Goal: Transaction & Acquisition: Purchase product/service

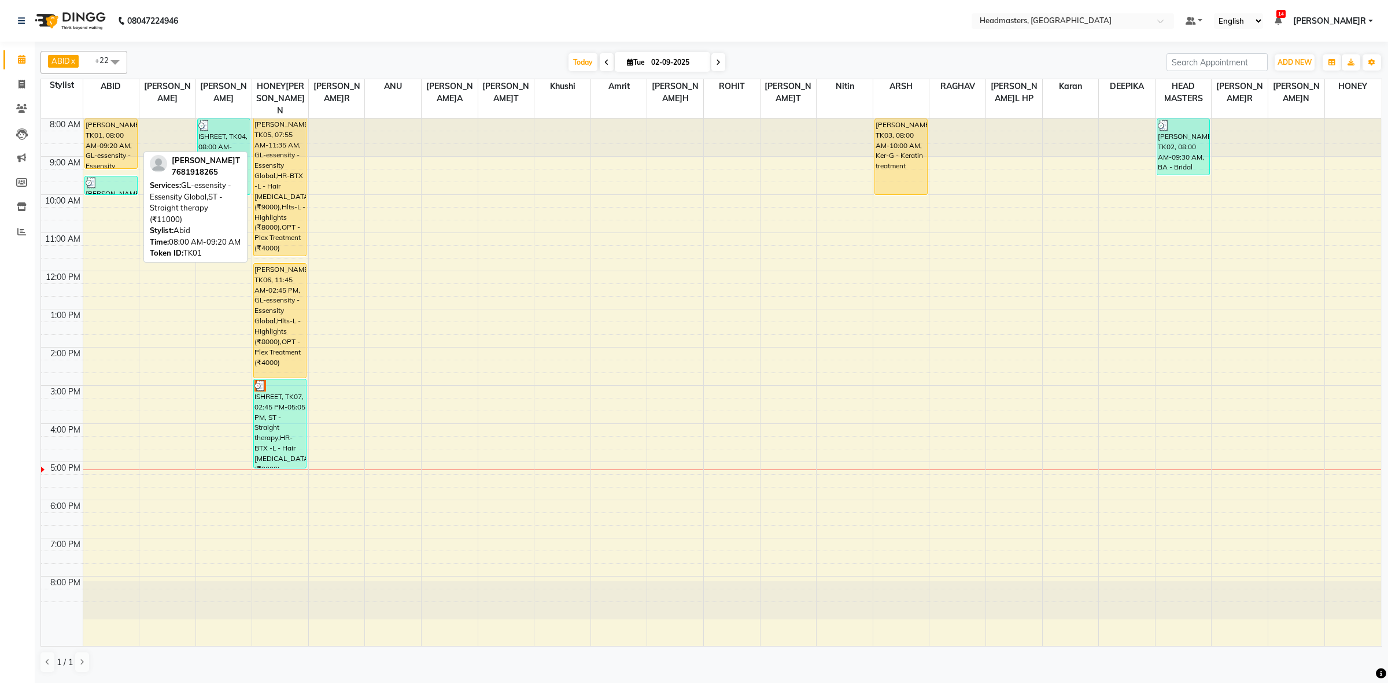
click at [99, 123] on div "[PERSON_NAME]T, TK01, 08:00 AM-09:20 AM, GL-essensity - Essensity Global,ST - S…" at bounding box center [111, 143] width 52 height 49
select select "1"
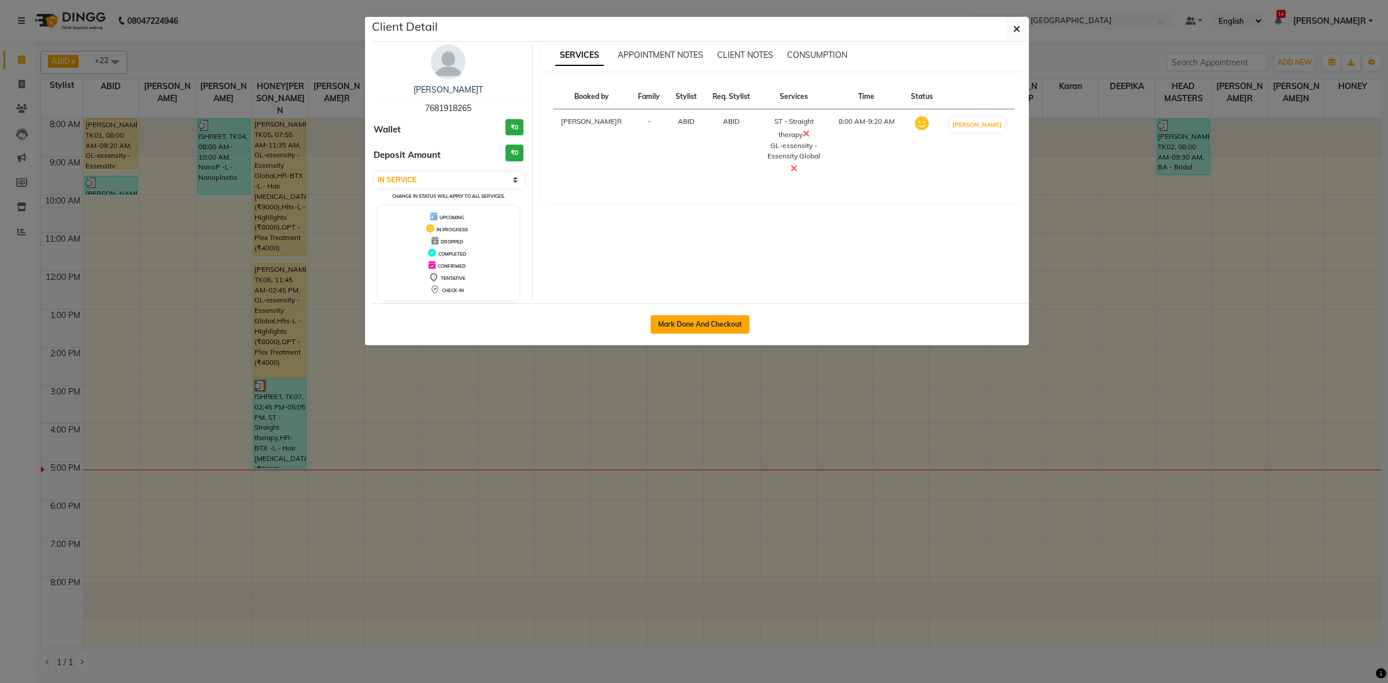
click at [709, 322] on button "Mark Done And Checkout" at bounding box center [699, 324] width 99 height 19
select select "service"
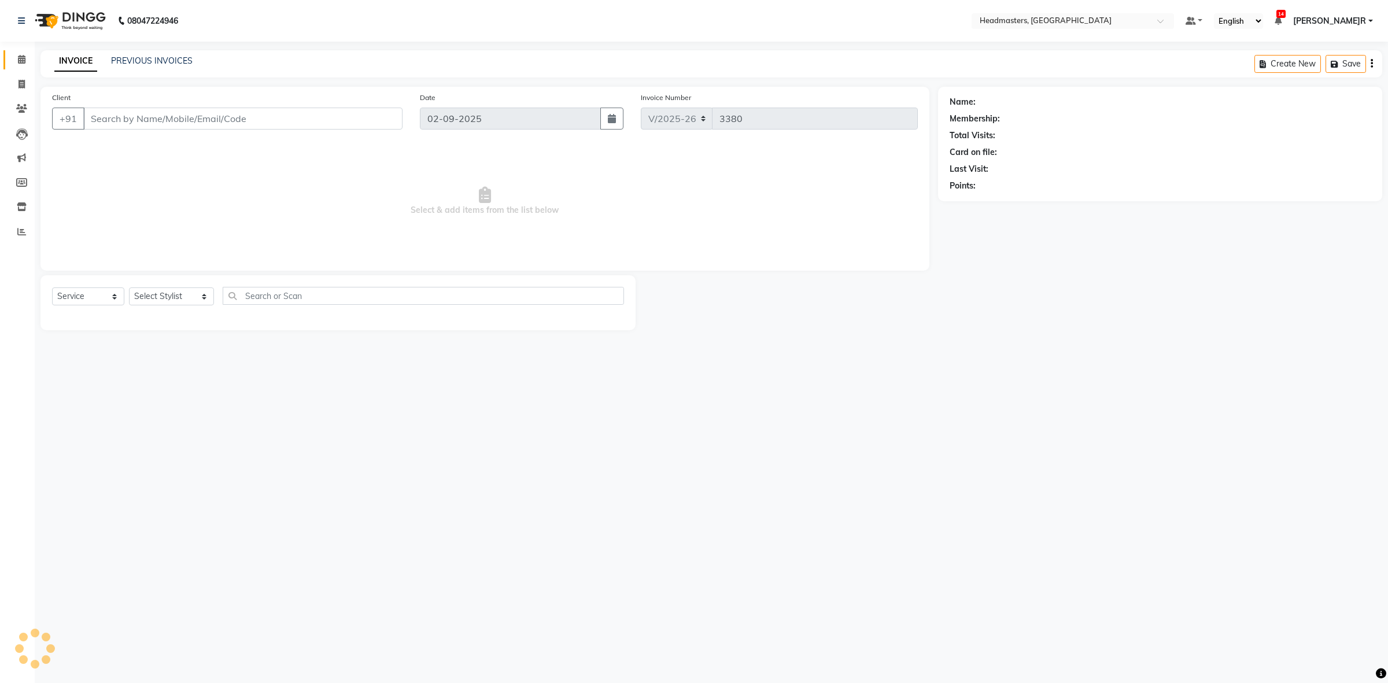
type input "7681918265"
select select "60608"
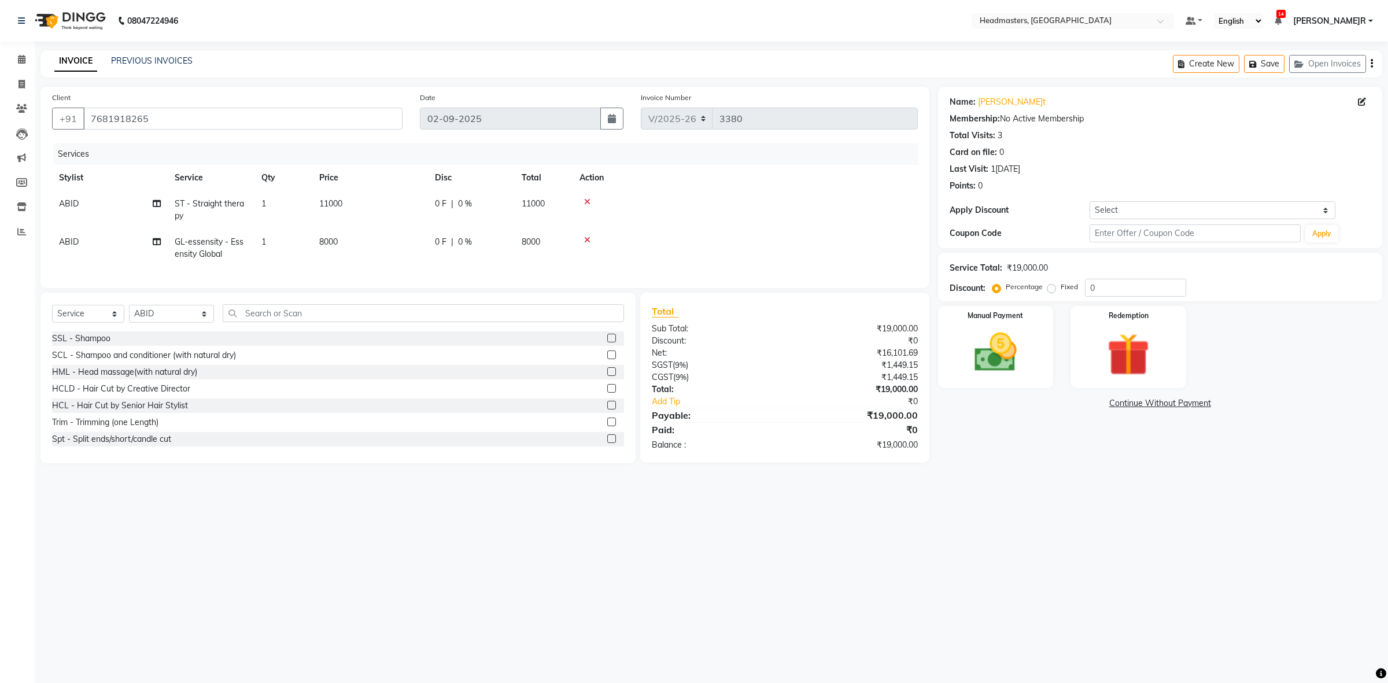
click at [442, 209] on span "0 F" at bounding box center [441, 204] width 12 height 12
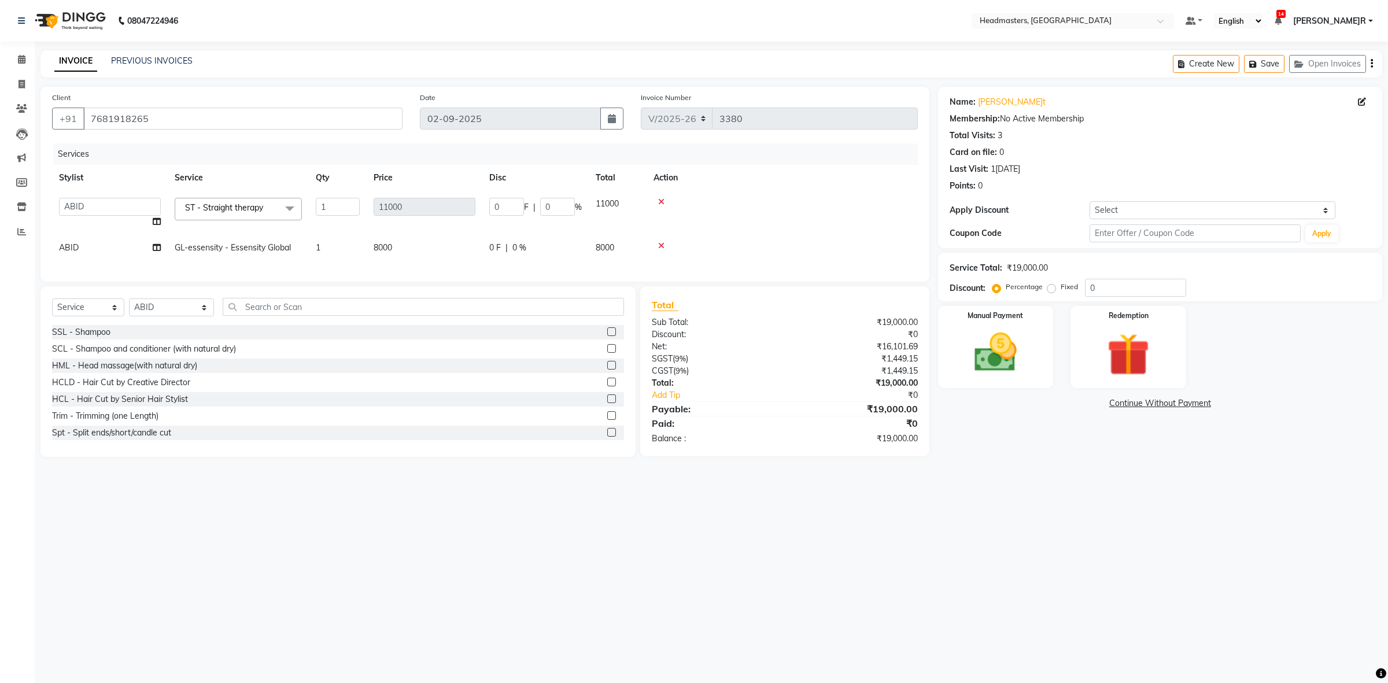
click at [524, 204] on span "F" at bounding box center [526, 207] width 5 height 12
click at [519, 206] on input "0" at bounding box center [506, 207] width 35 height 18
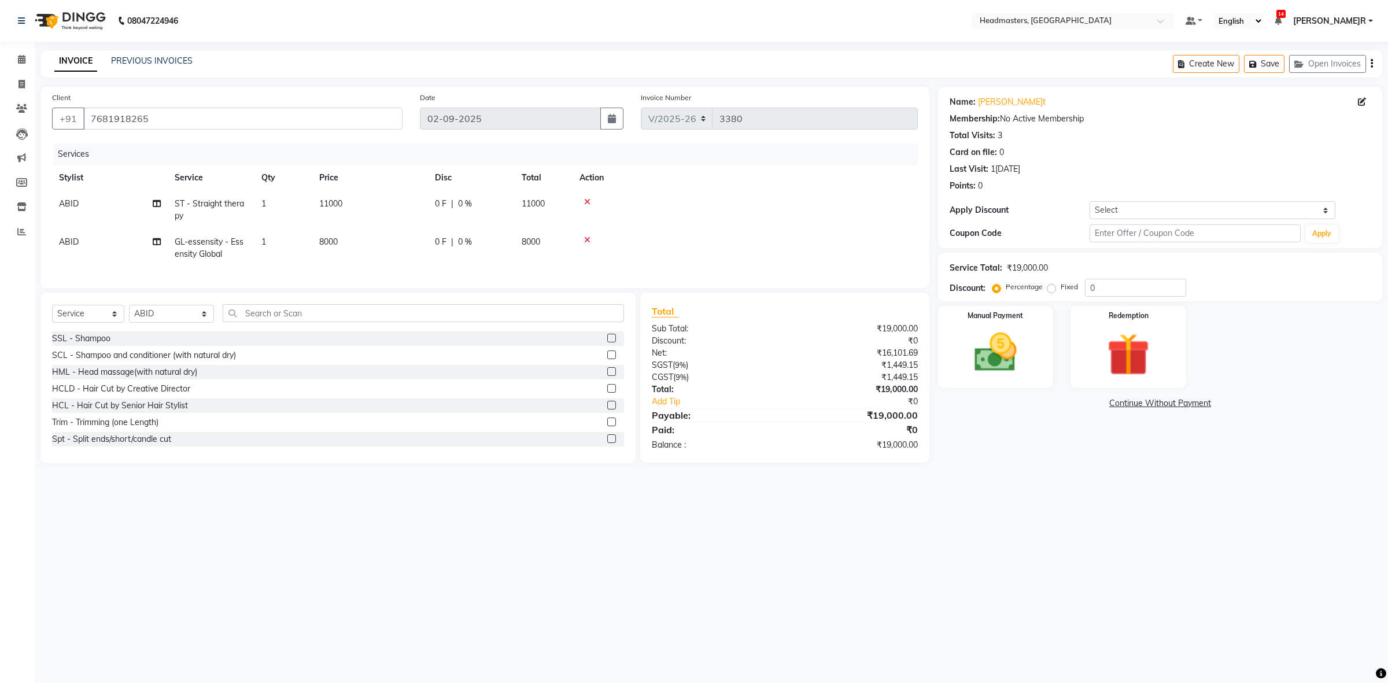
click at [208, 200] on span "ST - Straight therapy" at bounding box center [209, 209] width 69 height 23
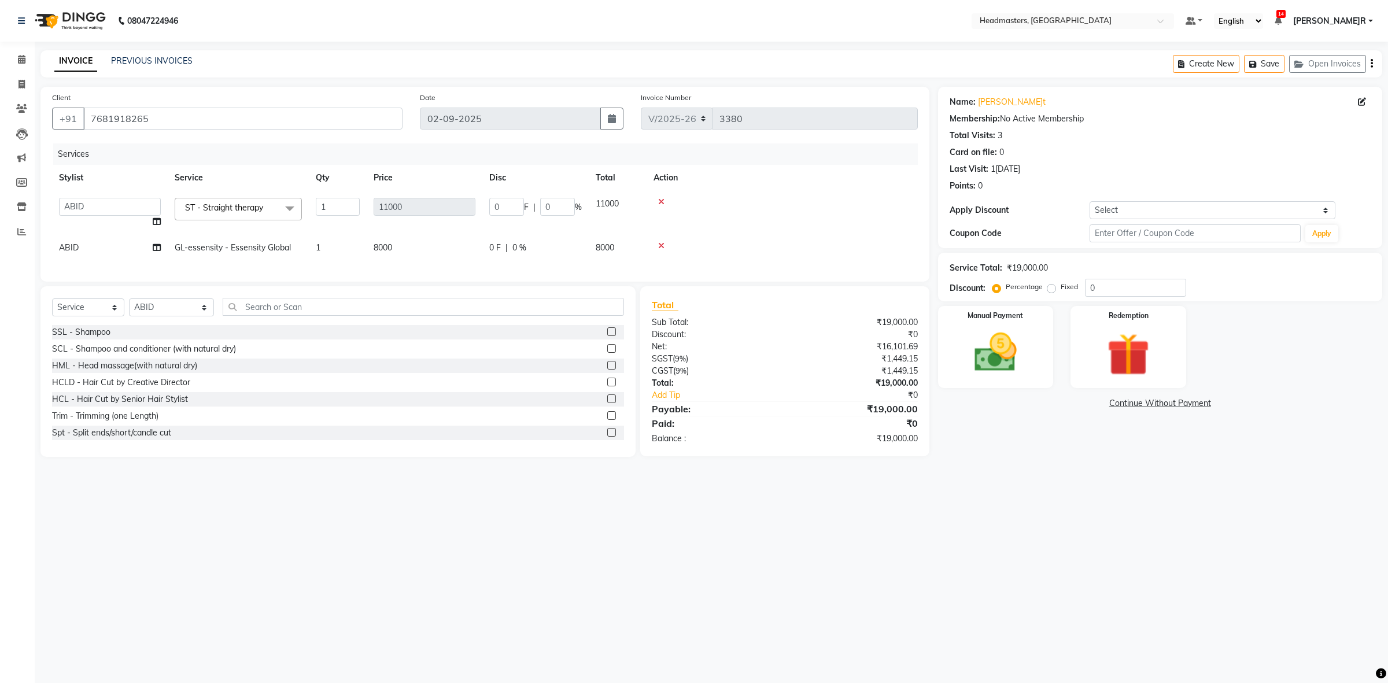
click at [263, 207] on span "ST - Straight therapy" at bounding box center [224, 207] width 78 height 10
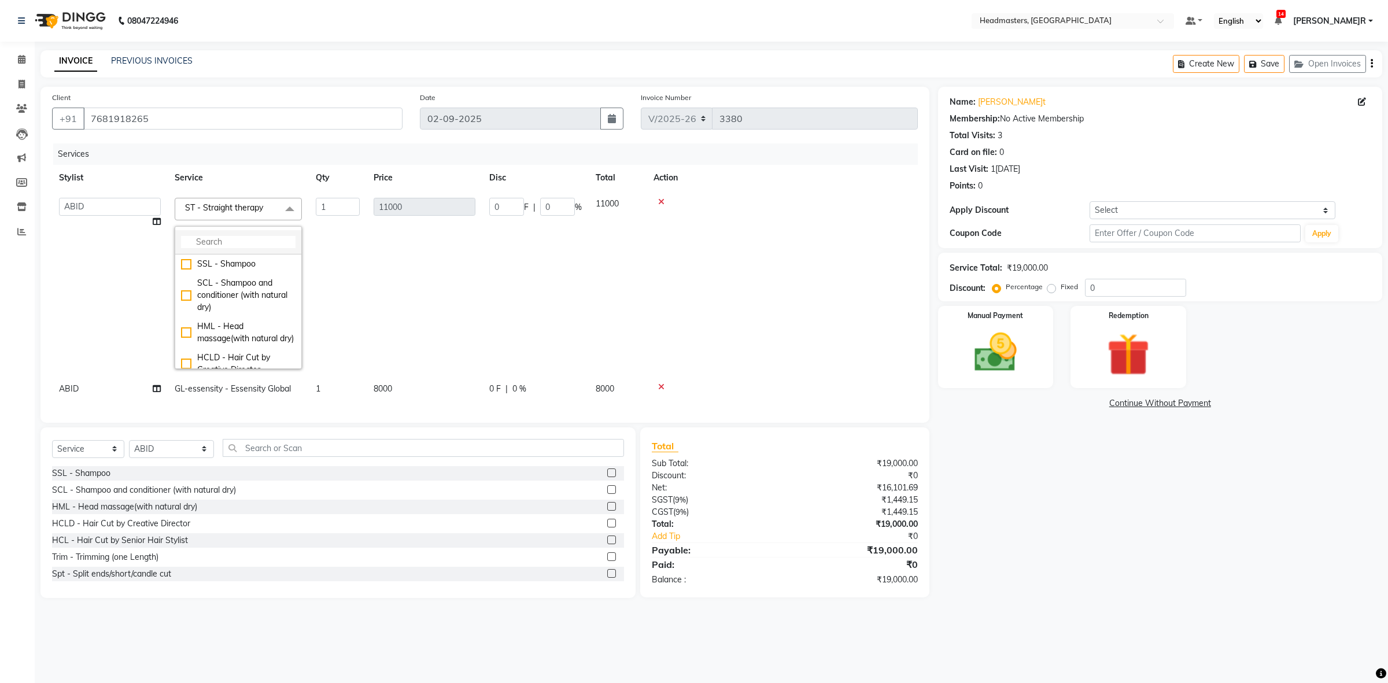
click at [219, 242] on input "multiselect-search" at bounding box center [238, 242] width 114 height 12
type input "KERA"
click at [258, 315] on div "K-Bond -L - Kerabond" at bounding box center [238, 314] width 114 height 12
checkbox input "true"
type input "15000"
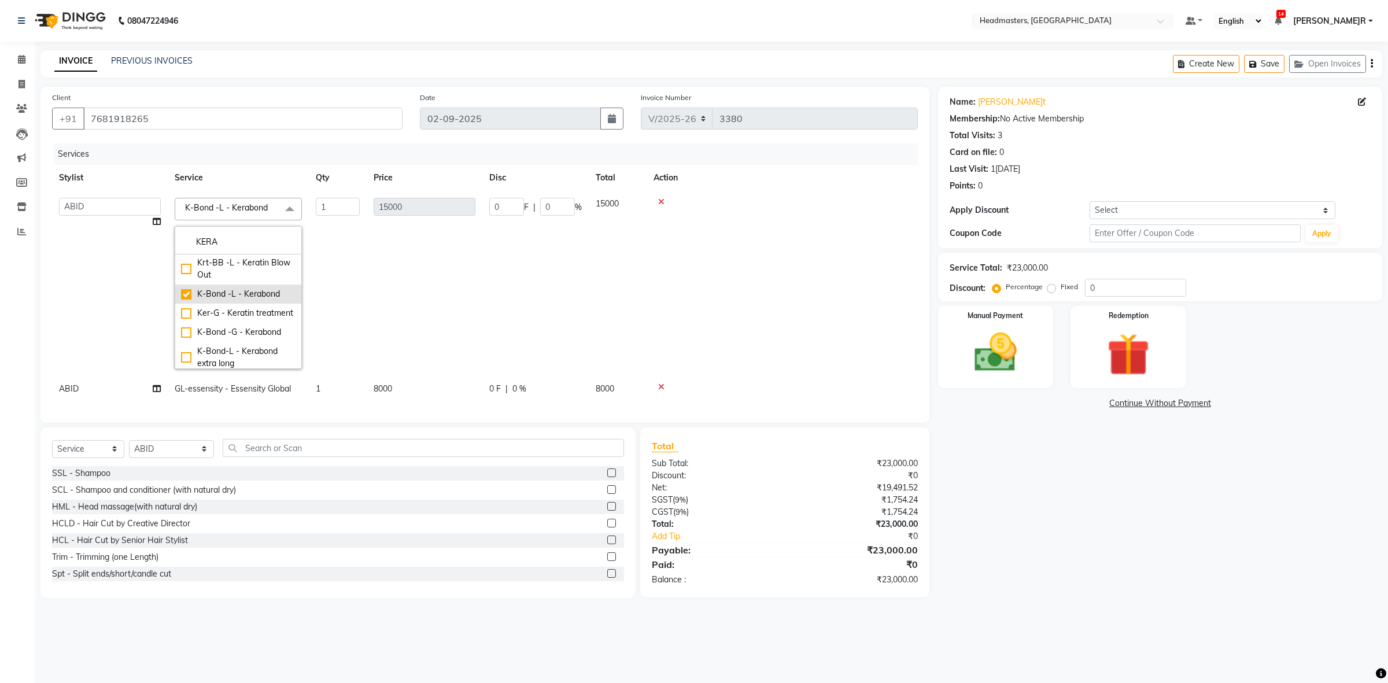
scroll to position [36, 0]
click at [250, 348] on div "K-Bond-L - Kerabond extra long" at bounding box center [238, 353] width 114 height 24
checkbox input "false"
checkbox input "true"
type input "18000"
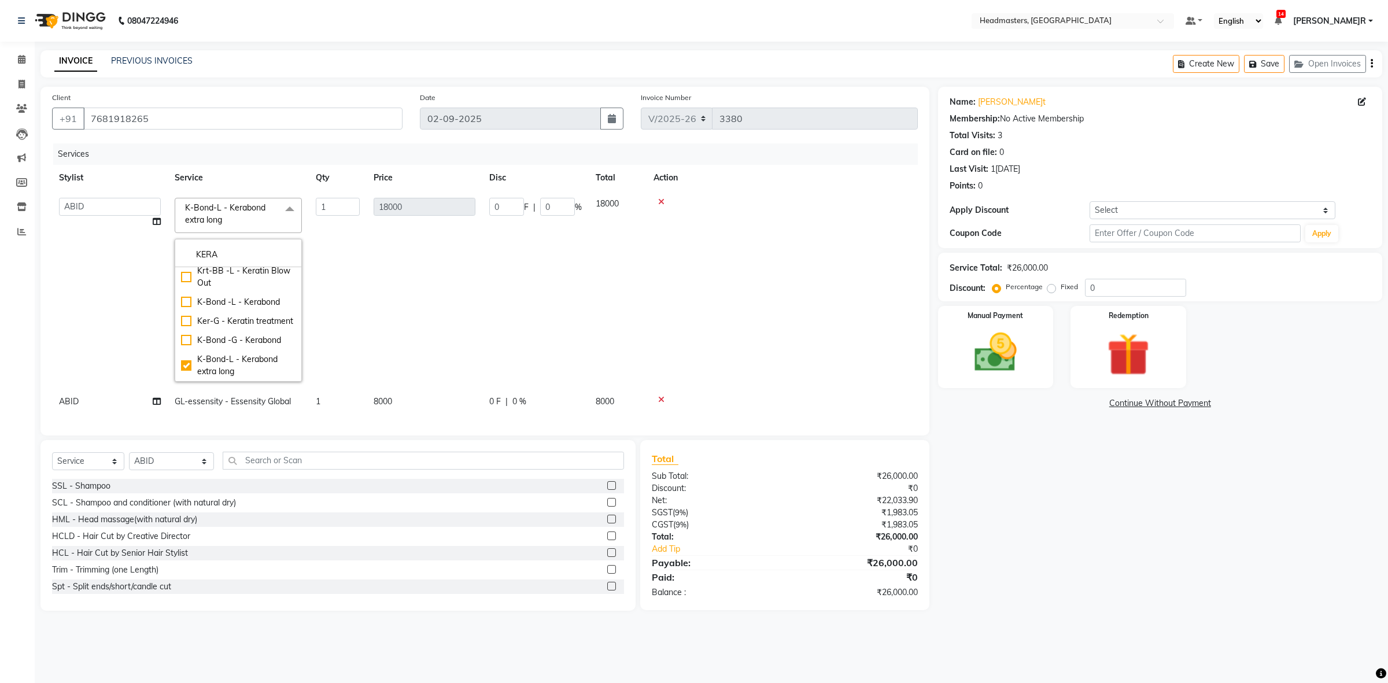
click at [364, 239] on td "1" at bounding box center [338, 290] width 58 height 198
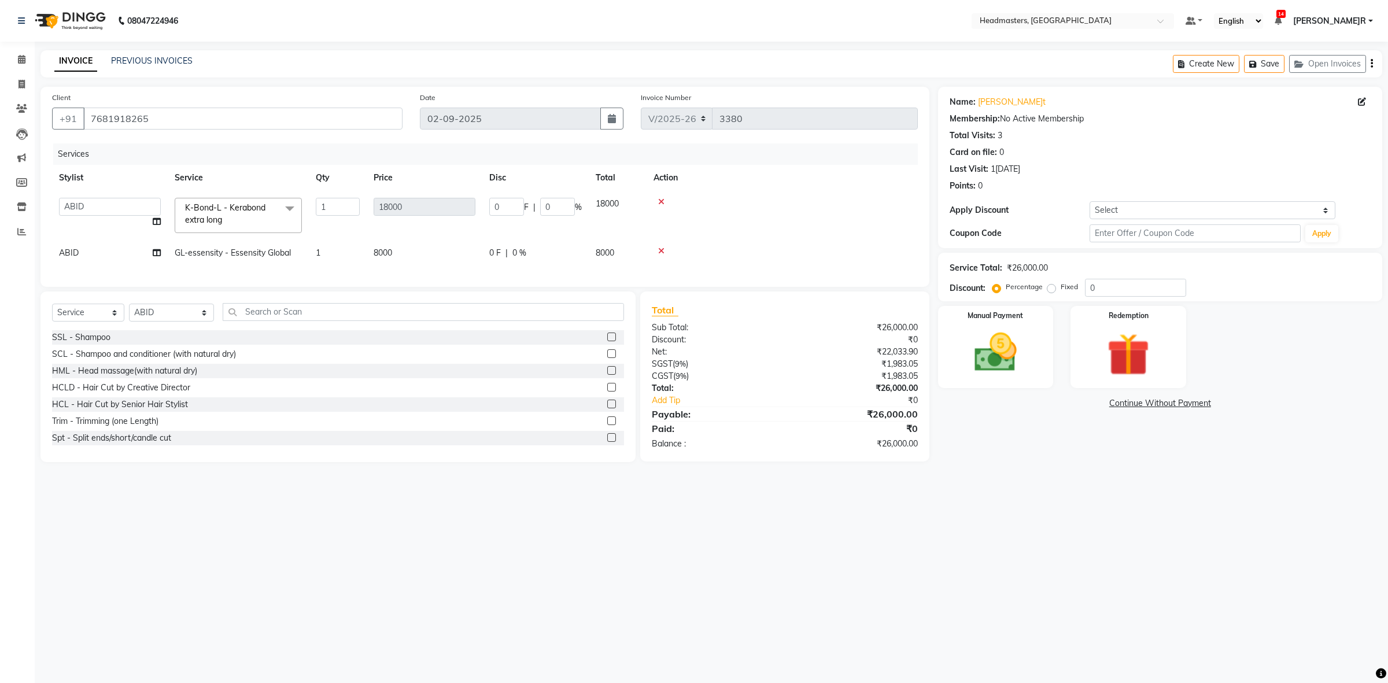
click at [258, 250] on span "GL-essensity - Essensity Global" at bounding box center [233, 252] width 116 height 10
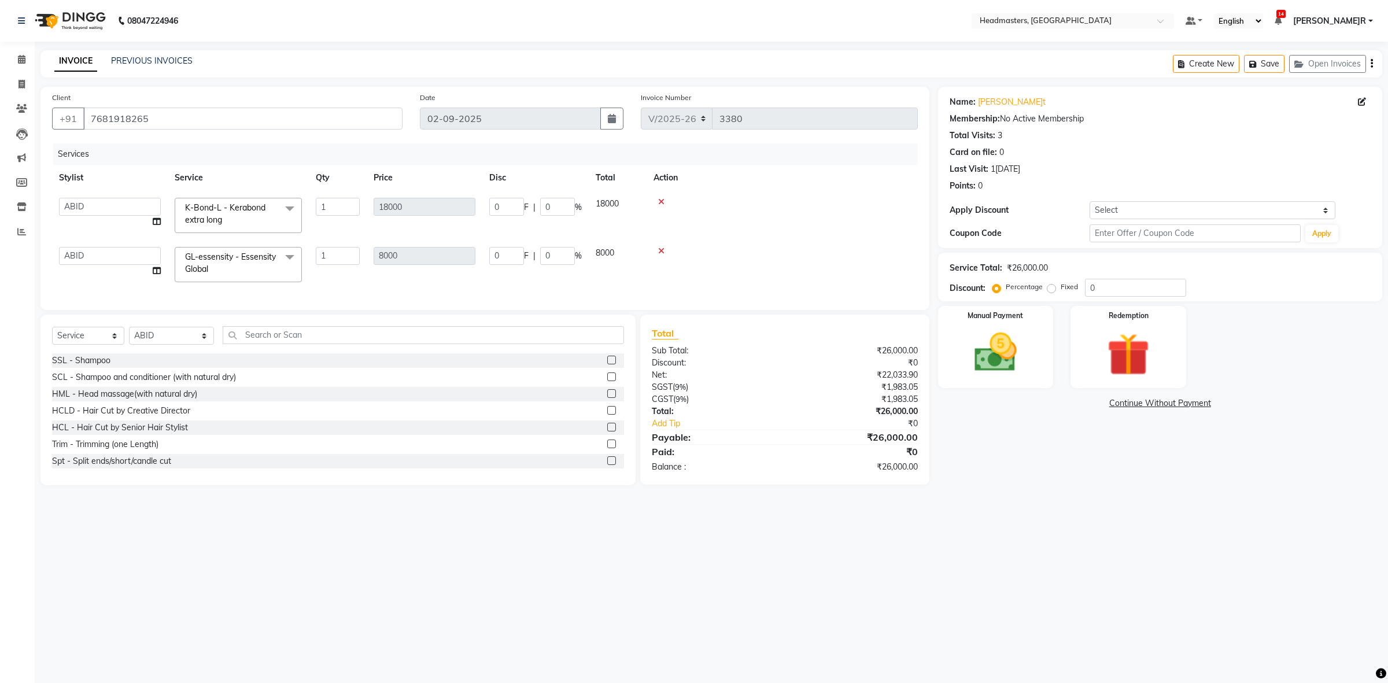
click at [288, 258] on span at bounding box center [289, 258] width 23 height 22
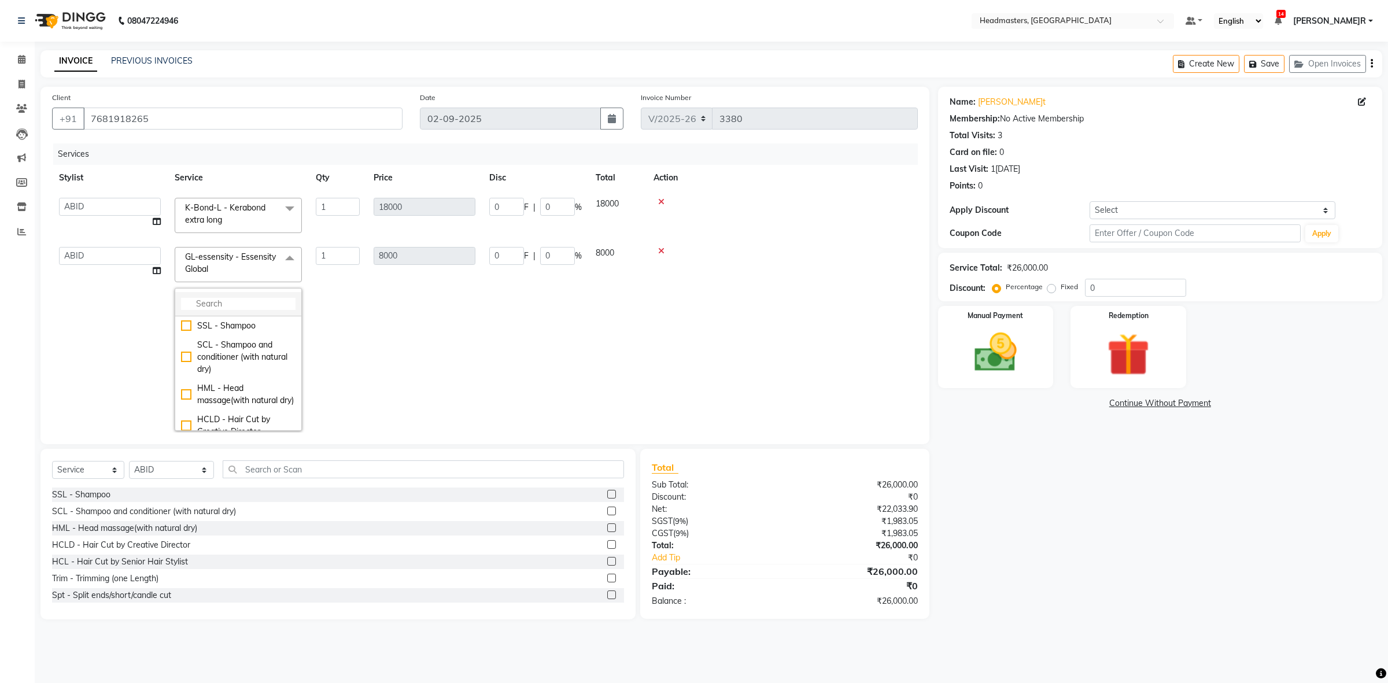
click at [220, 302] on input "multiselect-search" at bounding box center [238, 304] width 114 height 12
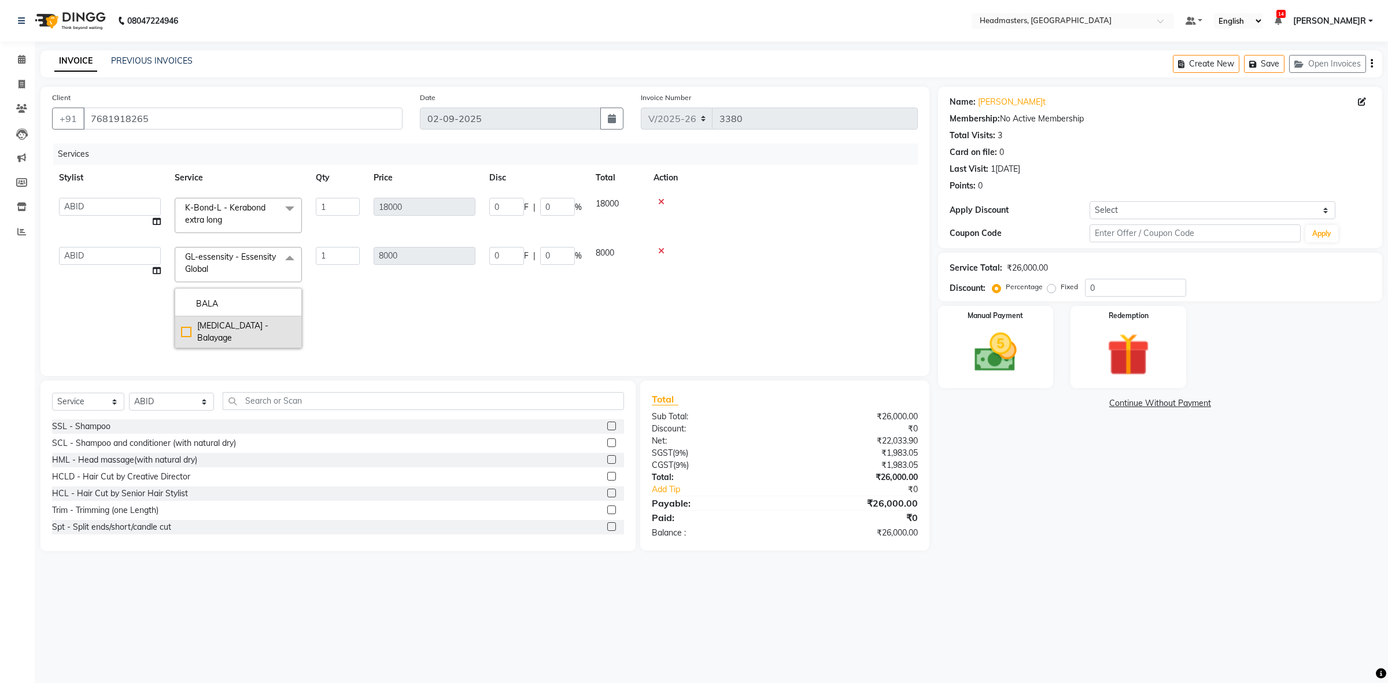
type input "BALA"
click at [228, 327] on div "[MEDICAL_DATA] - Balayage" at bounding box center [238, 332] width 114 height 24
checkbox input "true"
type input "12000"
click at [504, 308] on td "0 F | 0 %" at bounding box center [535, 297] width 106 height 115
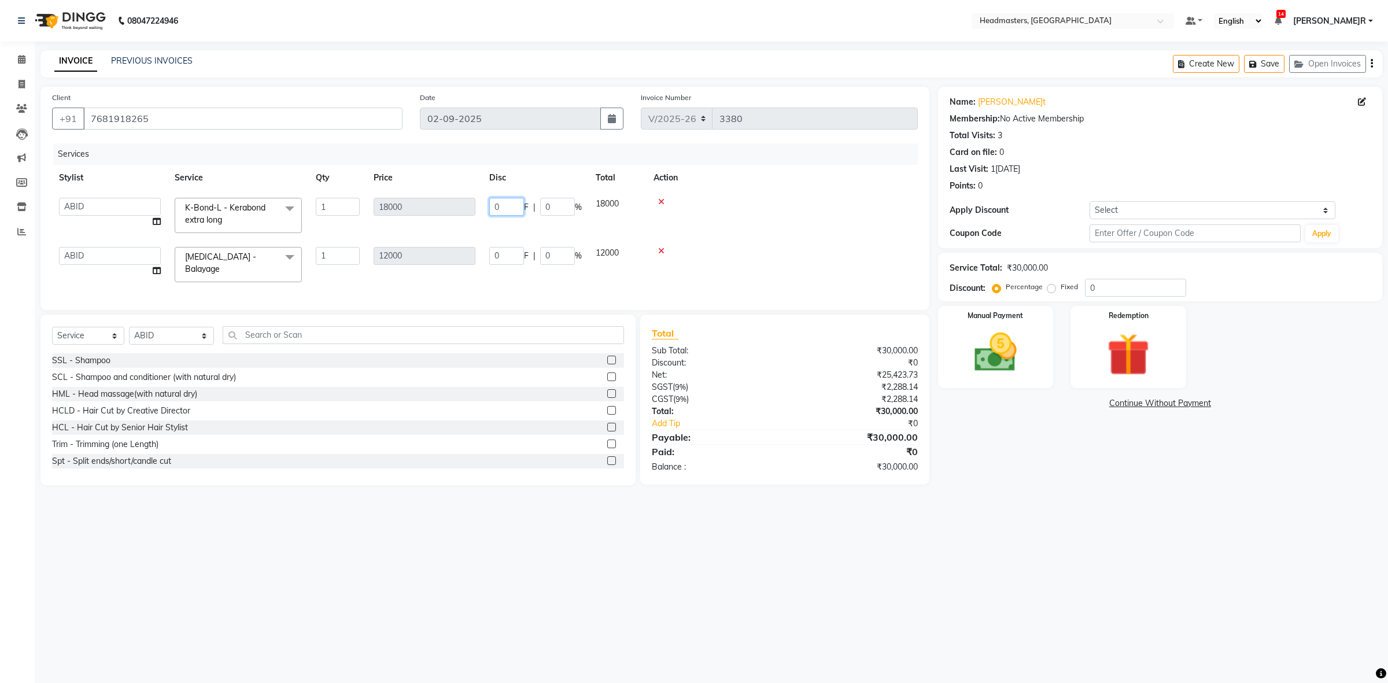
click at [512, 202] on input "0" at bounding box center [506, 207] width 35 height 18
type input "10000"
click at [520, 224] on tbody "ABID Amrit ANU ARSH [PERSON_NAME] HEAD MASTERS HONEY HONEY KUMAR HONEY [PERSON_…" at bounding box center [485, 240] width 866 height 98
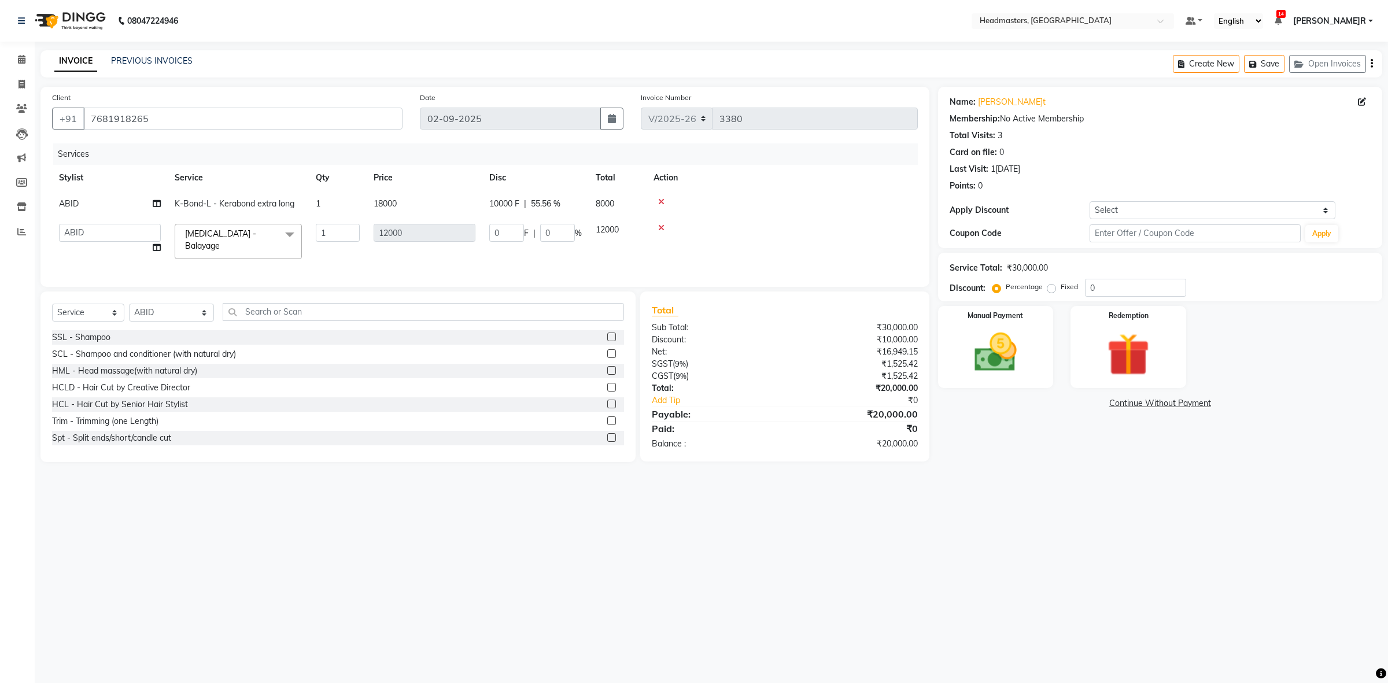
click at [528, 240] on div "0 F | 0 %" at bounding box center [535, 233] width 93 height 18
click at [519, 235] on input "0" at bounding box center [506, 233] width 35 height 18
type input "6000"
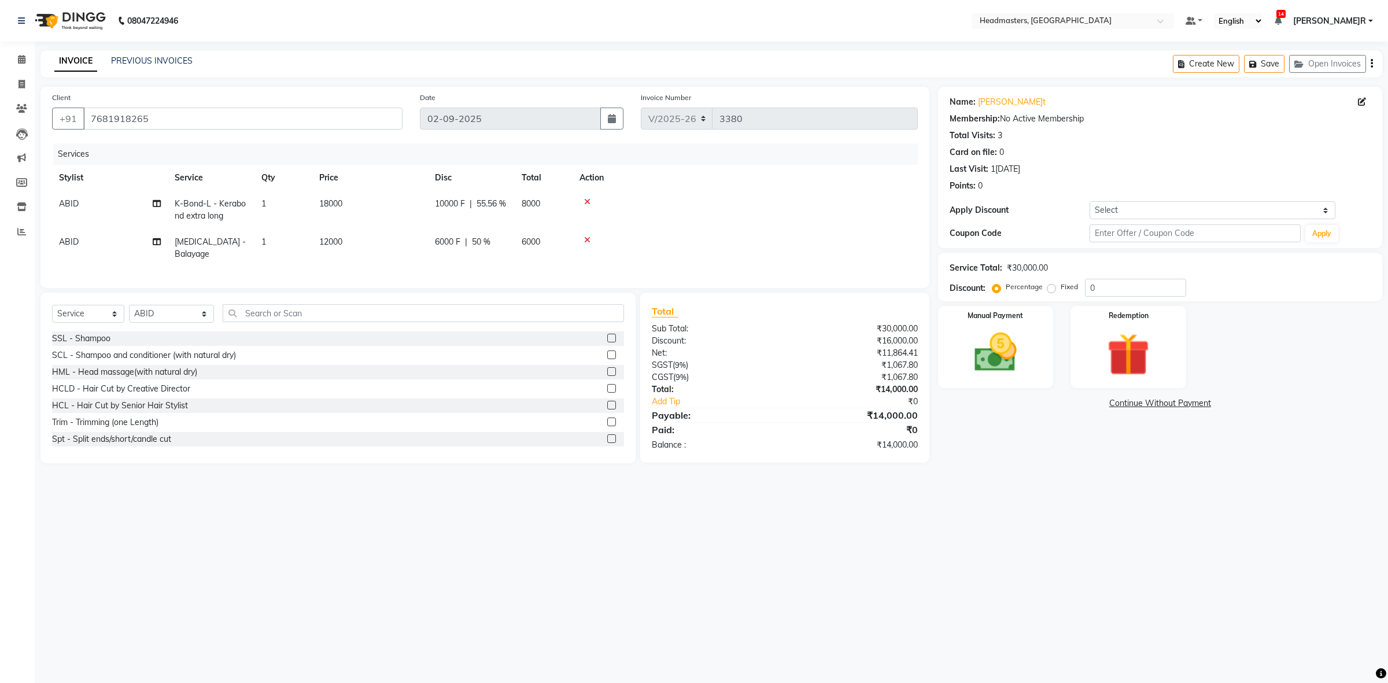
click at [594, 264] on div "Services Stylist Service Qty Price Disc Total Action ABID K-Bond-L - Kerabond e…" at bounding box center [485, 209] width 866 height 133
click at [1025, 371] on img at bounding box center [995, 352] width 72 height 51
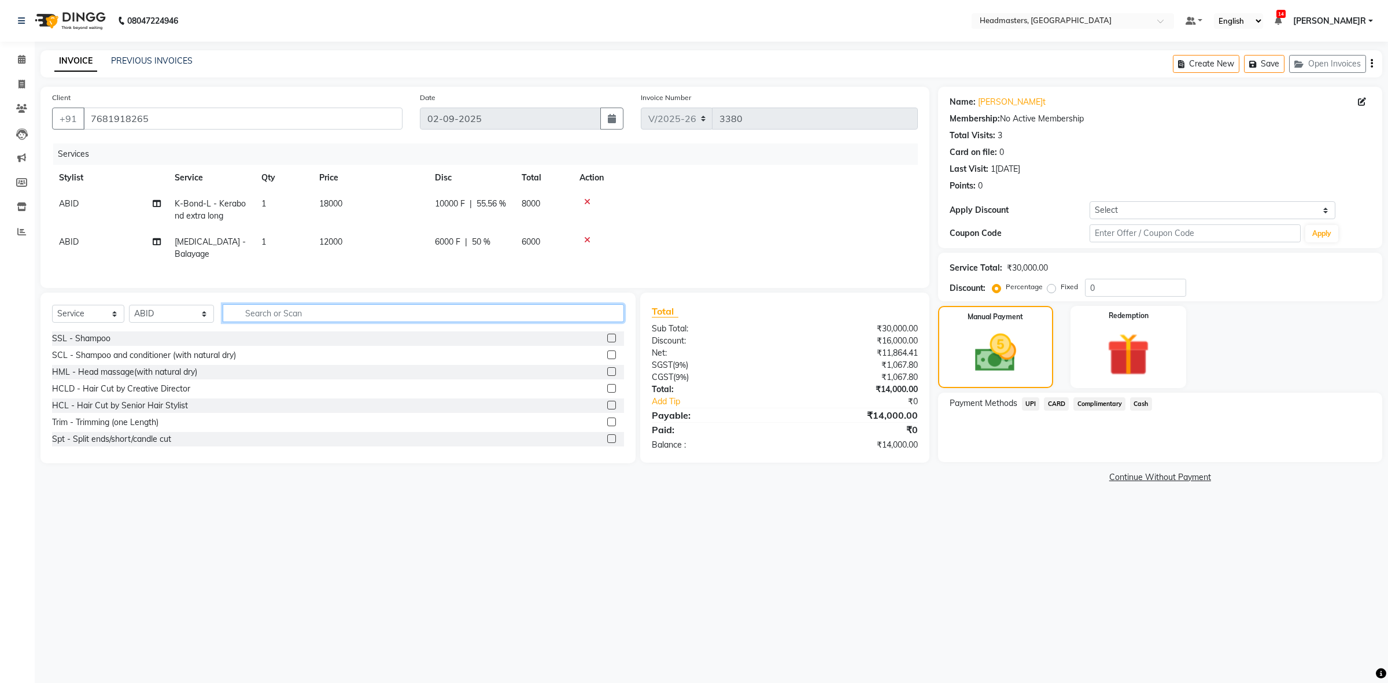
click at [245, 310] on input "text" at bounding box center [424, 313] width 402 height 18
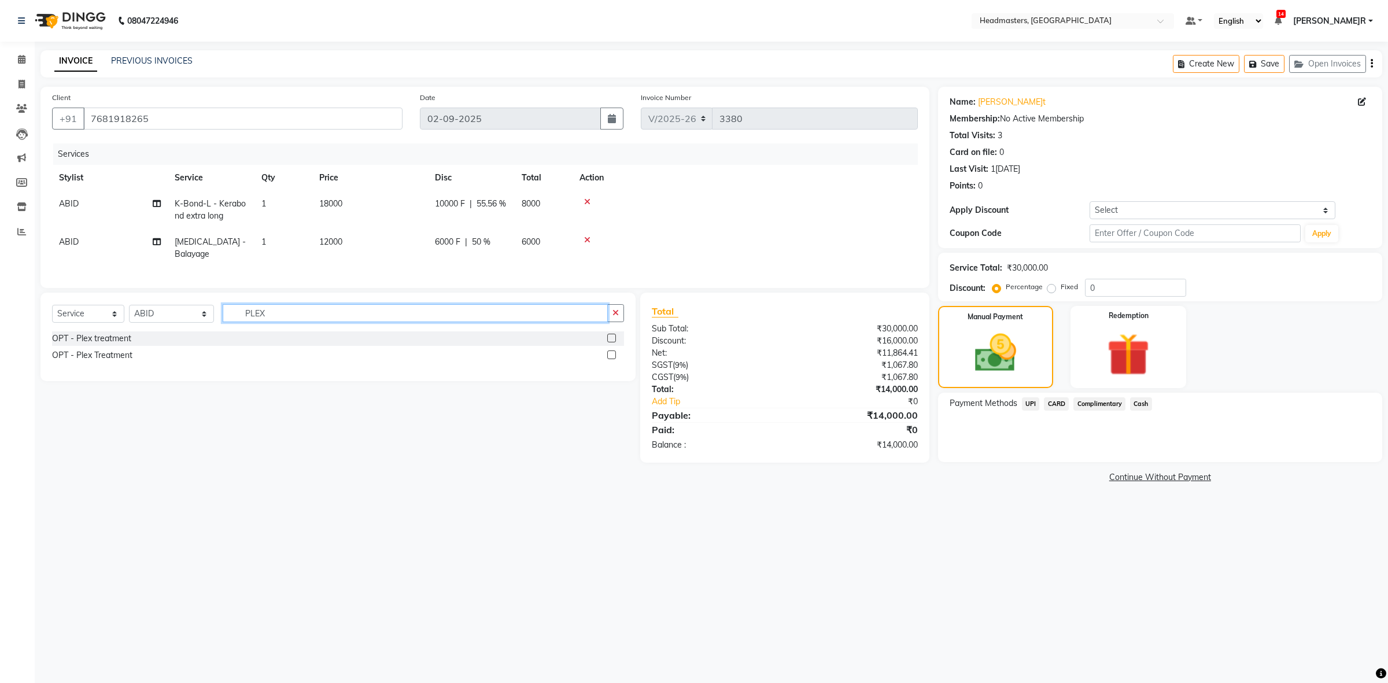
type input "PLEX"
click at [612, 334] on label at bounding box center [611, 338] width 9 height 9
click at [612, 335] on input "checkbox" at bounding box center [611, 339] width 8 height 8
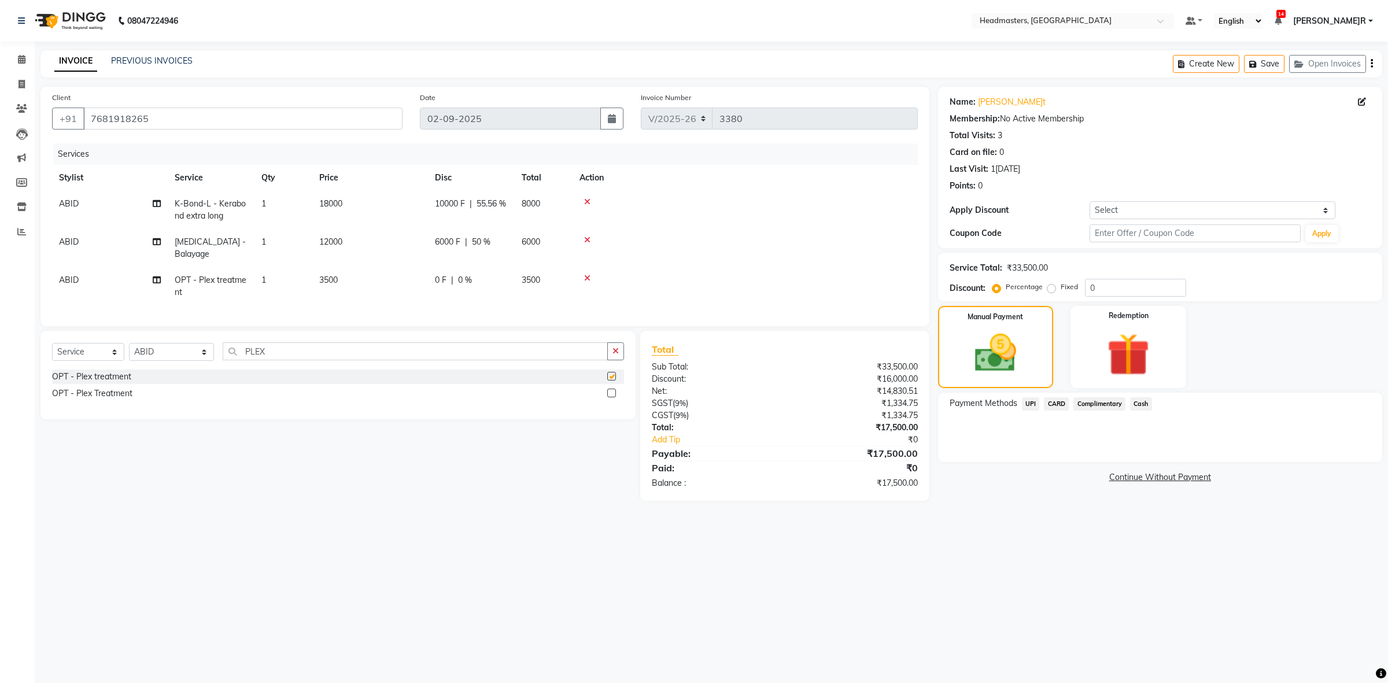
checkbox input "false"
click at [88, 267] on td "ABID" at bounding box center [110, 286] width 116 height 38
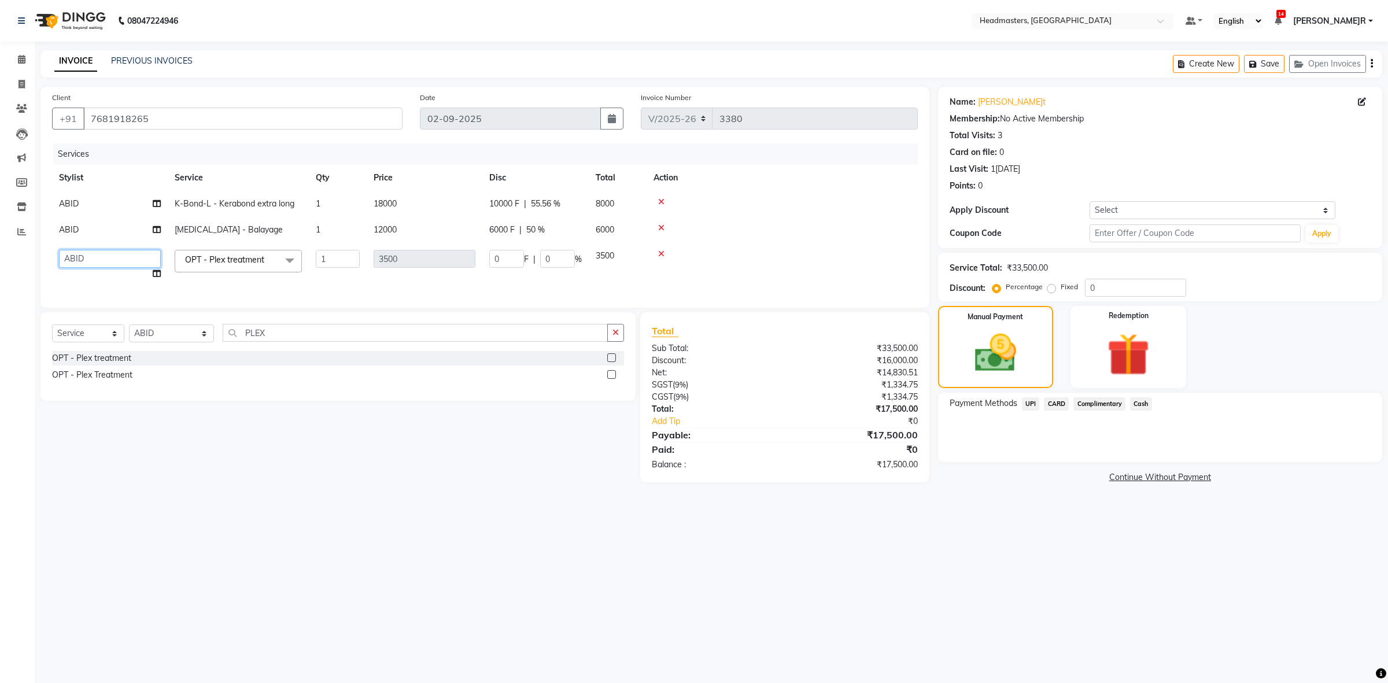
click at [88, 264] on select "ABID Amrit ANU ARSH [PERSON_NAME] HEAD MASTERS HONEY [PERSON_NAME] [PERSON_NAME…" at bounding box center [110, 259] width 102 height 18
select select "60642"
click at [512, 256] on input "0" at bounding box center [506, 259] width 35 height 18
type input "2500"
click at [522, 276] on tr "ABID Amrit ANU ARSH [PERSON_NAME] HEAD MASTERS HONEY HONEY KUMAR HONEY[PERSON_N…" at bounding box center [485, 265] width 866 height 44
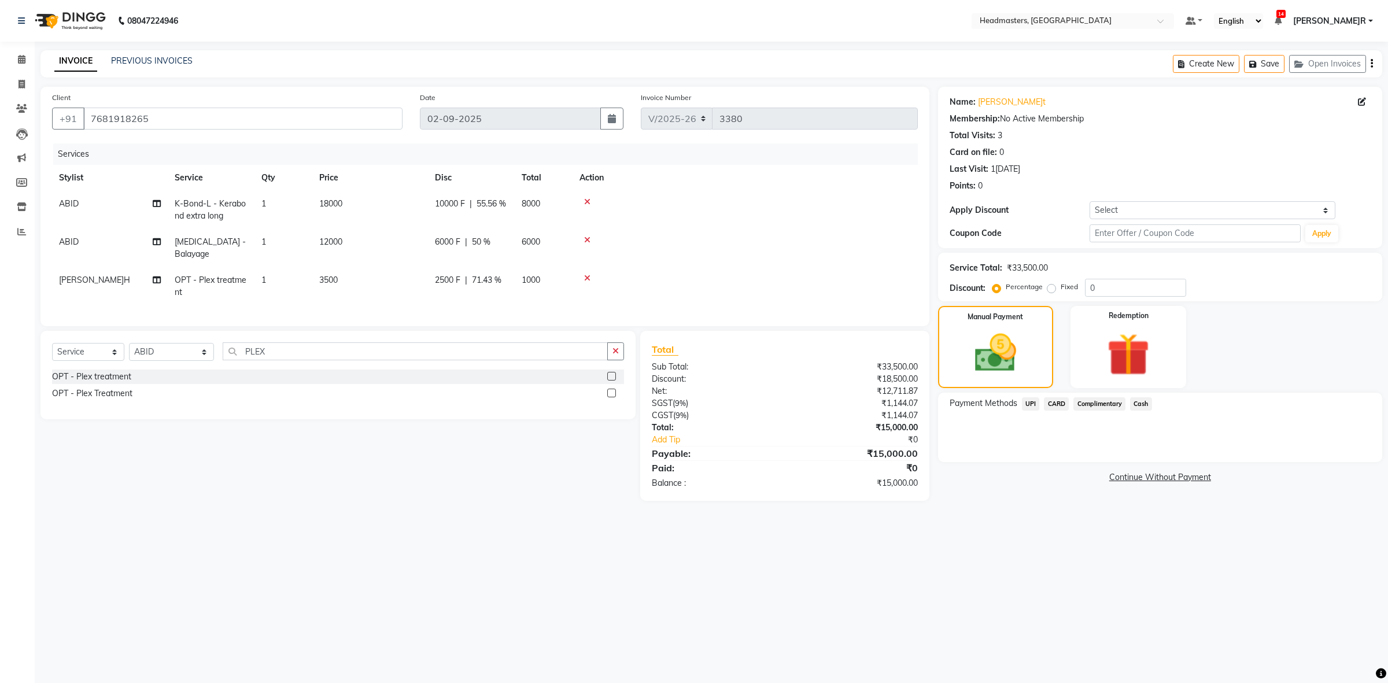
click at [453, 244] on span "6000 F" at bounding box center [447, 242] width 25 height 12
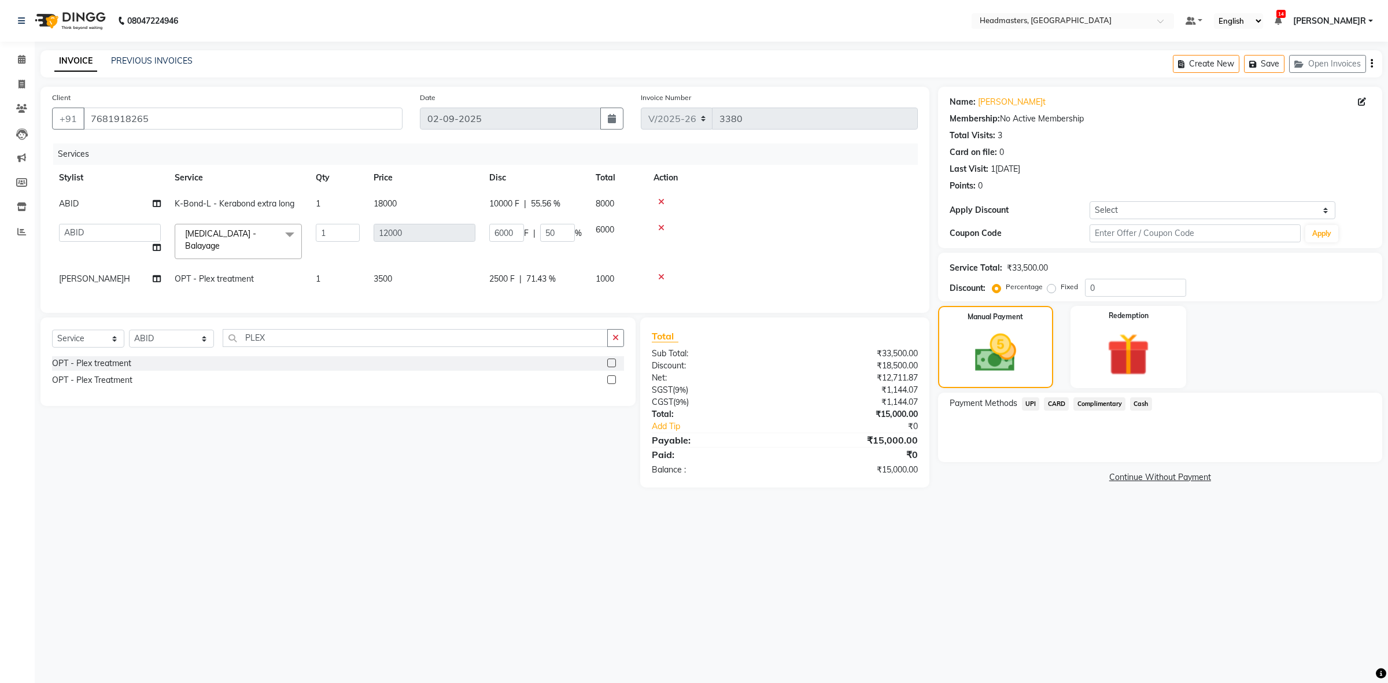
click at [500, 202] on span "10000 F" at bounding box center [504, 204] width 30 height 12
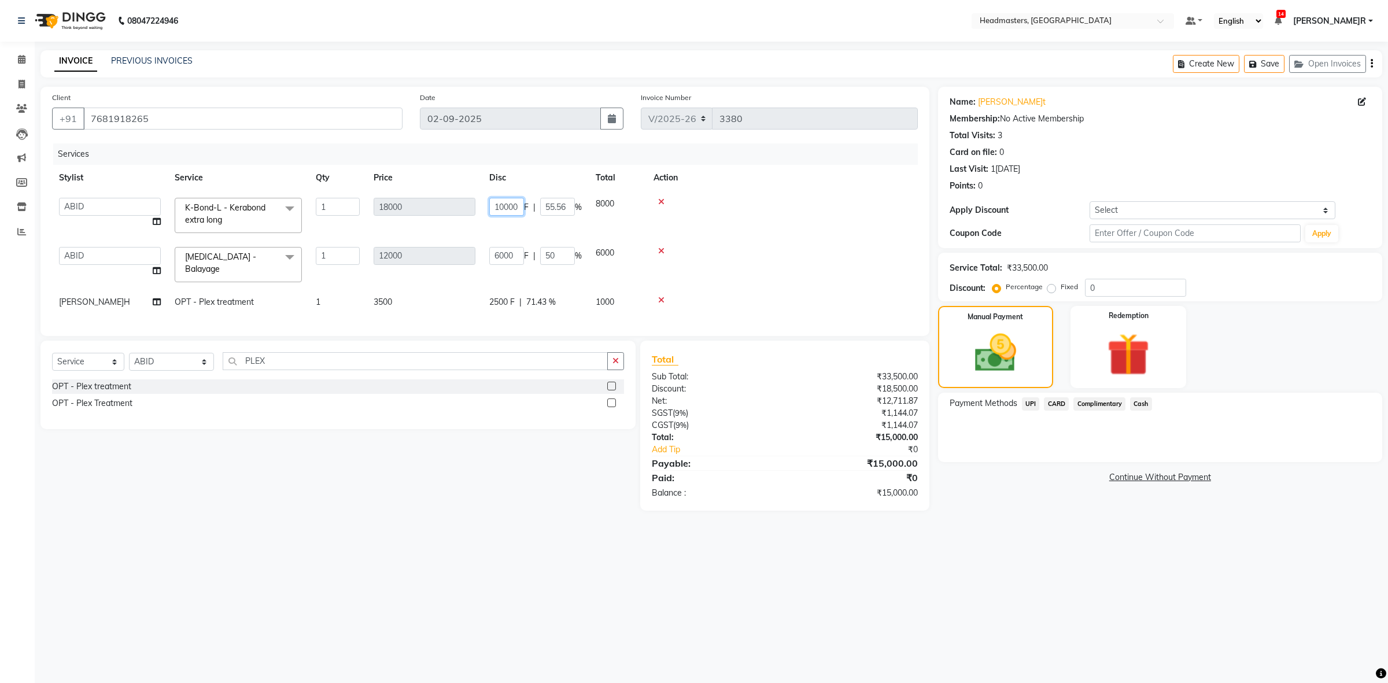
click at [506, 207] on input "10000" at bounding box center [506, 207] width 35 height 18
type input "11000"
click at [532, 241] on td "6000 F | 50 %" at bounding box center [535, 264] width 106 height 49
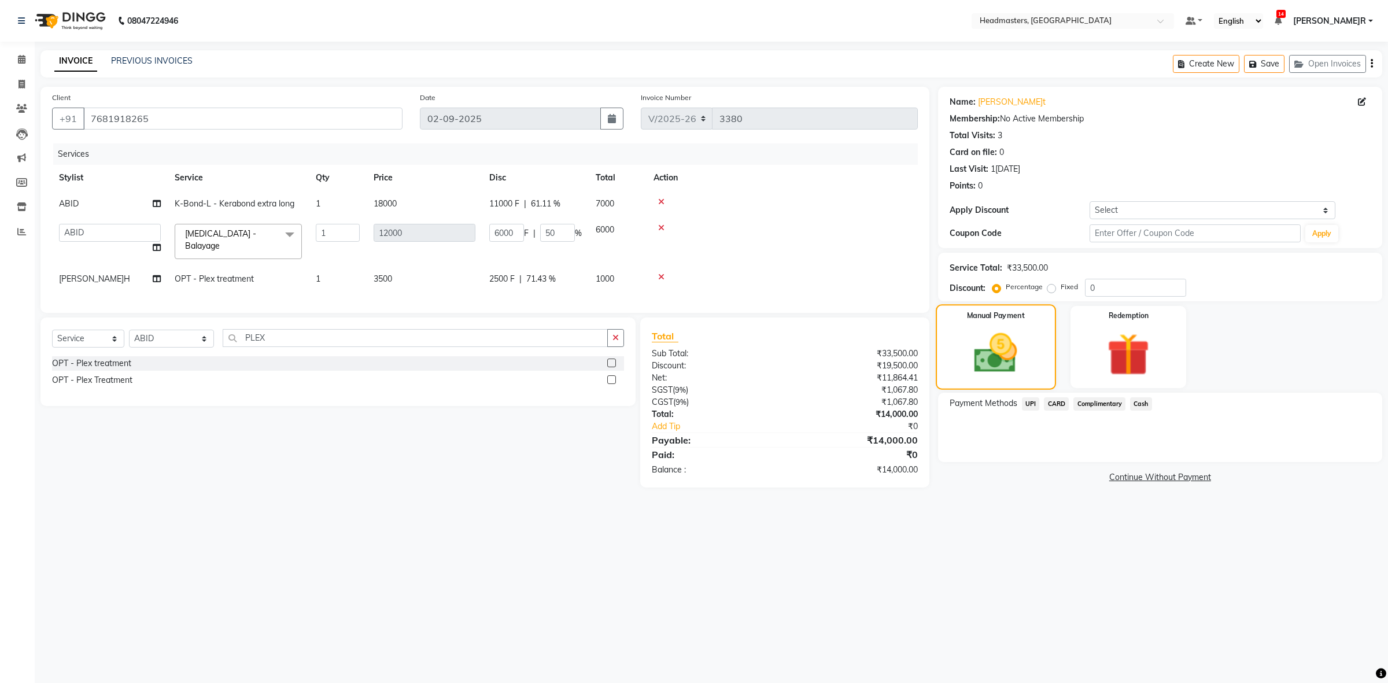
click at [989, 365] on img at bounding box center [995, 353] width 70 height 50
click at [1038, 404] on span "UPI" at bounding box center [1031, 403] width 18 height 13
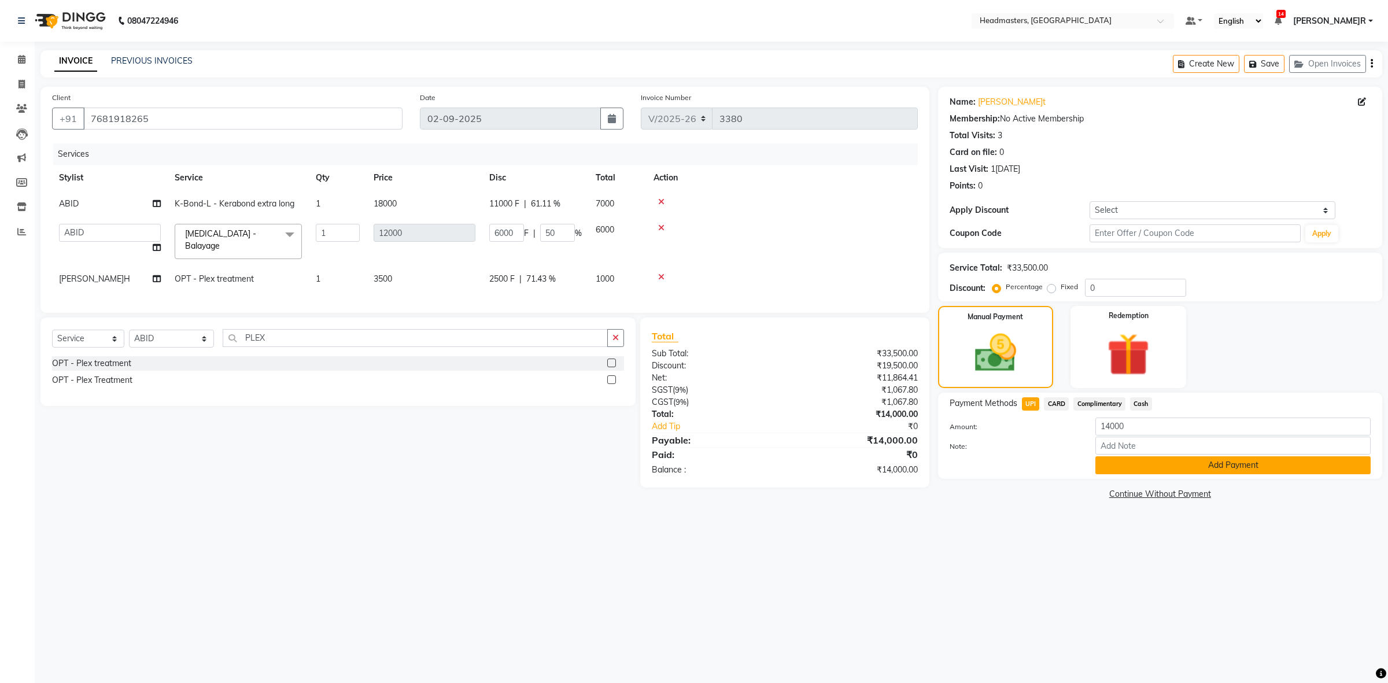
click at [1129, 458] on button "Add Payment" at bounding box center [1232, 465] width 275 height 18
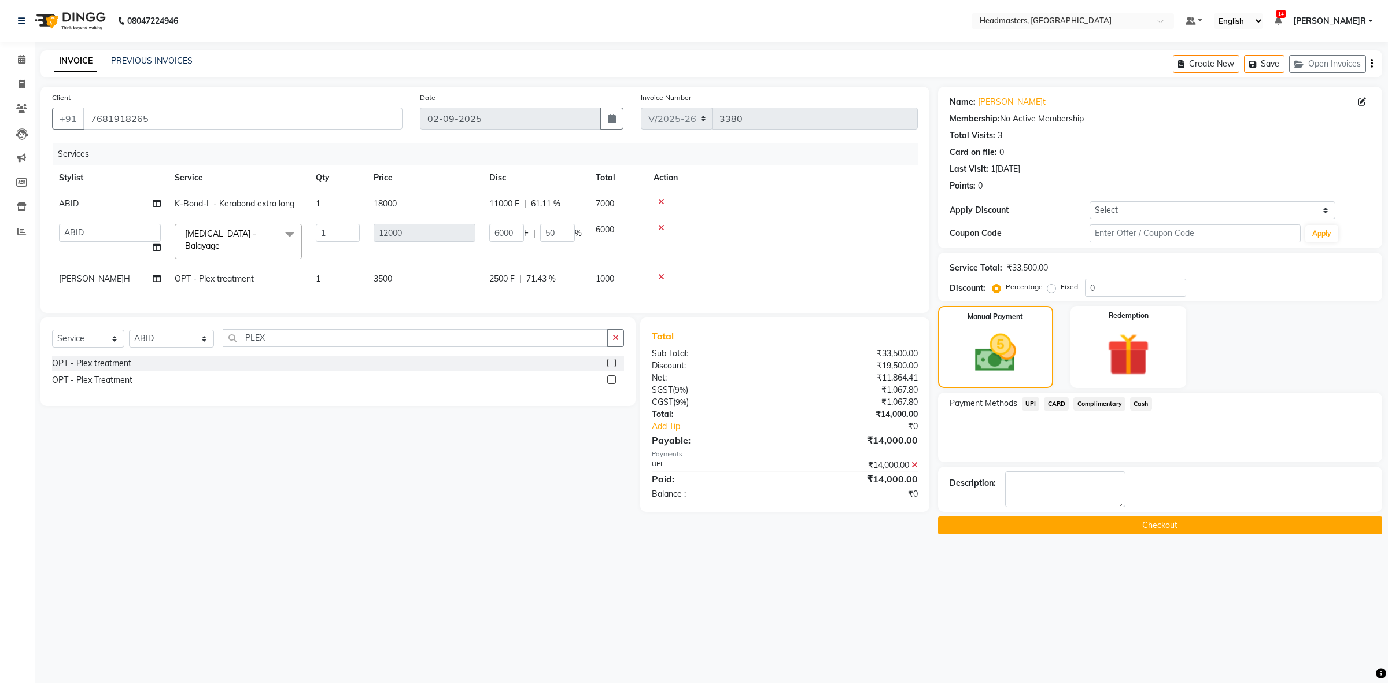
click at [1145, 521] on button "Checkout" at bounding box center [1160, 525] width 444 height 18
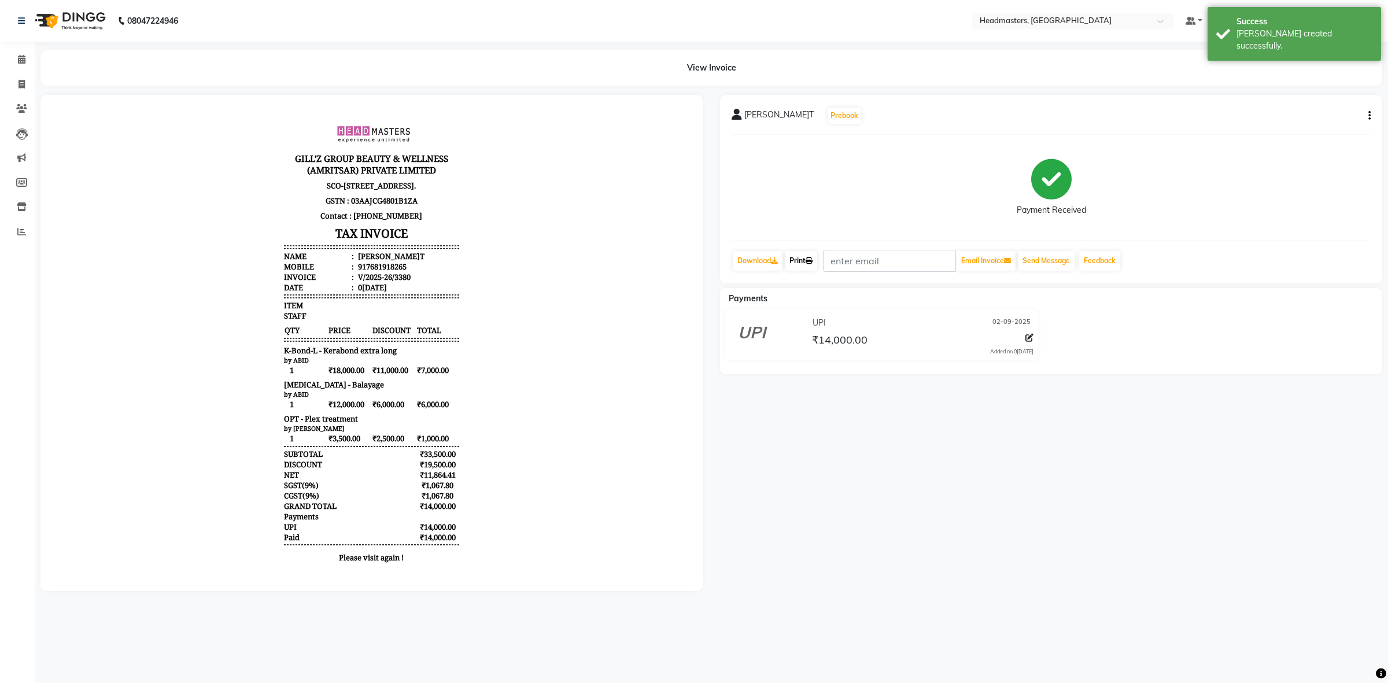
click at [809, 262] on icon at bounding box center [808, 260] width 7 height 7
click at [807, 253] on link "Print" at bounding box center [801, 261] width 32 height 20
click at [27, 58] on span at bounding box center [22, 59] width 20 height 13
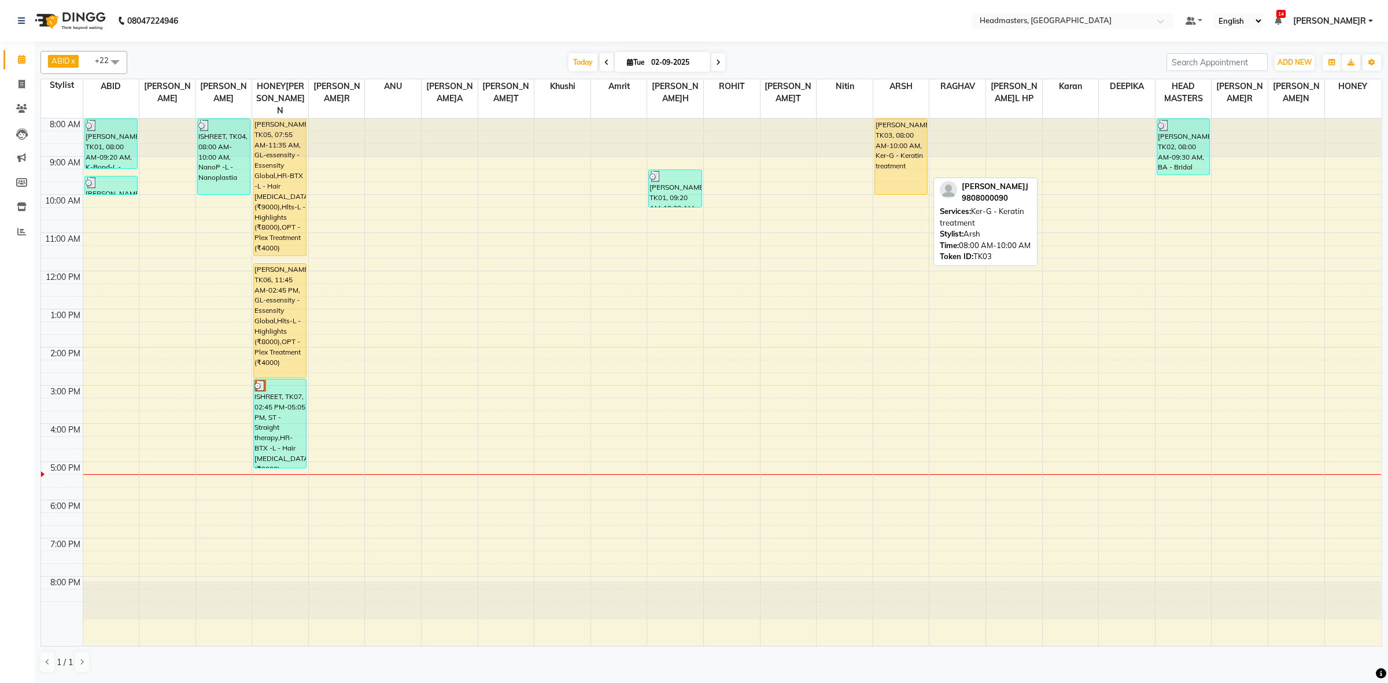
click at [902, 141] on div "[PERSON_NAME]J, TK03, 08:00 AM-10:00 AM, Ker-G - Keratin treatment" at bounding box center [901, 156] width 52 height 75
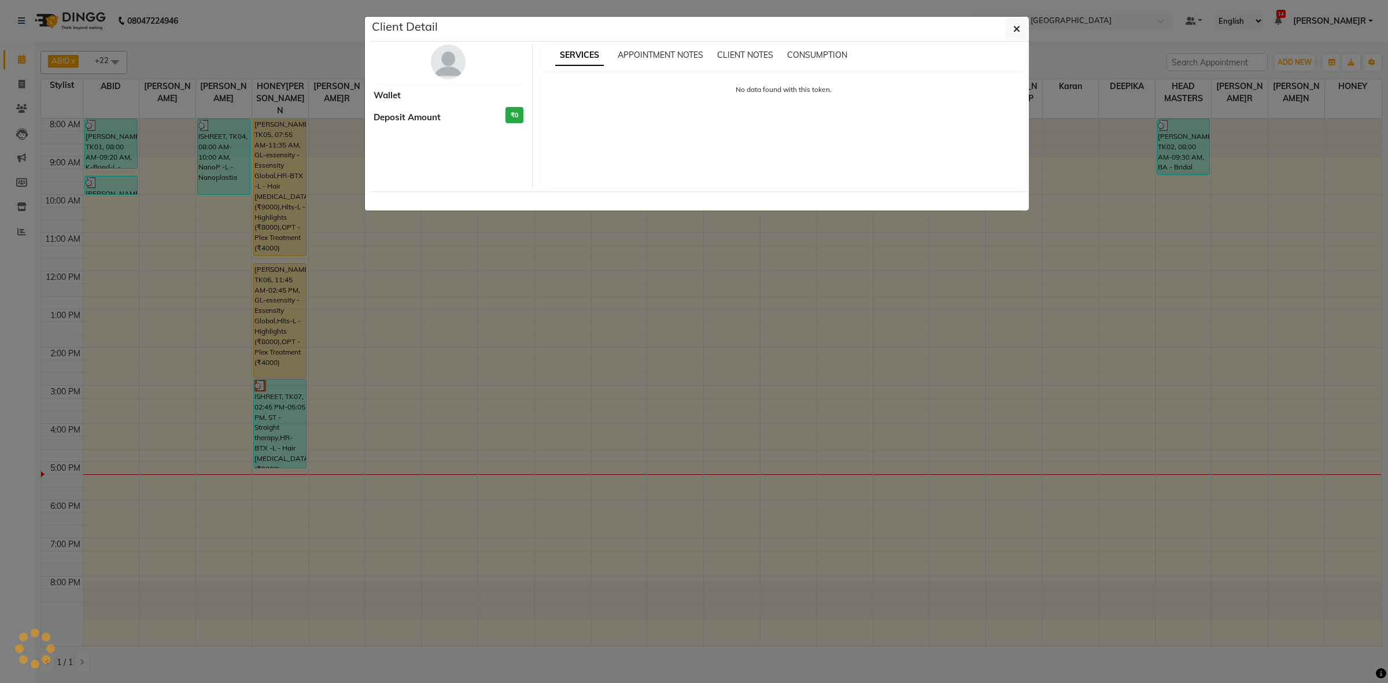
select select "1"
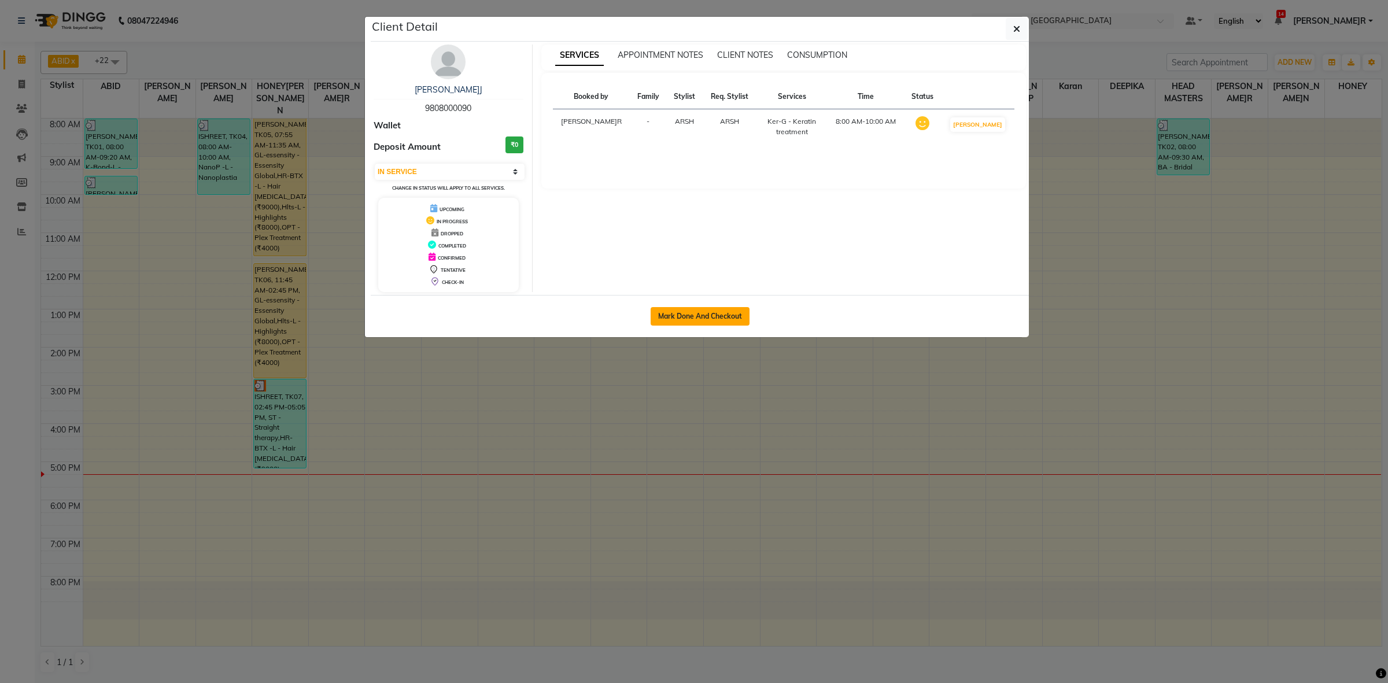
click at [704, 310] on button "Mark Done And Checkout" at bounding box center [699, 316] width 99 height 19
select select "service"
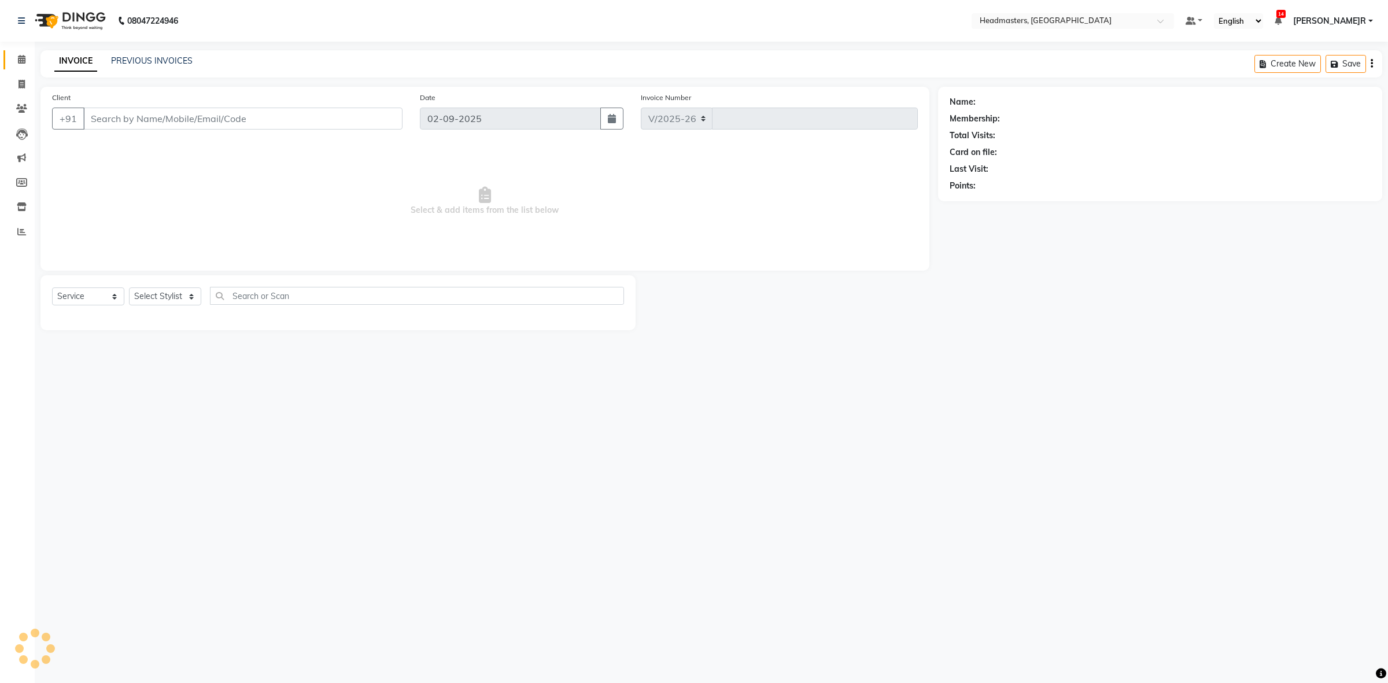
select select "7132"
type input "3381"
type input "9808000090"
select select "60640"
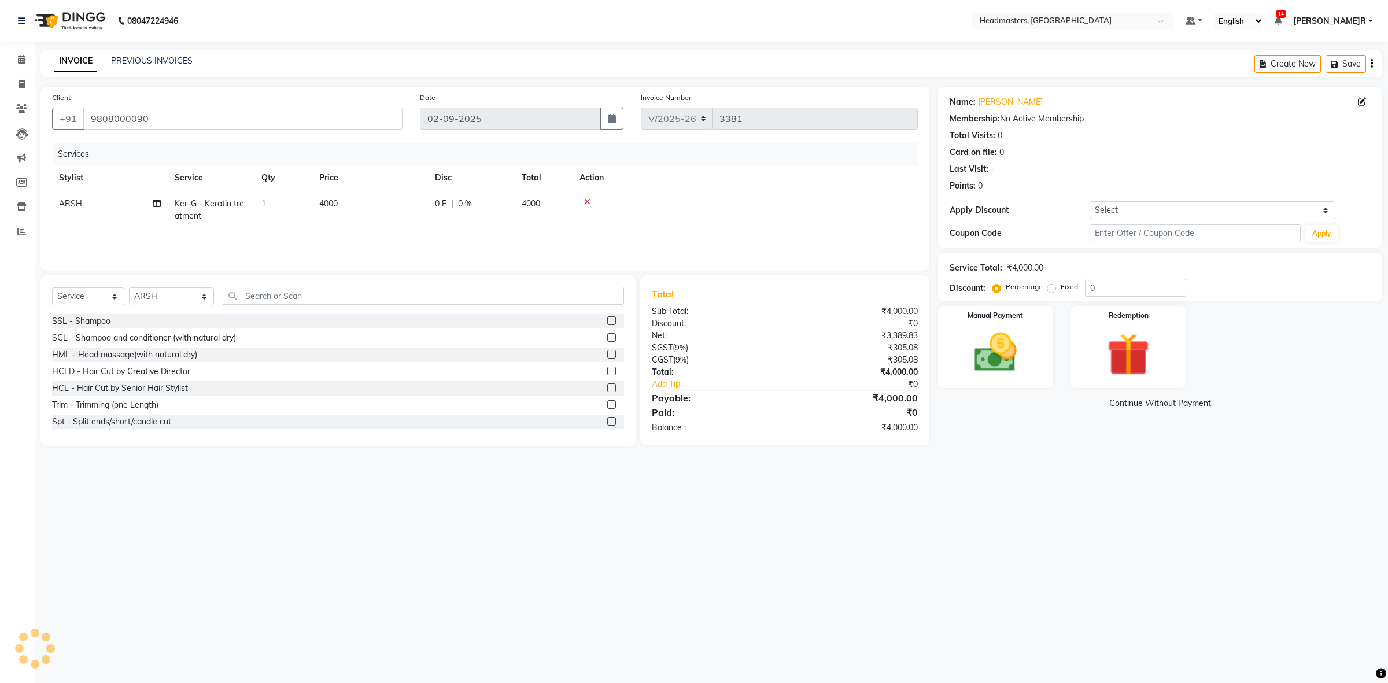
click at [437, 203] on span "0 F" at bounding box center [441, 204] width 12 height 12
select select "60640"
click at [506, 204] on input "0" at bounding box center [506, 207] width 35 height 18
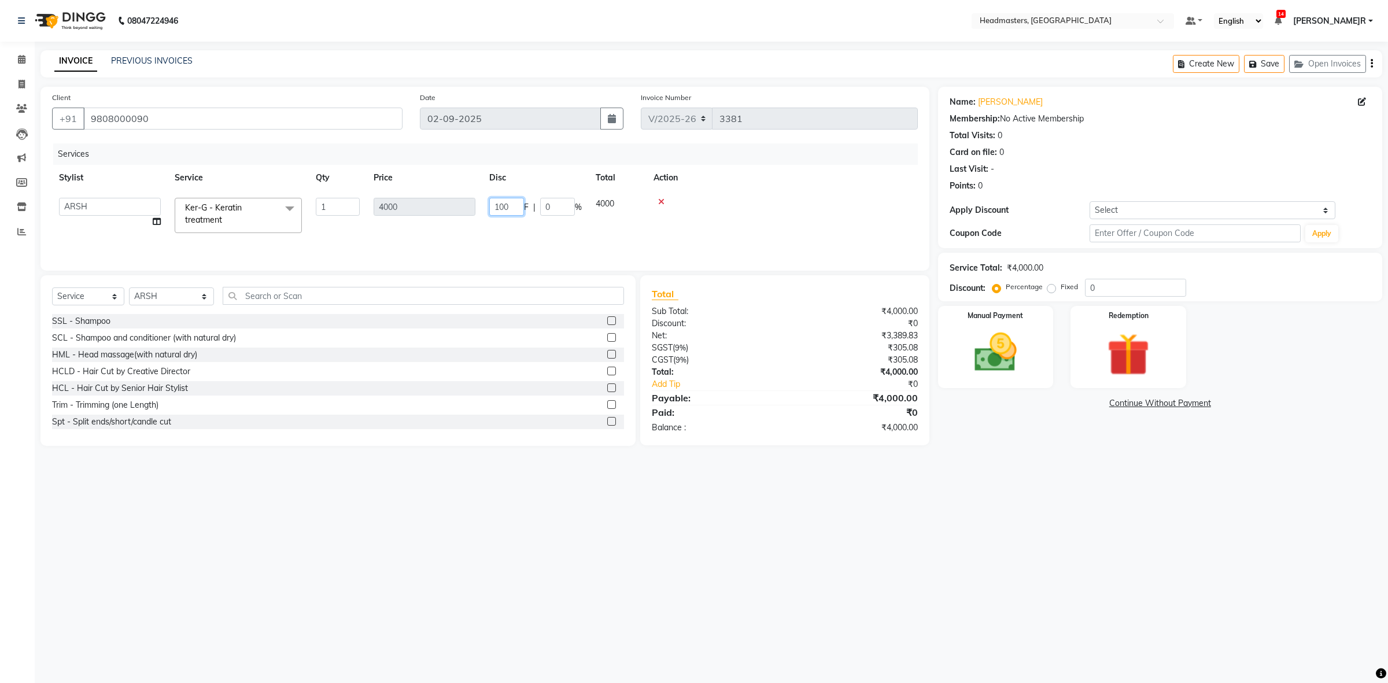
type input "1000"
click at [208, 220] on td "Ker-G - Keratin treatment" at bounding box center [211, 210] width 87 height 38
select select "60640"
click at [295, 209] on span at bounding box center [289, 209] width 23 height 22
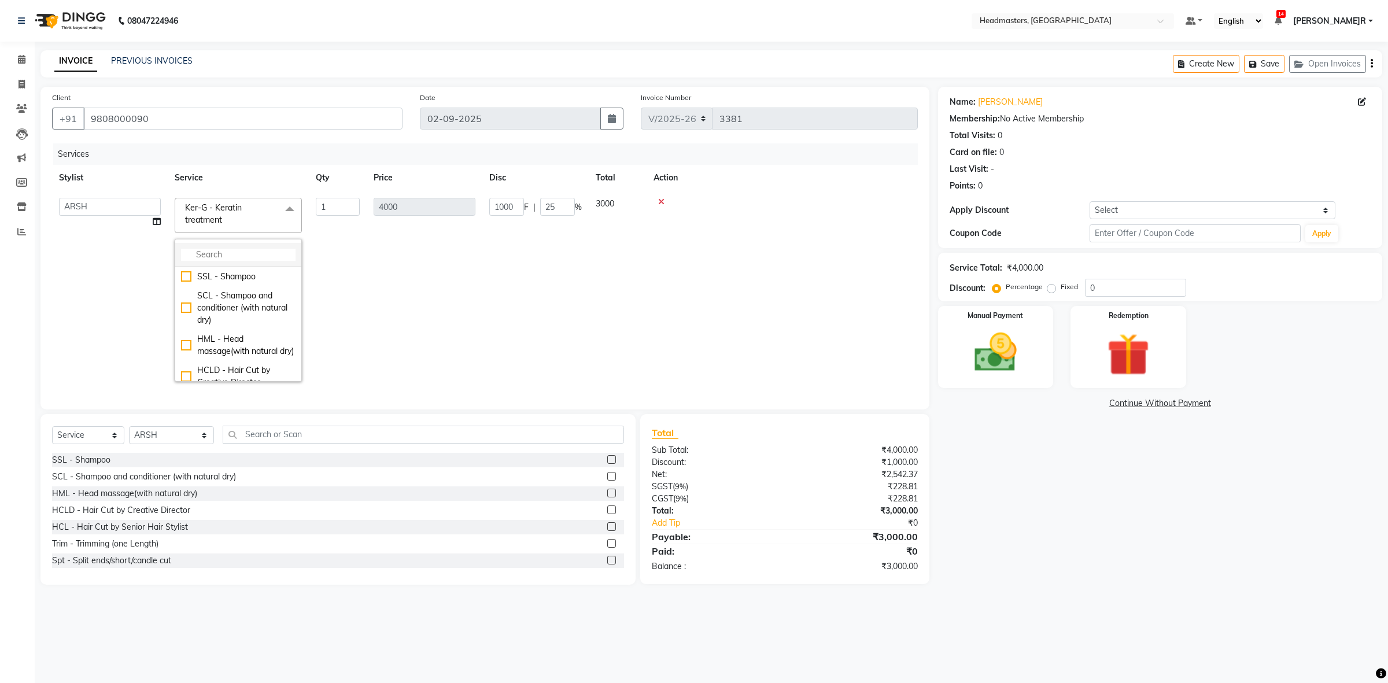
click at [221, 253] on input "multiselect-search" at bounding box center [238, 255] width 114 height 12
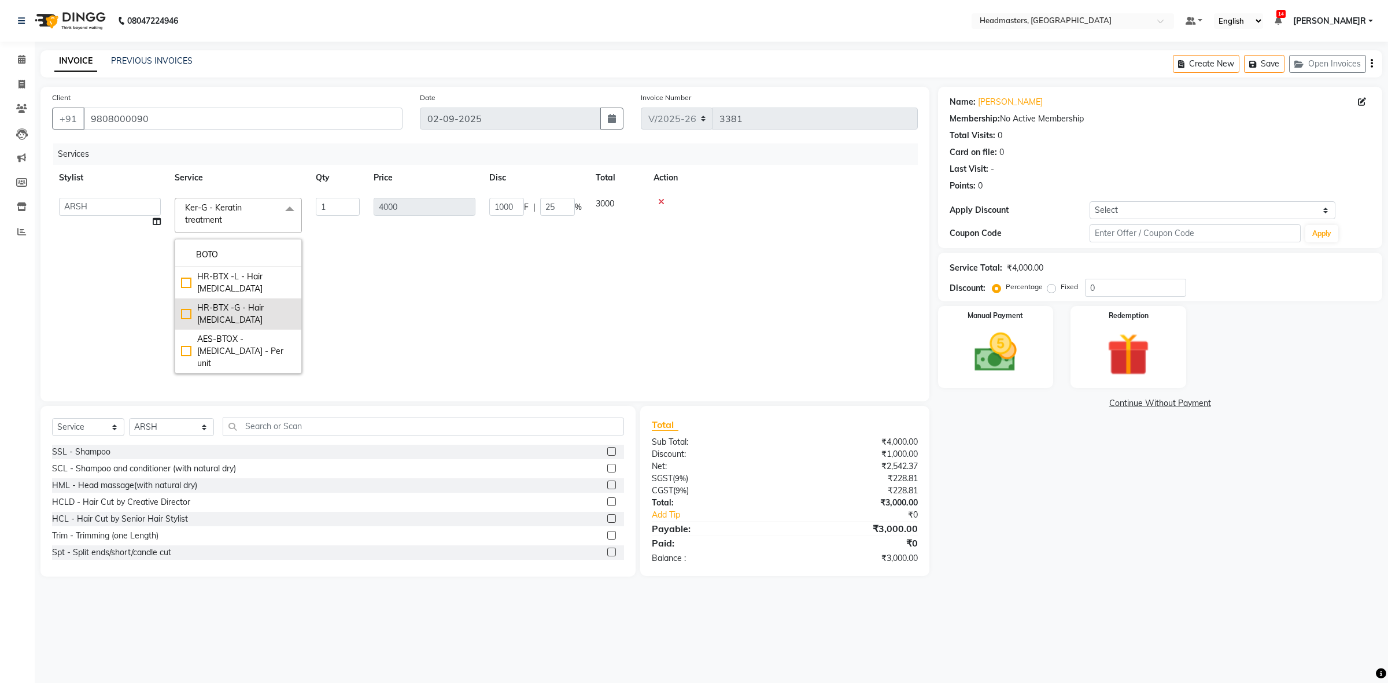
type input "BOTO"
click at [221, 302] on div "HR-BTX -G - Hair [MEDICAL_DATA]" at bounding box center [238, 314] width 114 height 24
checkbox input "true"
type input "4500"
type input "0"
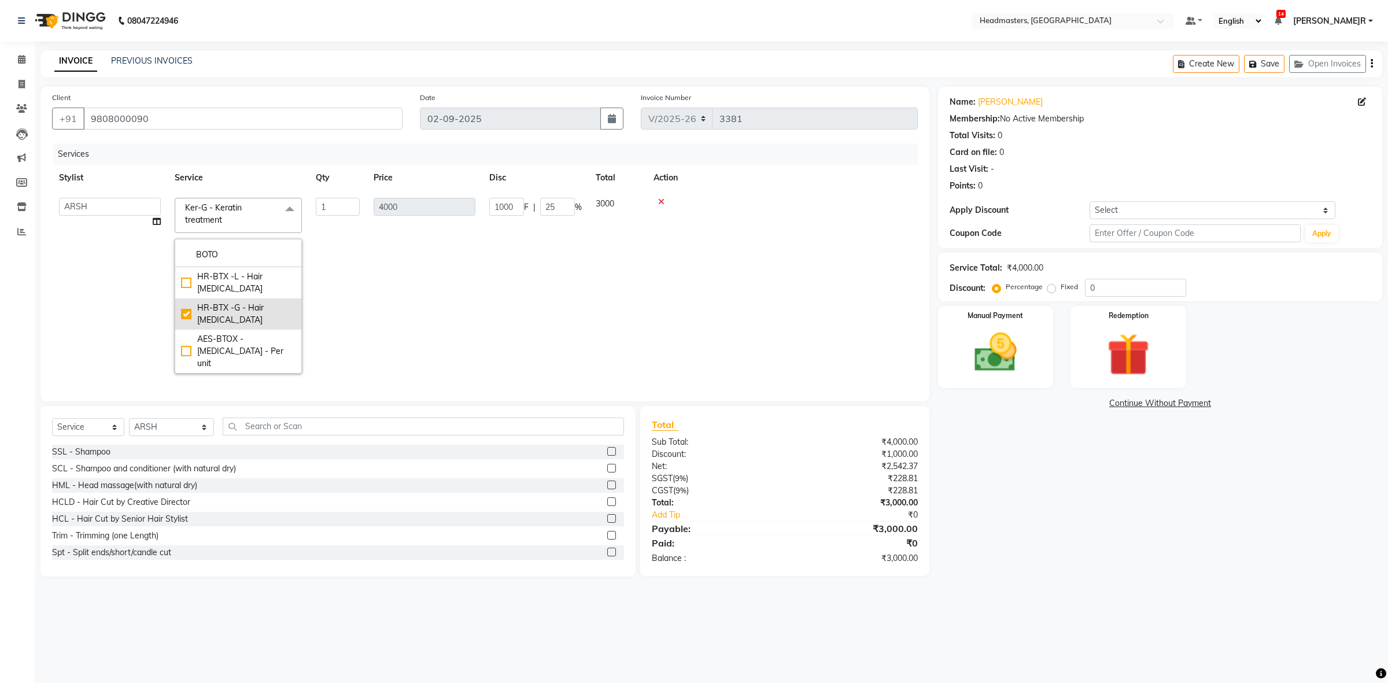
type input "0"
click at [213, 279] on div "HR-BTX -L - Hair [MEDICAL_DATA]" at bounding box center [238, 283] width 114 height 24
checkbox input "true"
checkbox input "false"
type input "9000"
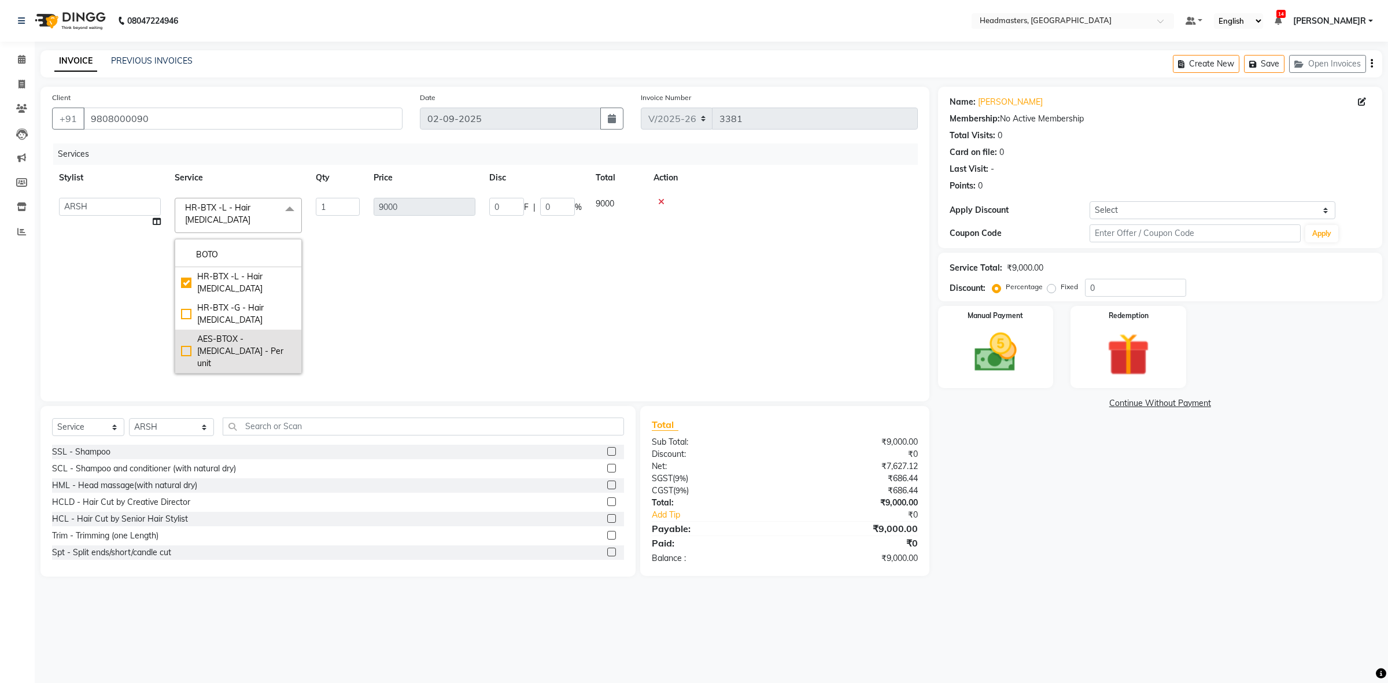
click at [226, 333] on div "AES-BTOX - [MEDICAL_DATA] - Per unit" at bounding box center [238, 351] width 114 height 36
checkbox input "false"
checkbox input "true"
type input "800"
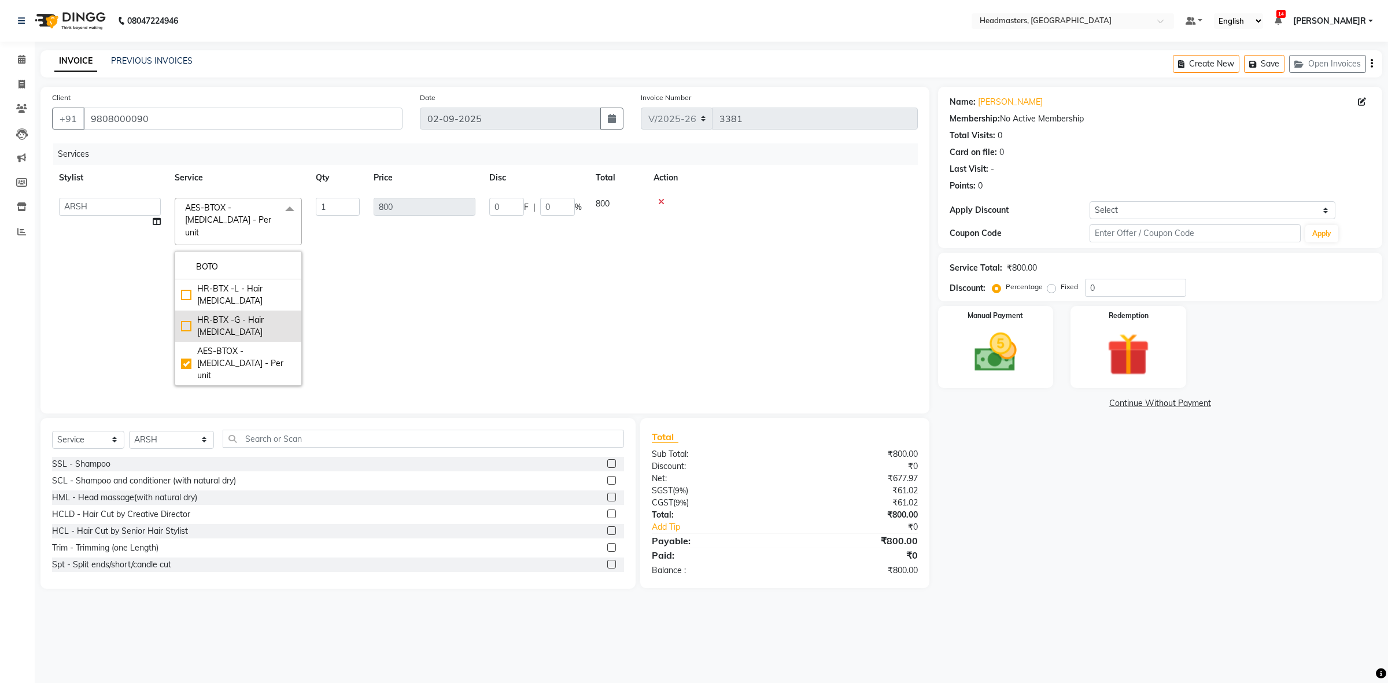
click at [215, 283] on div "HR-BTX -L - Hair [MEDICAL_DATA]" at bounding box center [238, 295] width 114 height 24
checkbox input "true"
checkbox input "false"
type input "9000"
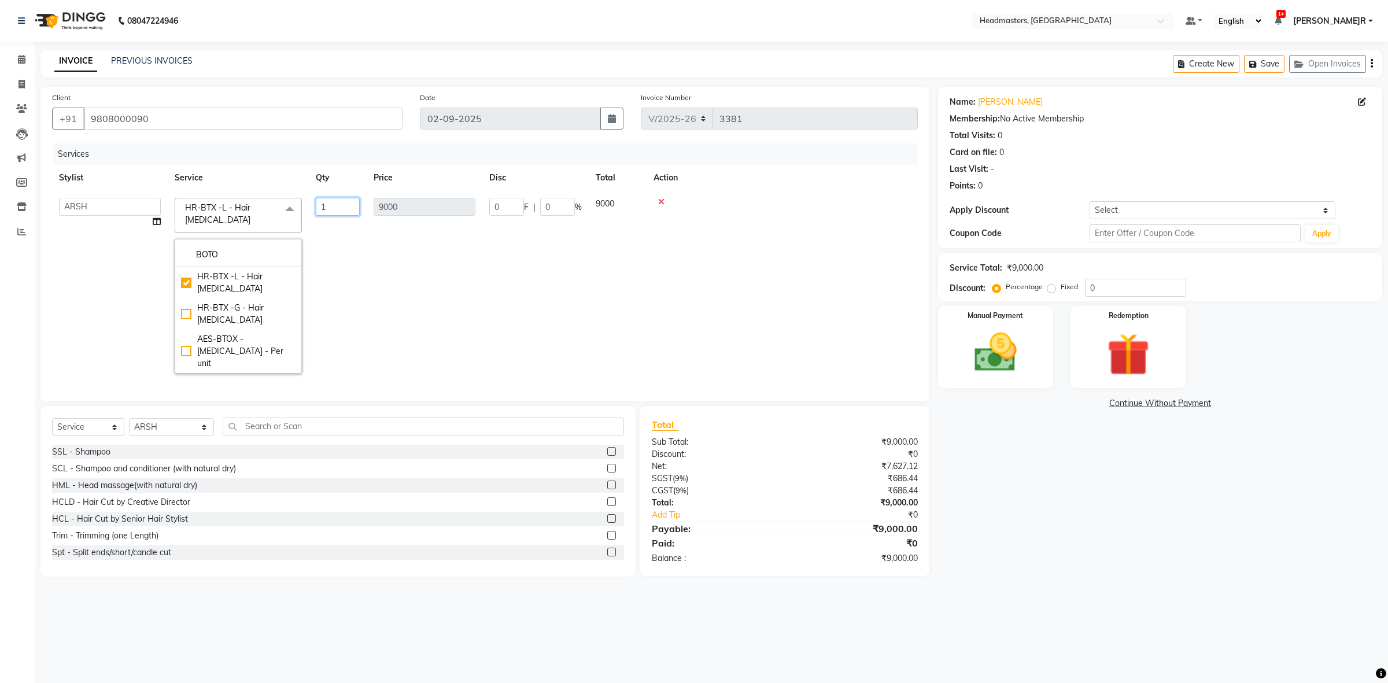
click at [360, 272] on td "1" at bounding box center [338, 286] width 58 height 190
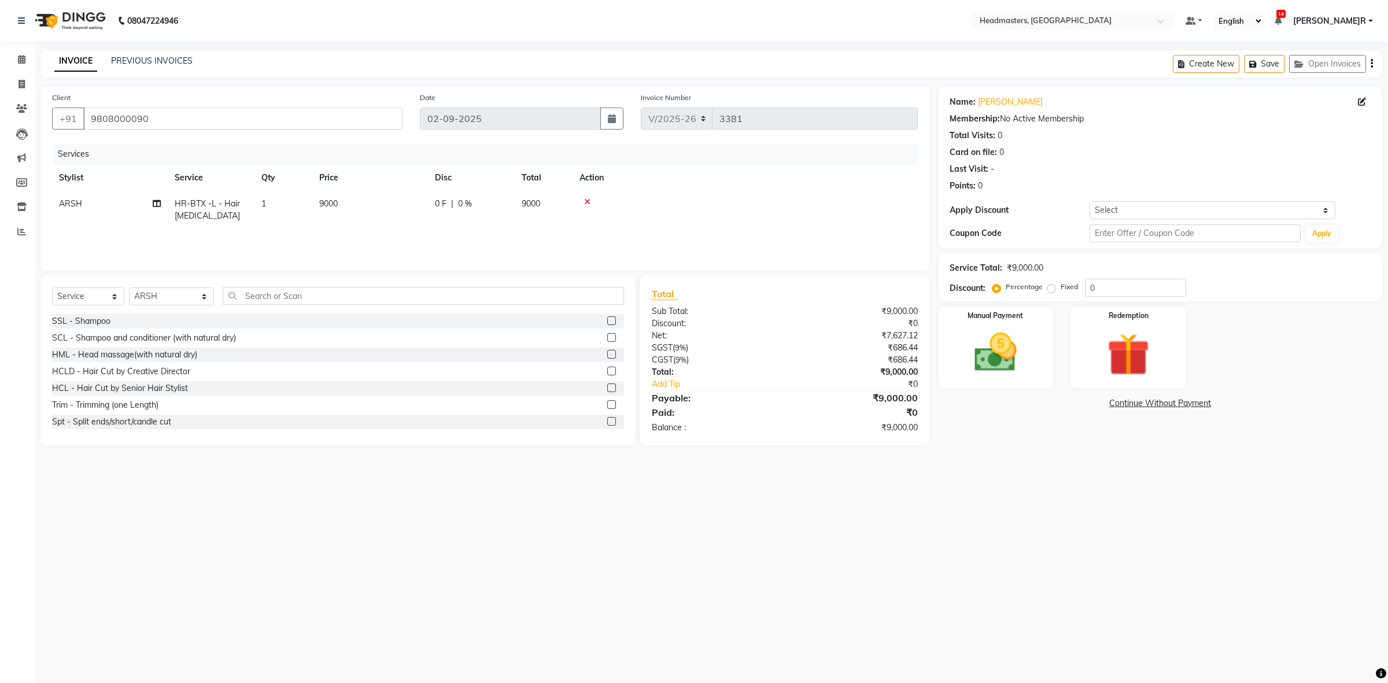
click at [456, 205] on div "0 F | 0 %" at bounding box center [471, 204] width 73 height 12
select select "60640"
click at [512, 203] on input "0" at bounding box center [506, 207] width 35 height 18
drag, startPoint x: 85, startPoint y: 293, endPoint x: 82, endPoint y: 304, distance: 11.4
click at [85, 293] on select "Select Service Product Membership Package Voucher Prepaid Gift Card" at bounding box center [88, 296] width 72 height 18
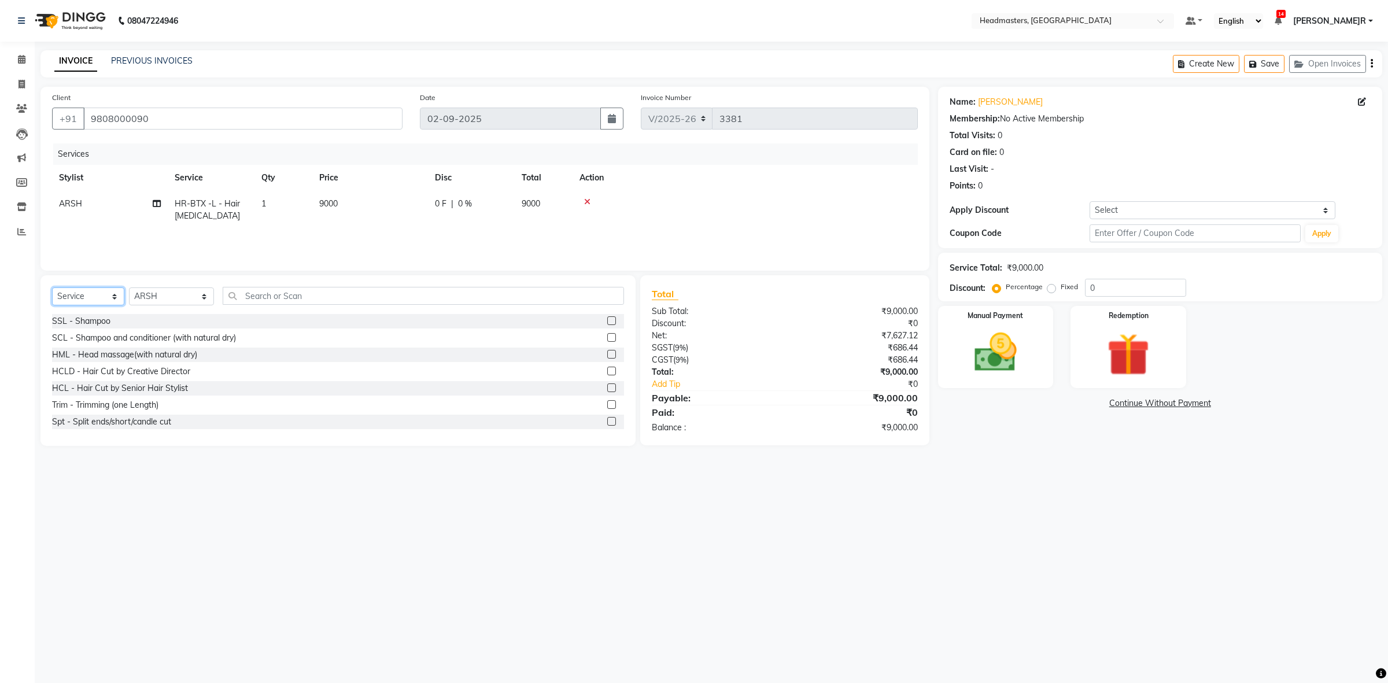
select select "product"
click at [52, 287] on select "Select Service Product Membership Package Voucher Prepaid Gift Card" at bounding box center [88, 296] width 72 height 18
click at [253, 295] on input "text" at bounding box center [424, 296] width 402 height 18
type input "CAD"
click at [611, 352] on label at bounding box center [611, 354] width 9 height 9
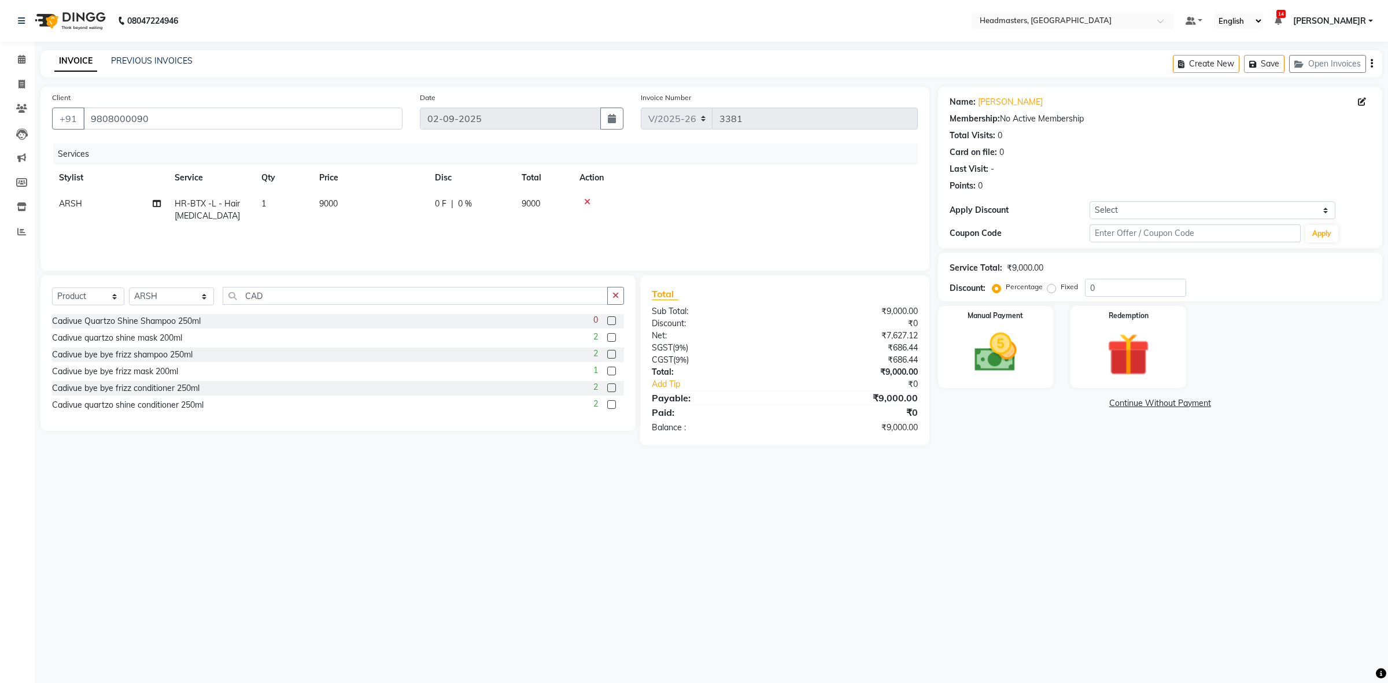
click at [611, 352] on input "checkbox" at bounding box center [611, 355] width 8 height 8
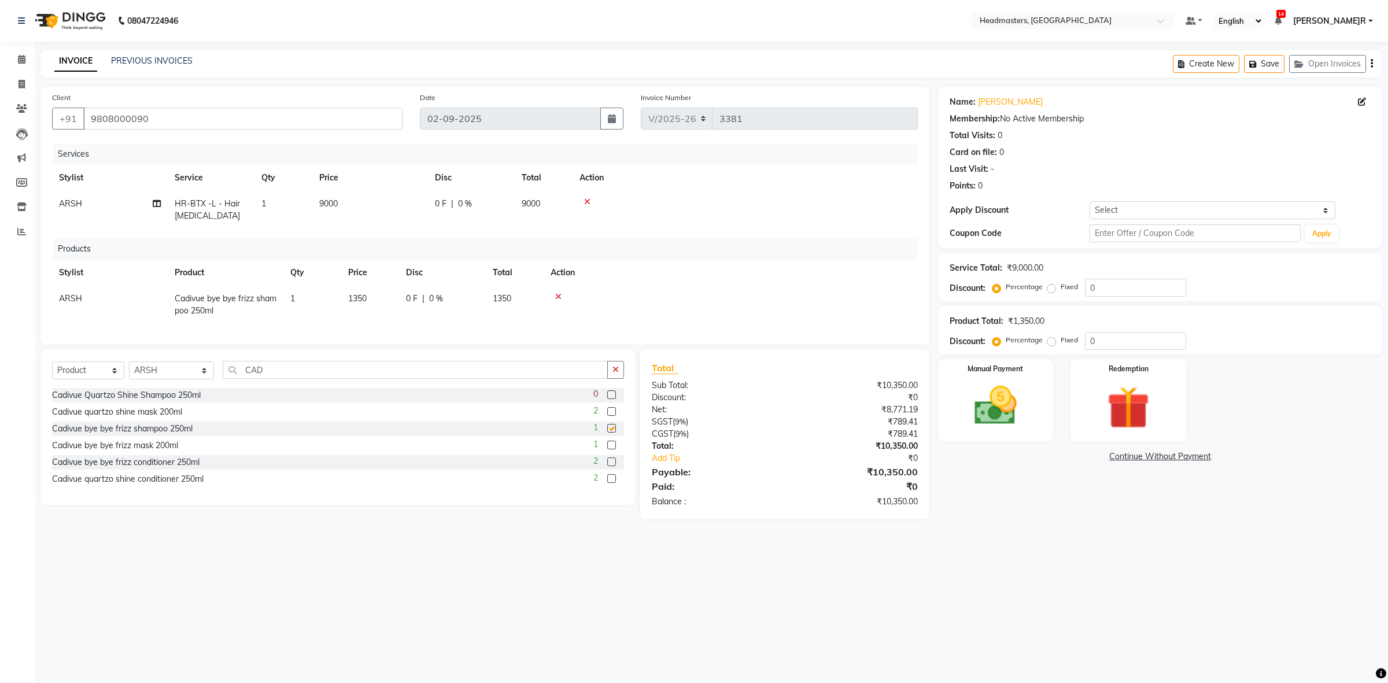
checkbox input "false"
click at [608, 466] on label at bounding box center [611, 461] width 9 height 9
click at [608, 466] on input "checkbox" at bounding box center [611, 463] width 8 height 8
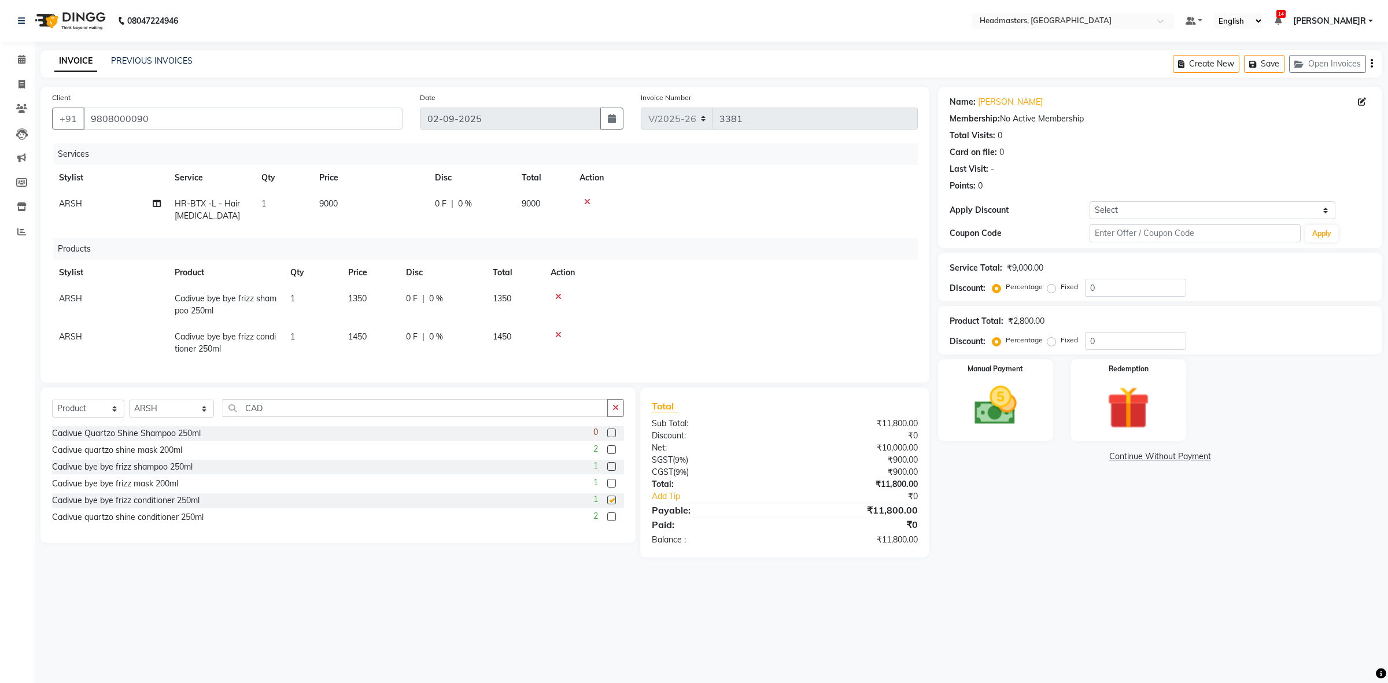
checkbox input "false"
click at [433, 204] on td "0 F | 0 %" at bounding box center [471, 210] width 87 height 38
select select "60640"
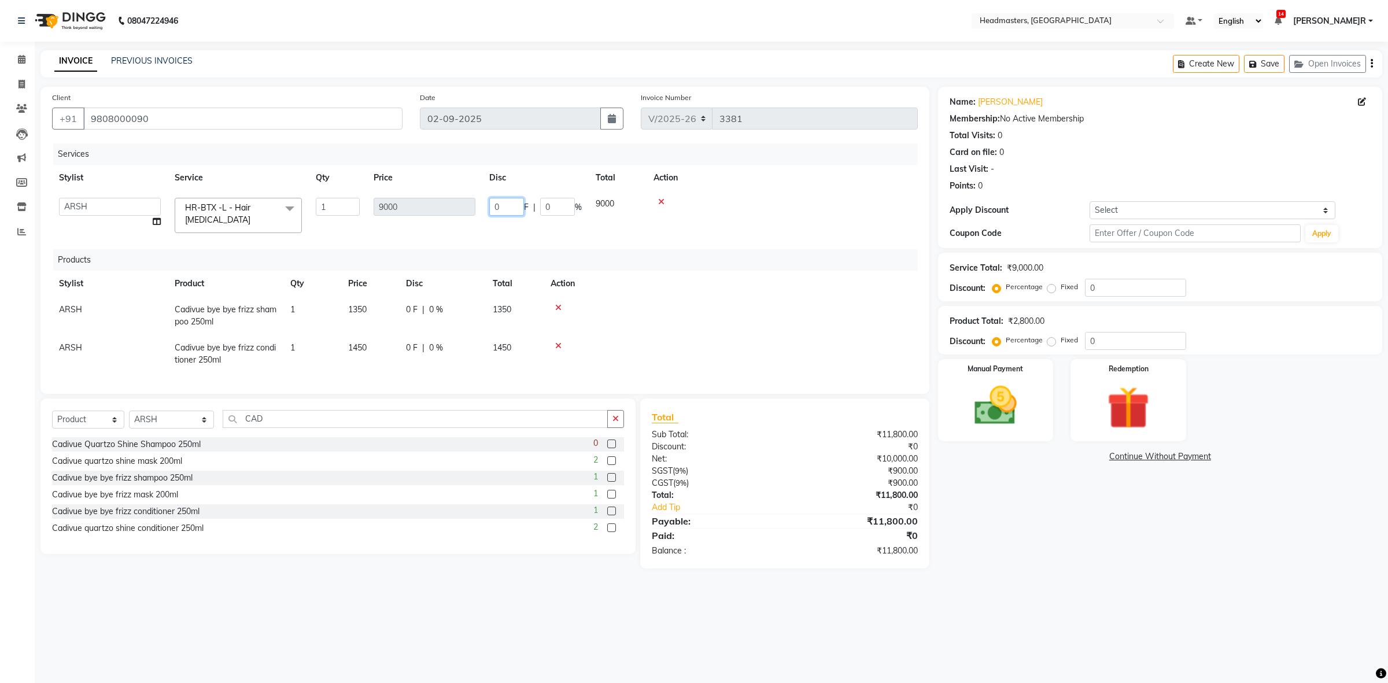
click at [513, 204] on input "0" at bounding box center [506, 207] width 35 height 18
type input "5000"
click at [443, 241] on div "Services Stylist Service Qty Price Disc Total Action ABID Amrit ANU ARSH DEEPIK…" at bounding box center [485, 262] width 866 height 239
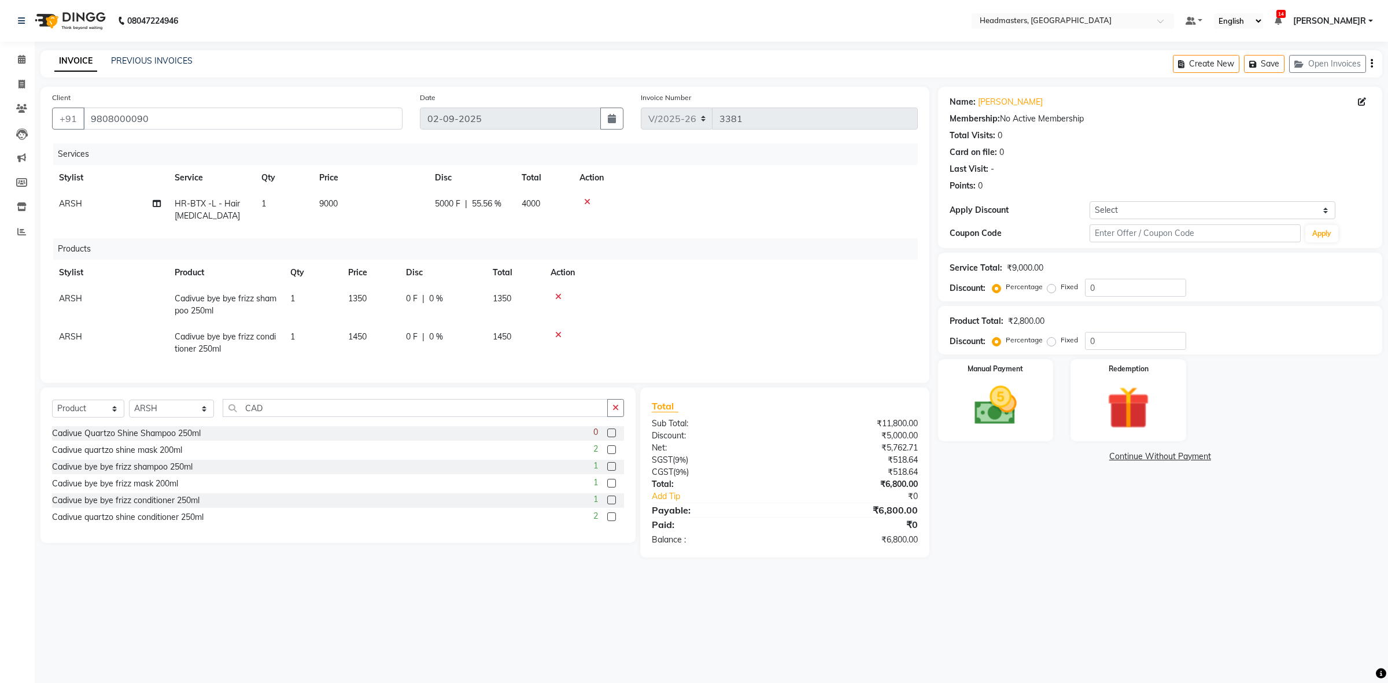
click at [487, 204] on span "55.56 %" at bounding box center [486, 204] width 29 height 12
select select "60640"
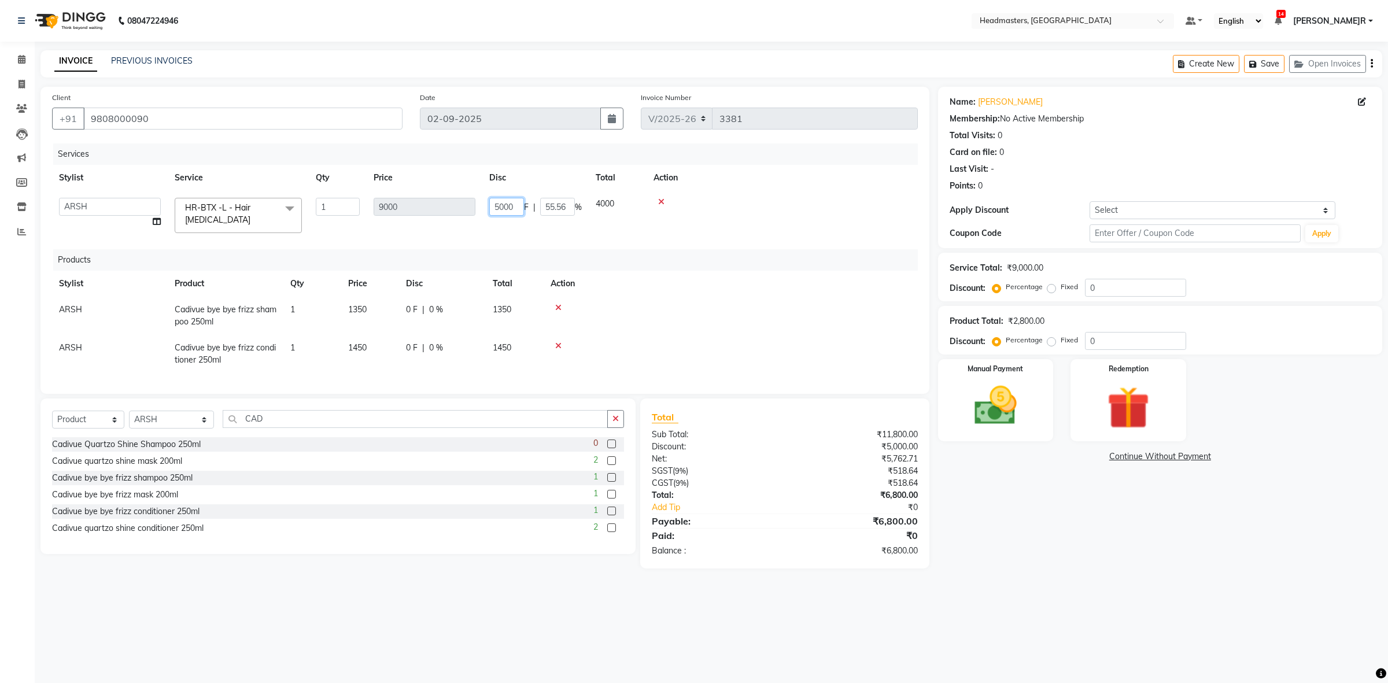
click at [499, 207] on input "5000" at bounding box center [506, 207] width 35 height 18
type input "6000"
click at [449, 224] on tr "ABID Amrit ANU ARSH [PERSON_NAME] HEAD MASTERS HONEY HONEY KUMAR HONEY[PERSON_N…" at bounding box center [485, 215] width 866 height 49
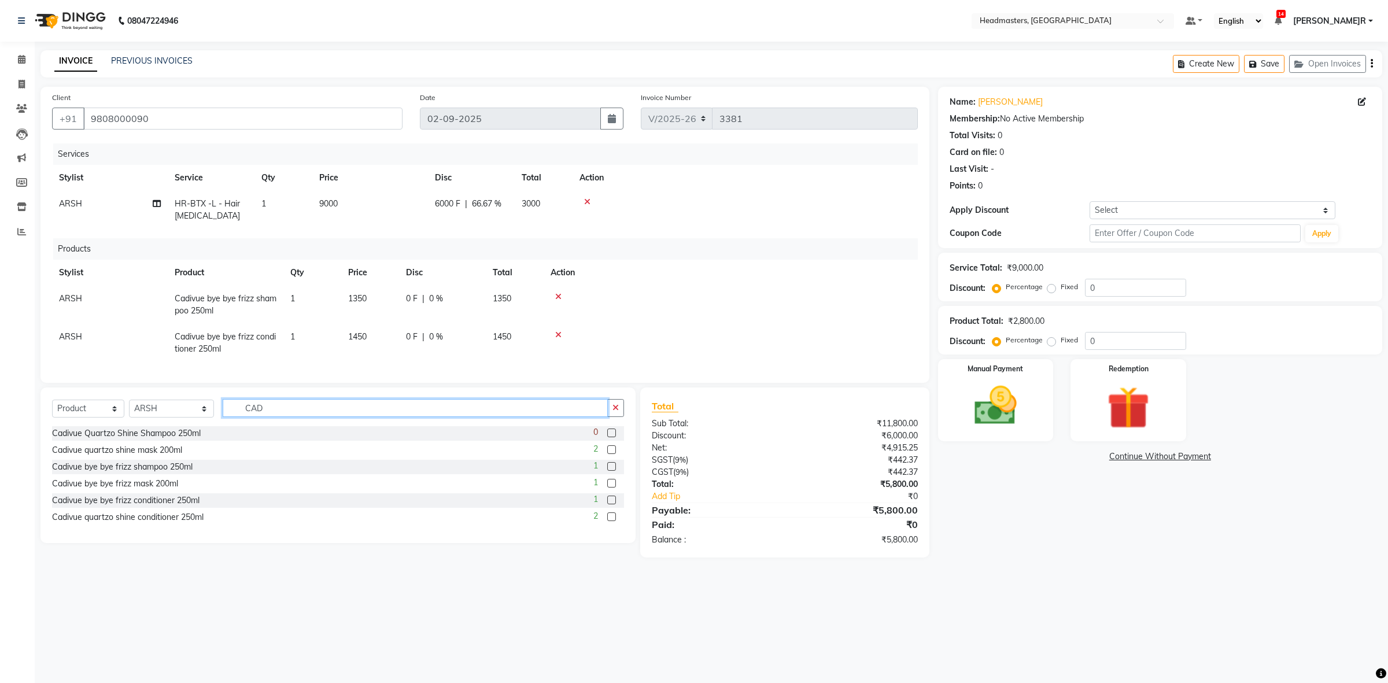
drag, startPoint x: 253, startPoint y: 420, endPoint x: 207, endPoint y: 428, distance: 47.1
click at [207, 426] on div "Select Service Product Membership Package Voucher Prepaid Gift Card Select Styl…" at bounding box center [338, 412] width 572 height 27
type input "O"
type input "SHIN"
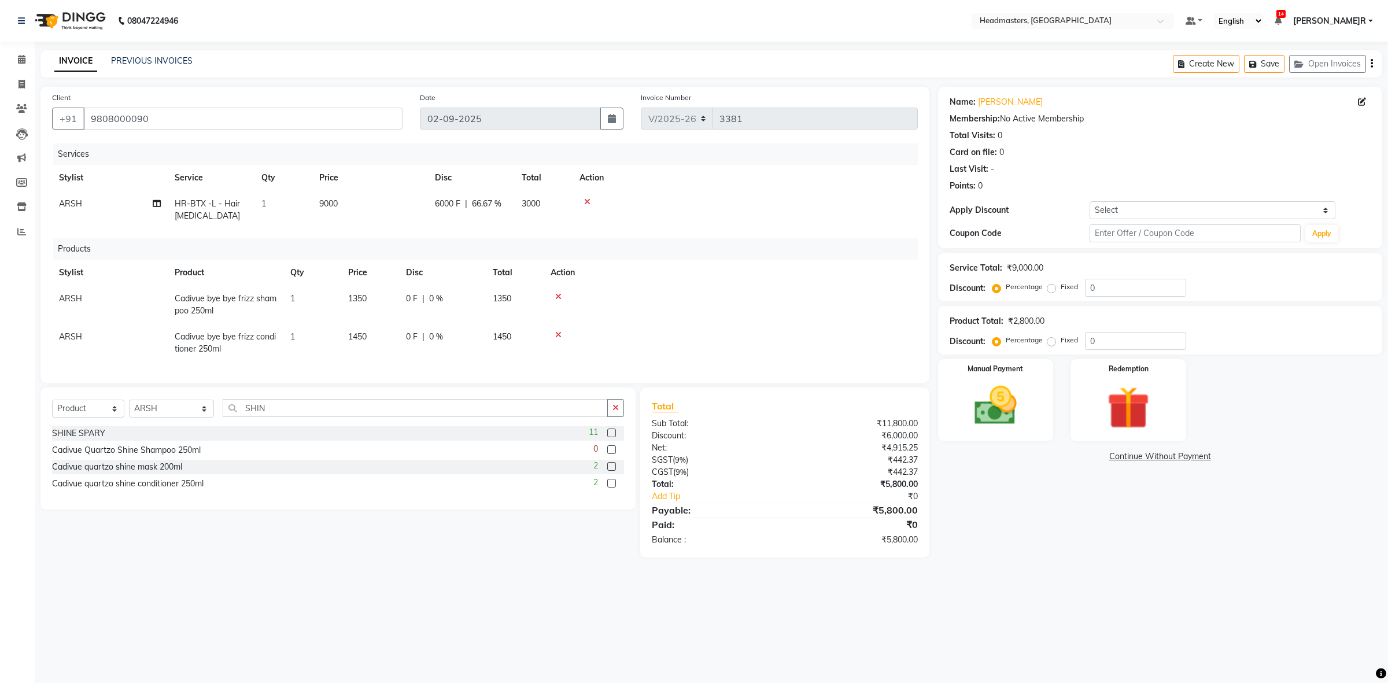
click at [608, 437] on label at bounding box center [611, 432] width 9 height 9
click at [608, 437] on input "checkbox" at bounding box center [611, 434] width 8 height 8
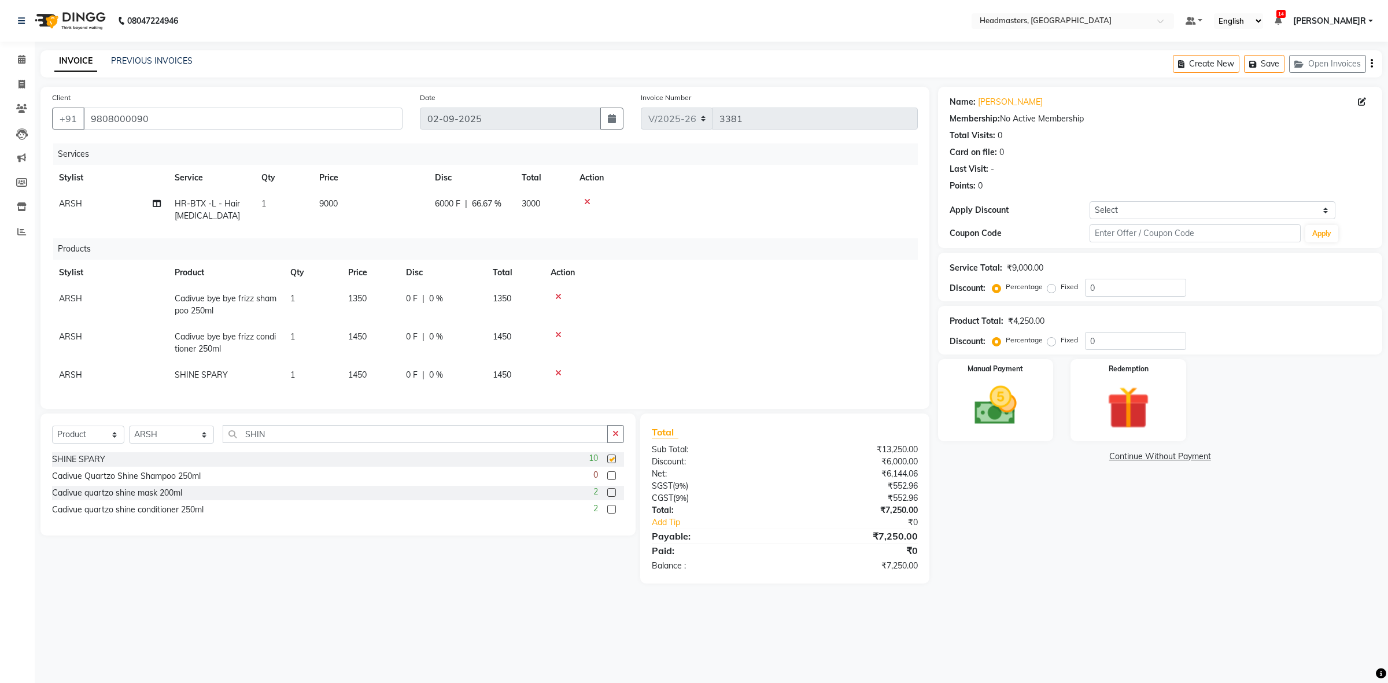
checkbox input "false"
click at [365, 378] on span "1450" at bounding box center [357, 374] width 19 height 10
select select "60640"
click at [435, 376] on input "0" at bounding box center [423, 378] width 35 height 18
type input "150"
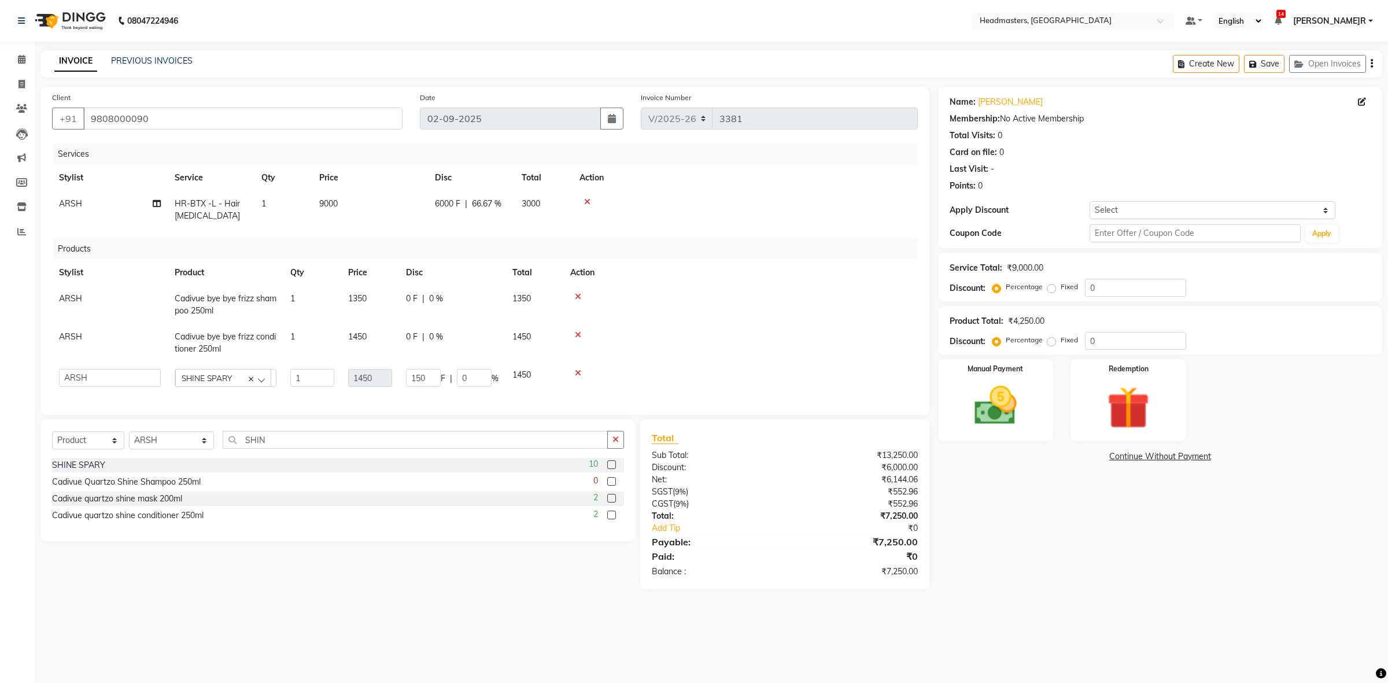
click at [505, 332] on td "1450" at bounding box center [534, 343] width 58 height 38
select select "60640"
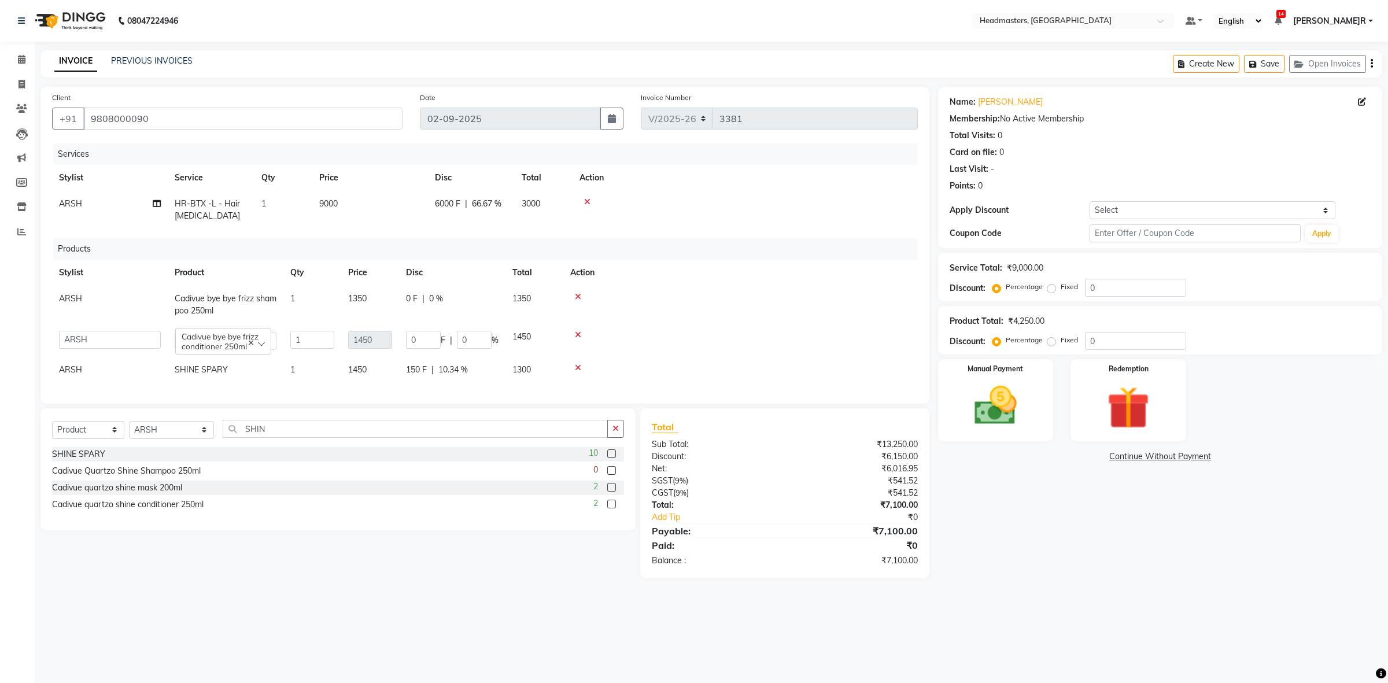
click at [423, 379] on td "150 F | 10.34 %" at bounding box center [452, 370] width 106 height 26
select select "60640"
click at [418, 375] on input "150" at bounding box center [423, 373] width 35 height 18
type input "250"
click at [489, 362] on td "250 F | 17.24 %" at bounding box center [452, 370] width 106 height 26
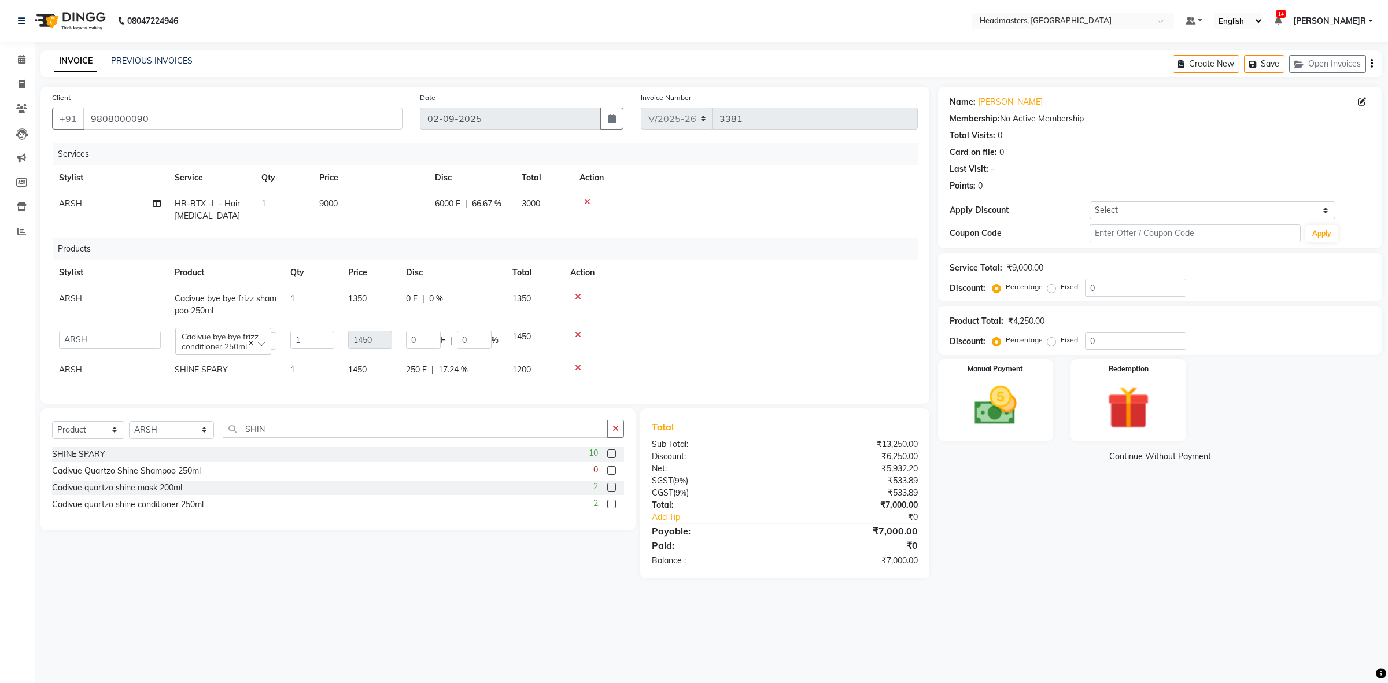
select select "60640"
drag, startPoint x: 255, startPoint y: 448, endPoint x: 216, endPoint y: 449, distance: 39.3
click at [223, 443] on input "SHIN" at bounding box center [416, 435] width 386 height 18
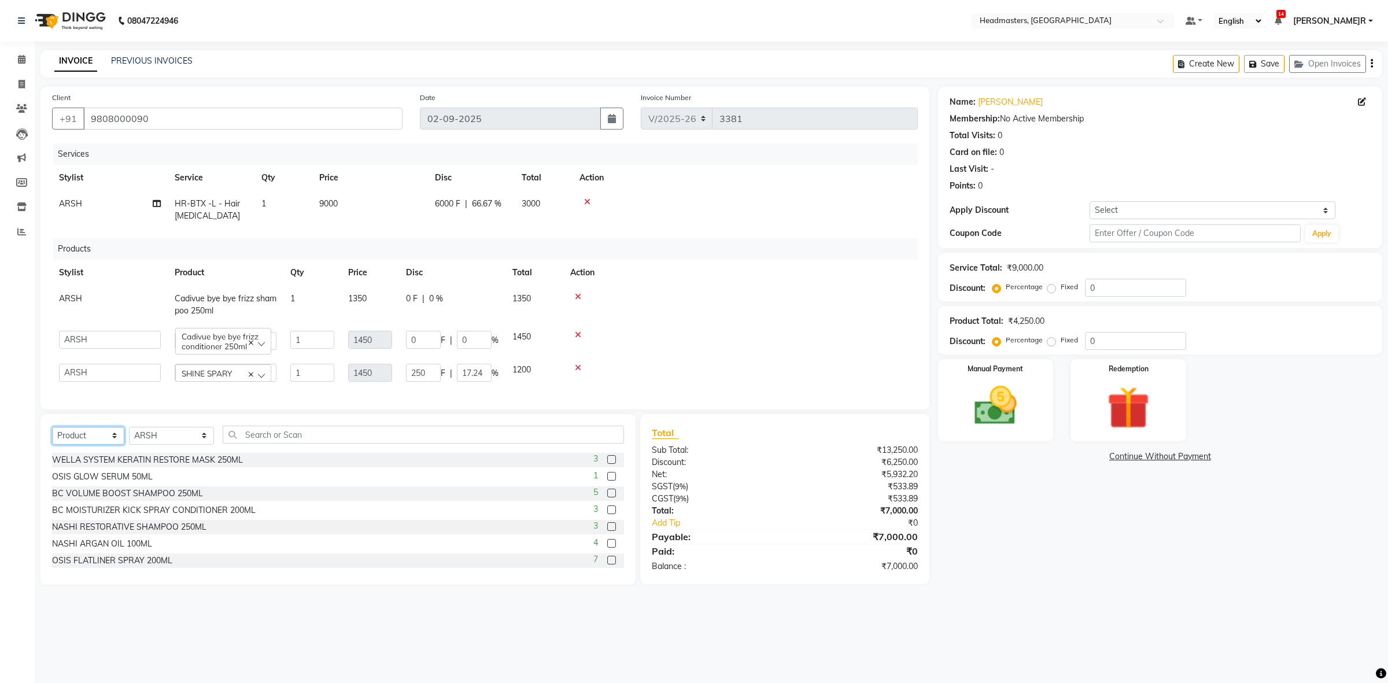
drag, startPoint x: 87, startPoint y: 440, endPoint x: 91, endPoint y: 455, distance: 15.6
click at [87, 440] on select "Select Service Product Membership Package Voucher Prepaid Gift Card" at bounding box center [88, 436] width 72 height 18
select select "service"
click at [52, 438] on select "Select Service Product Membership Package Voucher Prepaid Gift Card" at bounding box center [88, 436] width 72 height 18
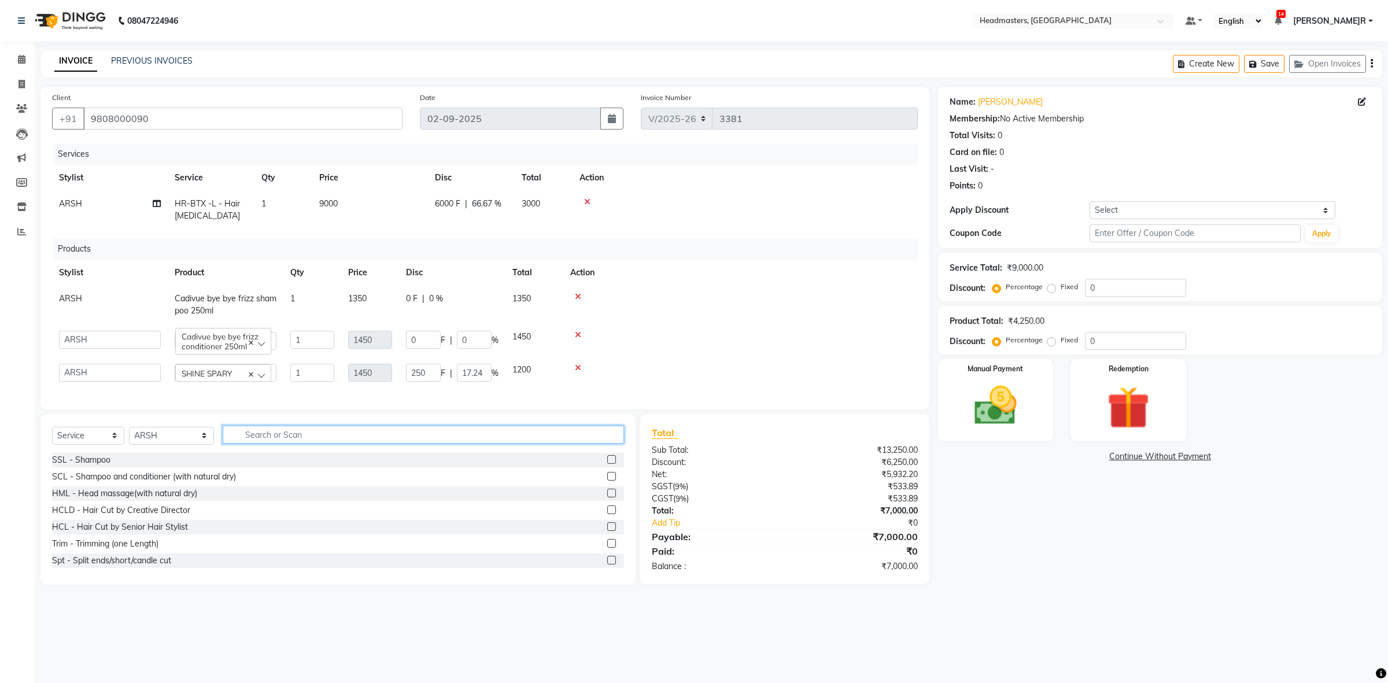
click at [261, 443] on input "text" at bounding box center [424, 435] width 402 height 18
type input "S"
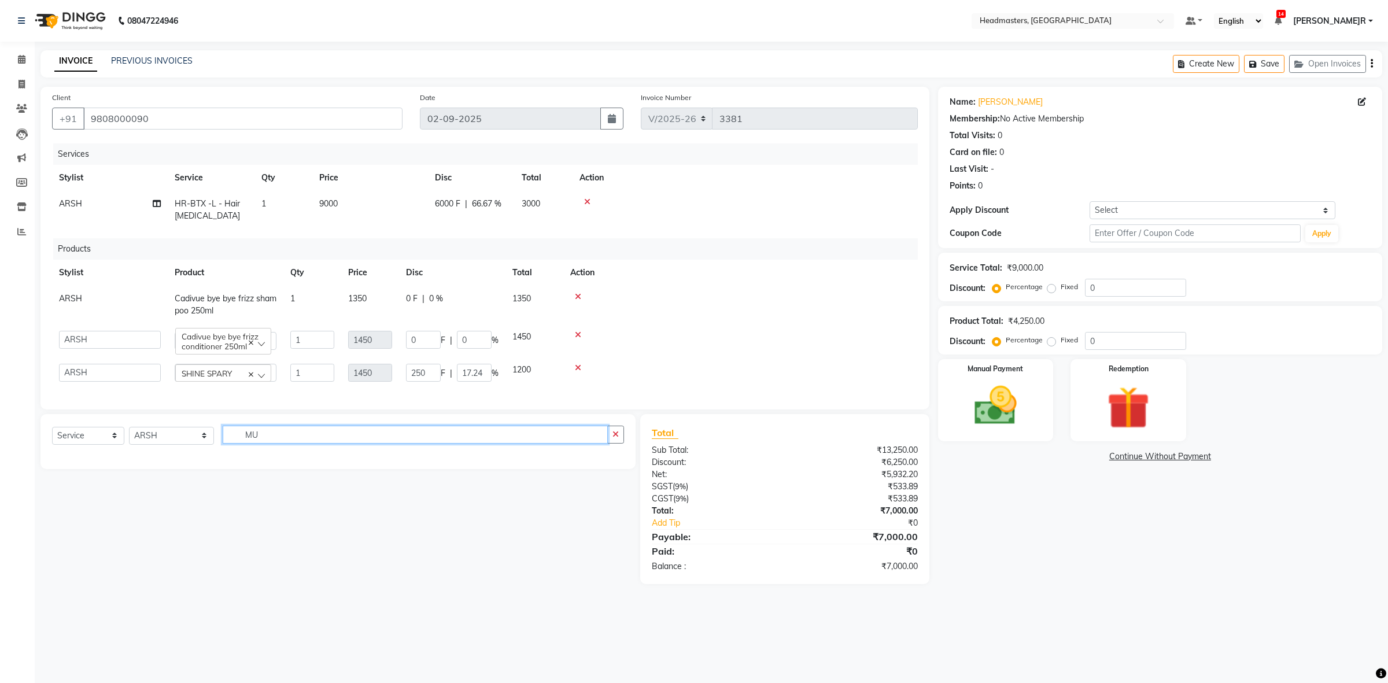
type input "M"
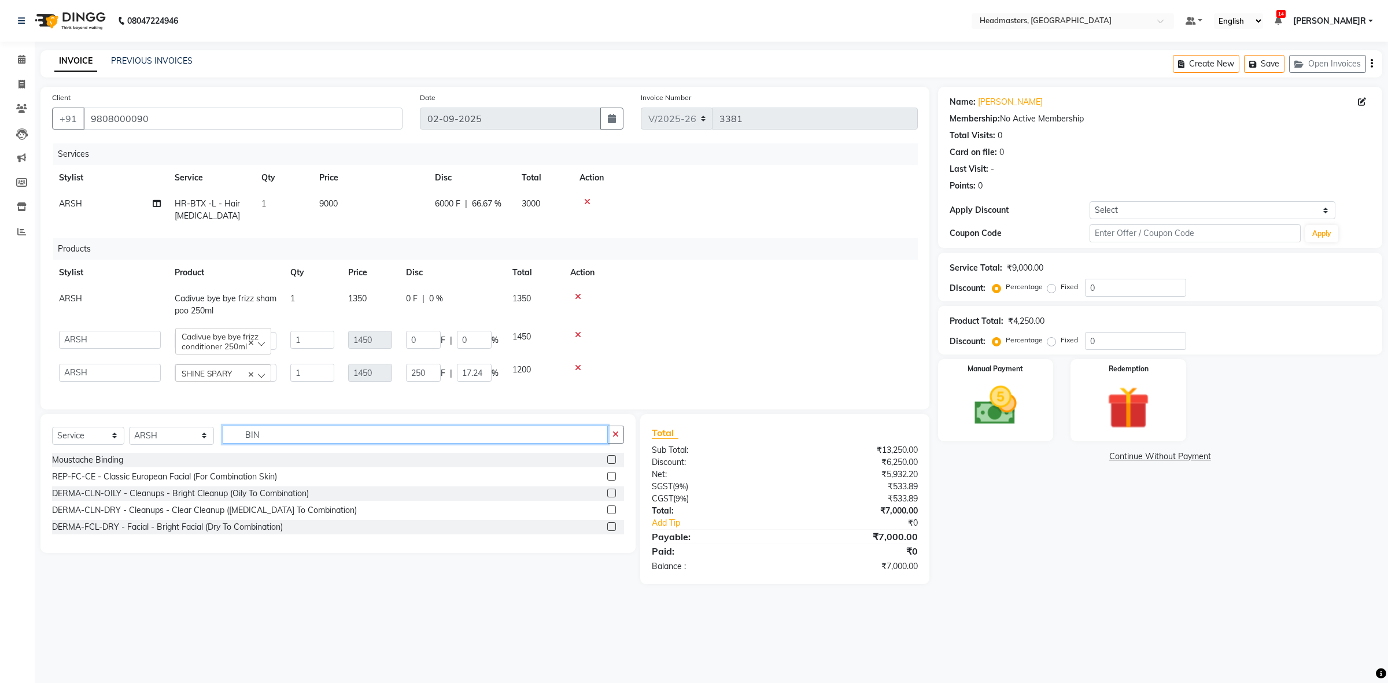
type input "BIN"
click at [613, 464] on label at bounding box center [611, 459] width 9 height 9
click at [613, 464] on input "checkbox" at bounding box center [611, 460] width 8 height 8
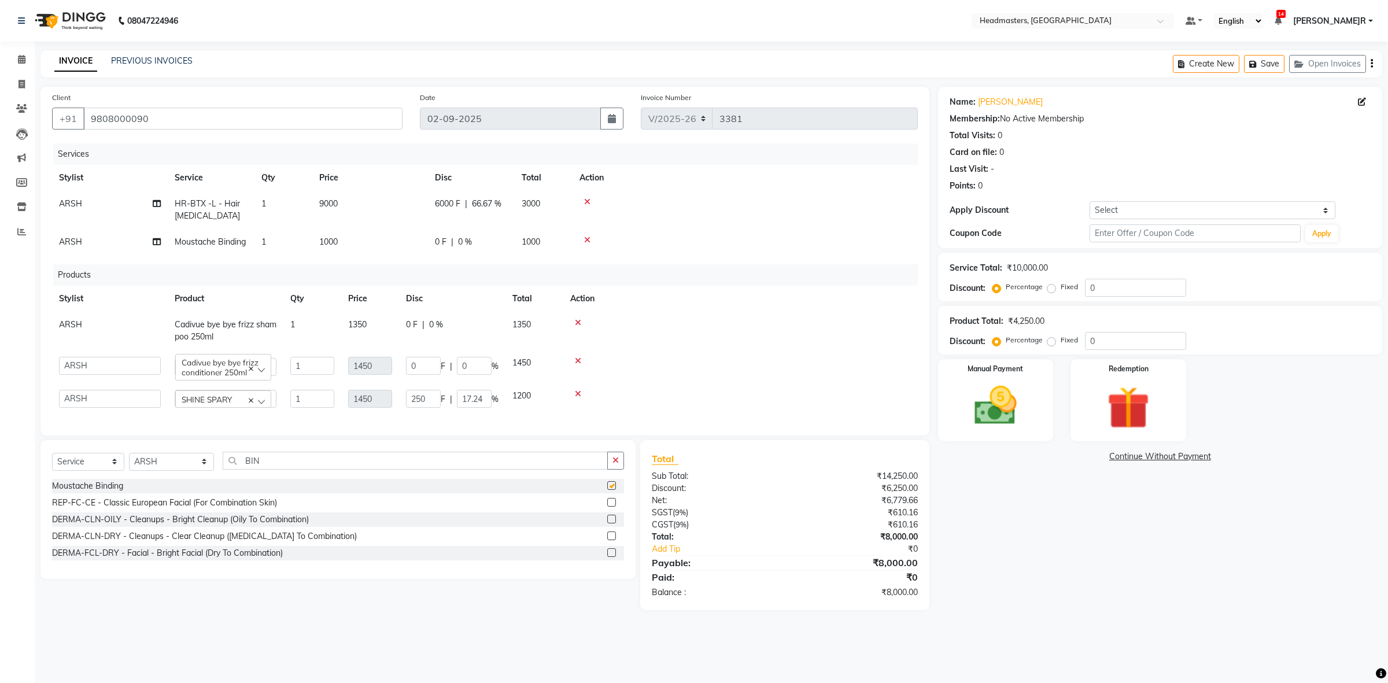
checkbox input "false"
click at [413, 227] on td "9000" at bounding box center [370, 210] width 116 height 38
select select "60640"
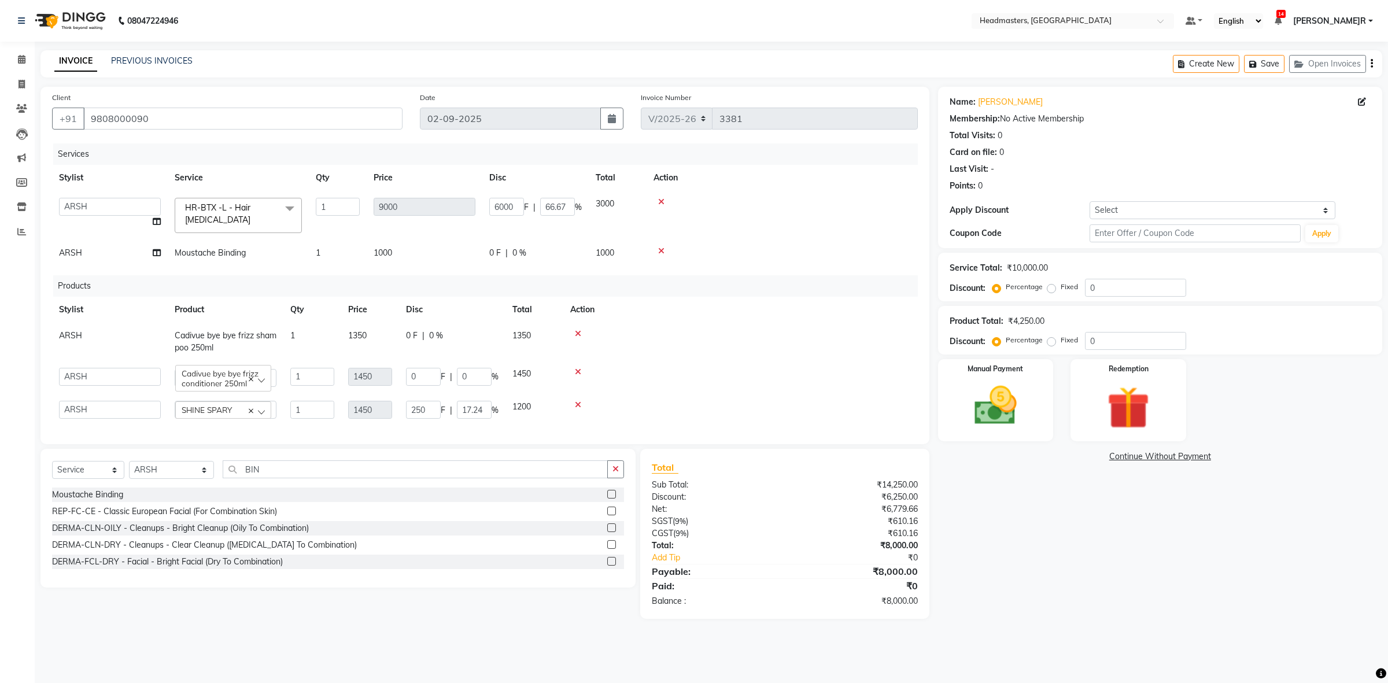
click at [472, 244] on td "1000" at bounding box center [425, 253] width 116 height 26
select select "60640"
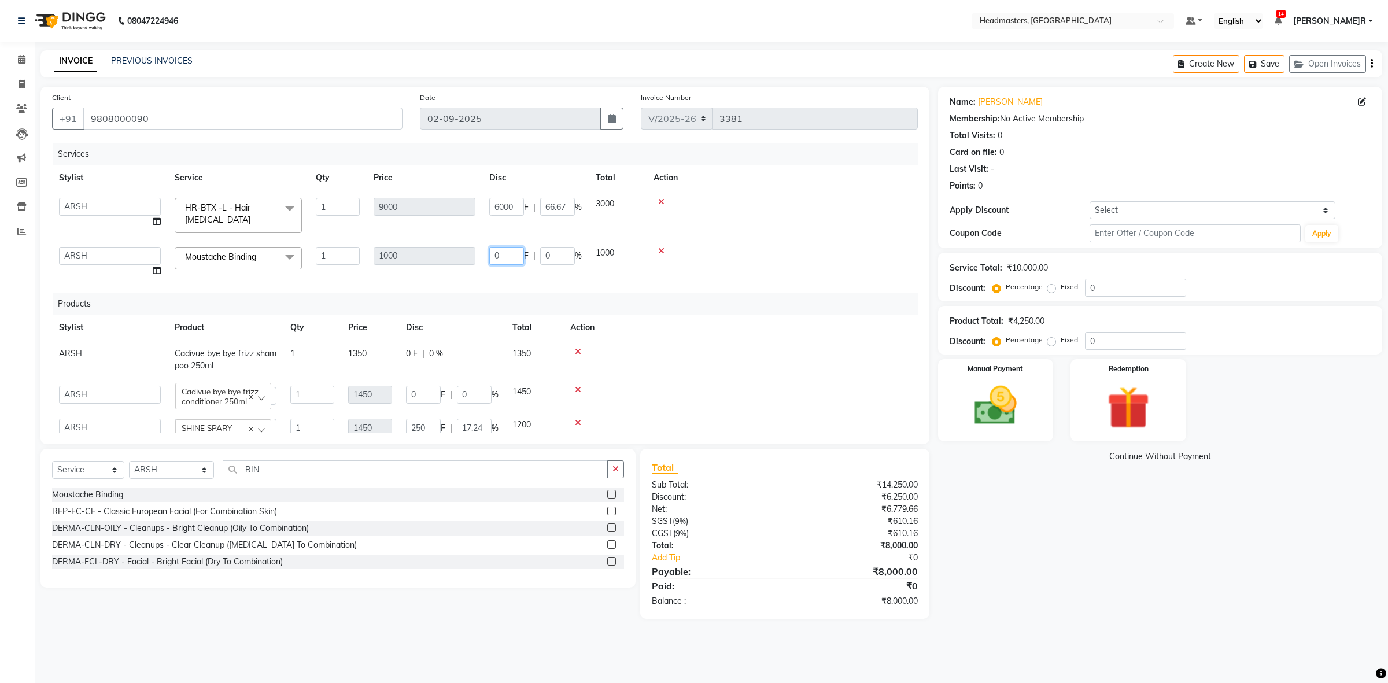
click at [519, 247] on input "0" at bounding box center [506, 256] width 35 height 18
type input "200"
click at [498, 253] on input "200" at bounding box center [506, 256] width 35 height 18
click at [460, 270] on div "Services Stylist Service Qty Price Disc Total Action ABID Amrit ANU ARSH DEEPIK…" at bounding box center [485, 287] width 866 height 289
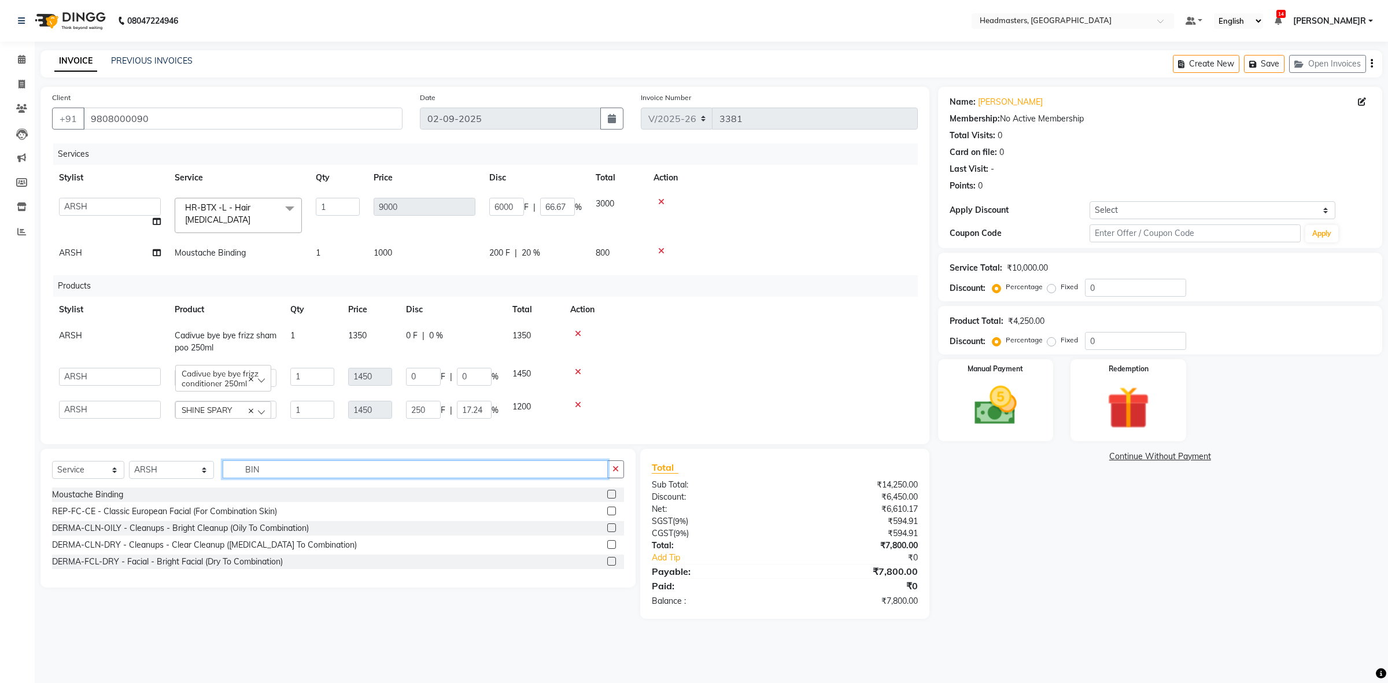
click at [275, 463] on input "BIN" at bounding box center [416, 469] width 386 height 18
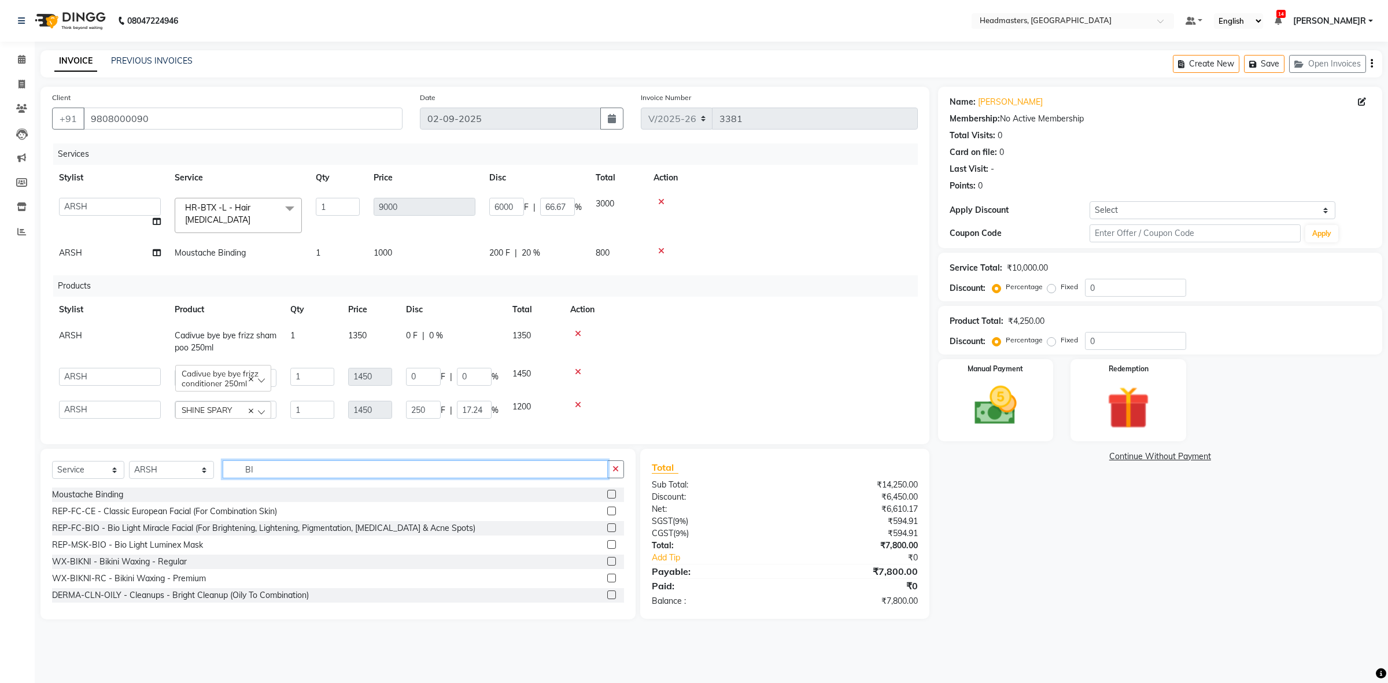
type input "B"
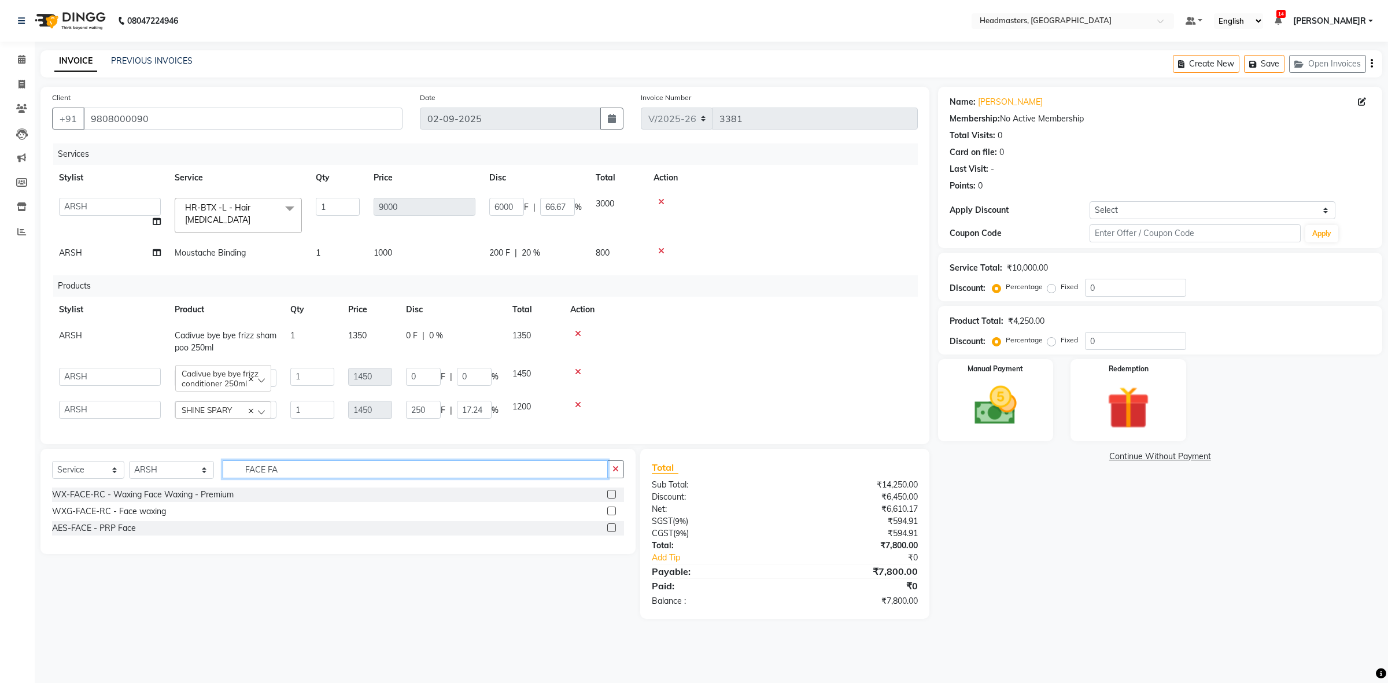
type input "FACE FA"
click at [608, 490] on label at bounding box center [611, 494] width 9 height 9
click at [608, 491] on input "checkbox" at bounding box center [611, 495] width 8 height 8
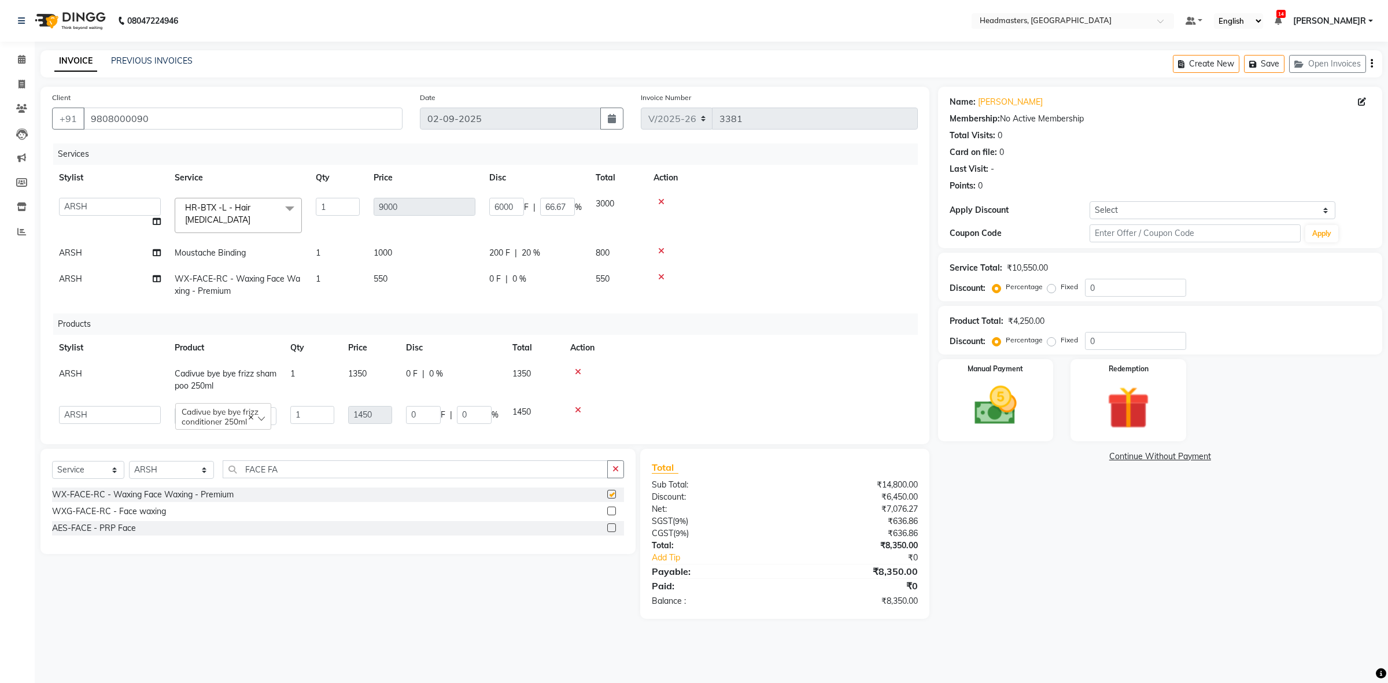
checkbox input "false"
click at [456, 275] on td "550" at bounding box center [425, 285] width 116 height 38
select select "60640"
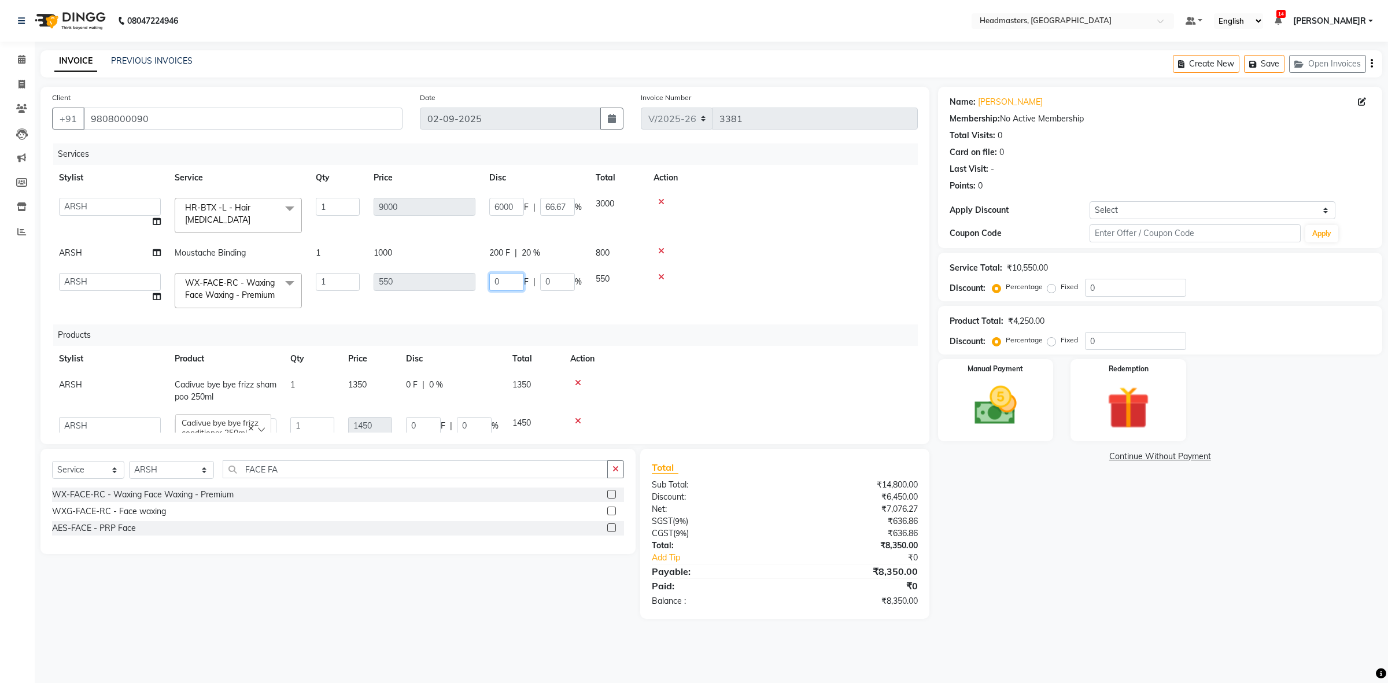
click at [510, 278] on input "0" at bounding box center [506, 282] width 35 height 18
type input "150"
click at [426, 319] on div "Services Stylist Service Qty Price Disc Total Action ABID Amrit ANU ARSH DEEPIK…" at bounding box center [485, 287] width 866 height 289
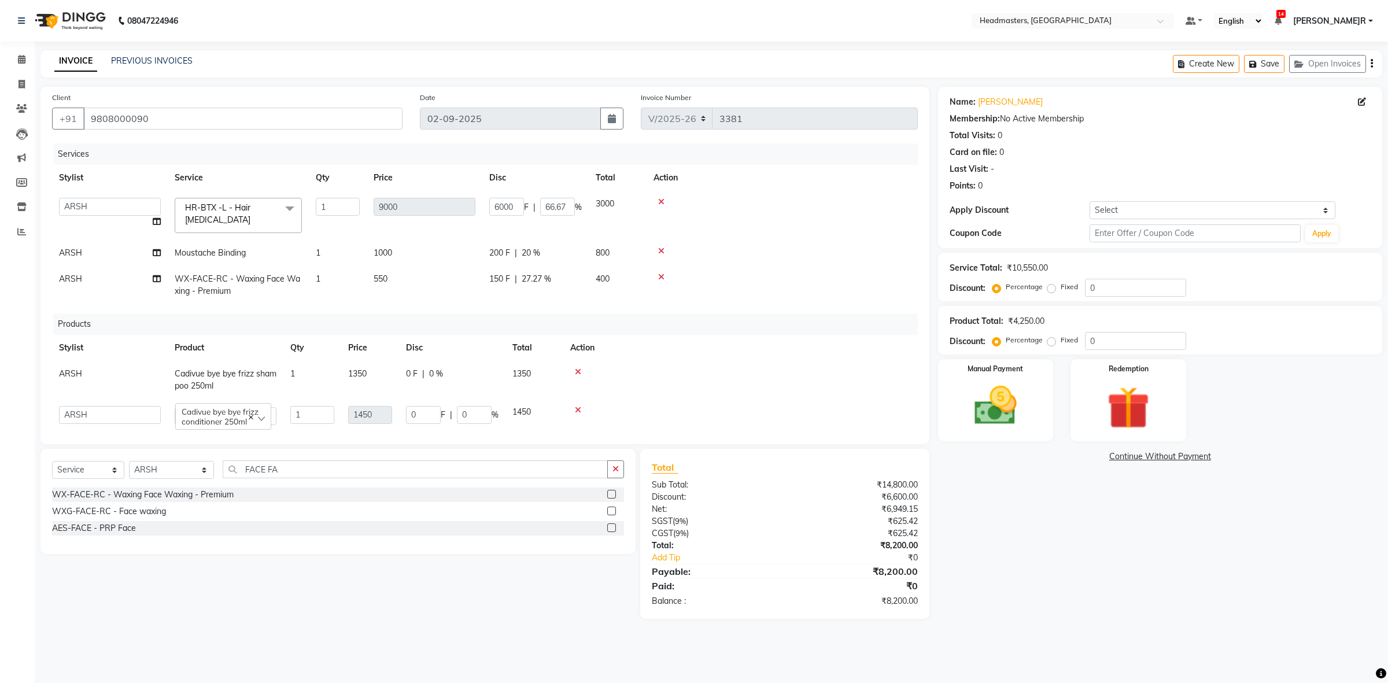
click at [452, 275] on td "550" at bounding box center [425, 285] width 116 height 38
select select "60640"
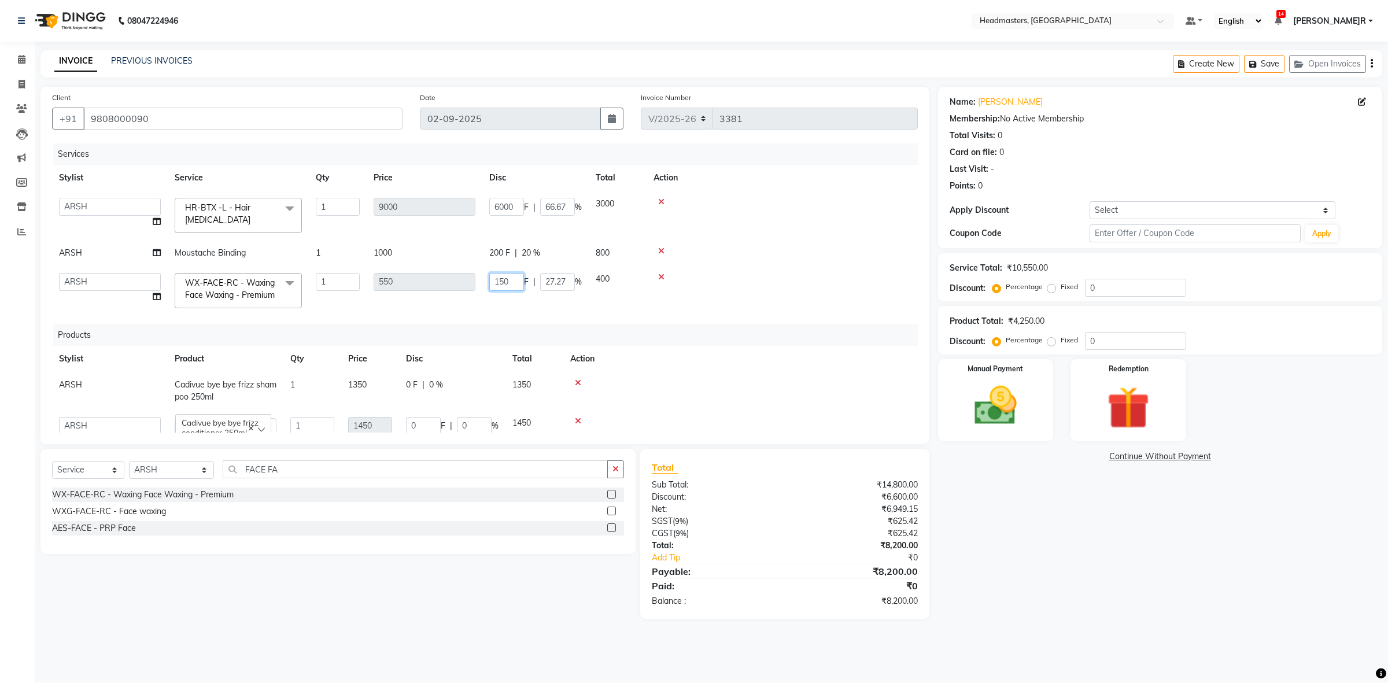
click at [500, 275] on input "150" at bounding box center [506, 282] width 35 height 18
type input "250"
click at [457, 293] on td "550" at bounding box center [425, 290] width 116 height 49
select select "60640"
click at [493, 292] on td "250 F | 45.45 %" at bounding box center [535, 290] width 106 height 49
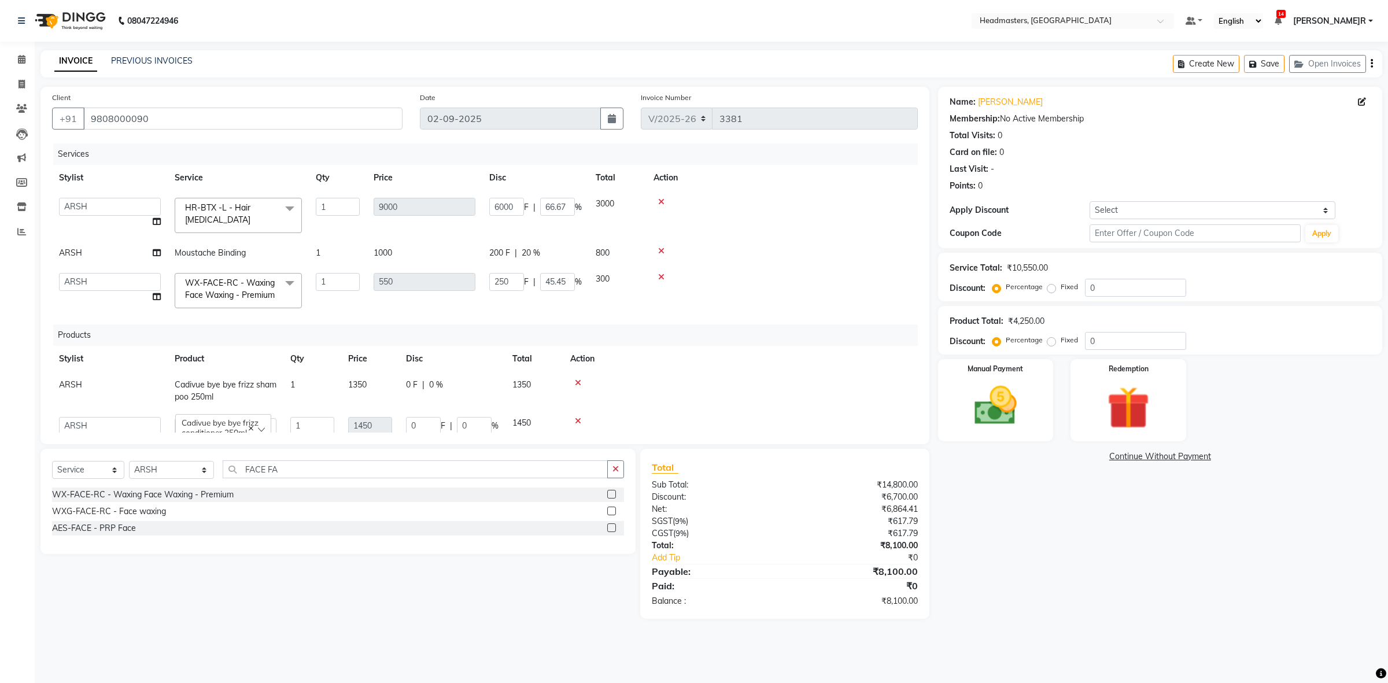
click at [454, 246] on td "1000" at bounding box center [425, 253] width 116 height 26
select select "60640"
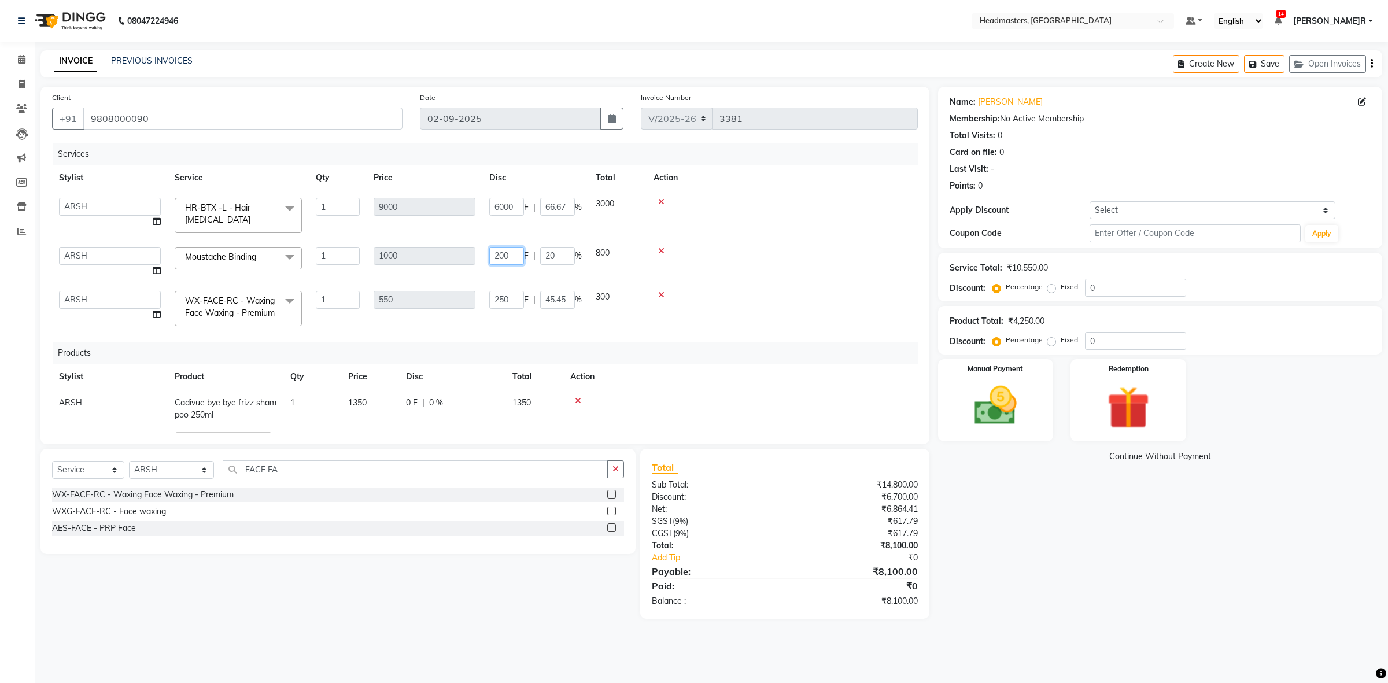
click at [516, 247] on input "200" at bounding box center [506, 256] width 35 height 18
click at [493, 247] on input "200" at bounding box center [506, 256] width 35 height 18
click at [499, 249] on input "200" at bounding box center [506, 256] width 35 height 18
type input "300"
click at [499, 249] on input "300" at bounding box center [506, 256] width 35 height 18
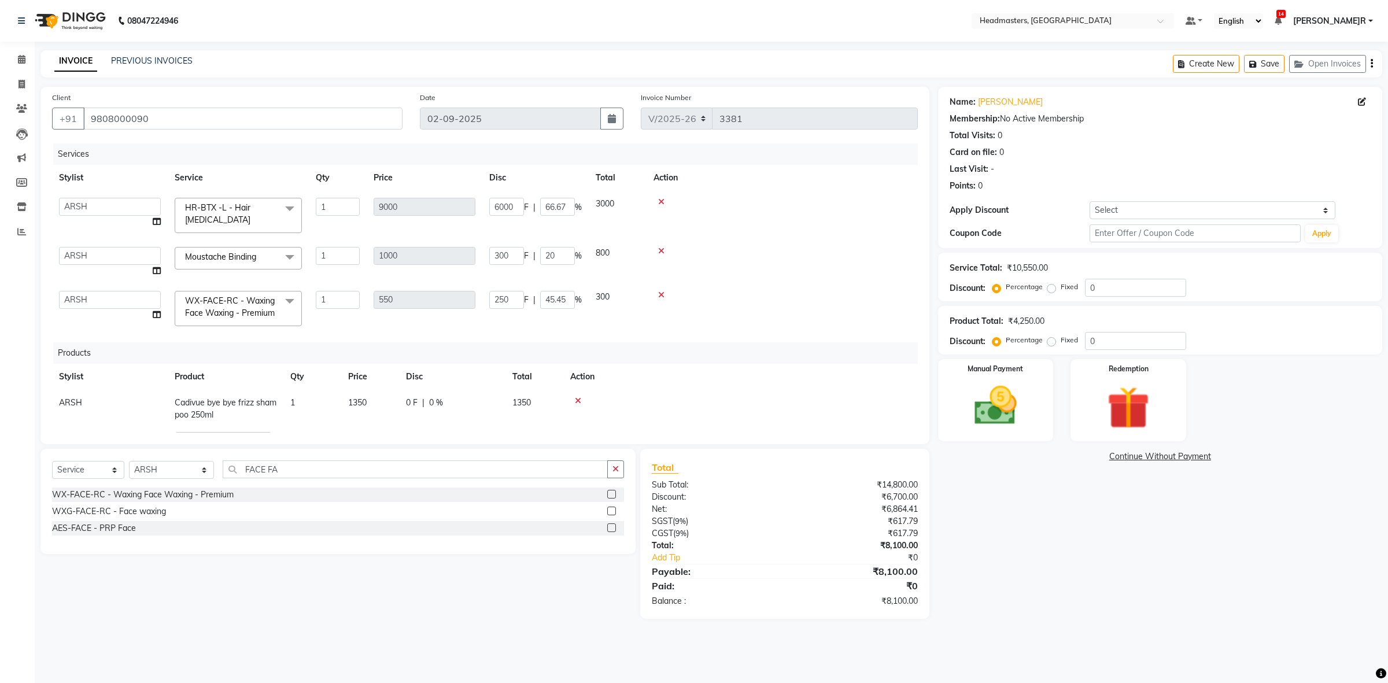
click at [478, 284] on td "550" at bounding box center [425, 308] width 116 height 49
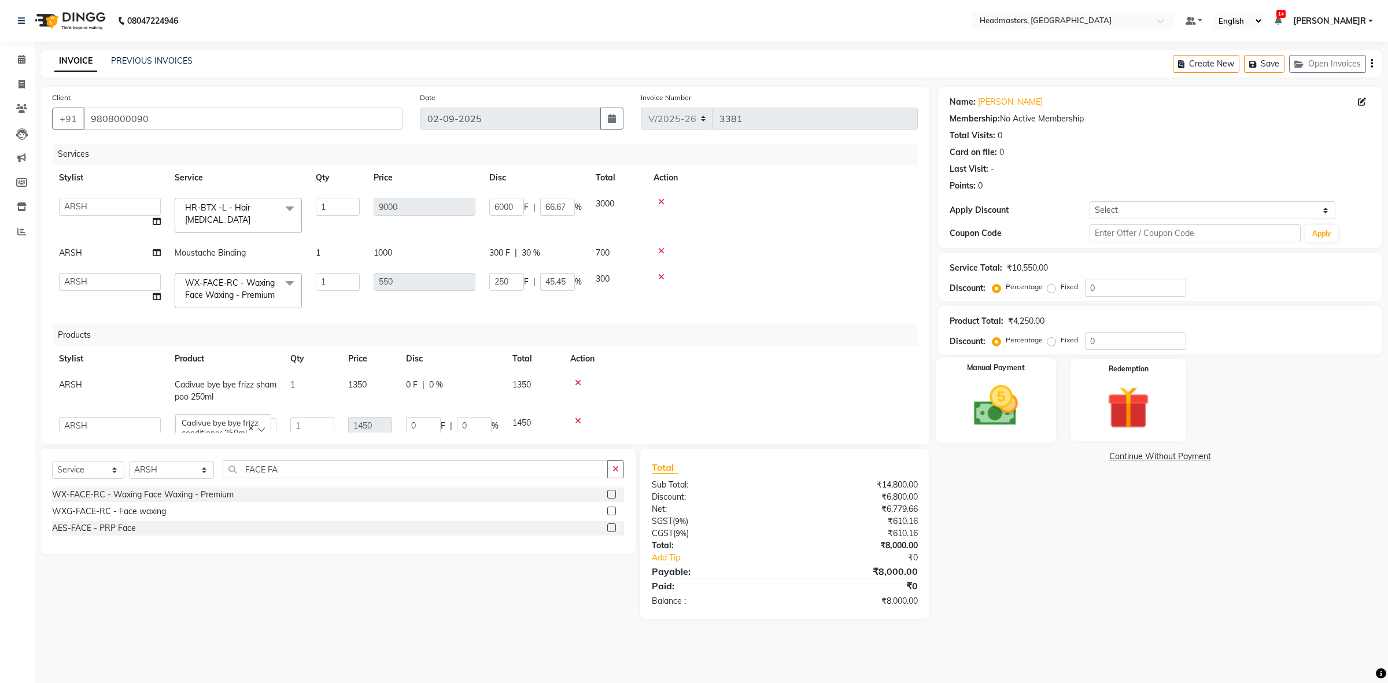
click at [1012, 383] on img at bounding box center [995, 405] width 72 height 51
click at [1034, 460] on span "UPI" at bounding box center [1031, 456] width 18 height 13
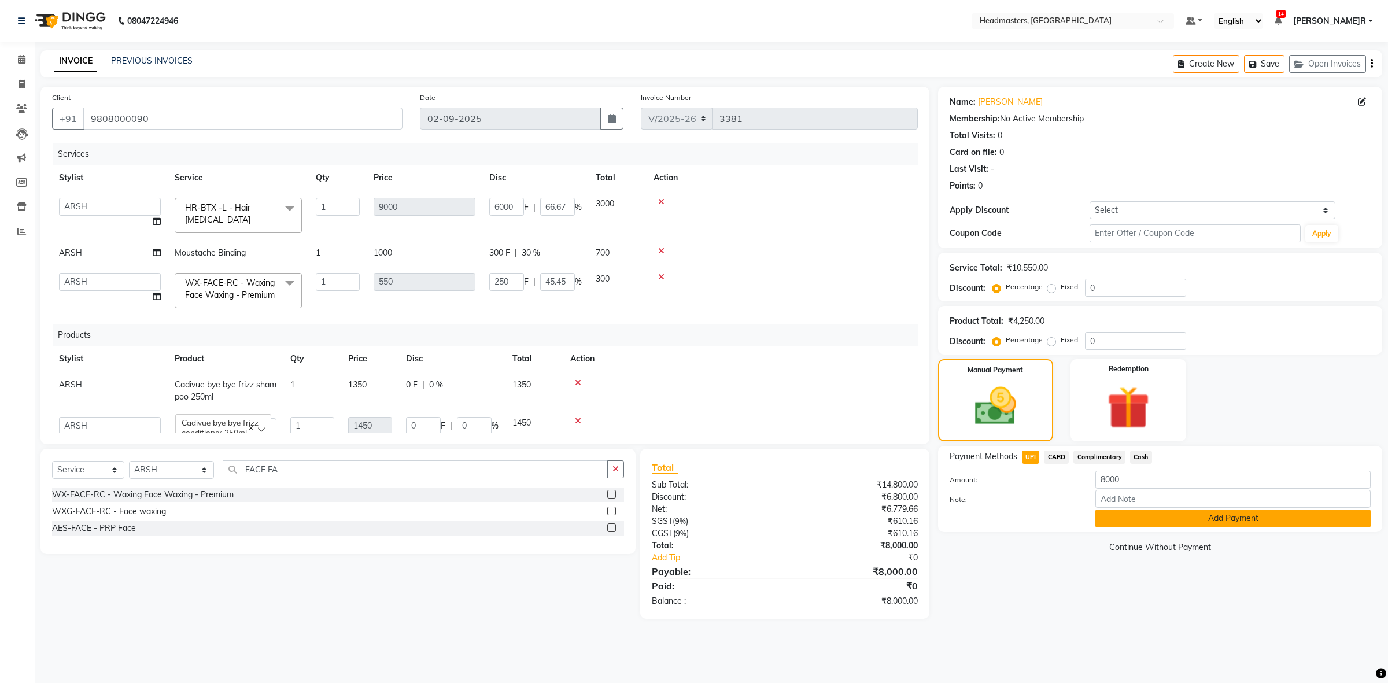
click at [1114, 517] on button "Add Payment" at bounding box center [1232, 518] width 275 height 18
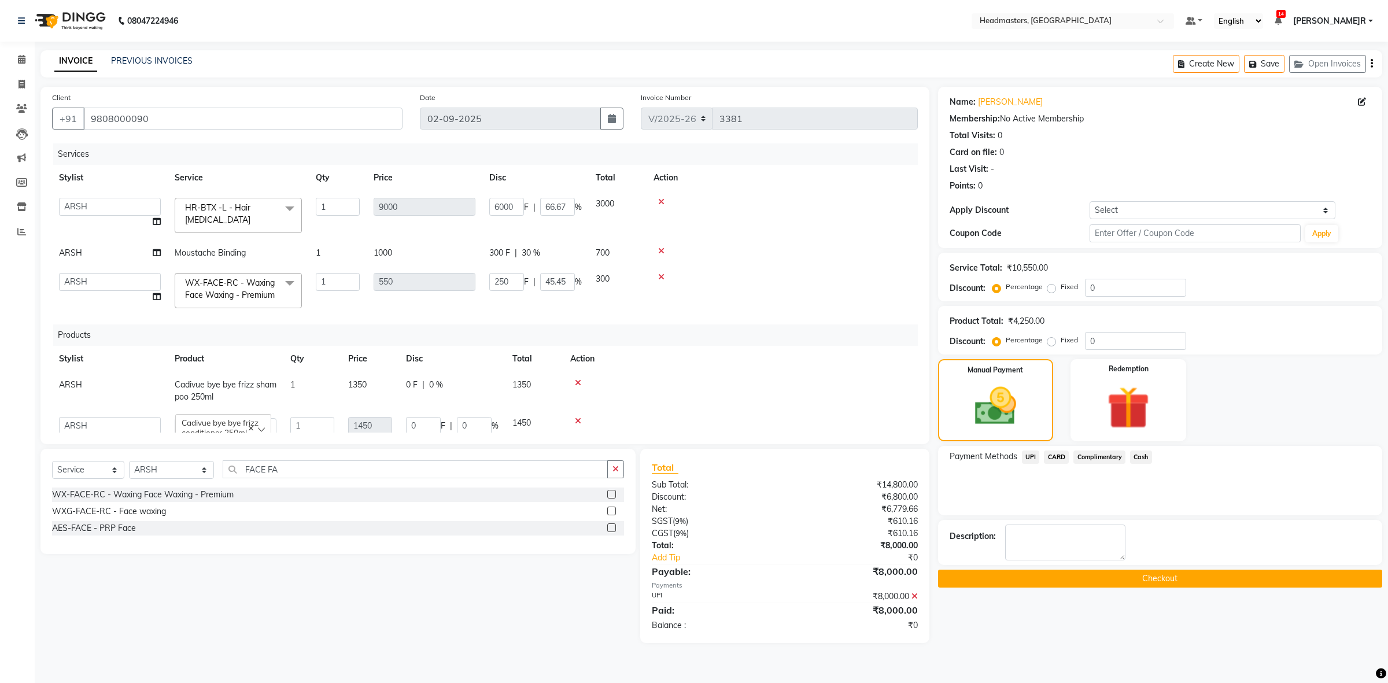
click at [1134, 574] on button "Checkout" at bounding box center [1160, 579] width 444 height 18
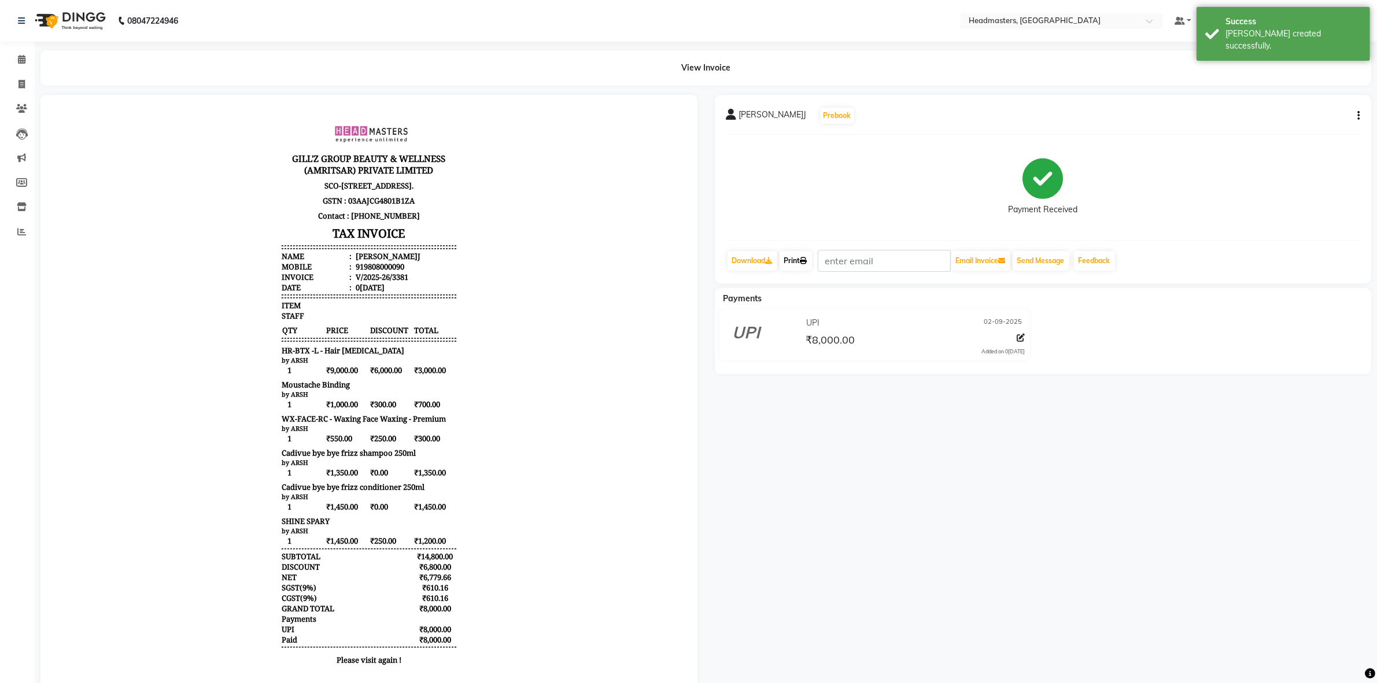
click at [804, 261] on icon at bounding box center [803, 260] width 7 height 7
click at [790, 263] on link "Print" at bounding box center [795, 261] width 32 height 20
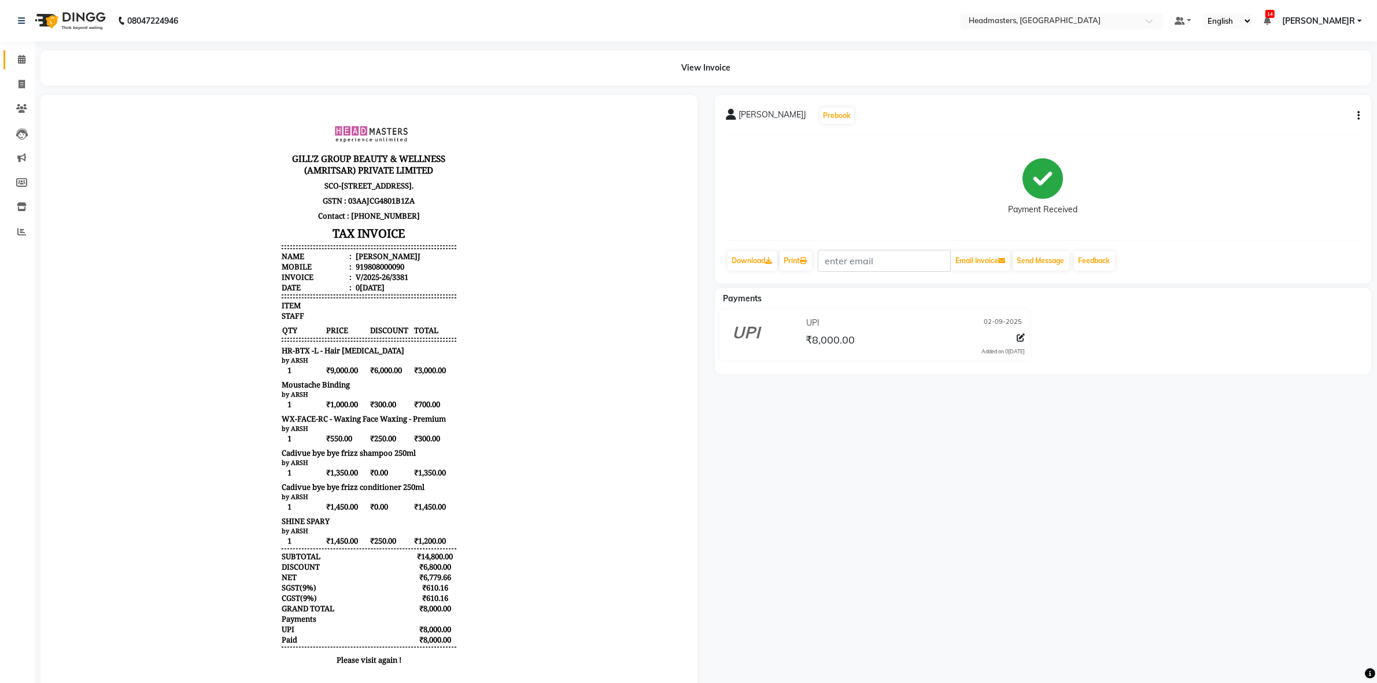
drag, startPoint x: 19, startPoint y: 56, endPoint x: 26, endPoint y: 58, distance: 7.3
click at [20, 56] on icon at bounding box center [22, 59] width 8 height 9
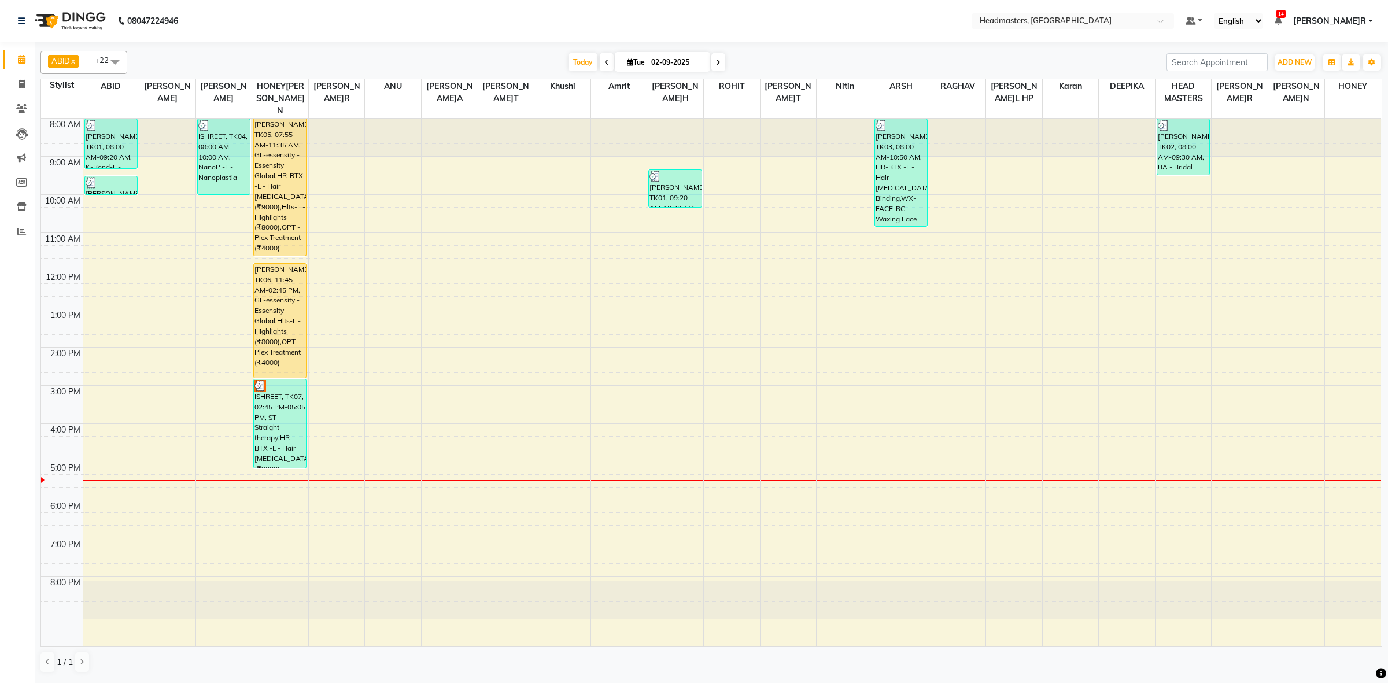
click at [294, 243] on div "[PERSON_NAME]R, TK05, 07:55 AM-11:35 AM, GL-essensity - Essensity Global,HR-BTX…" at bounding box center [280, 382] width 56 height 527
drag, startPoint x: 286, startPoint y: 243, endPoint x: 285, endPoint y: 250, distance: 7.0
click at [285, 250] on div "[PERSON_NAME]R, TK05, 07:55 AM-11:35 AM, GL-essensity - Essensity Global,HR-BTX…" at bounding box center [280, 382] width 56 height 527
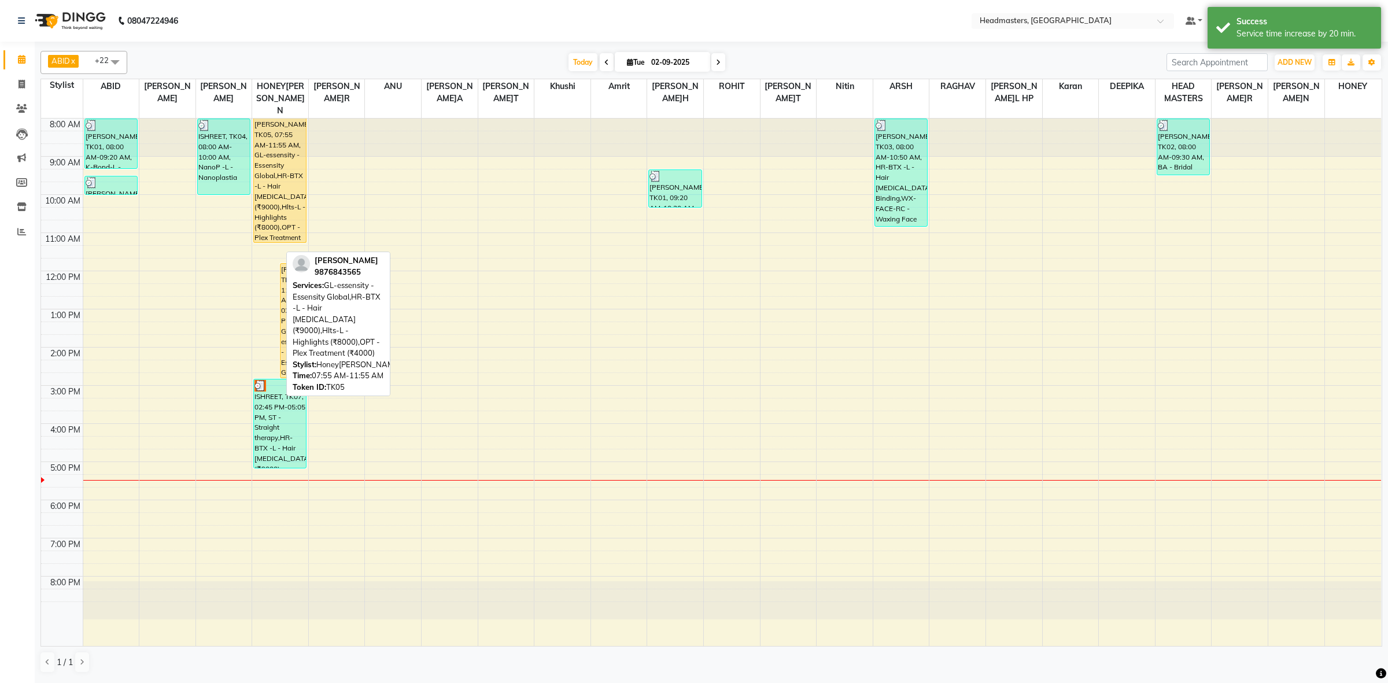
drag, startPoint x: 267, startPoint y: 256, endPoint x: 281, endPoint y: 232, distance: 27.0
click at [281, 232] on div "8:00 AM 9:00 AM 10:00 AM 11:00 AM 12:00 PM 1:00 PM 2:00 PM 3:00 PM 4:00 PM 5:00…" at bounding box center [711, 382] width 1340 height 527
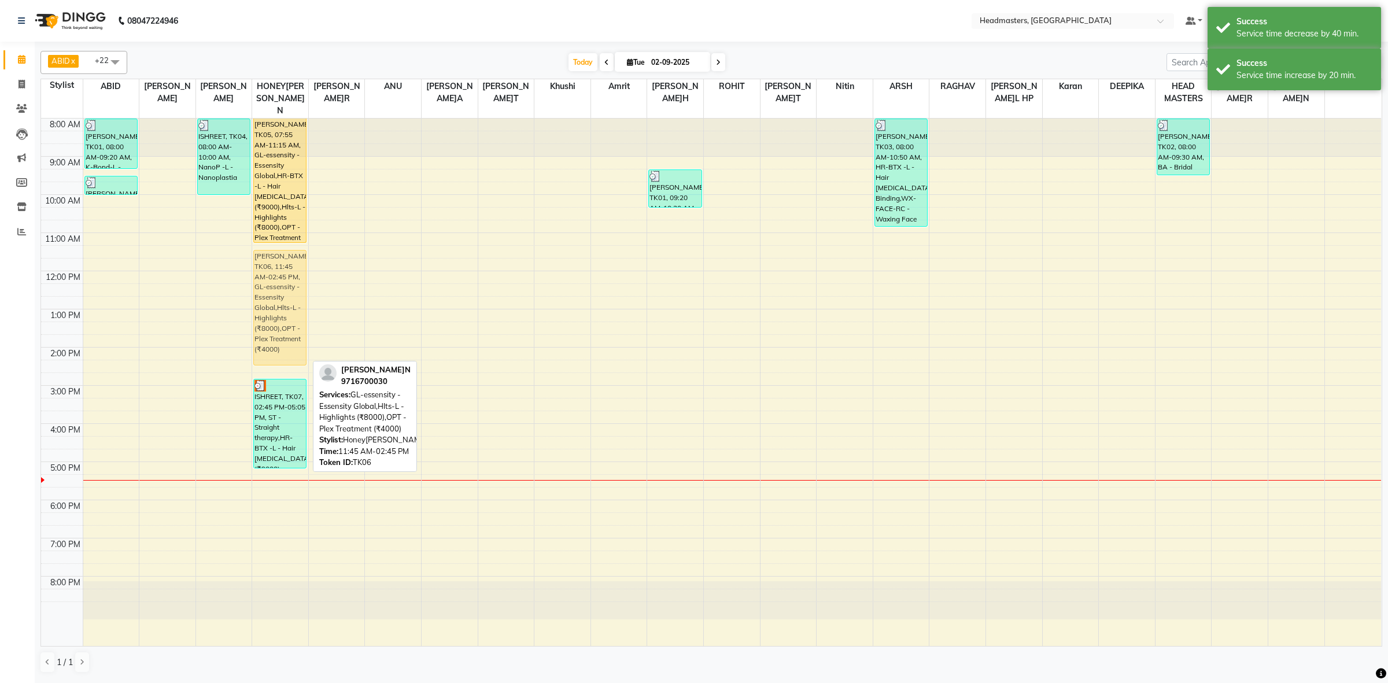
drag, startPoint x: 273, startPoint y: 278, endPoint x: 279, endPoint y: 266, distance: 13.4
click at [279, 266] on div "[PERSON_NAME]R, TK05, 07:55 AM-11:15 AM, GL-essensity - Essensity Global,HR-BTX…" at bounding box center [280, 382] width 56 height 527
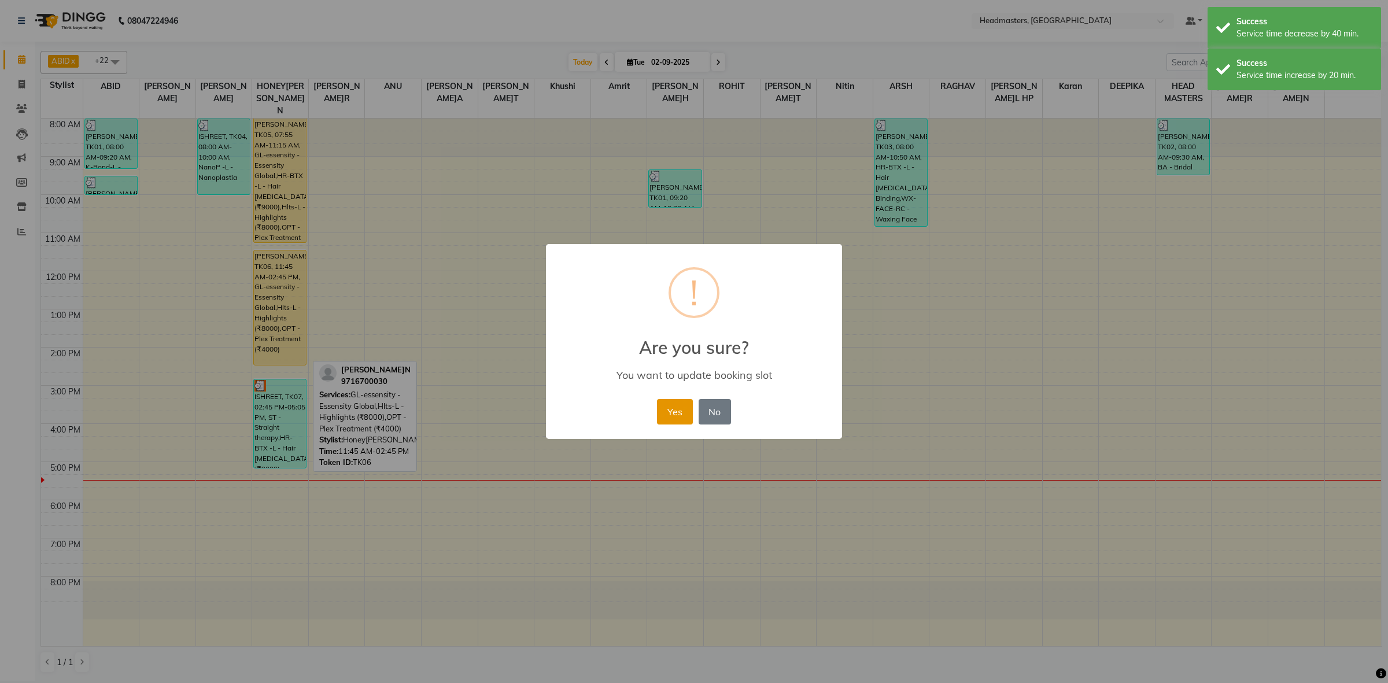
click at [686, 408] on button "Yes" at bounding box center [674, 411] width 35 height 25
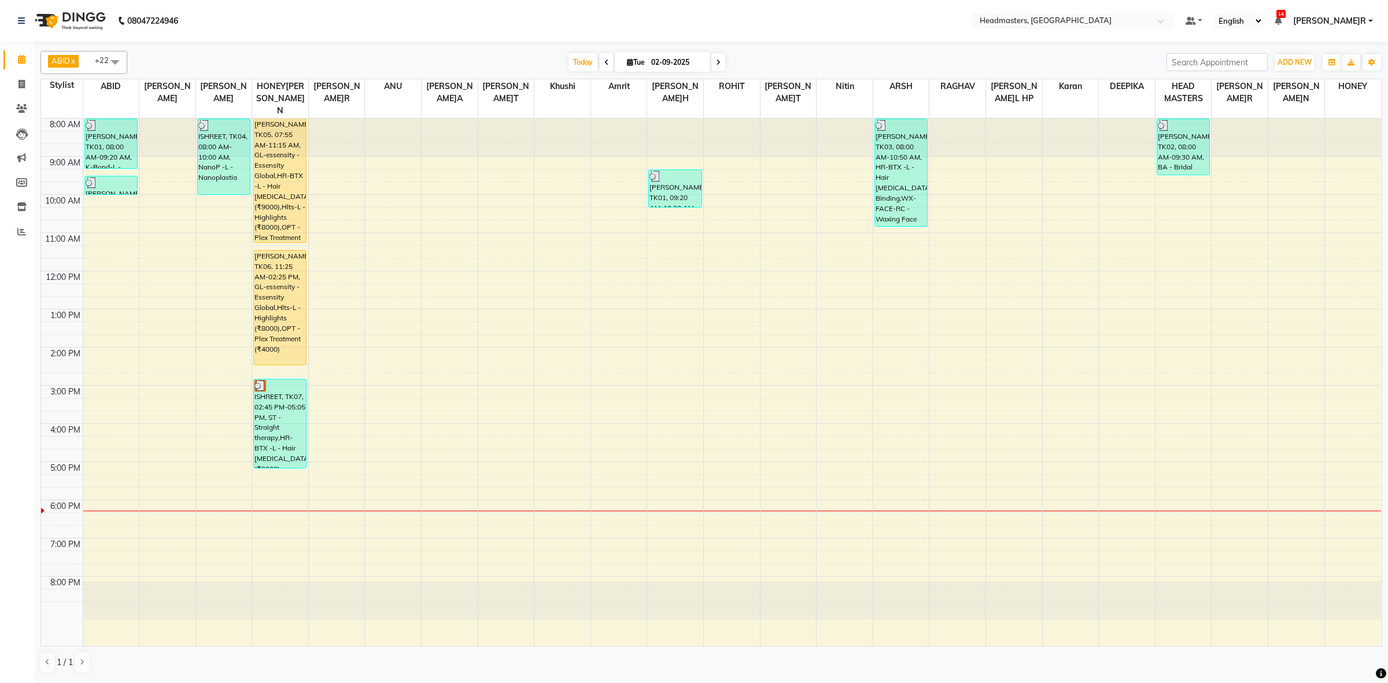
click at [574, 321] on div "8:00 AM 9:00 AM 10:00 AM 11:00 AM 12:00 PM 1:00 PM 2:00 PM 3:00 PM 4:00 PM 5:00…" at bounding box center [711, 382] width 1340 height 527
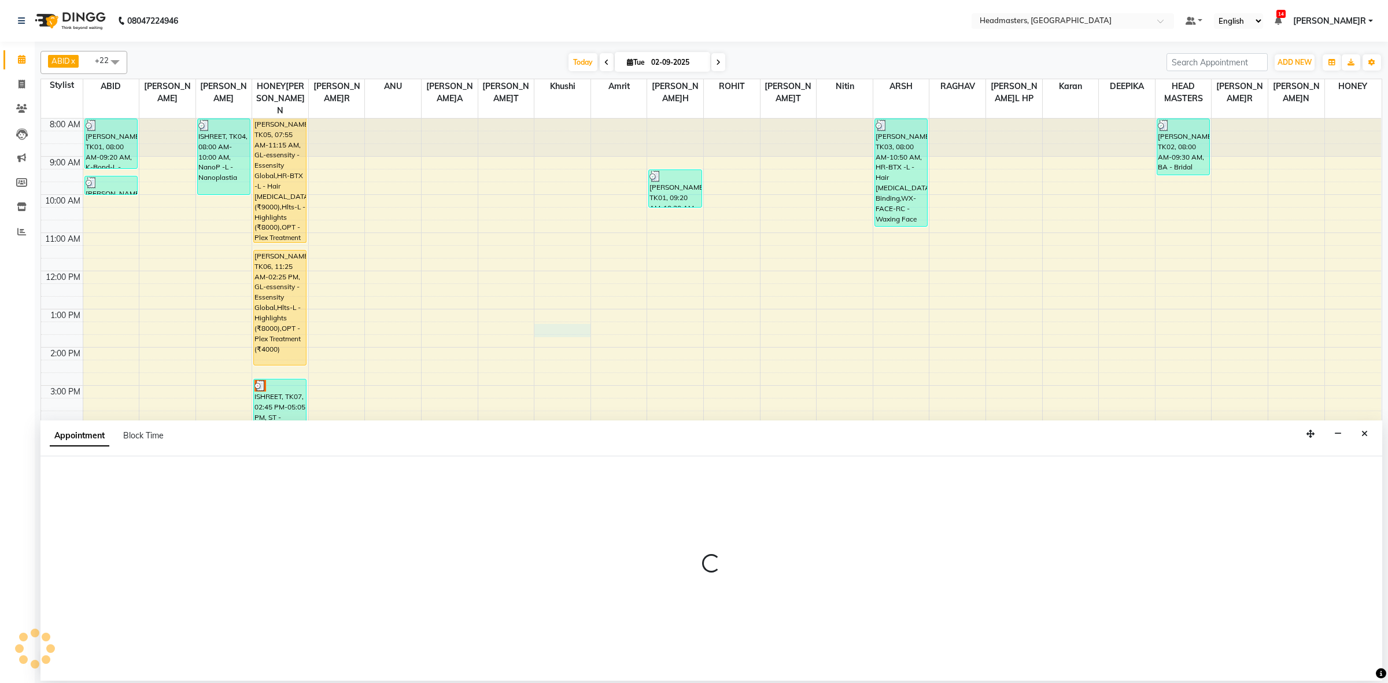
select select "88958"
select select "795"
select select "tentative"
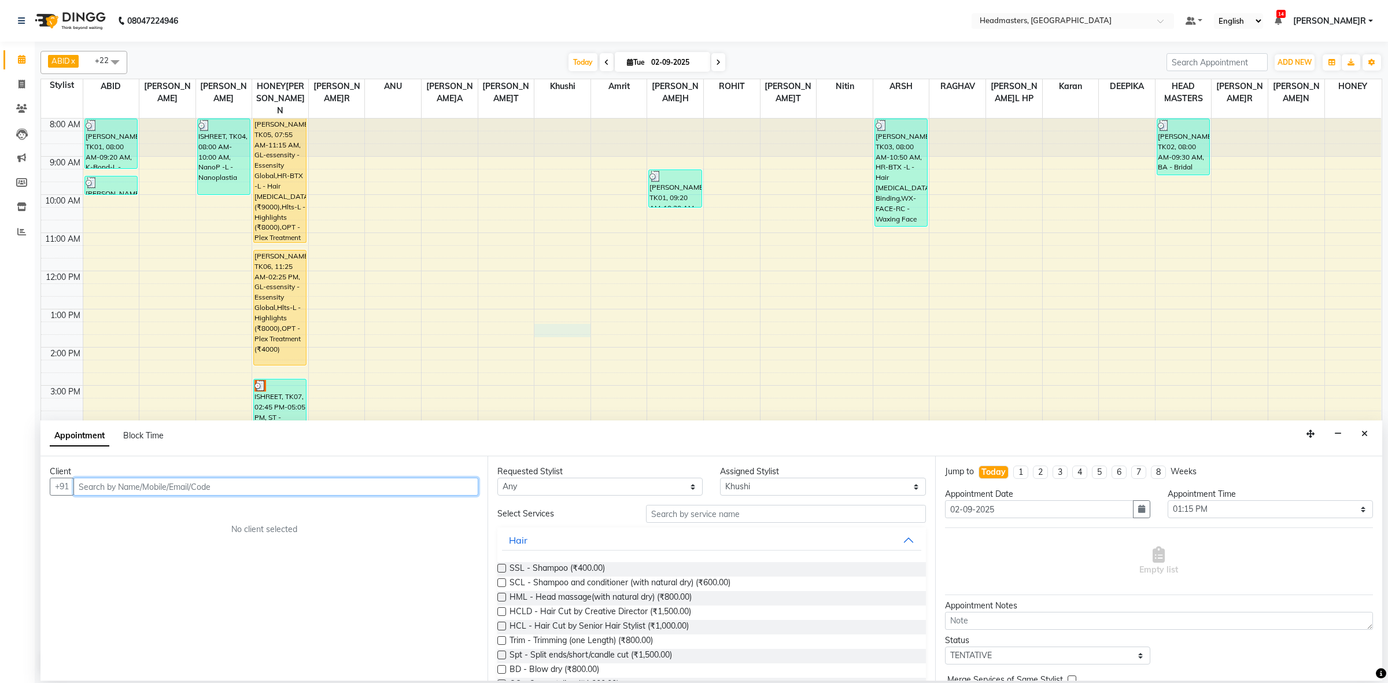
click at [183, 481] on input "text" at bounding box center [275, 487] width 405 height 18
click at [148, 518] on button "gitazi 62807165 64" at bounding box center [133, 511] width 116 height 19
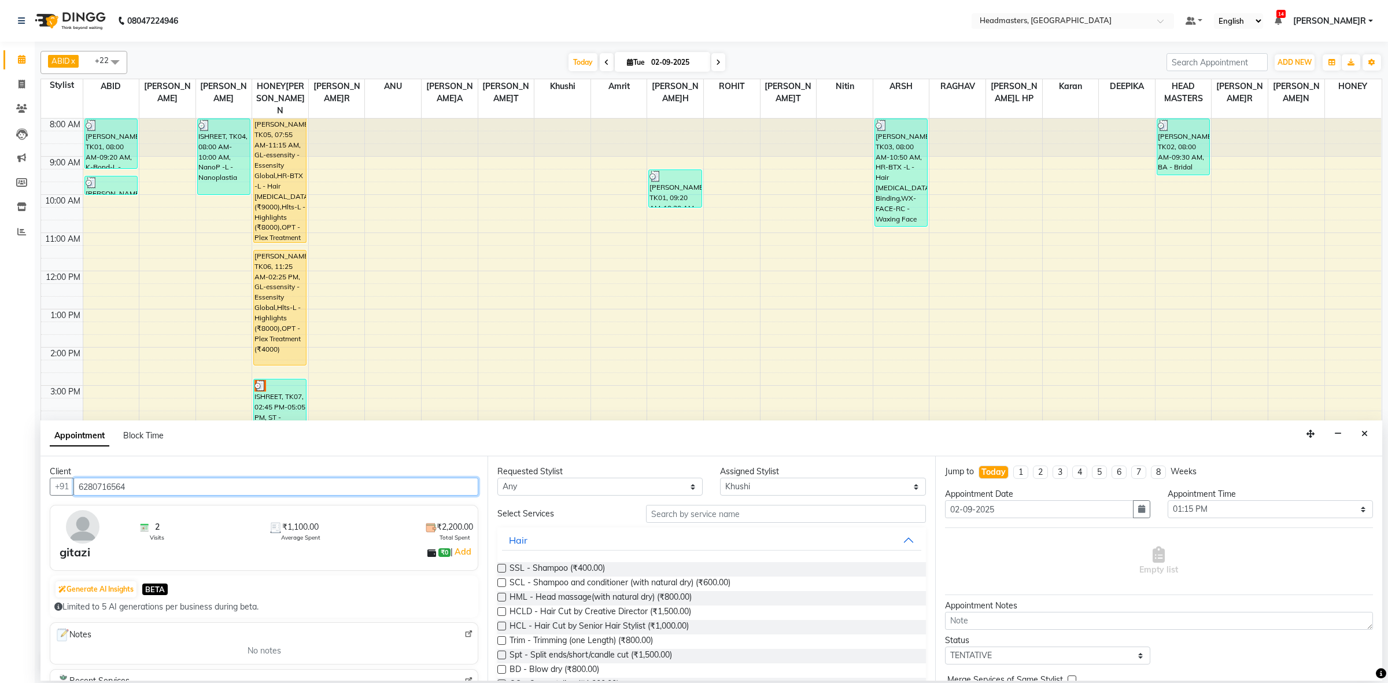
type input "6280716564"
click at [535, 486] on select "Any ABID Amrit ANU ARSH[PERSON_NAME] HEAD MASTERS HONEY [PERSON_NAME] HONEY[PER…" at bounding box center [599, 487] width 205 height 18
select select "68421"
click at [497, 478] on select "Any ABID Amrit ANU ARSH[PERSON_NAME] HEAD MASTERS HONEY [PERSON_NAME] HONEY[PER…" at bounding box center [599, 487] width 205 height 18
select select "68421"
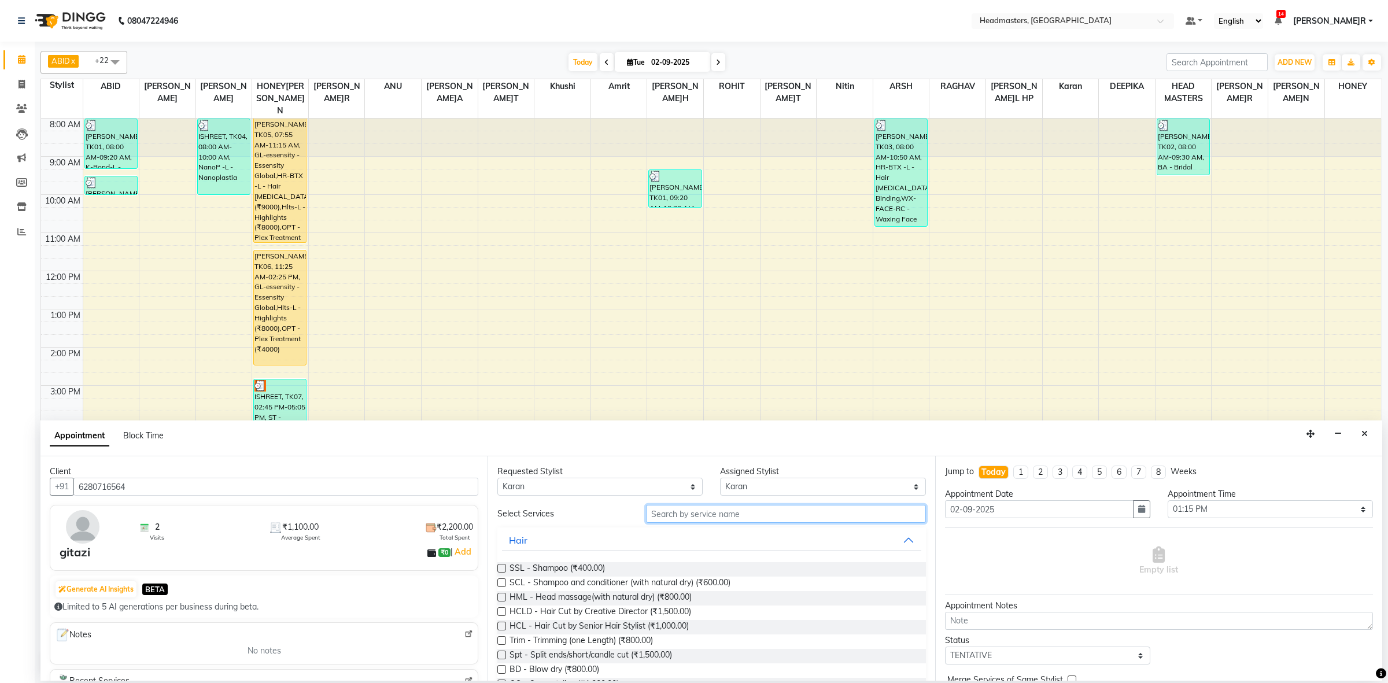
click at [706, 511] on input "text" at bounding box center [786, 514] width 280 height 18
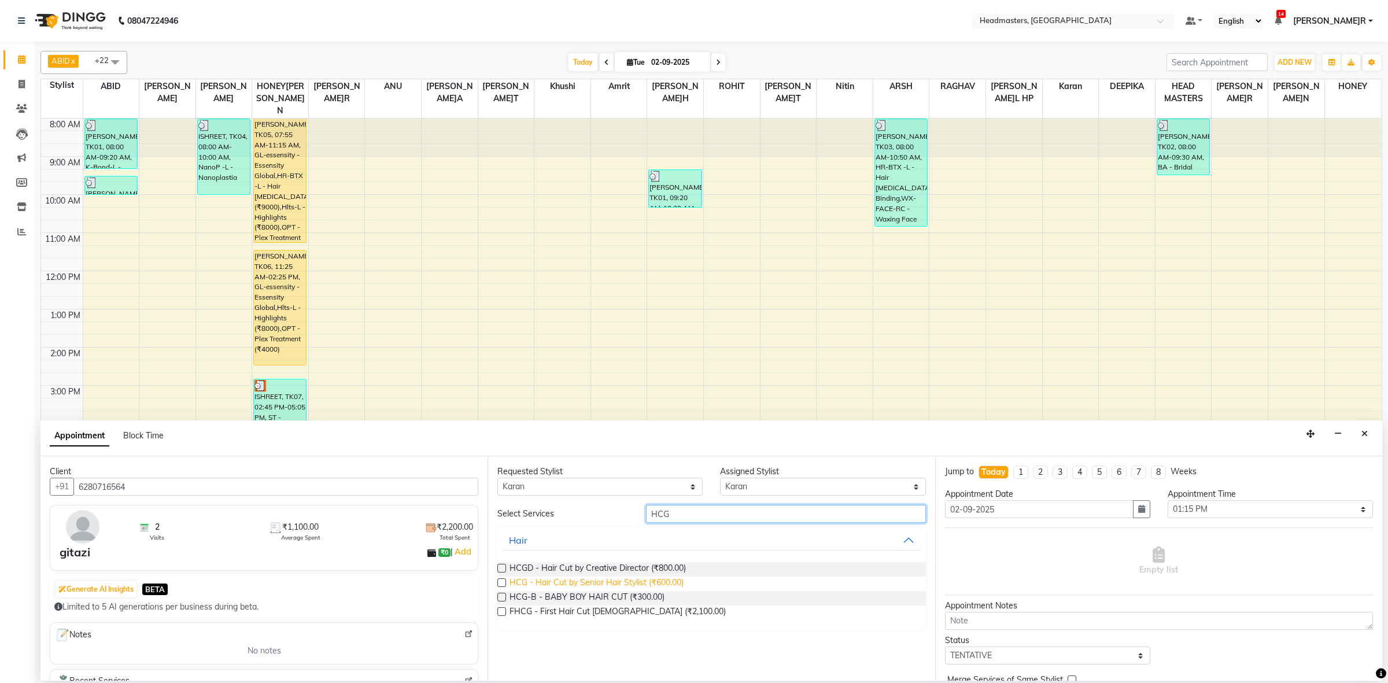
type input "HCG"
click at [664, 585] on span "HCG - Hair Cut by Senior Hair Stylist (₹600.00)" at bounding box center [596, 583] width 174 height 14
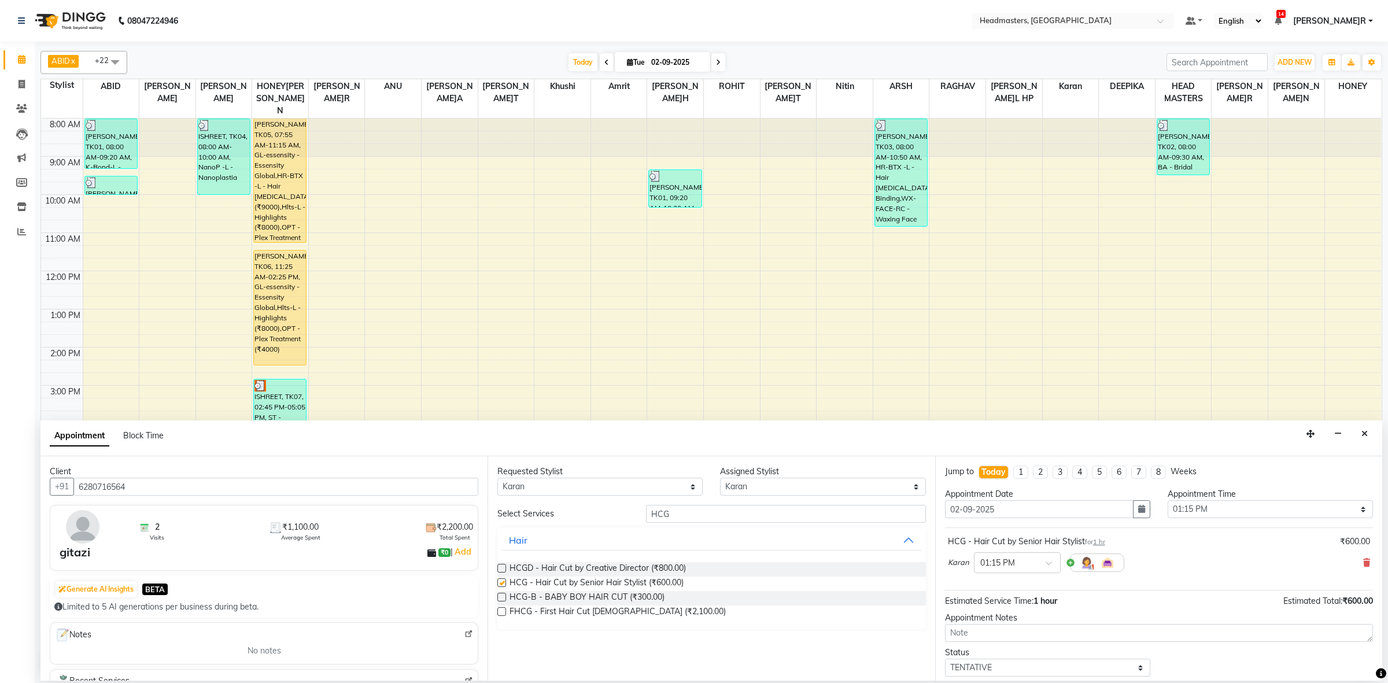
checkbox input "false"
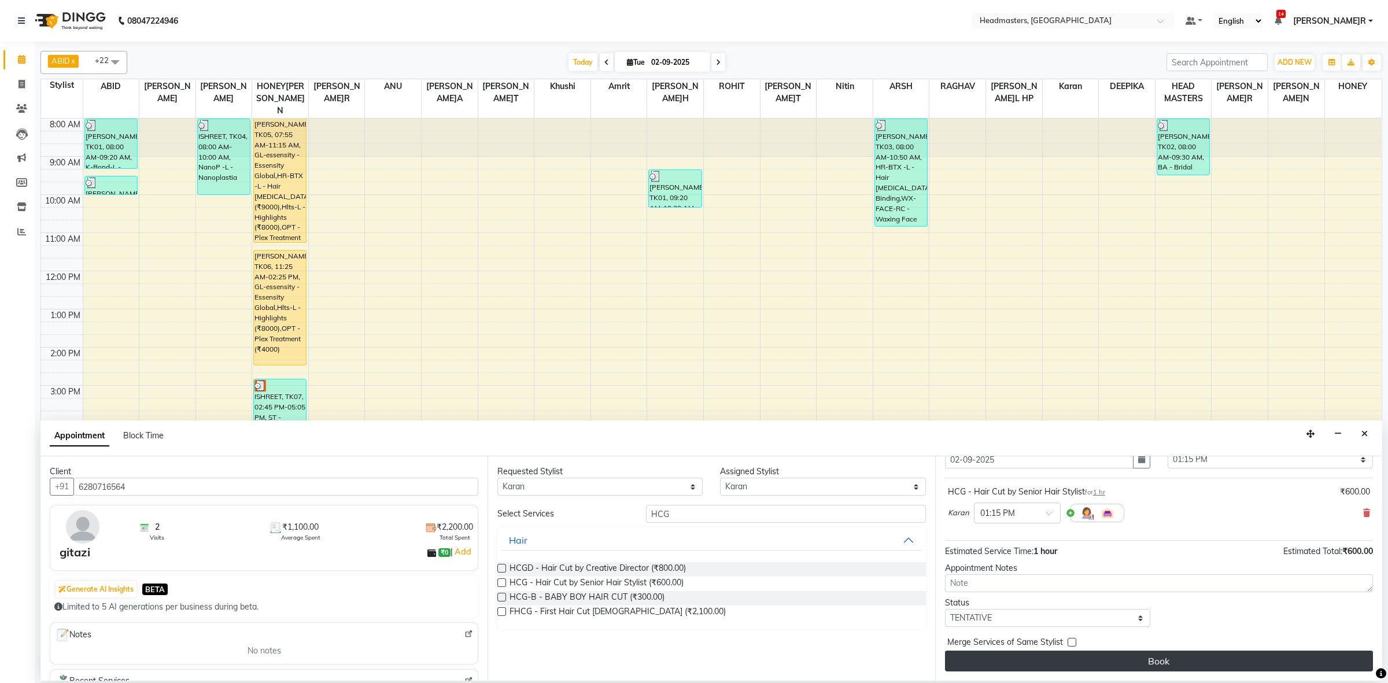
click at [1169, 653] on button "Book" at bounding box center [1159, 660] width 428 height 21
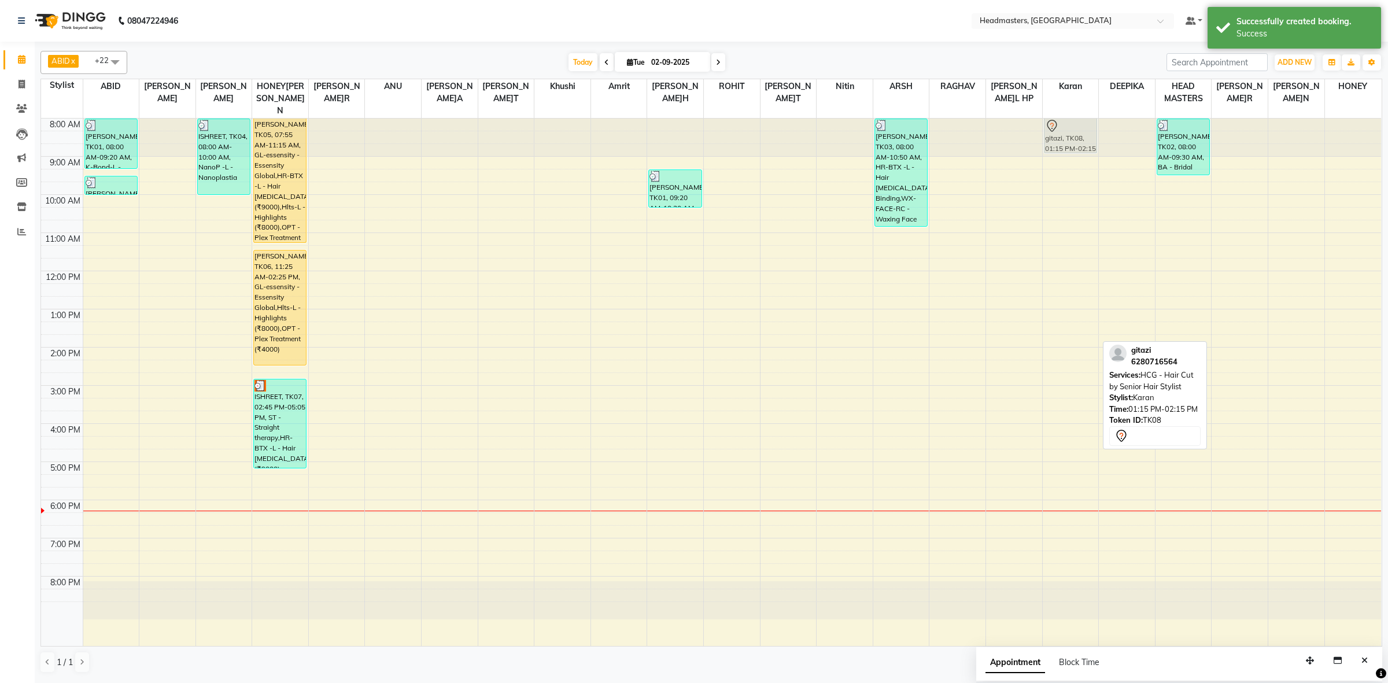
drag, startPoint x: 1077, startPoint y: 319, endPoint x: 1086, endPoint y: 114, distance: 204.9
click at [1086, 119] on div "gitazi, TK08, 01:15 PM-02:15 PM, HCG - Hair Cut by Senior Hair Stylist gitazi, …" at bounding box center [1071, 382] width 56 height 527
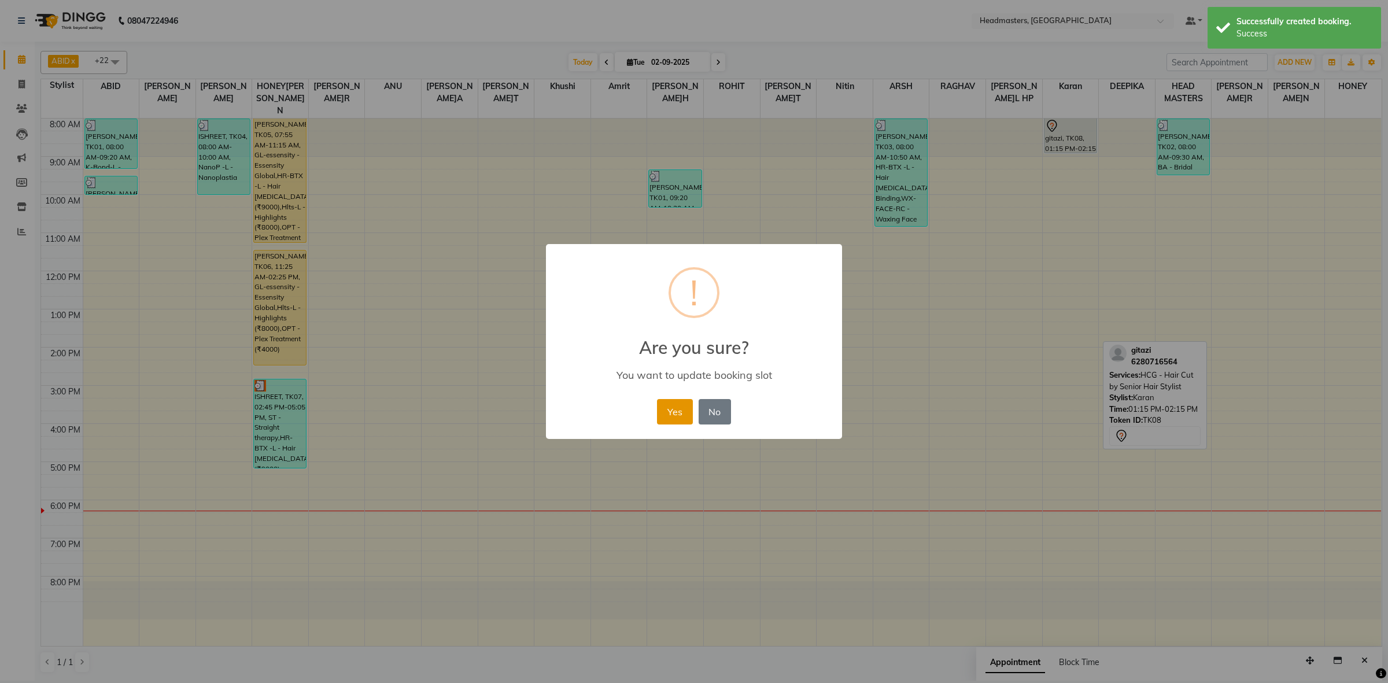
click at [680, 411] on button "Yes" at bounding box center [674, 411] width 35 height 25
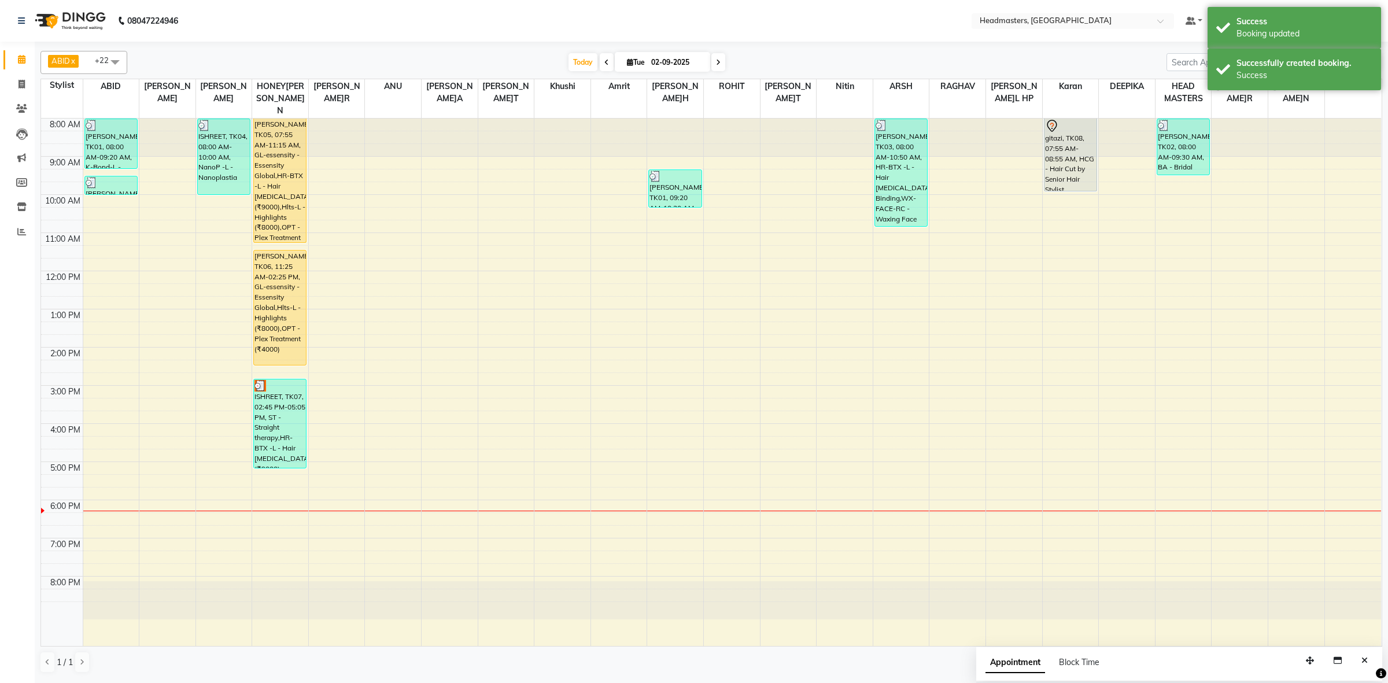
drag, startPoint x: 1069, startPoint y: 142, endPoint x: 1074, endPoint y: 175, distance: 34.0
click at [1074, 175] on div "gitazi, TK08, 07:55 AM-08:55 AM, HCG - Hair Cut by Senior Hair Stylist gitazi, …" at bounding box center [1071, 382] width 56 height 527
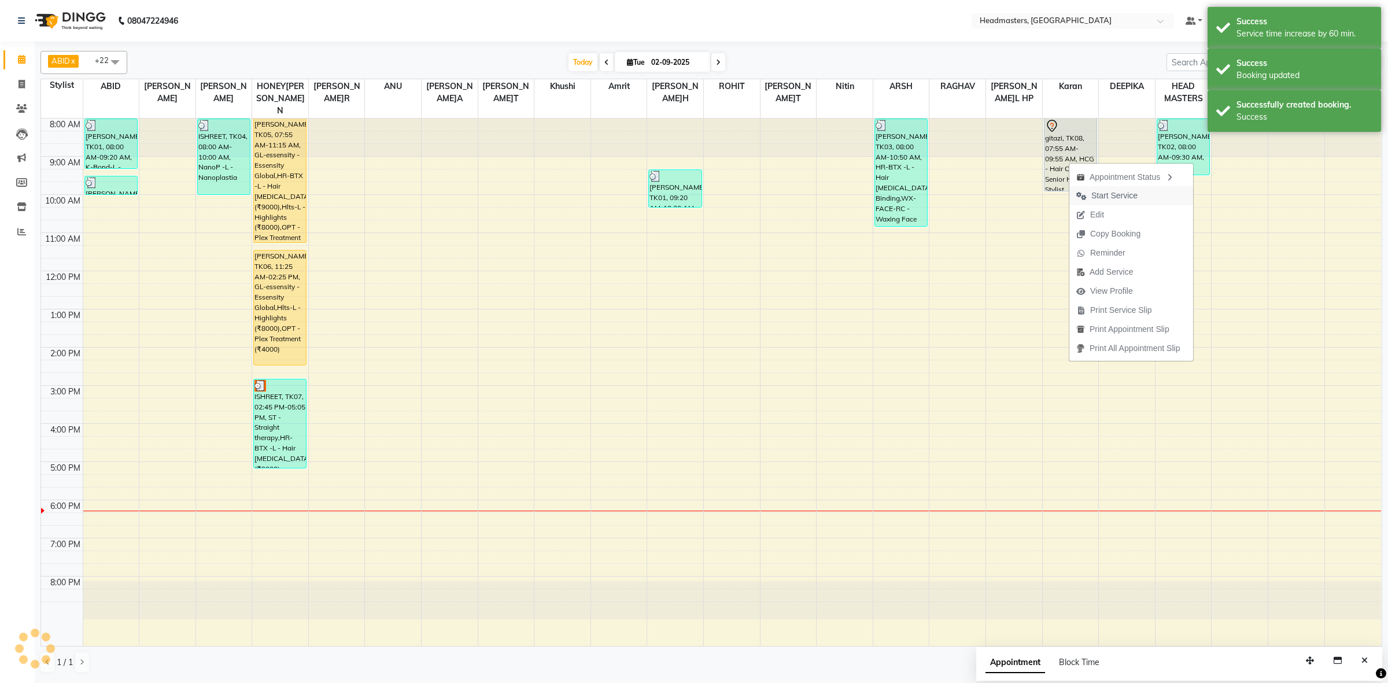
click at [1096, 195] on span "Start Service" at bounding box center [1114, 196] width 46 height 12
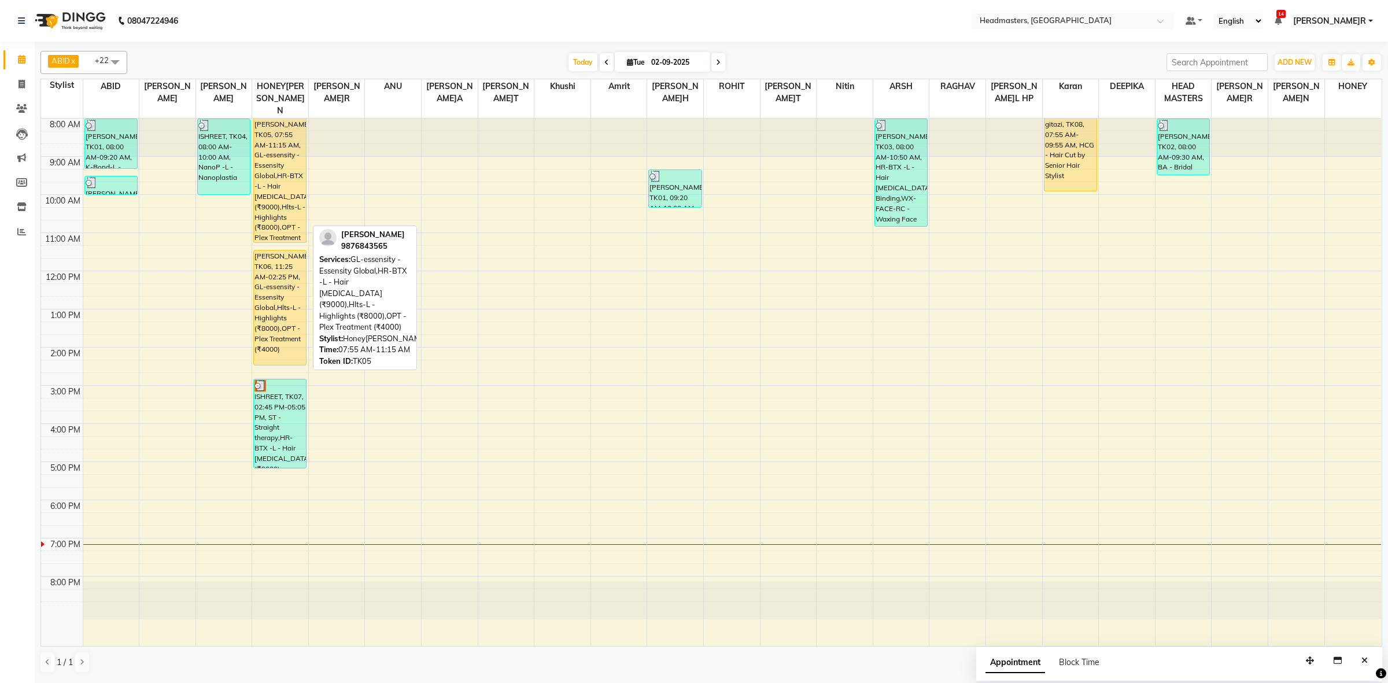
click at [293, 197] on div "[PERSON_NAME], TK05, 07:55 AM-11:15 AM, GL-essensity - Essensity Global,HR-BTX …" at bounding box center [280, 181] width 52 height 124
click at [286, 179] on div "[PERSON_NAME], TK05, 07:55 AM-11:15 AM, GL-essensity - Essensity Global,HR-BTX …" at bounding box center [280, 181] width 52 height 124
select select "1"
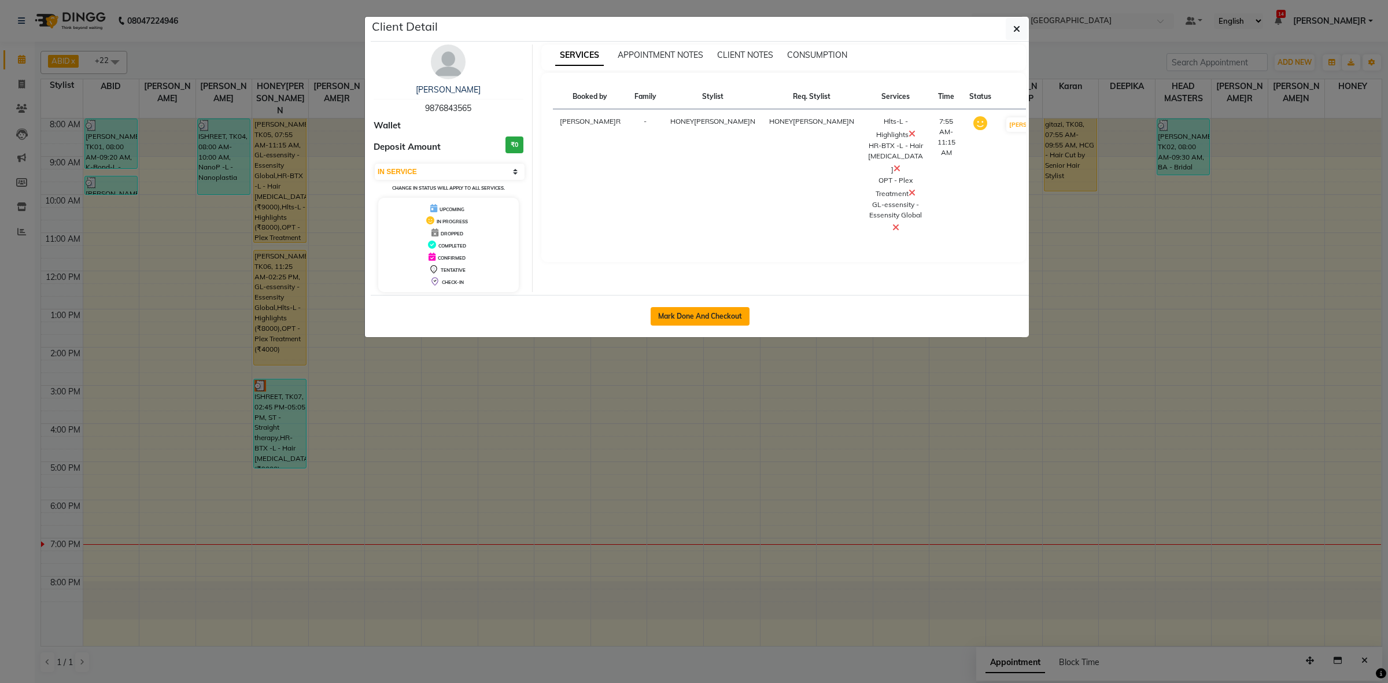
click at [705, 319] on button "Mark Done And Checkout" at bounding box center [699, 316] width 99 height 19
select select "service"
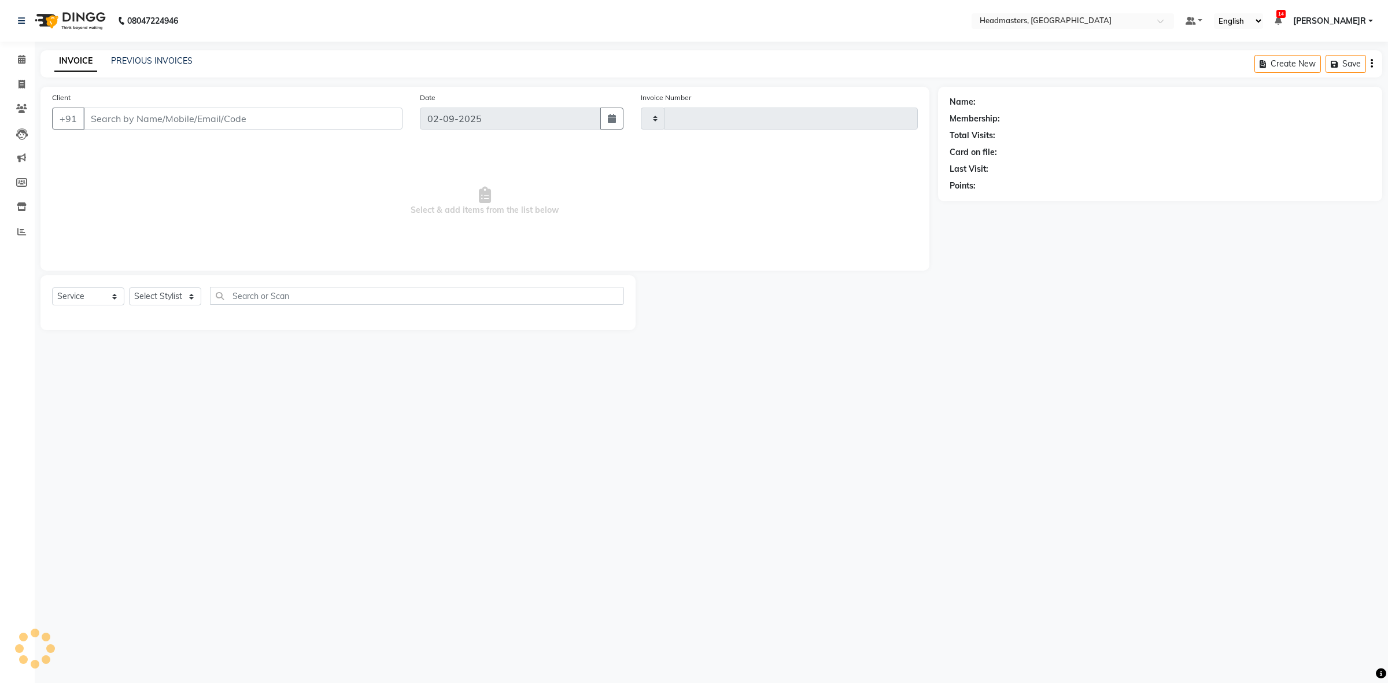
type input "3382"
select select "7132"
type input "9876843565"
select select "60638"
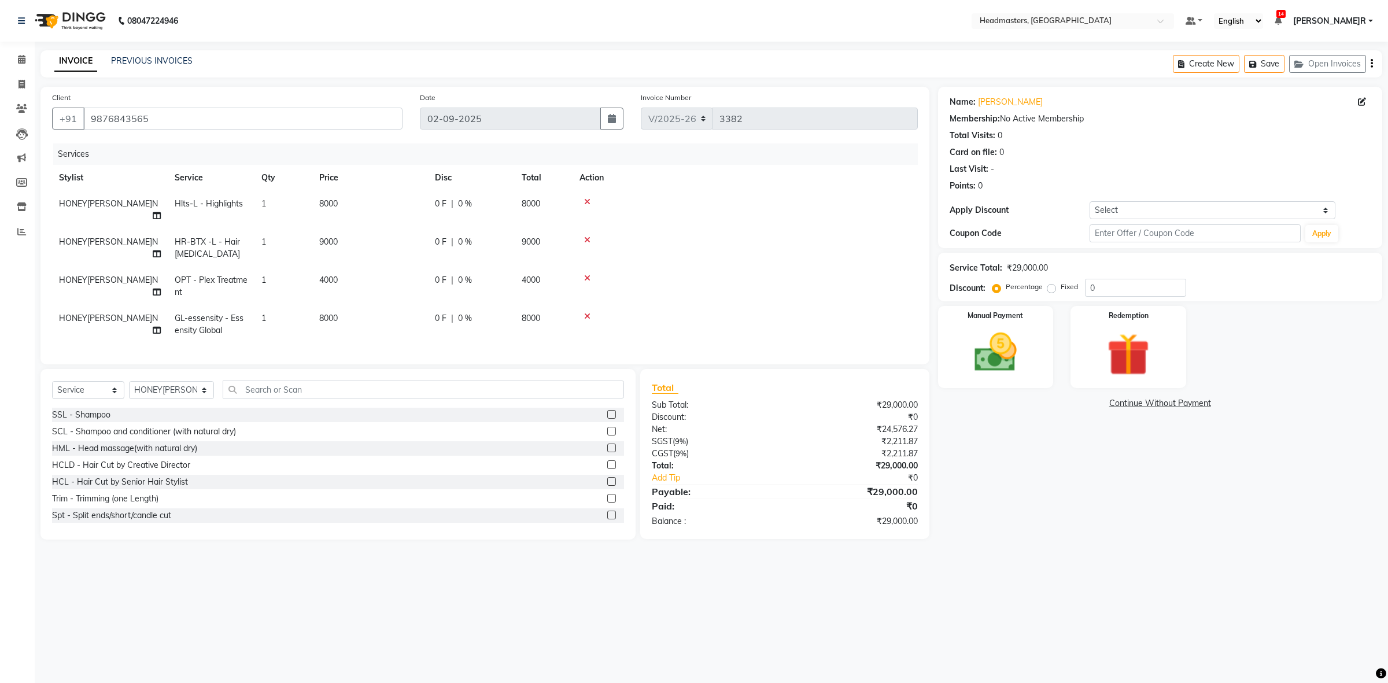
click at [428, 201] on td "0 F | 0 %" at bounding box center [471, 210] width 87 height 38
select select "60638"
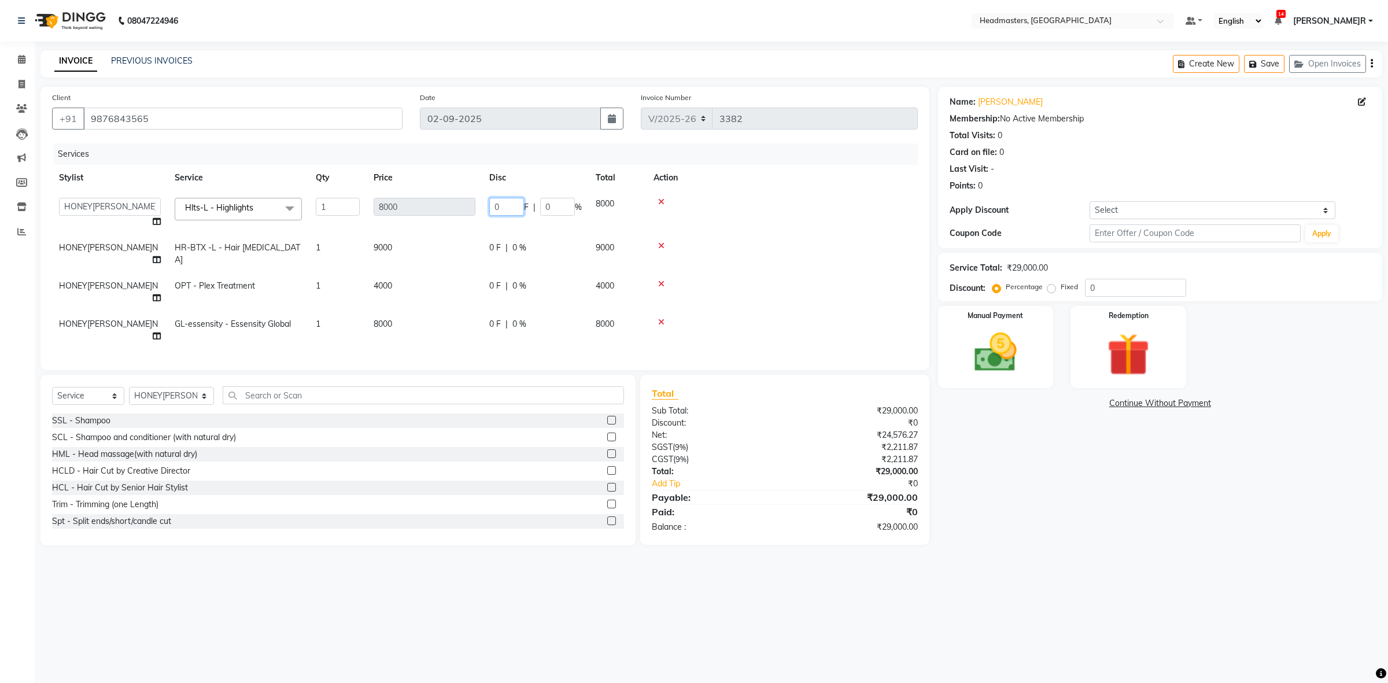
click at [512, 201] on input "0" at bounding box center [506, 207] width 35 height 18
type input "4000"
click at [430, 273] on tr "HONEY[PERSON_NAME]N OPT - Plex Treatment 1 4000 0 F | 0 % 4000" at bounding box center [485, 292] width 866 height 38
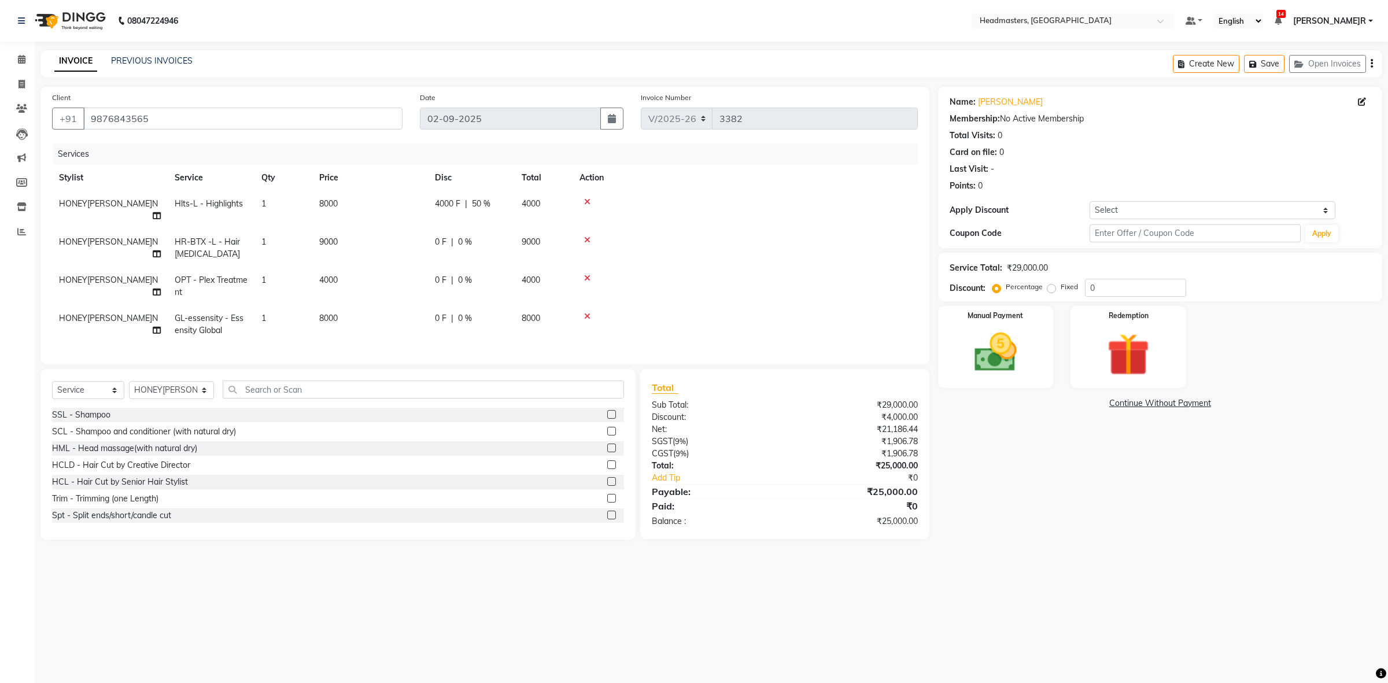
click at [433, 245] on td "0 F | 0 %" at bounding box center [471, 248] width 87 height 38
select select "60638"
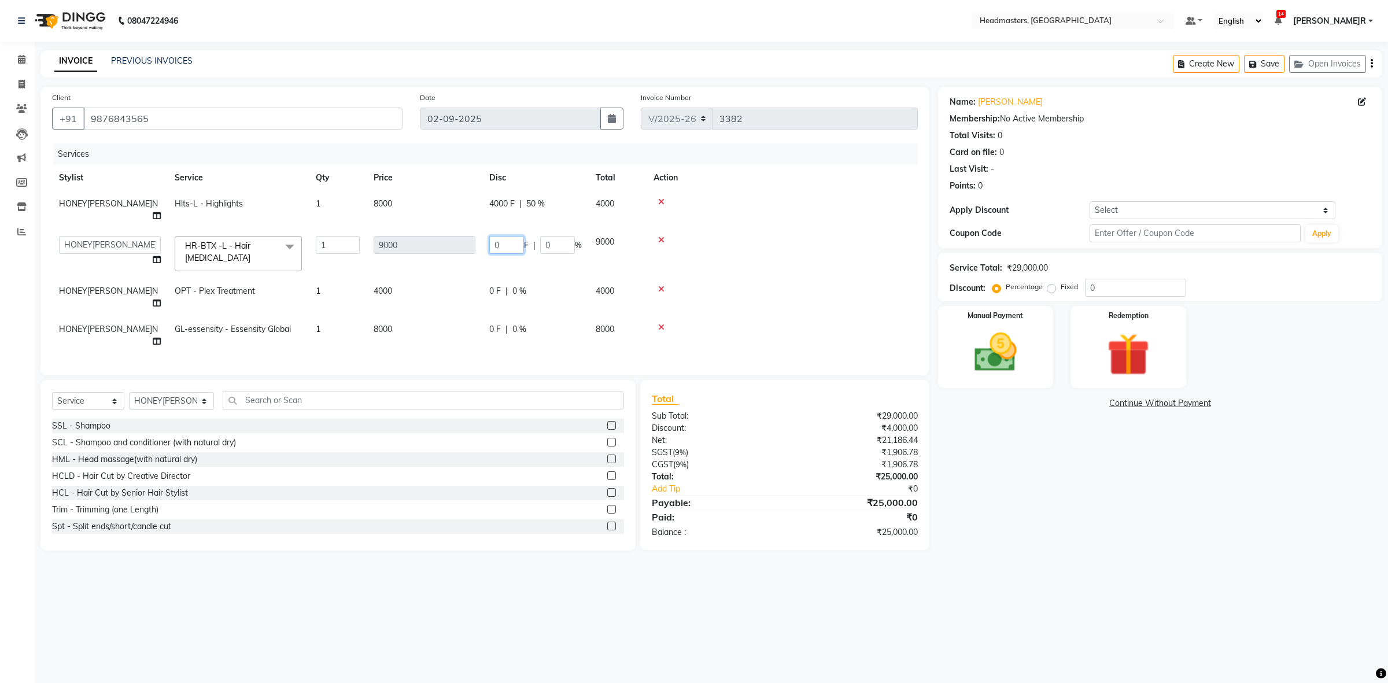
click at [522, 236] on input "0" at bounding box center [506, 245] width 35 height 18
type input "3000"
click at [411, 281] on td "4000" at bounding box center [425, 297] width 116 height 38
select select "60638"
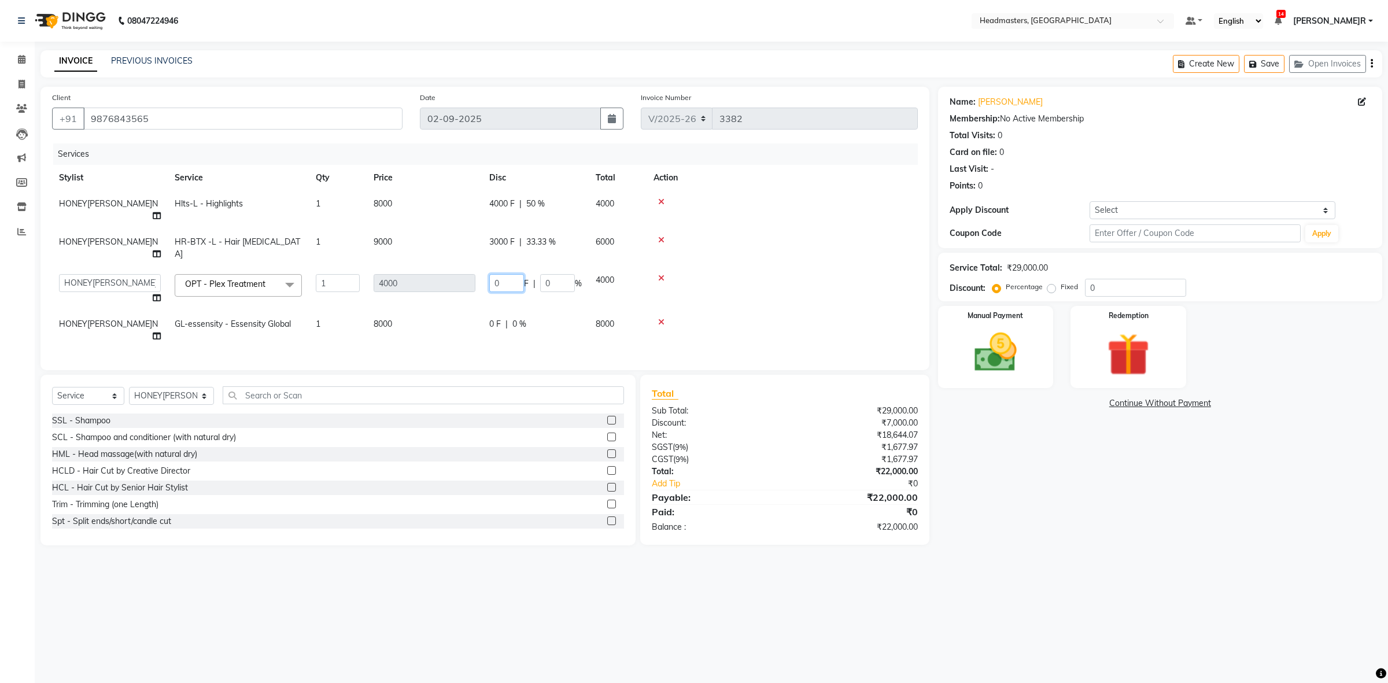
click at [507, 274] on input "0" at bounding box center [506, 283] width 35 height 18
type input "2000"
click at [415, 311] on td "8000" at bounding box center [425, 330] width 116 height 38
select select "60638"
click at [506, 312] on input "0" at bounding box center [506, 321] width 35 height 18
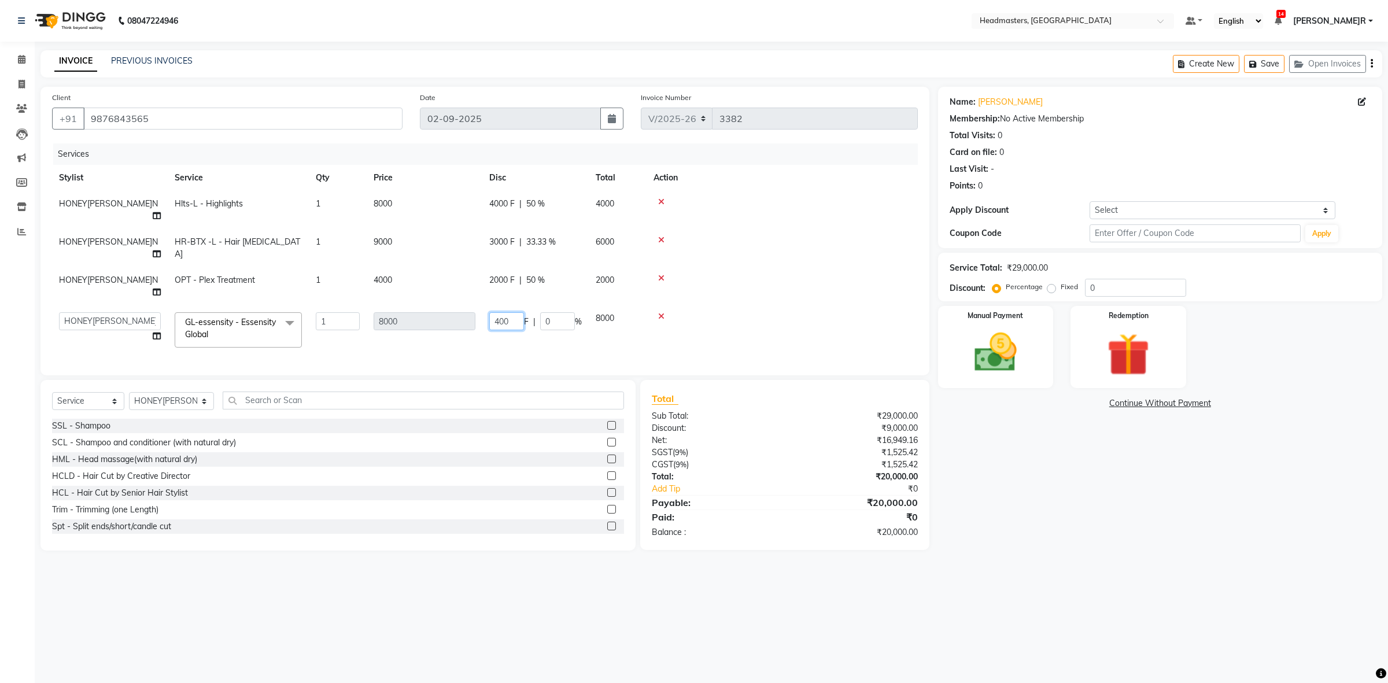
type input "4000"
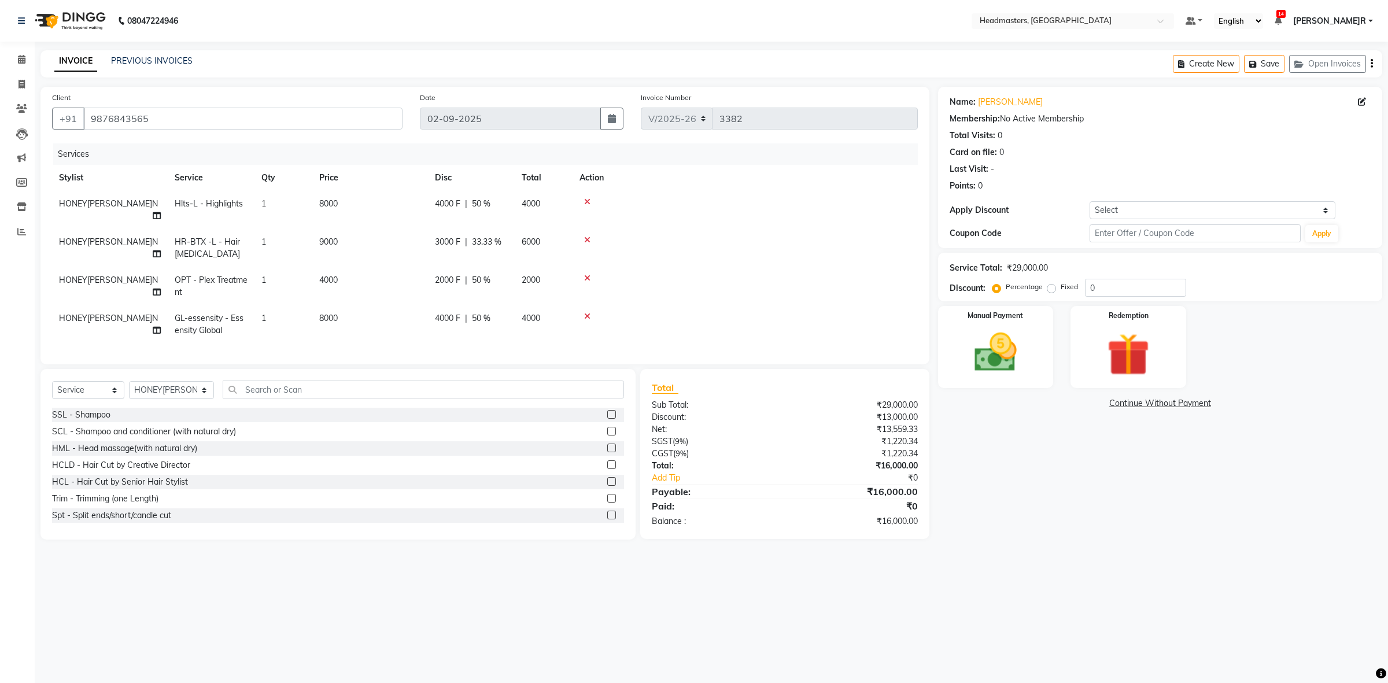
click at [493, 305] on td "4000 F | 50 %" at bounding box center [471, 324] width 87 height 38
select select "60638"
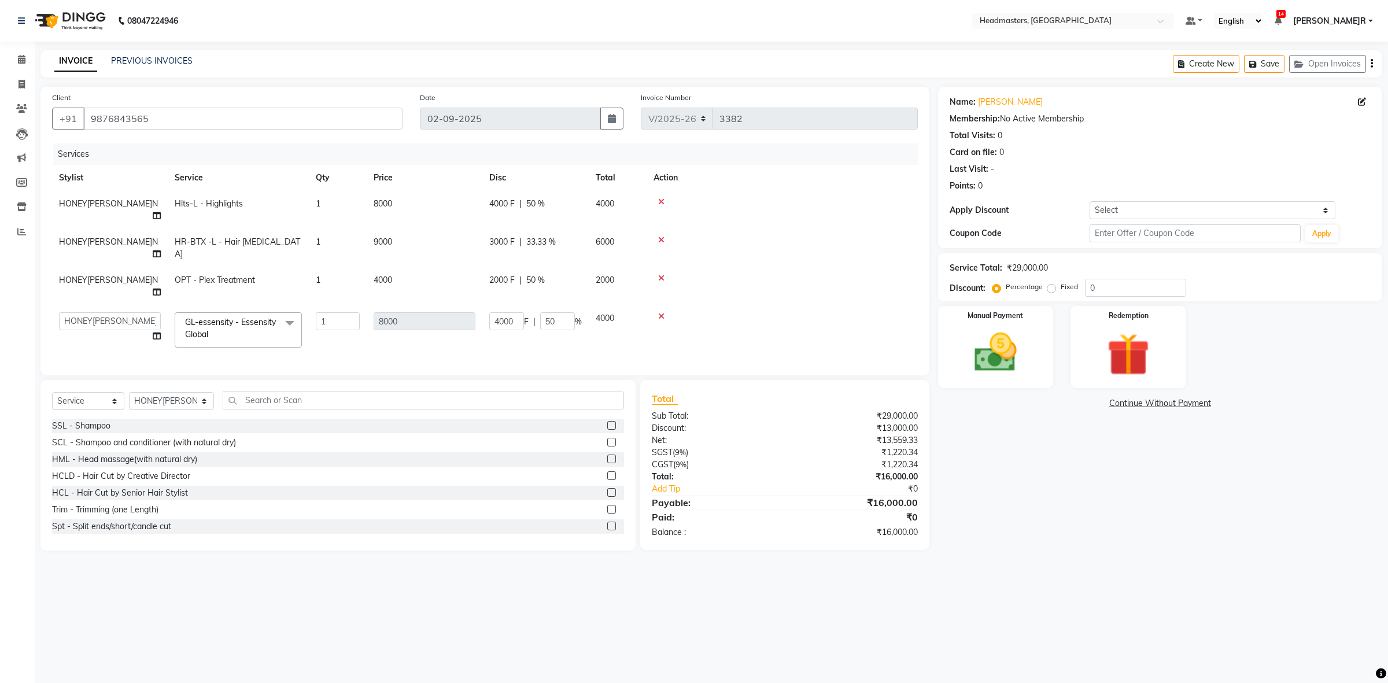
click at [496, 236] on span "3000 F" at bounding box center [501, 242] width 25 height 12
select select "60638"
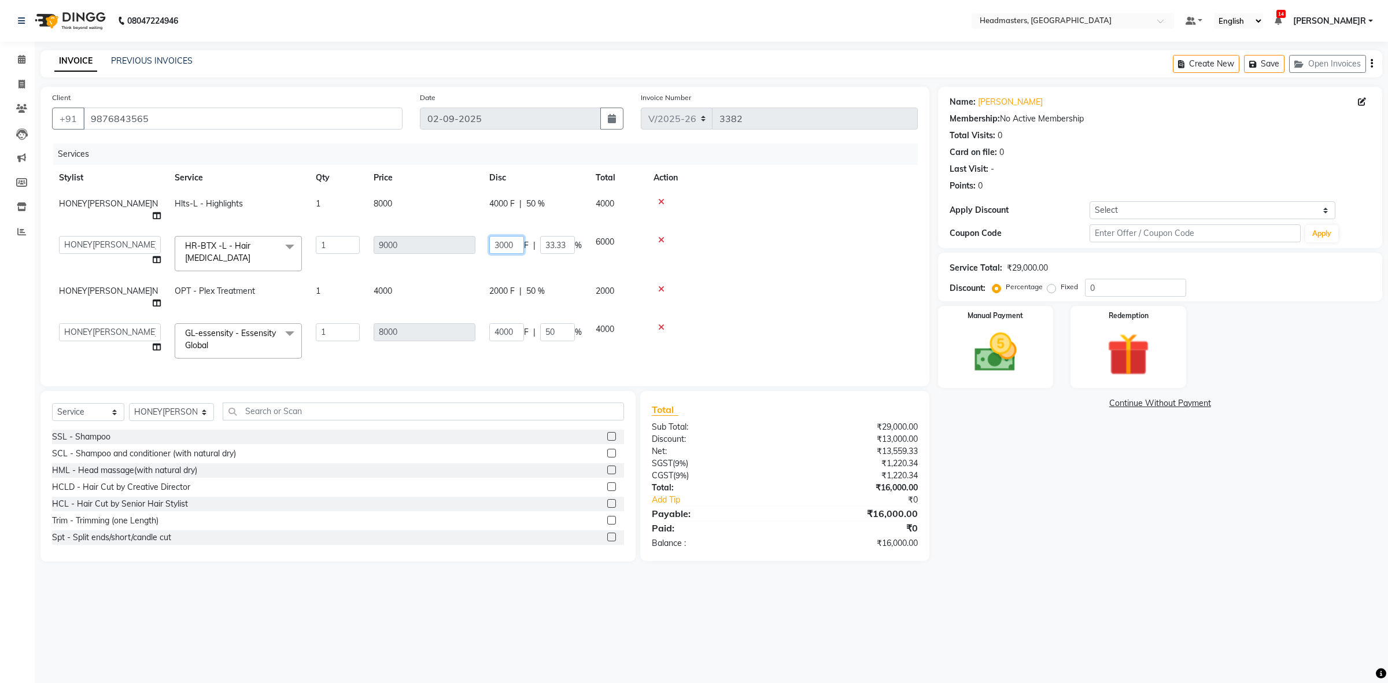
click at [499, 236] on input "3000" at bounding box center [506, 245] width 35 height 18
type input "4000"
click at [504, 330] on div "Services Stylist Service Qty Price Disc Total Action HONEY[PERSON_NAME]N Hlts-L…" at bounding box center [485, 258] width 866 height 231
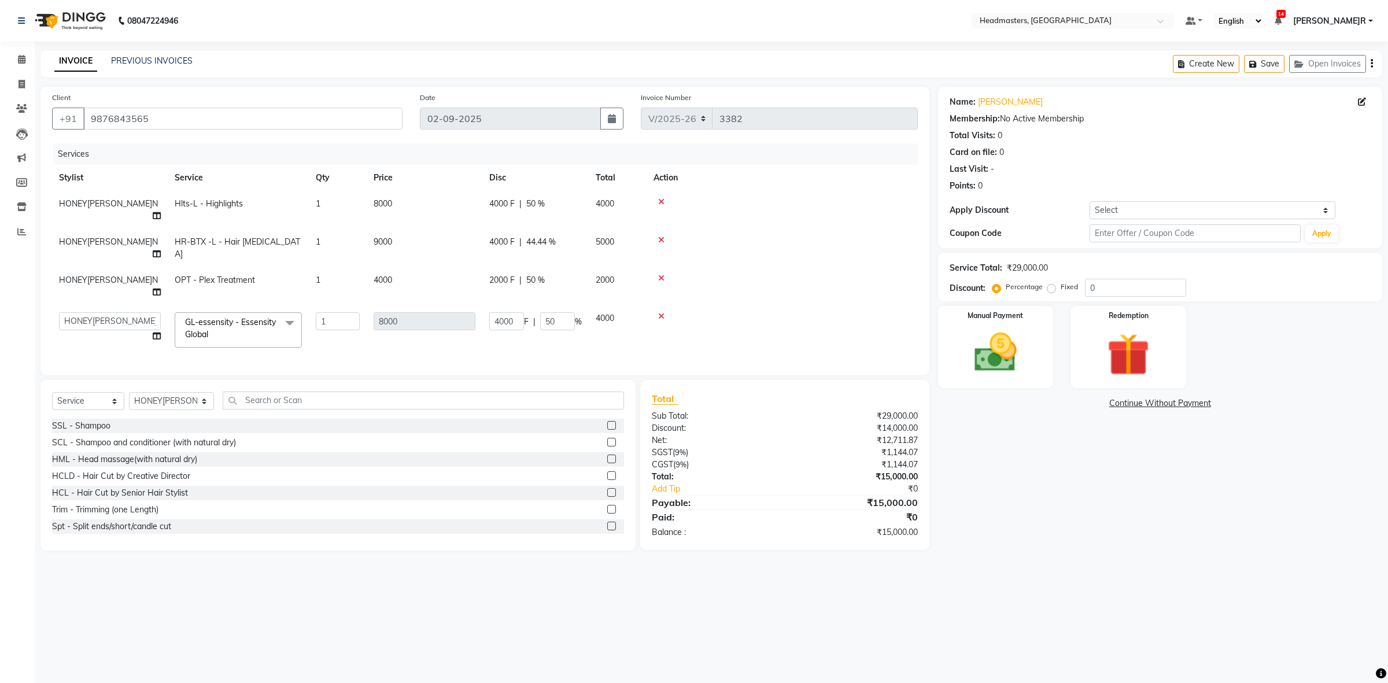
click at [498, 241] on td "4000 F | 44.44 %" at bounding box center [535, 248] width 106 height 38
select select "60638"
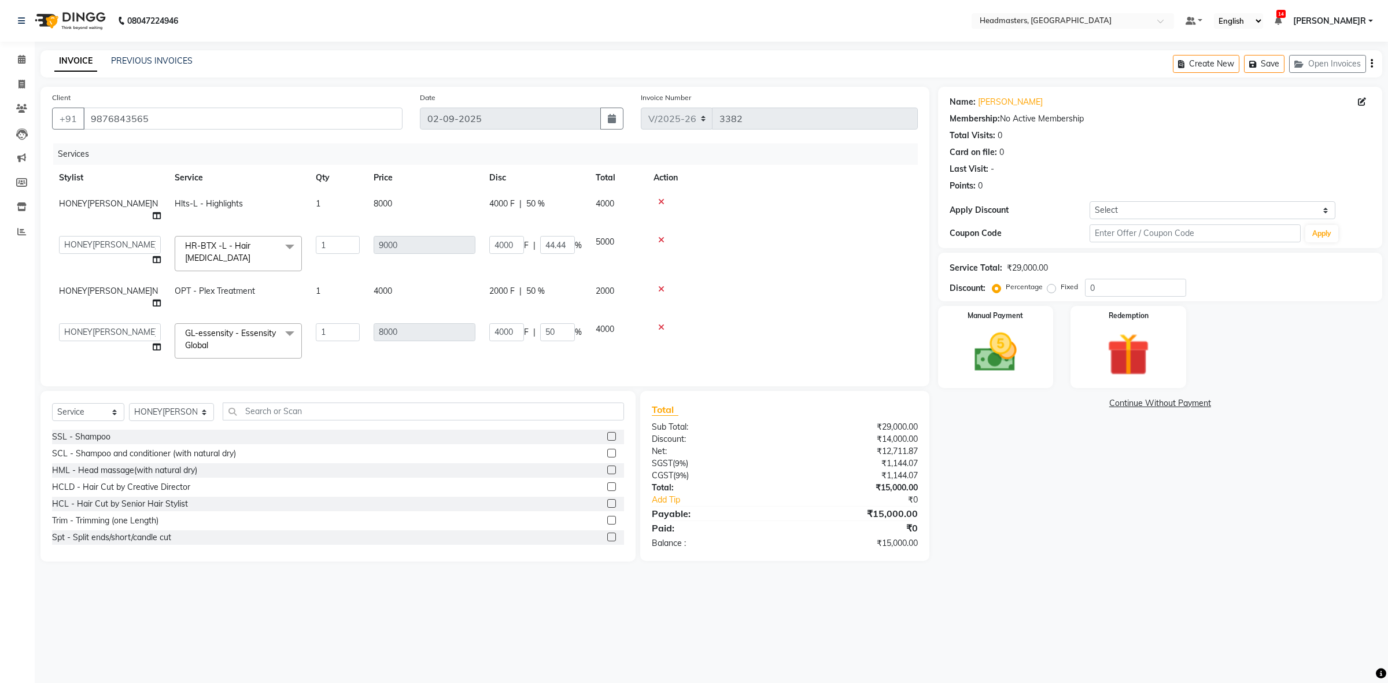
click at [454, 278] on td "4000" at bounding box center [425, 297] width 116 height 38
select select "60638"
click at [247, 198] on td "Hlts-L - Highlights" at bounding box center [238, 210] width 141 height 38
select select "60638"
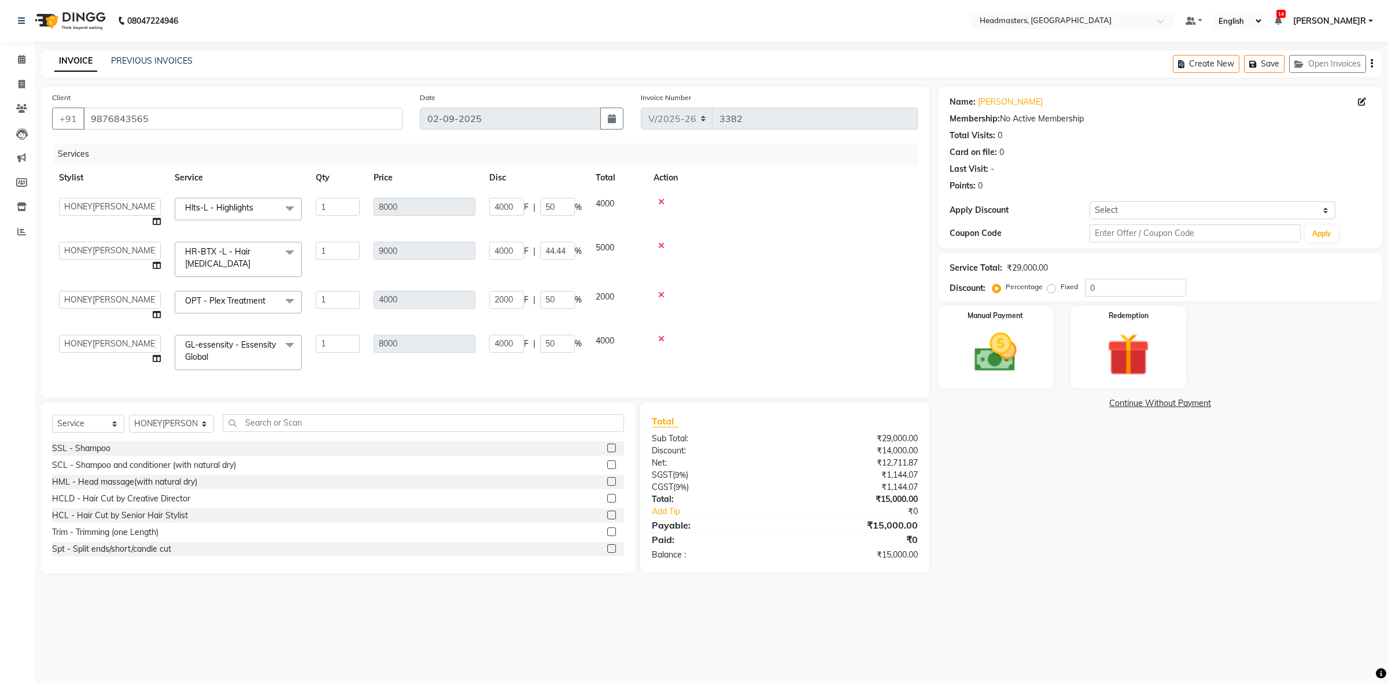
click at [290, 206] on span at bounding box center [289, 209] width 23 height 22
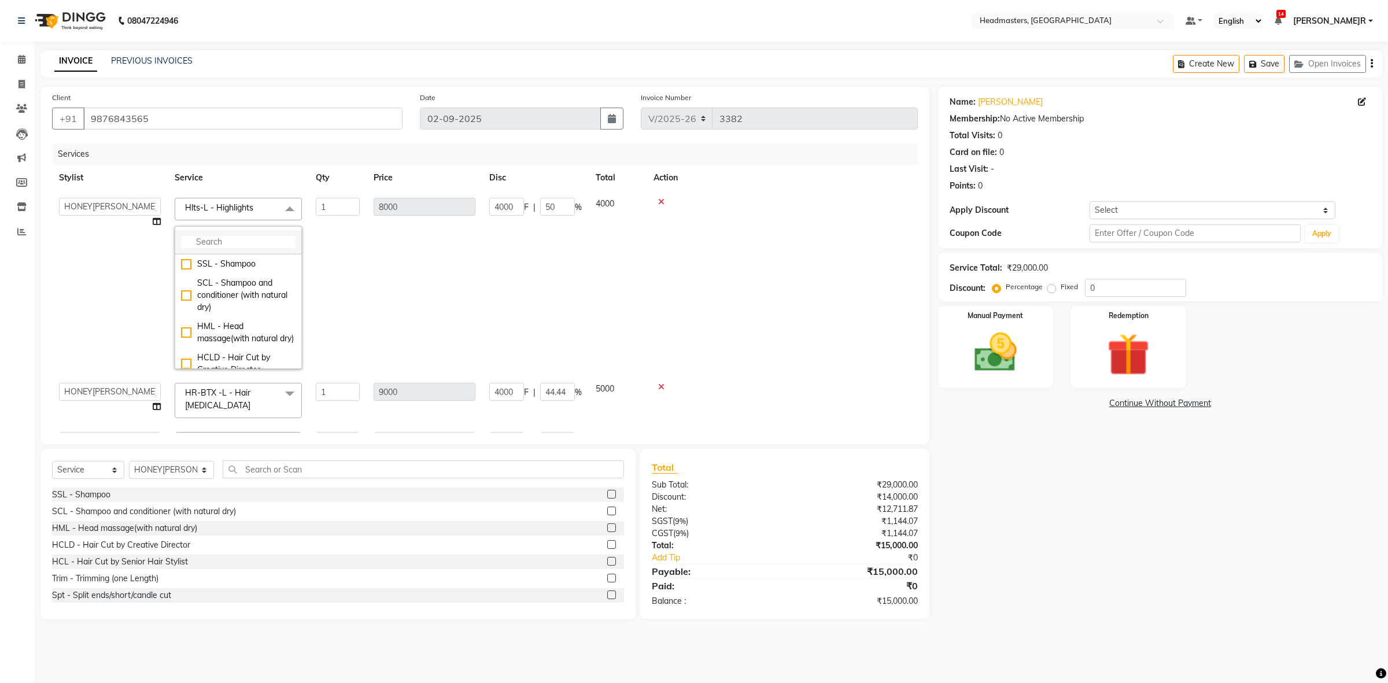
click at [232, 236] on input "multiselect-search" at bounding box center [238, 242] width 114 height 12
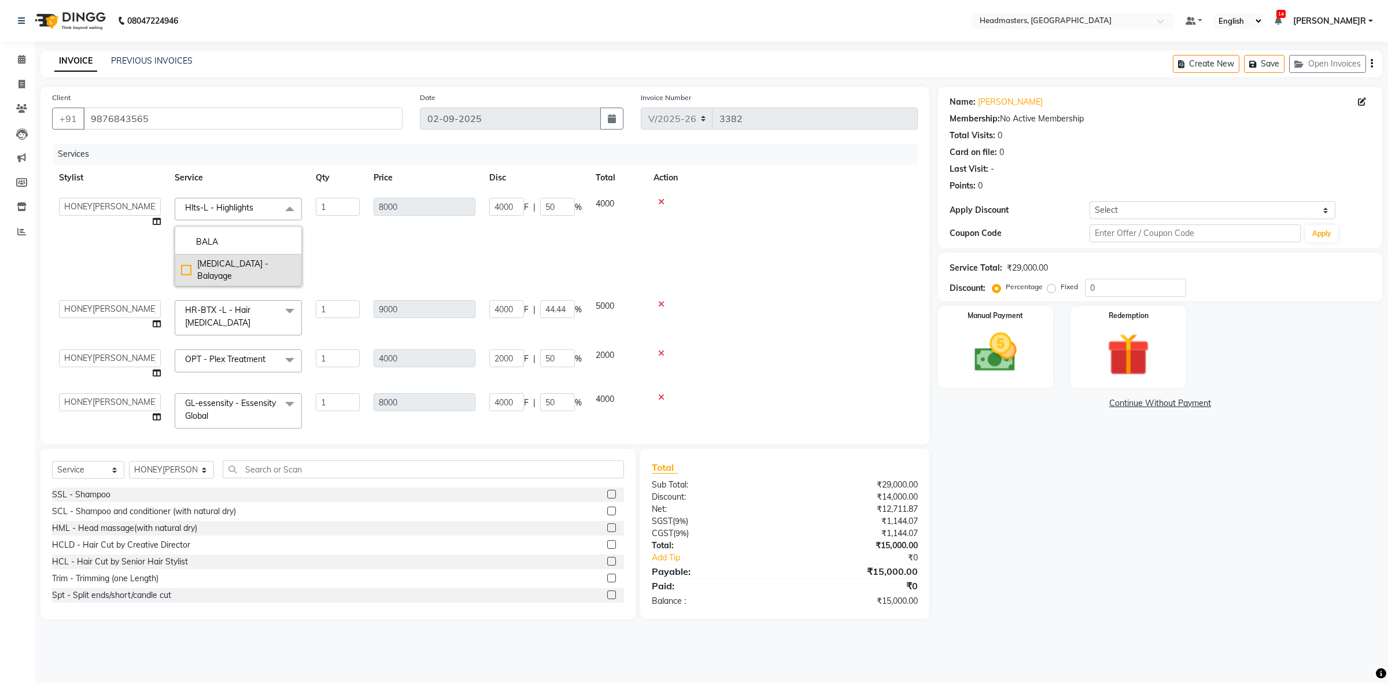
type input "BALA"
click at [220, 264] on div "[MEDICAL_DATA] - Balayage" at bounding box center [238, 270] width 114 height 24
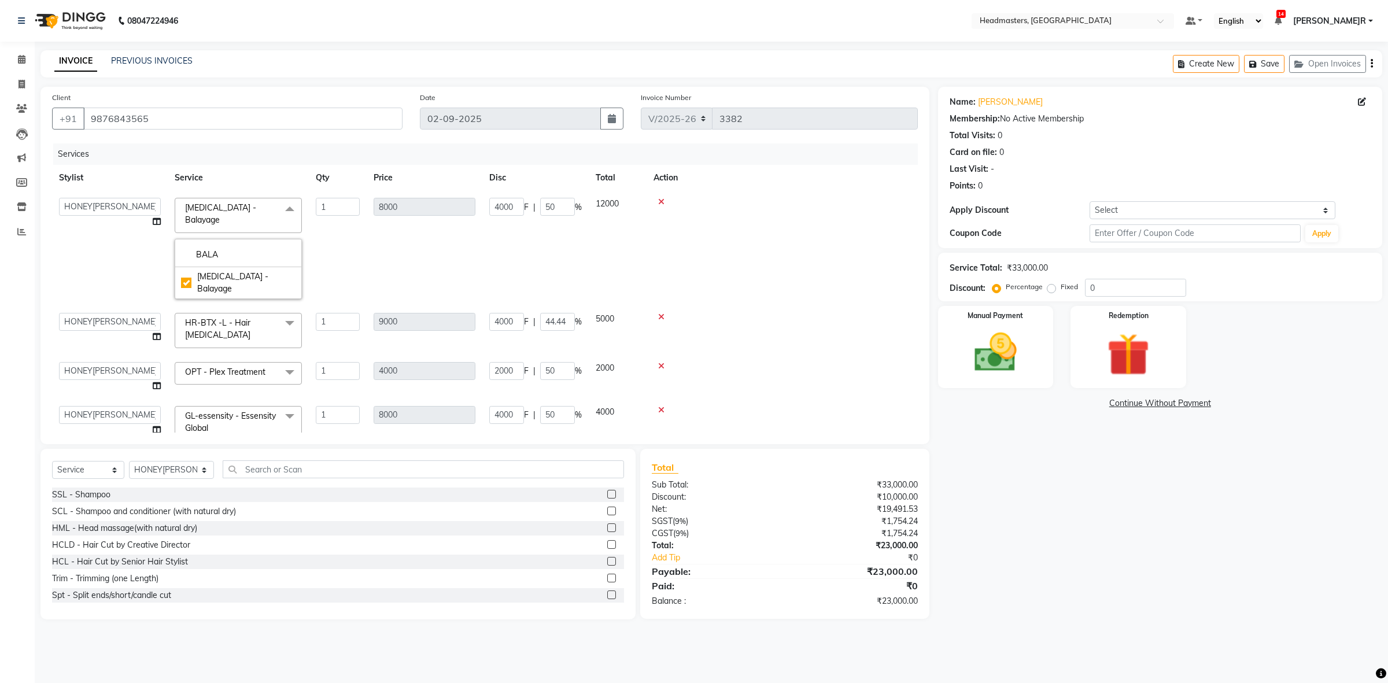
checkbox input "true"
type input "12000"
type input "0"
click at [435, 228] on td "12000" at bounding box center [425, 248] width 116 height 115
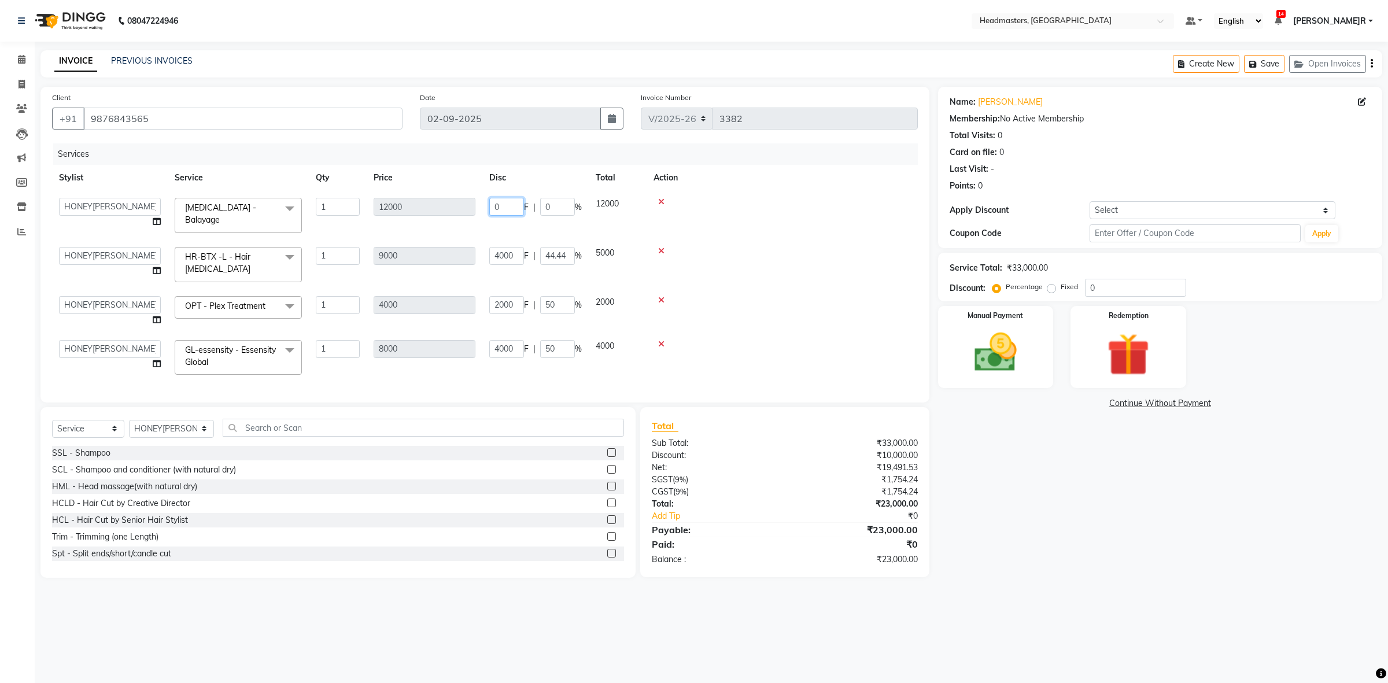
click at [512, 206] on input "0" at bounding box center [506, 207] width 35 height 18
type input "3"
type input "7000"
click at [483, 232] on tbody "ABID Amrit ANU ARSH [PERSON_NAME] HEAD MASTERS HONEY HONEY KUMAR HONEY[PERSON_N…" at bounding box center [485, 286] width 866 height 191
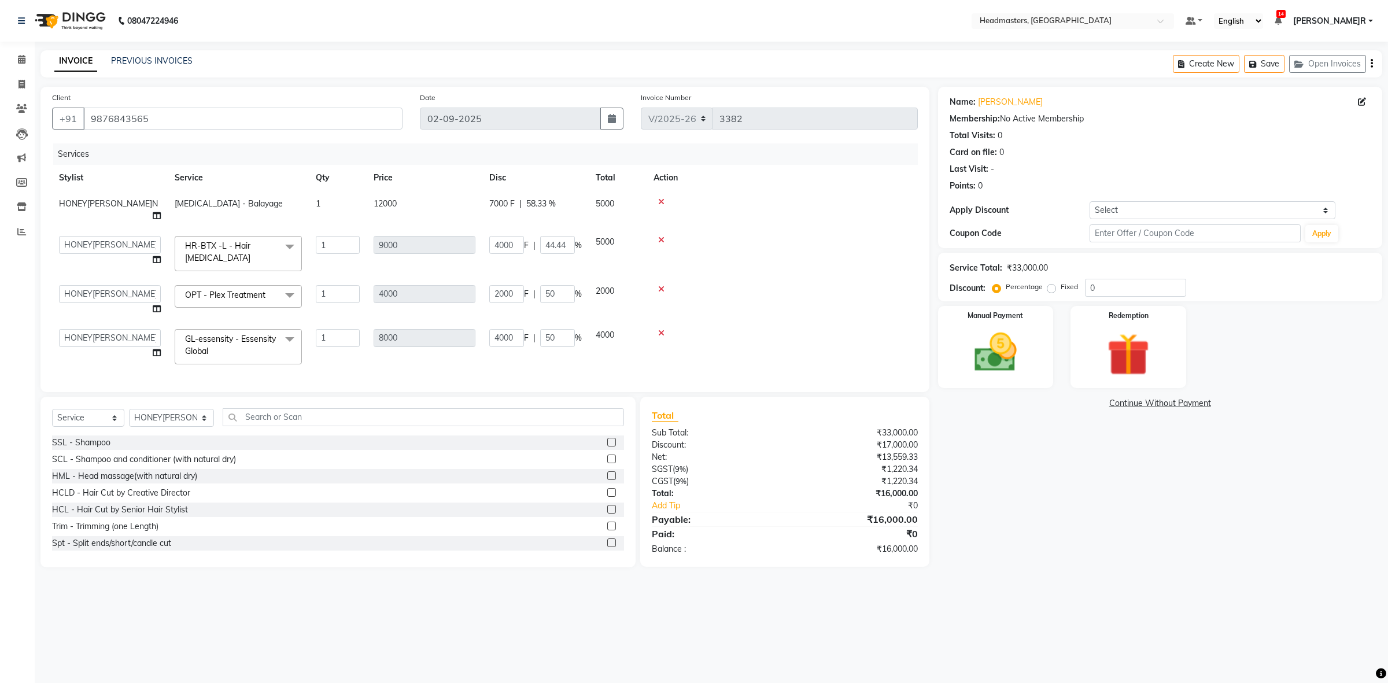
click at [478, 208] on td "12000" at bounding box center [425, 210] width 116 height 38
select select "60638"
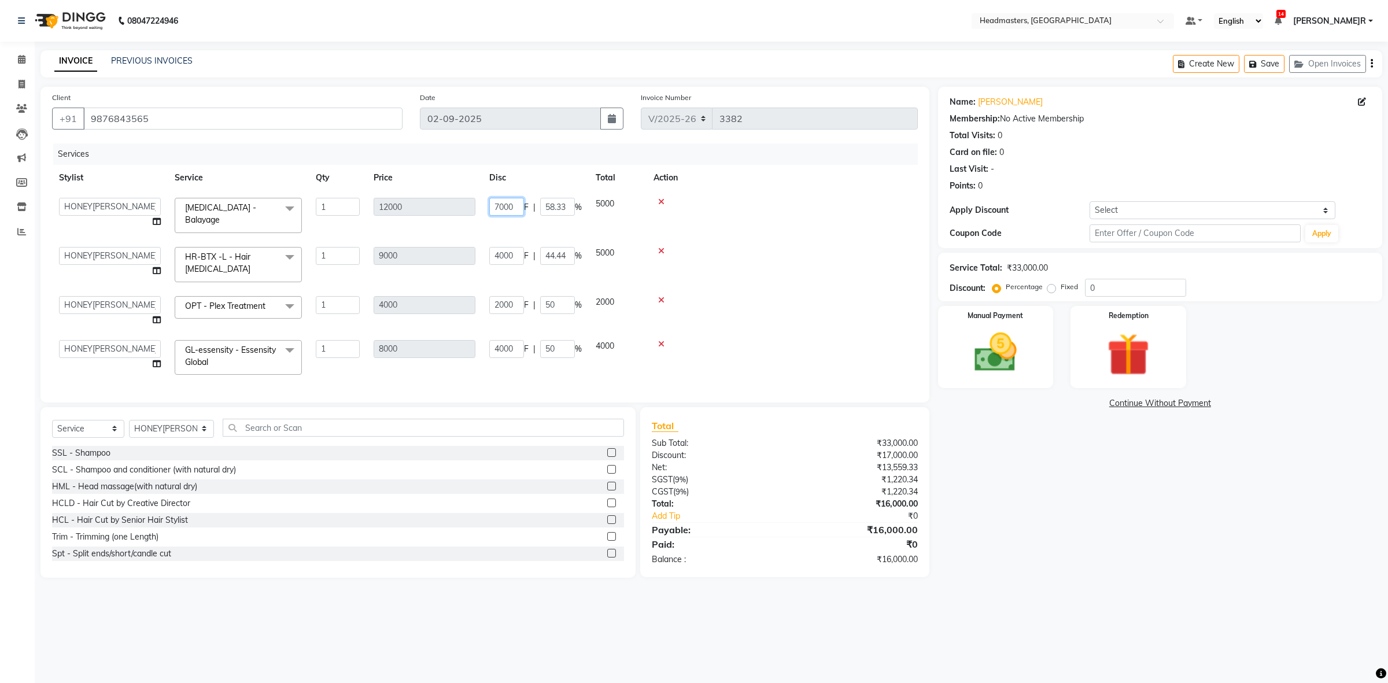
click at [504, 202] on input "7000" at bounding box center [506, 207] width 35 height 18
click at [501, 204] on input "7000" at bounding box center [506, 207] width 35 height 18
type input "8000"
click at [492, 221] on tbody "ABID Amrit ANU ARSH [PERSON_NAME] HEAD MASTERS HONEY HONEY KUMAR HONEY[PERSON_N…" at bounding box center [485, 286] width 866 height 191
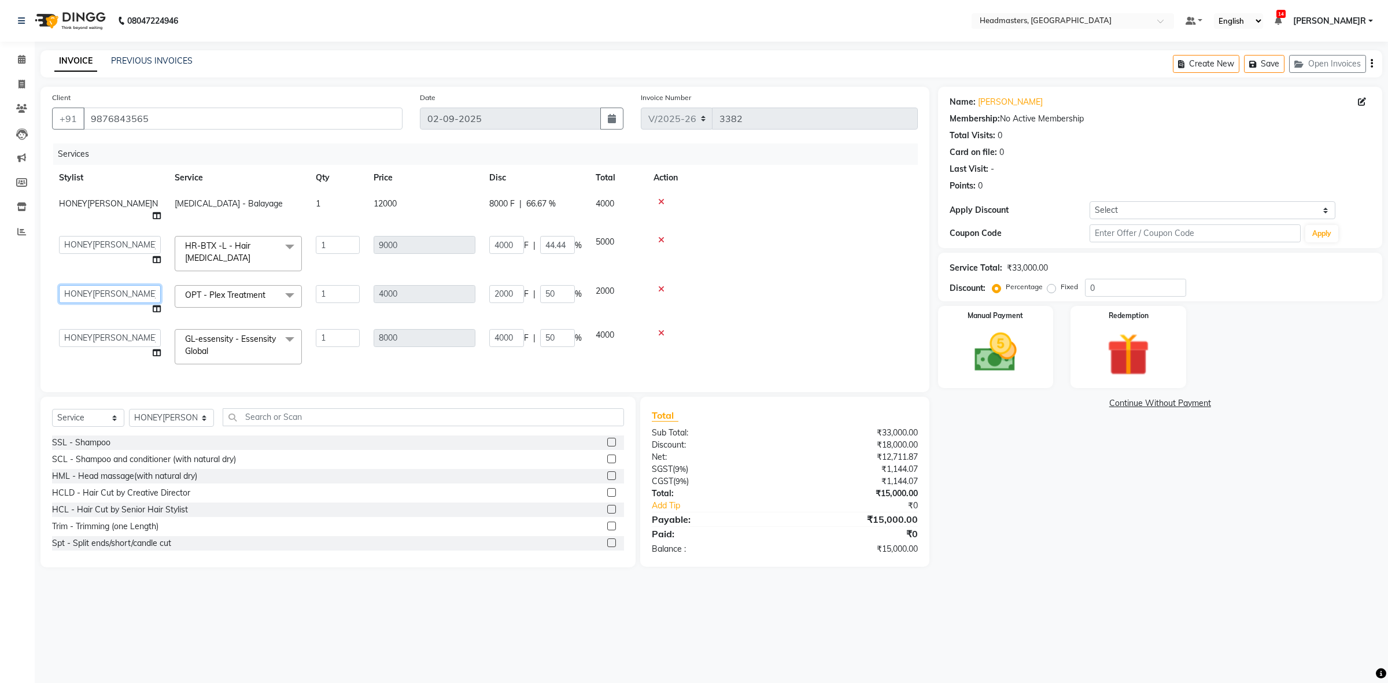
click at [84, 285] on select "ABID Amrit ANU ARSH [PERSON_NAME] HEAD MASTERS HONEY [PERSON_NAME] [PERSON_NAME…" at bounding box center [110, 294] width 102 height 18
select select "60643"
click at [1001, 350] on img at bounding box center [995, 352] width 72 height 51
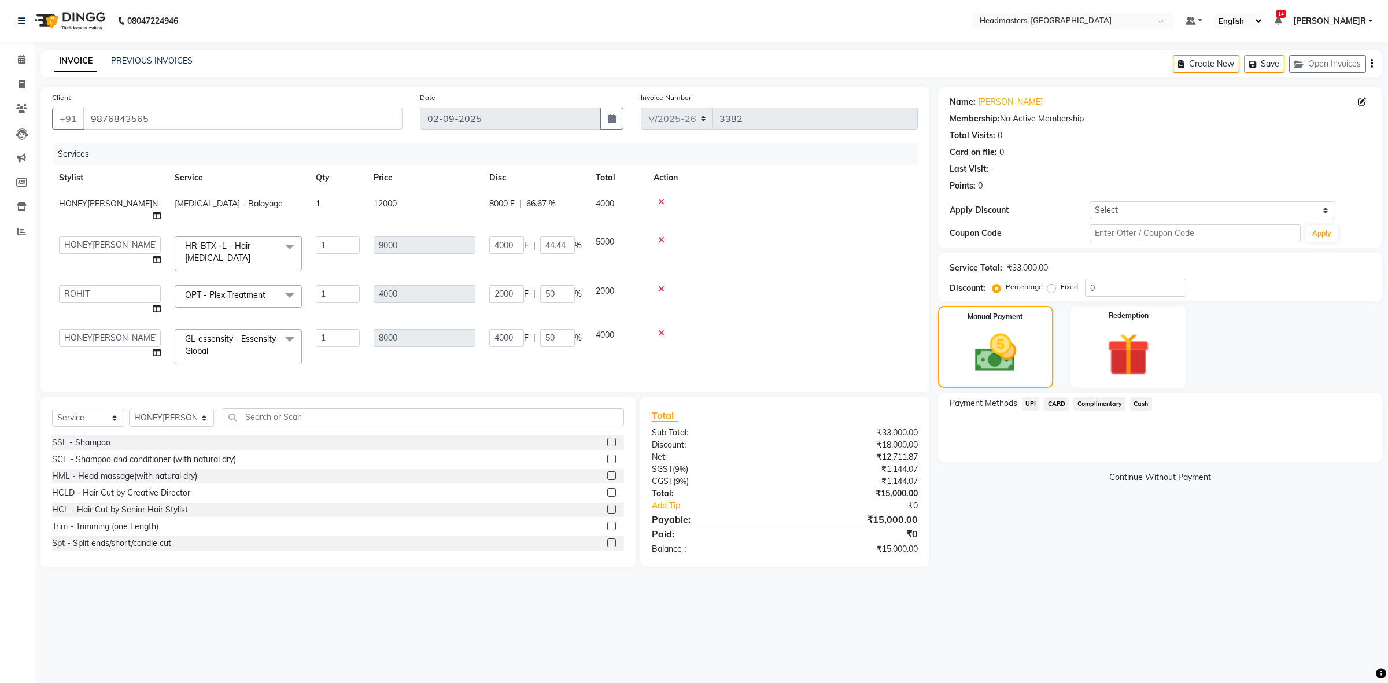
click at [1064, 379] on div "Manual Payment Redemption" at bounding box center [1159, 347] width 461 height 82
click at [1053, 397] on span "CARD" at bounding box center [1056, 403] width 25 height 13
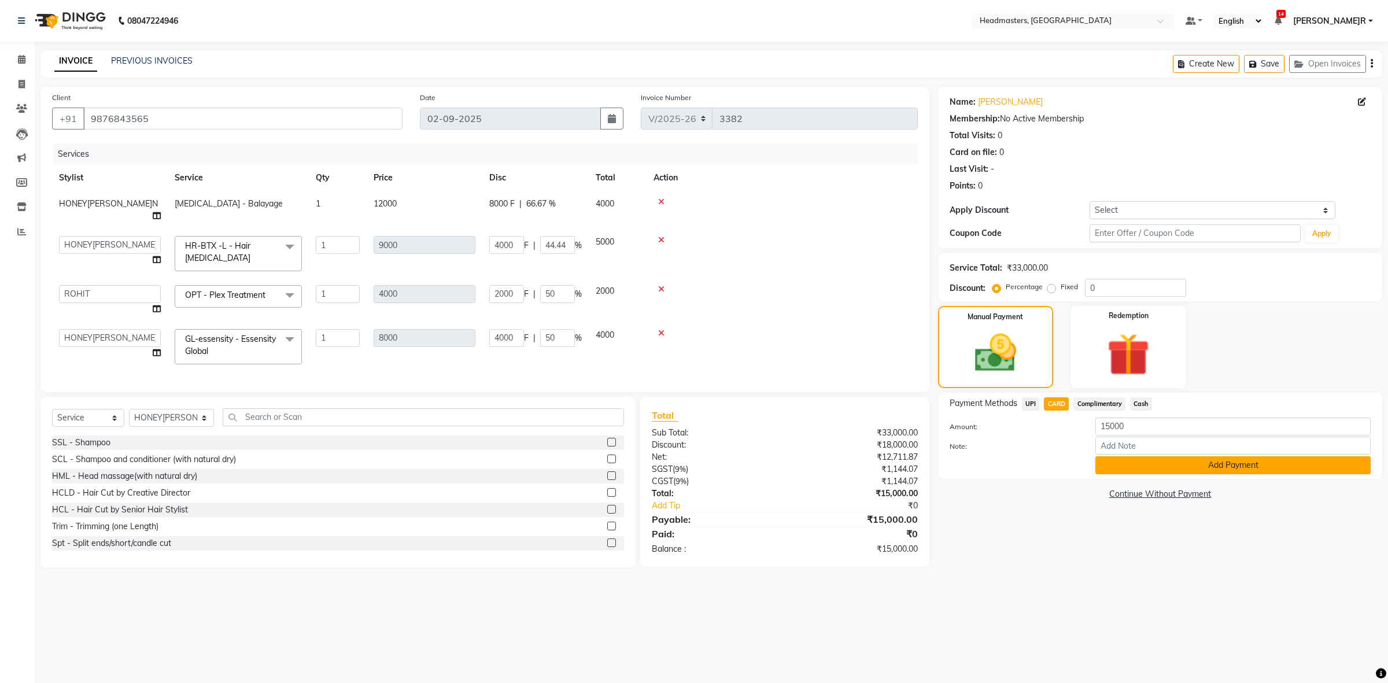
click at [1137, 468] on button "Add Payment" at bounding box center [1232, 465] width 275 height 18
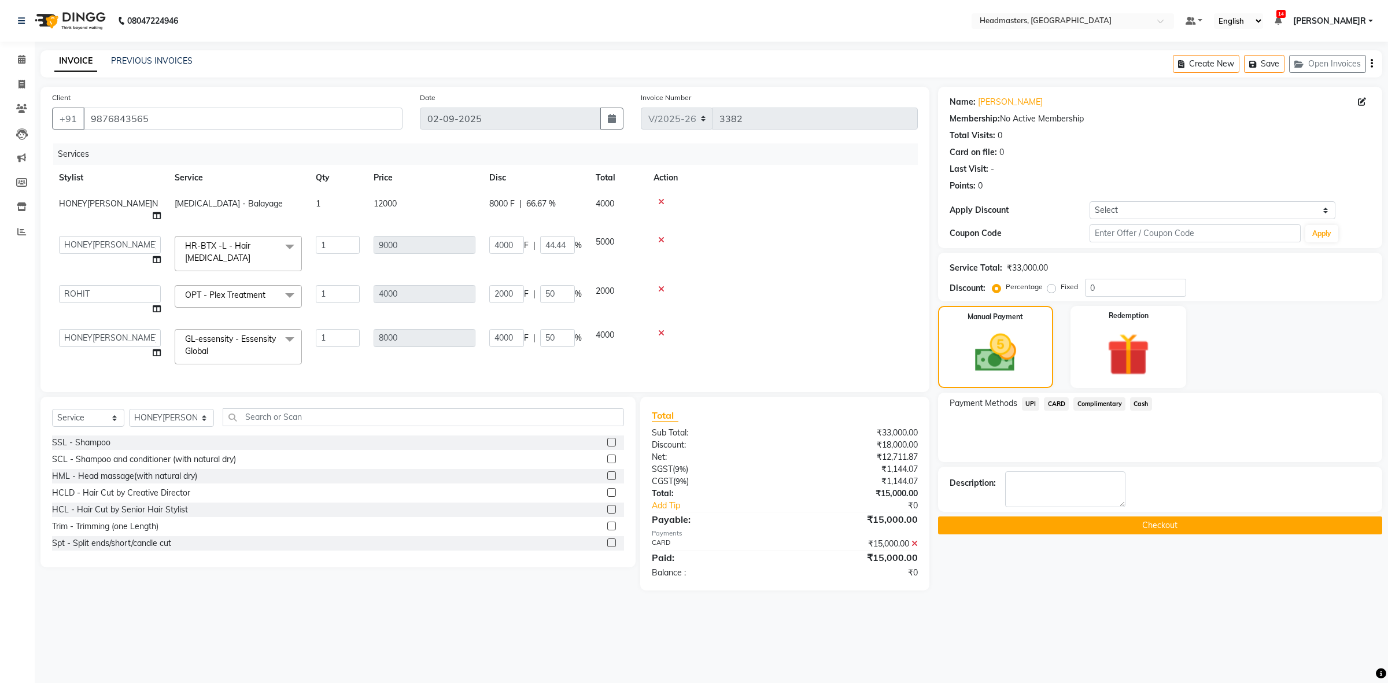
click at [1119, 526] on button "Checkout" at bounding box center [1160, 525] width 444 height 18
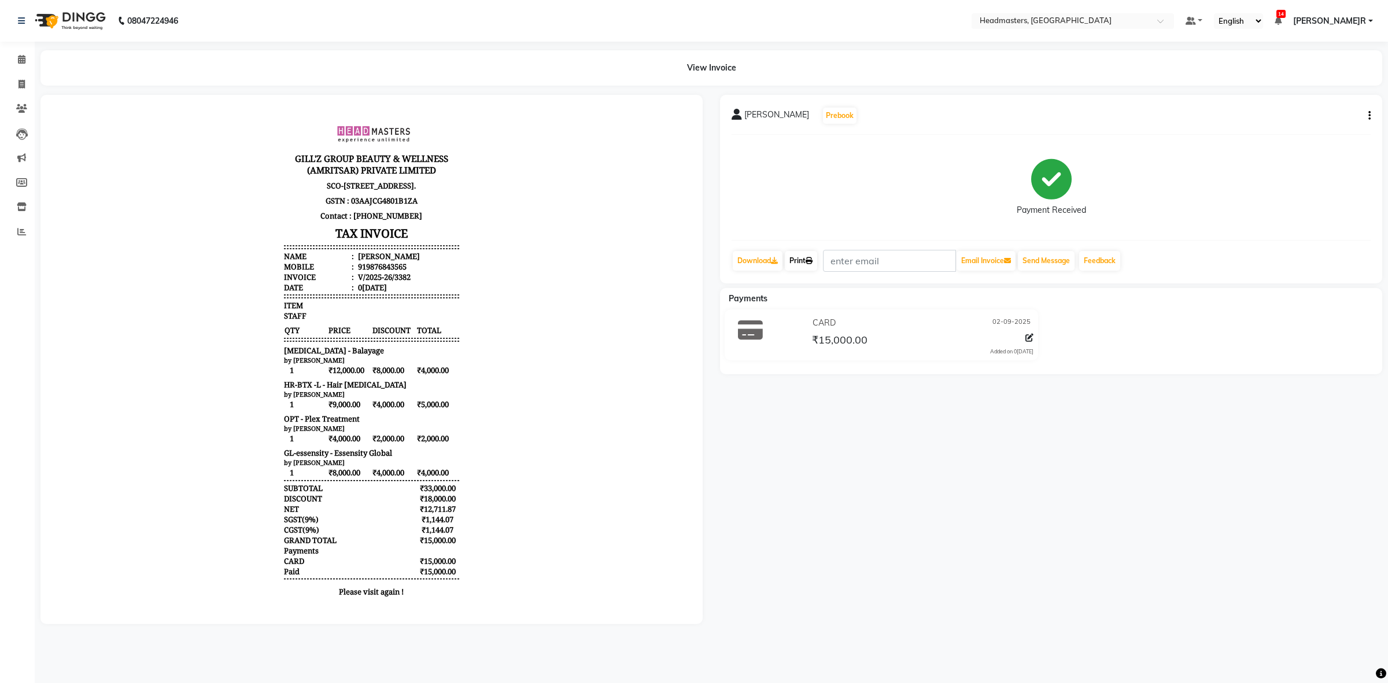
click at [804, 257] on link "Print" at bounding box center [801, 261] width 32 height 20
click at [21, 65] on span at bounding box center [22, 59] width 20 height 13
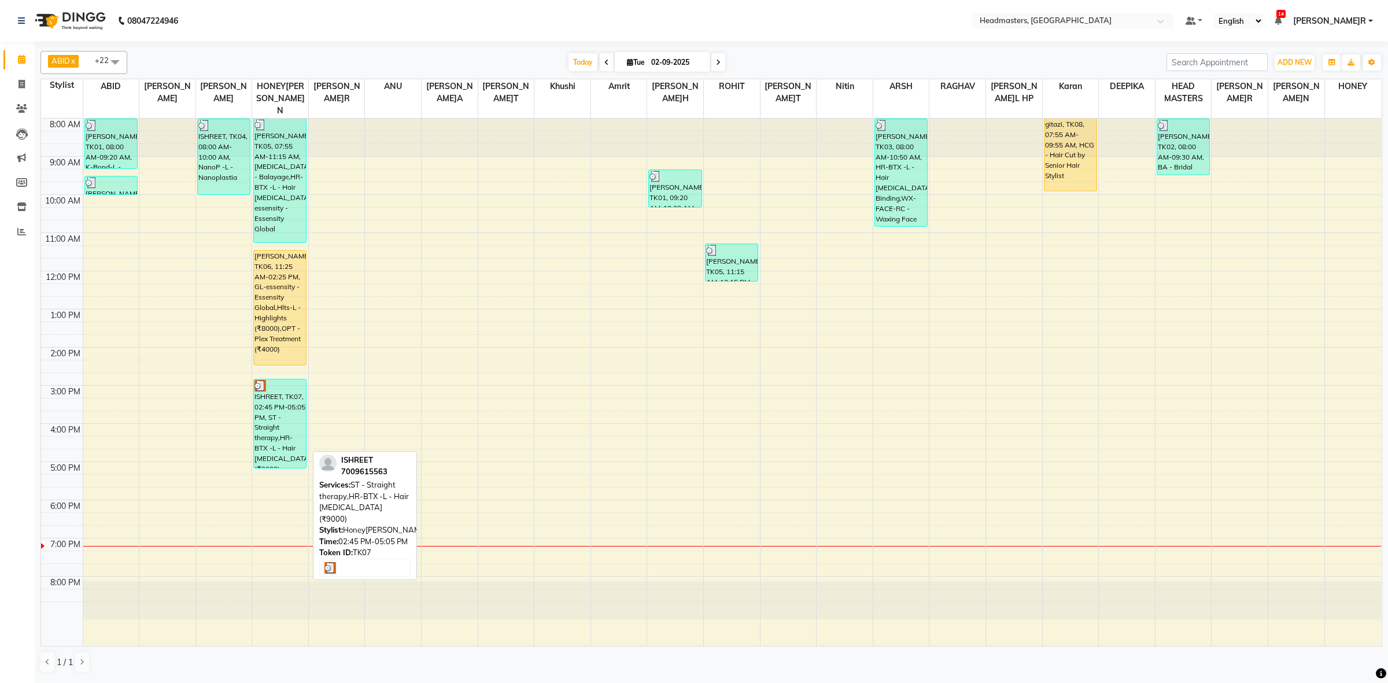
click at [278, 420] on div "ISHREET, TK07, 02:45 PM-05:05 PM, ST - Straight therapy,HR-BTX -L - Hair [MEDIC…" at bounding box center [280, 423] width 52 height 88
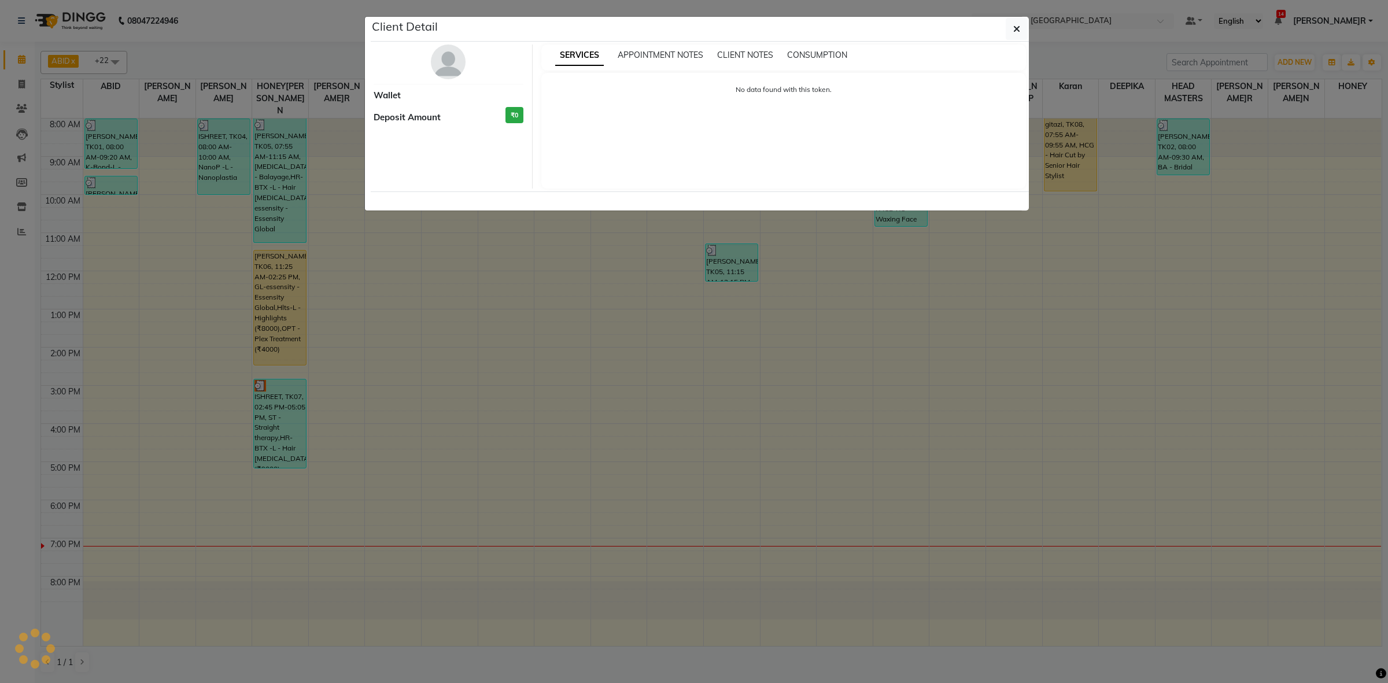
select select "3"
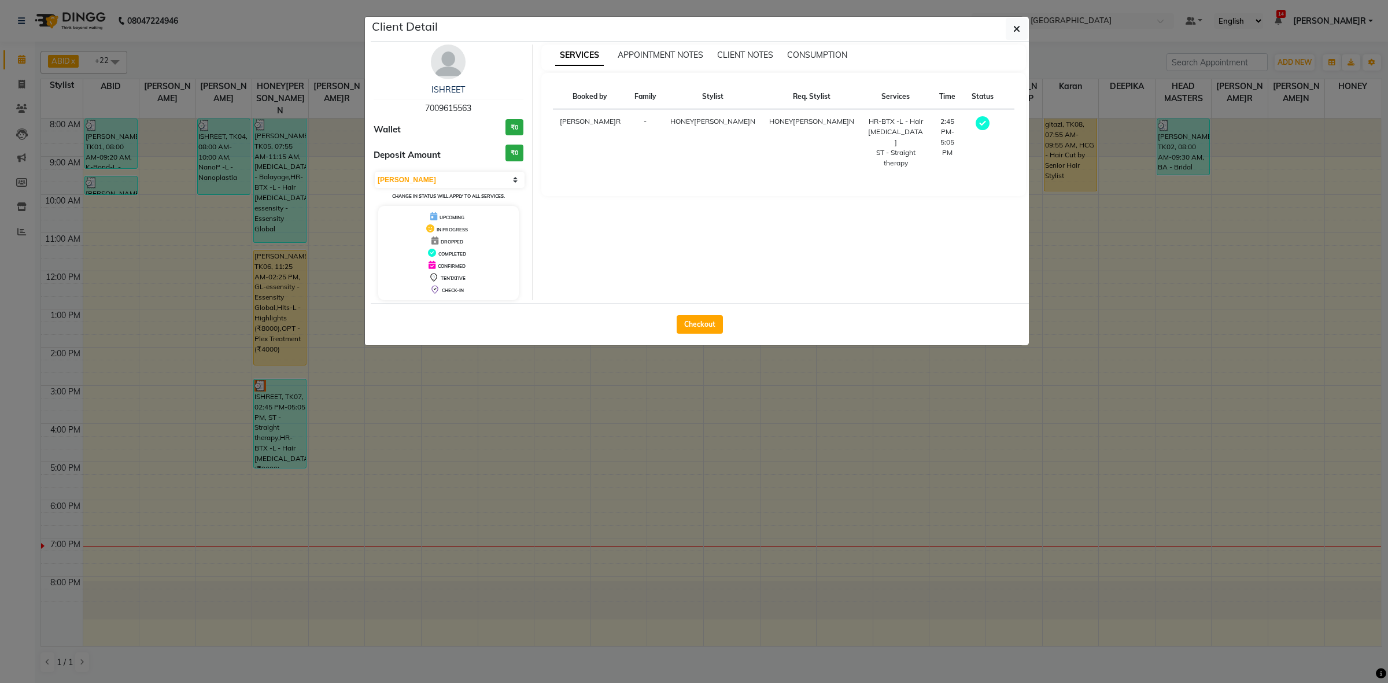
click at [704, 344] on div "Checkout" at bounding box center [700, 324] width 658 height 42
click at [698, 330] on button "Checkout" at bounding box center [700, 324] width 46 height 19
select select "service"
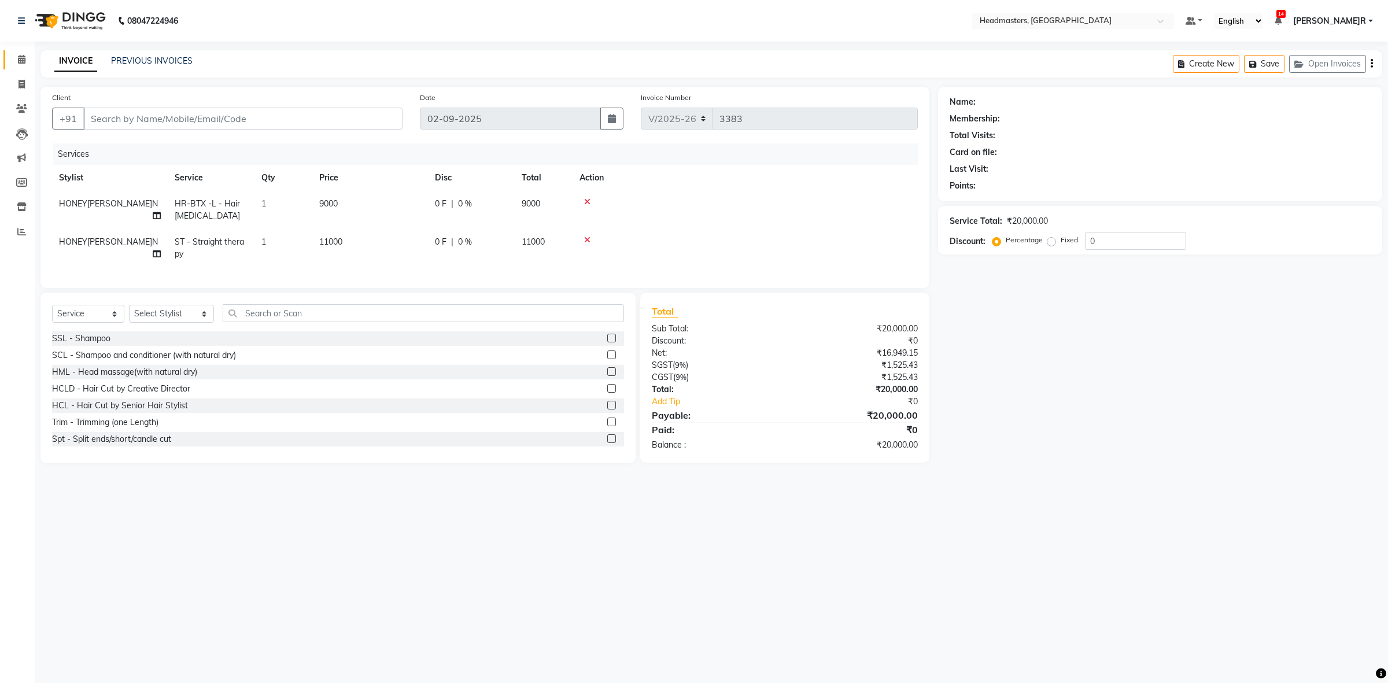
type input "7009615563"
select select "60638"
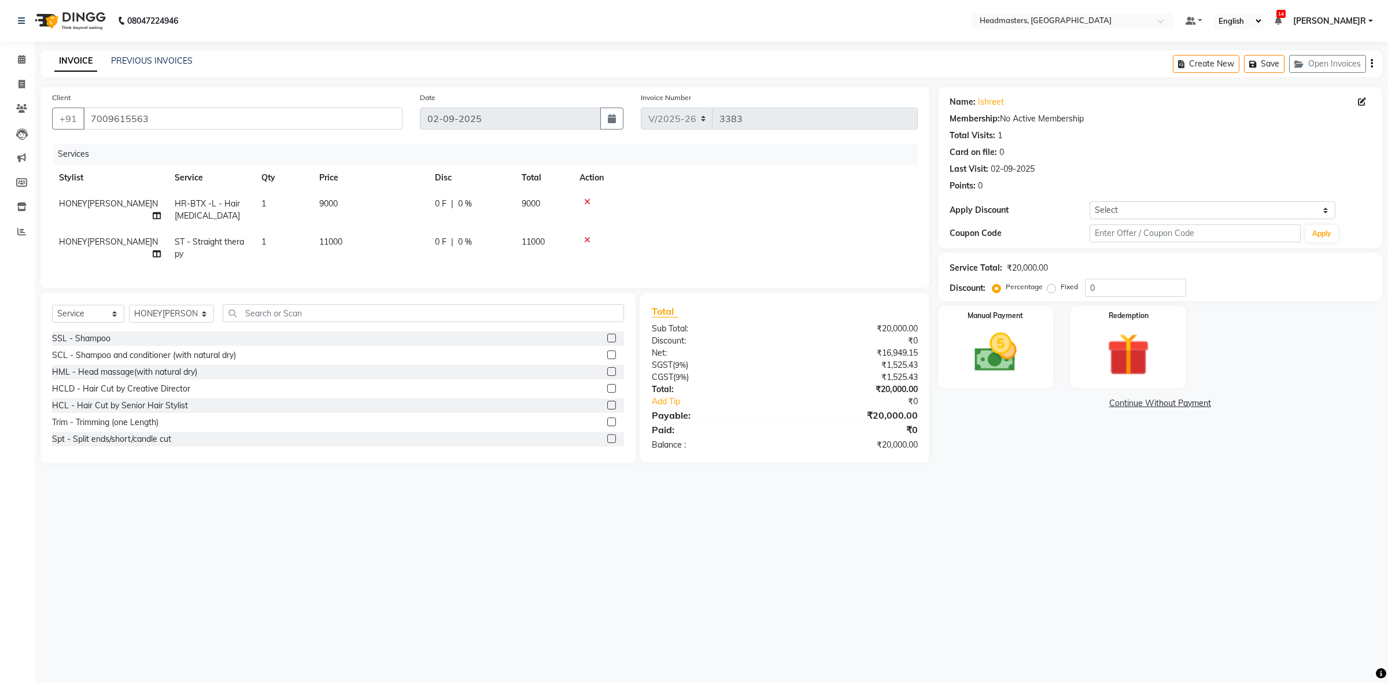
click at [475, 211] on td "0 F | 0 %" at bounding box center [471, 210] width 87 height 38
select select "60638"
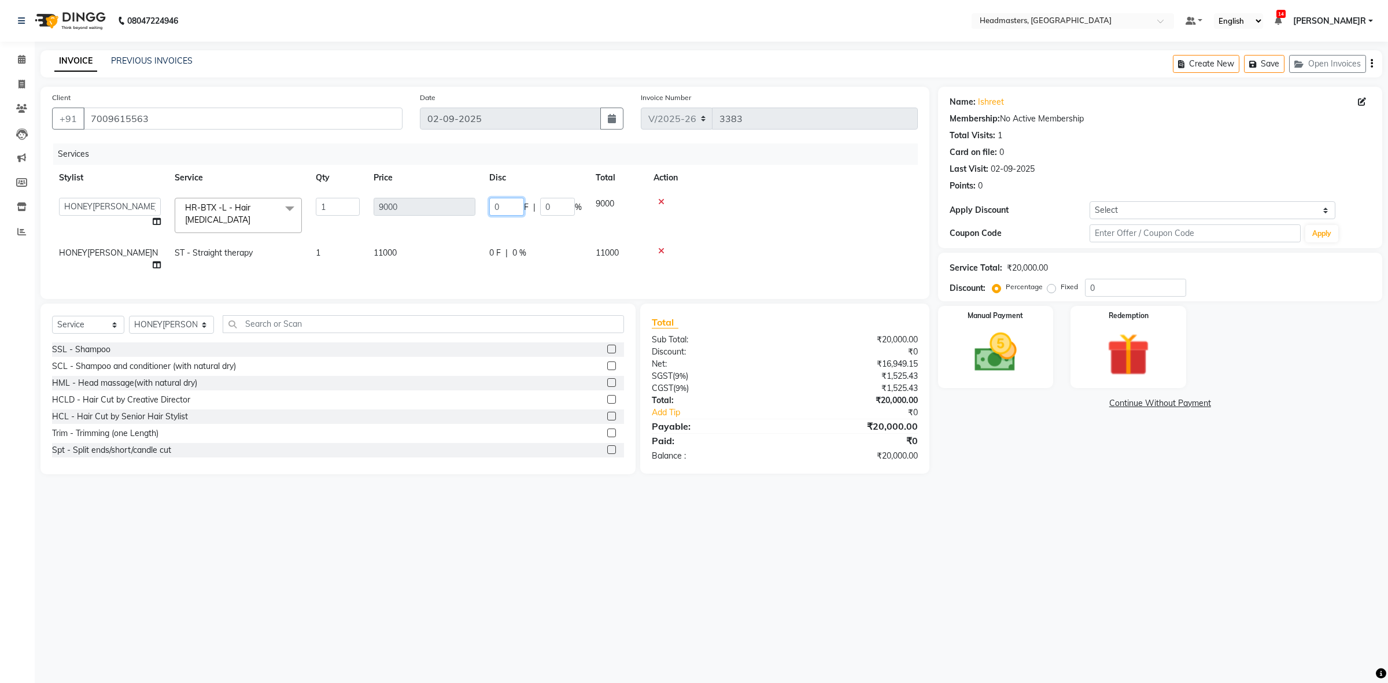
click at [512, 206] on input "0" at bounding box center [506, 207] width 35 height 18
click at [26, 61] on span at bounding box center [22, 59] width 20 height 13
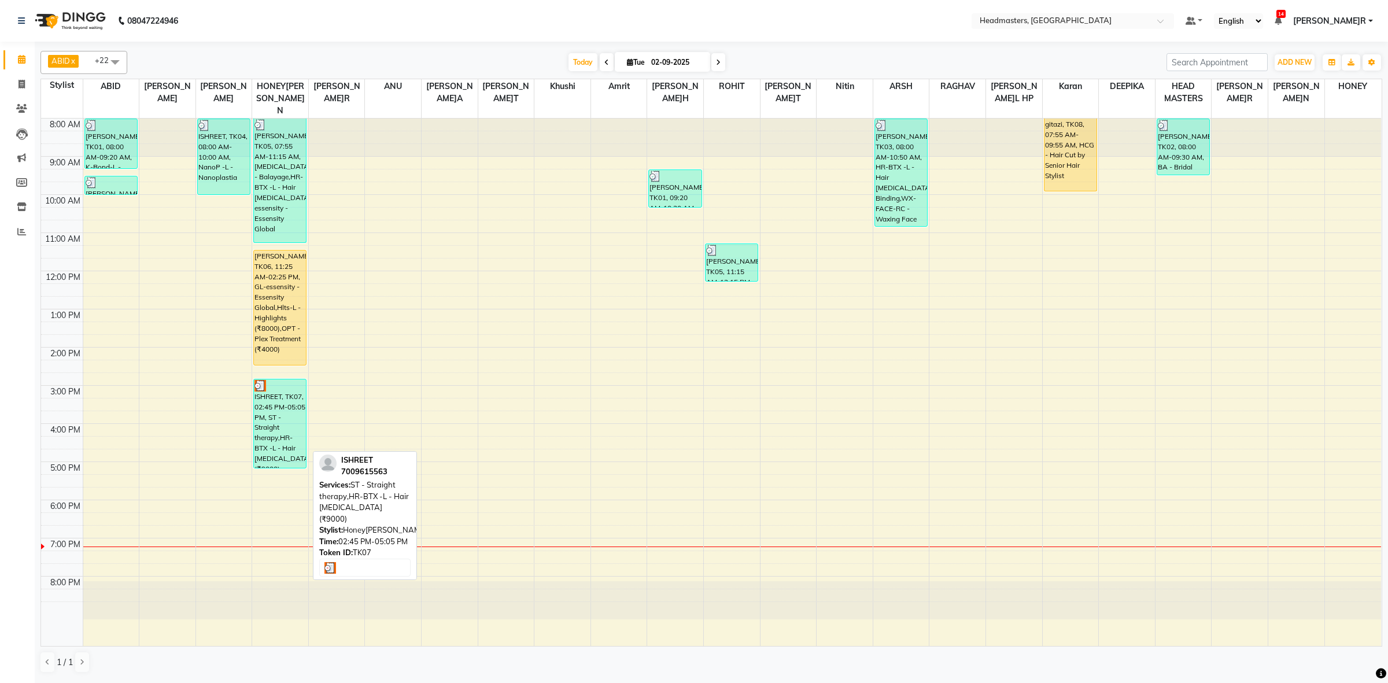
click at [287, 424] on div "ISHREET, TK07, 02:45 PM-05:05 PM, ST - Straight therapy,HR-BTX -L - Hair [MEDIC…" at bounding box center [280, 423] width 52 height 88
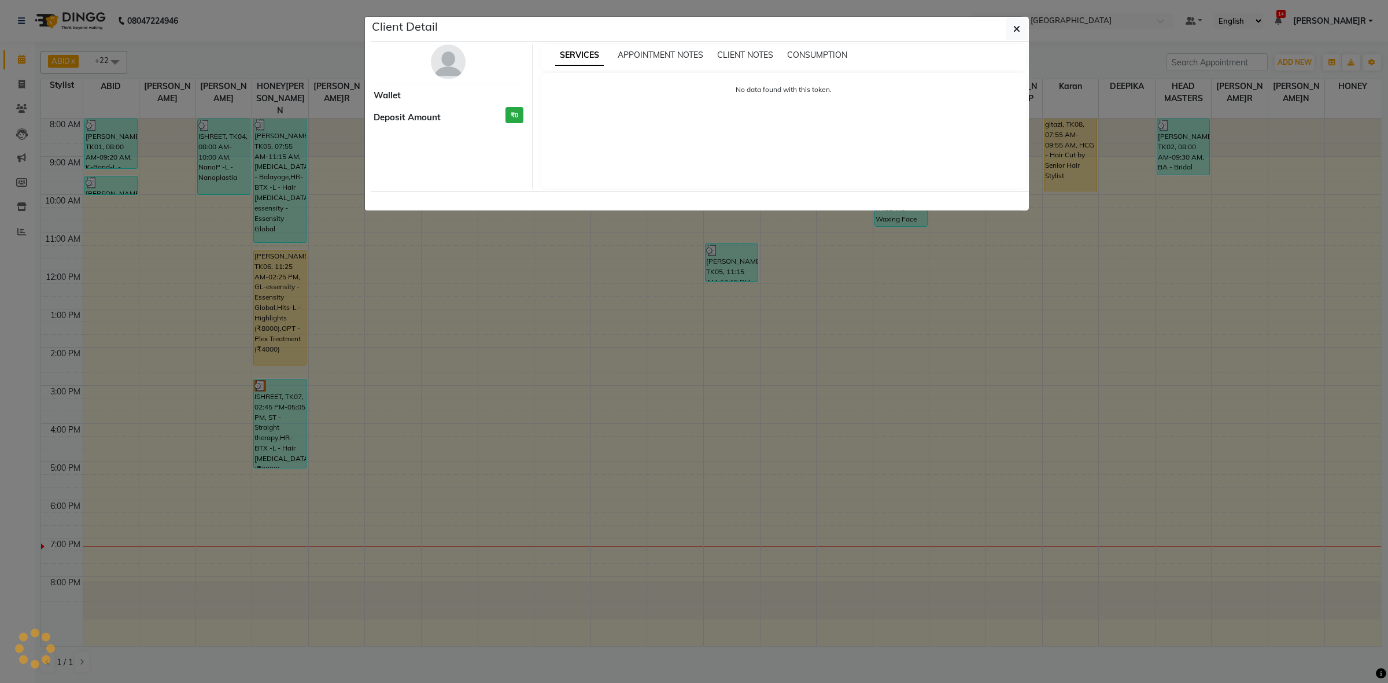
select select "3"
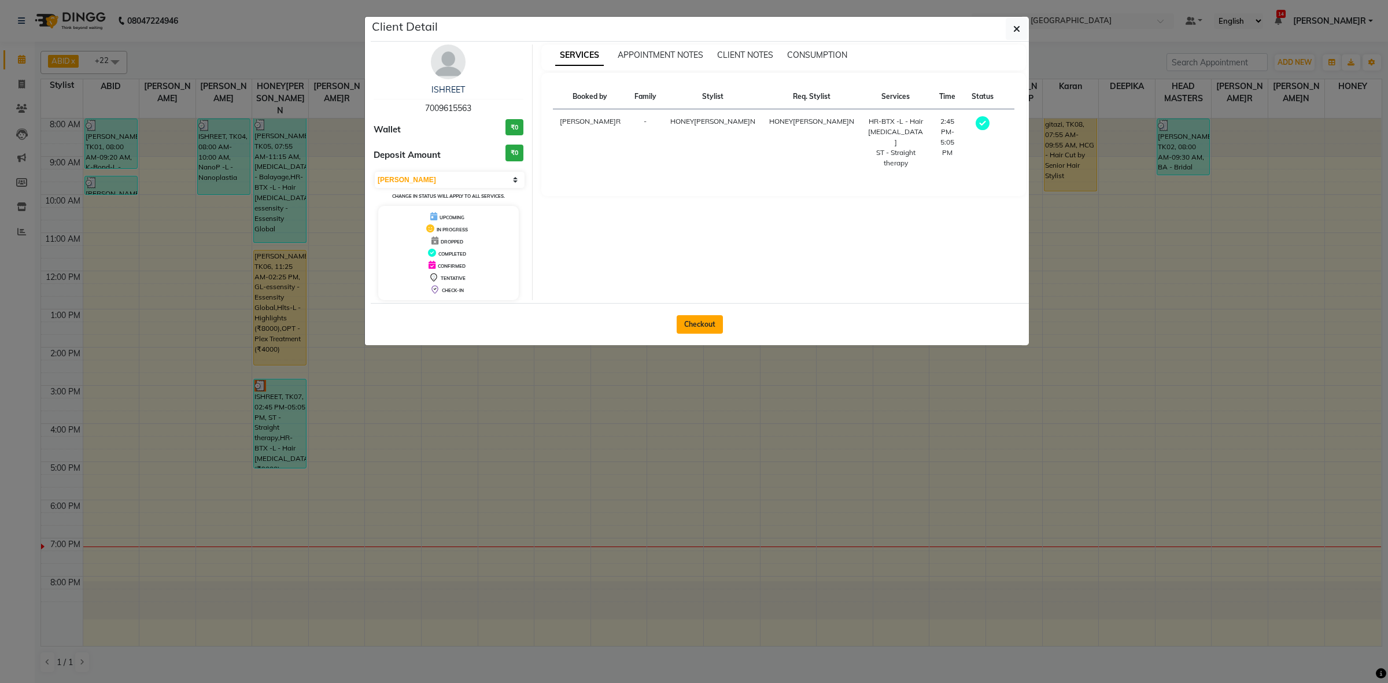
click at [718, 327] on button "Checkout" at bounding box center [700, 324] width 46 height 19
select select "service"
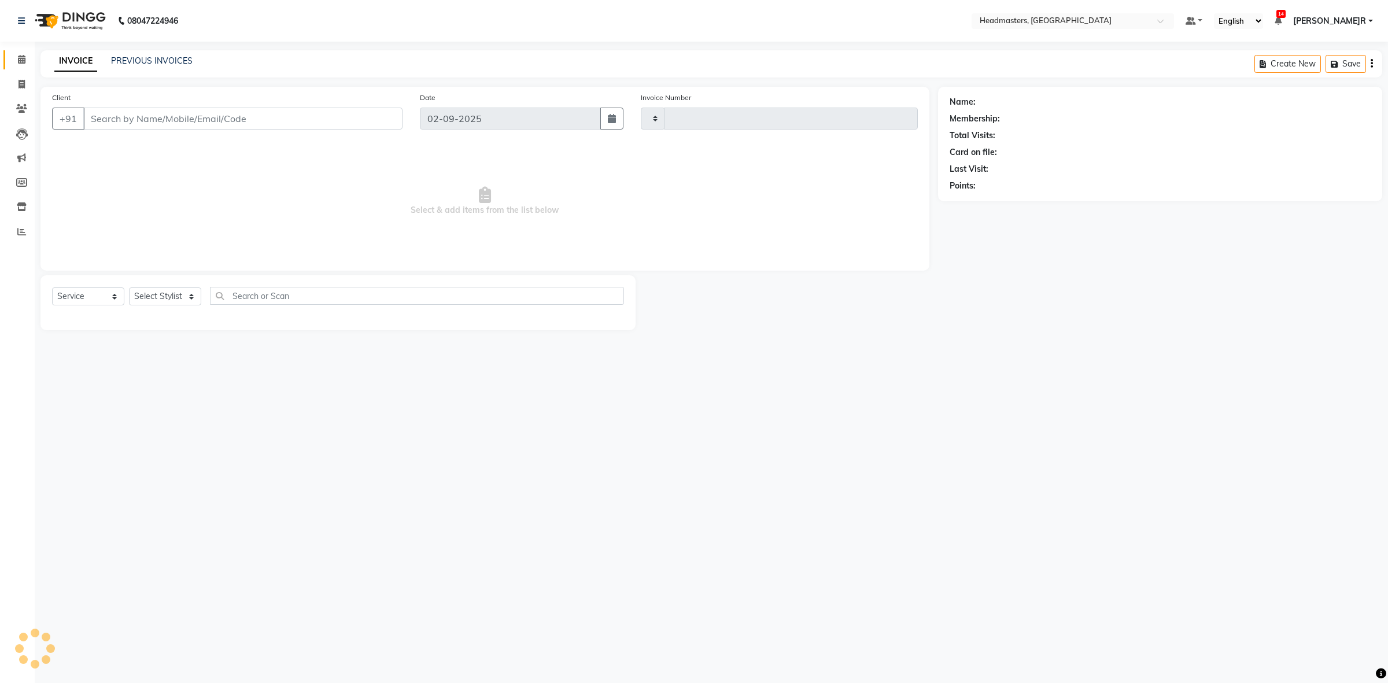
type input "3383"
select select "7132"
type input "7009615563"
select select "60638"
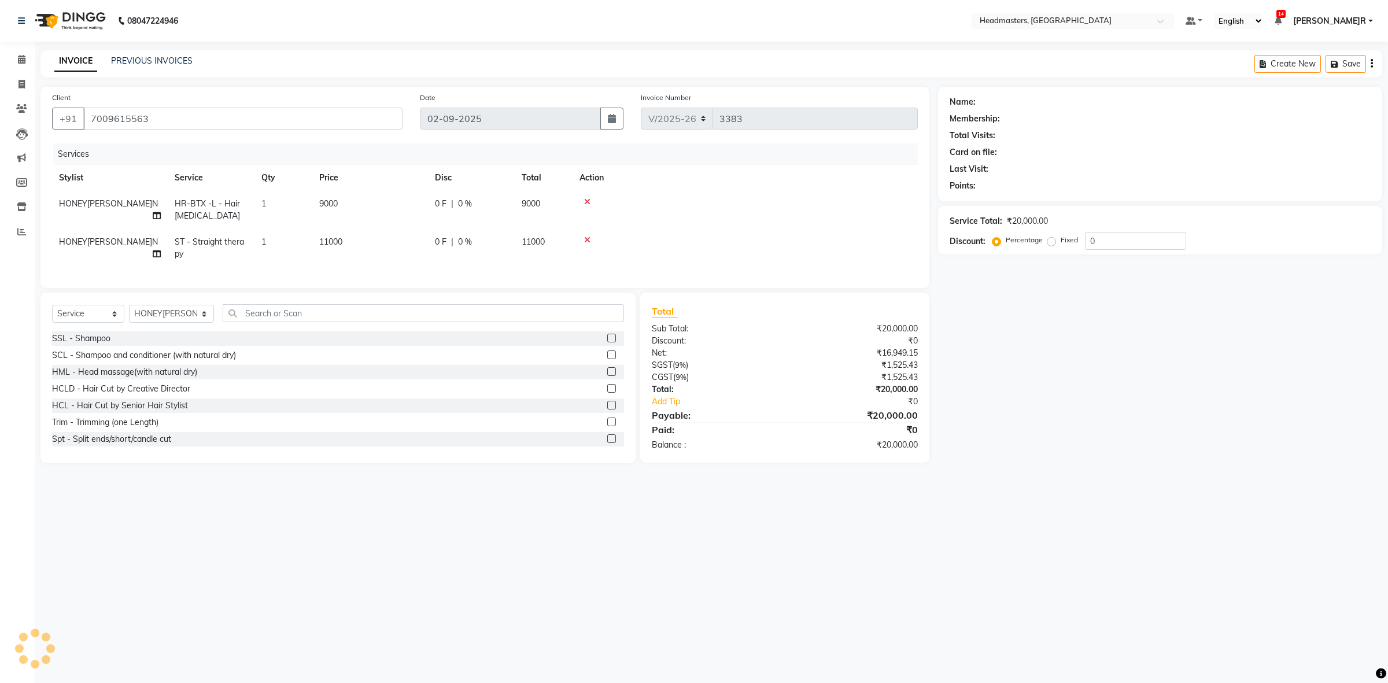
click at [375, 195] on td "9000" at bounding box center [370, 210] width 116 height 38
select select "60638"
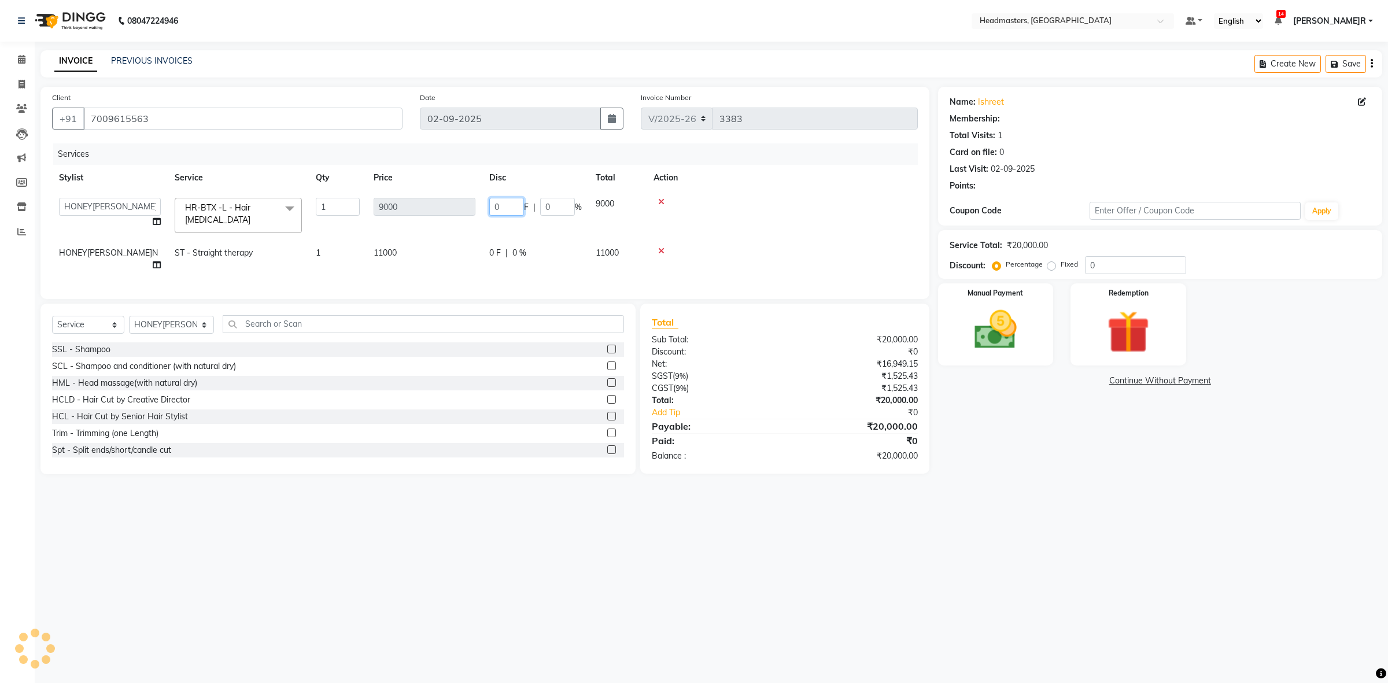
click at [503, 204] on input "0" at bounding box center [506, 207] width 35 height 18
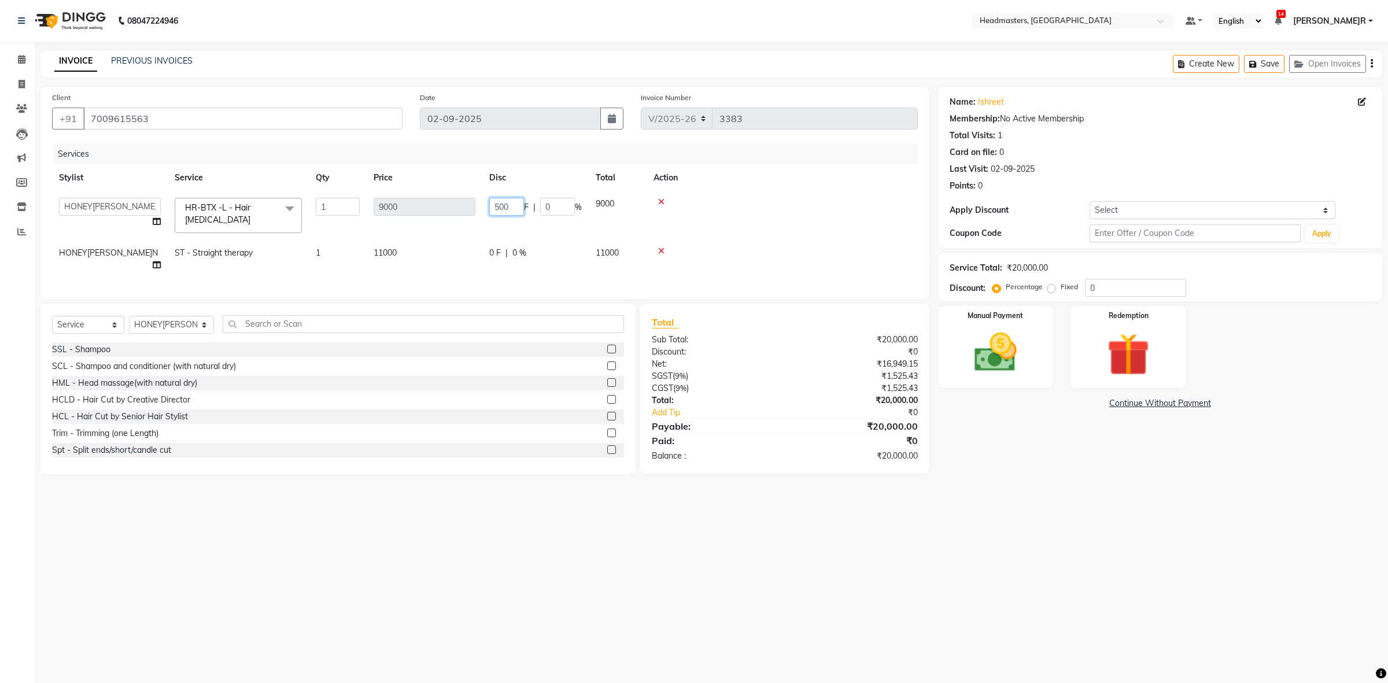
type input "5000"
click at [468, 233] on tbody "ABID Amrit ANU ARSH [PERSON_NAME] HEAD MASTERS HONEY HONEY KUMAR HONEY[PERSON_N…" at bounding box center [485, 234] width 866 height 87
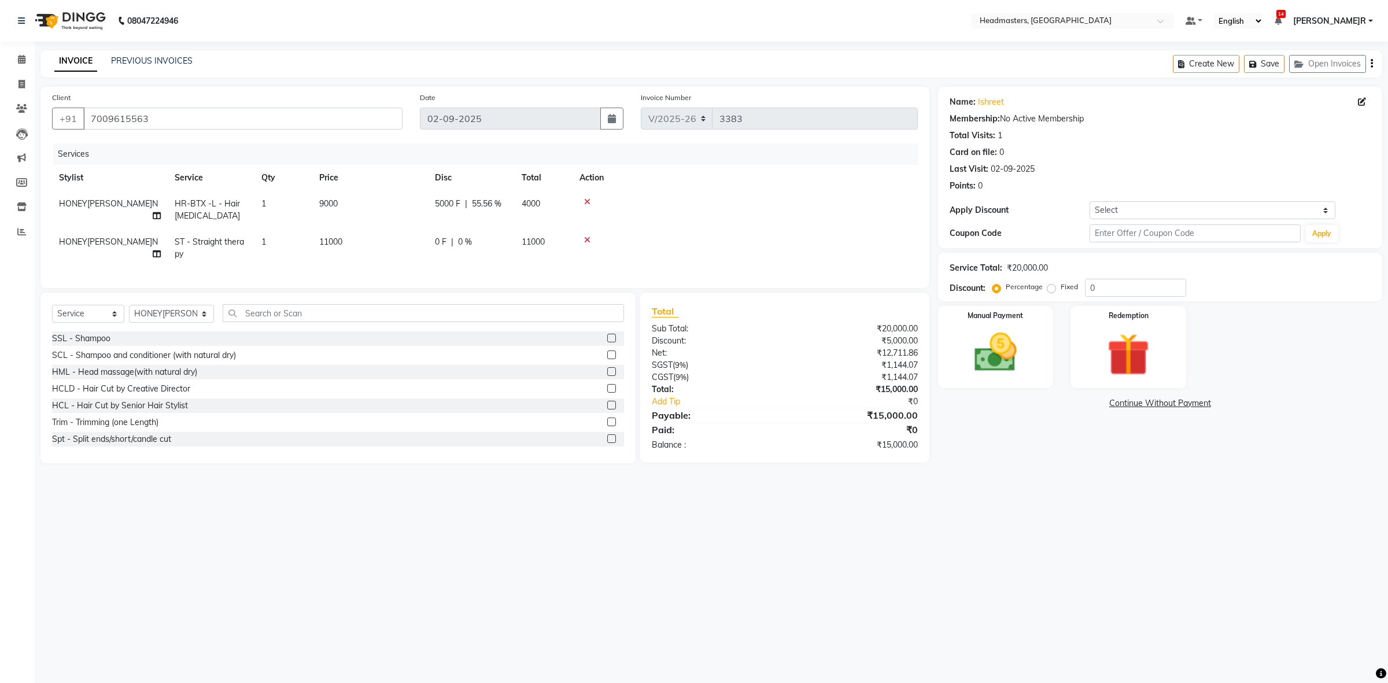
click at [428, 262] on td "0 F | 0 %" at bounding box center [471, 248] width 87 height 38
select select "60638"
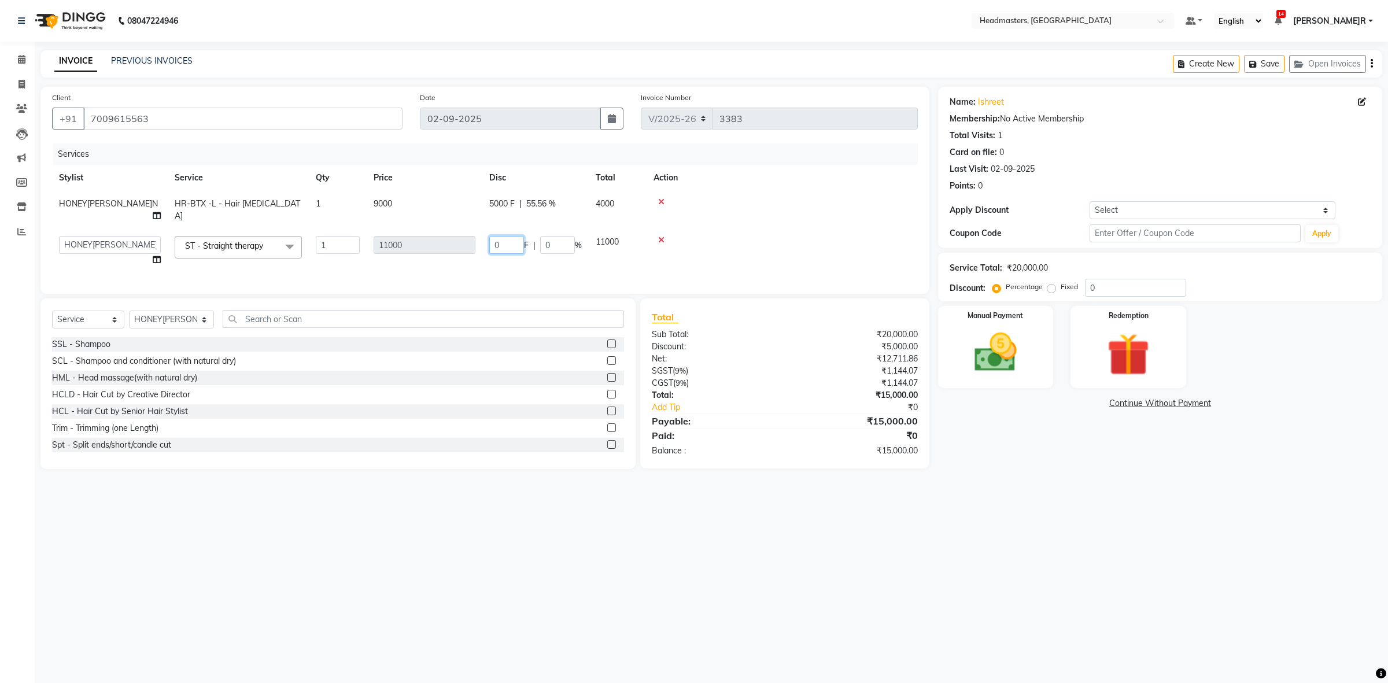
click at [501, 236] on input "0" at bounding box center [506, 245] width 35 height 18
type input "6000"
drag, startPoint x: 502, startPoint y: 235, endPoint x: 496, endPoint y: 273, distance: 39.3
click at [501, 241] on input "6000" at bounding box center [506, 245] width 35 height 18
click at [490, 252] on td "6000 F | 0 %" at bounding box center [535, 251] width 106 height 44
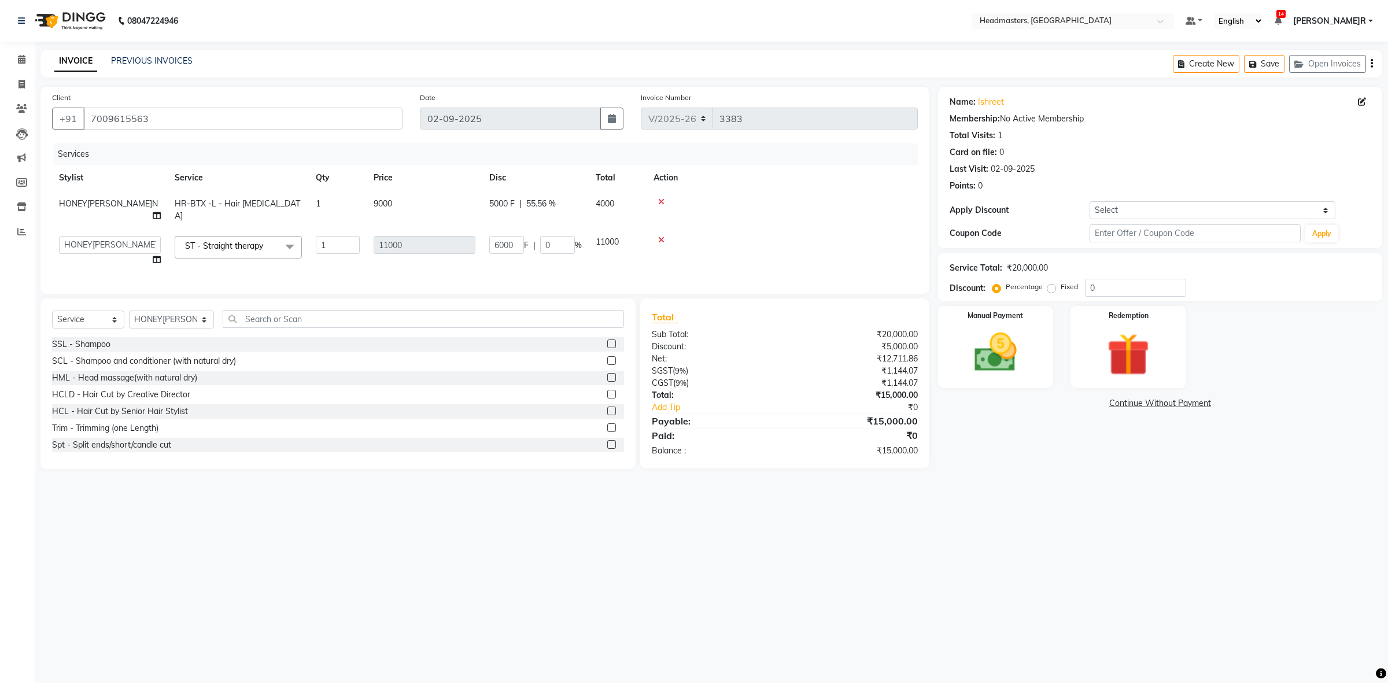
select select "60638"
click at [501, 236] on input "6000" at bounding box center [506, 245] width 35 height 18
type input "7000"
click at [527, 245] on tr "ABID Amrit ANU ARSH [PERSON_NAME] HEAD MASTERS HONEY HONEY KUMAR HONEY[PERSON_N…" at bounding box center [485, 251] width 866 height 44
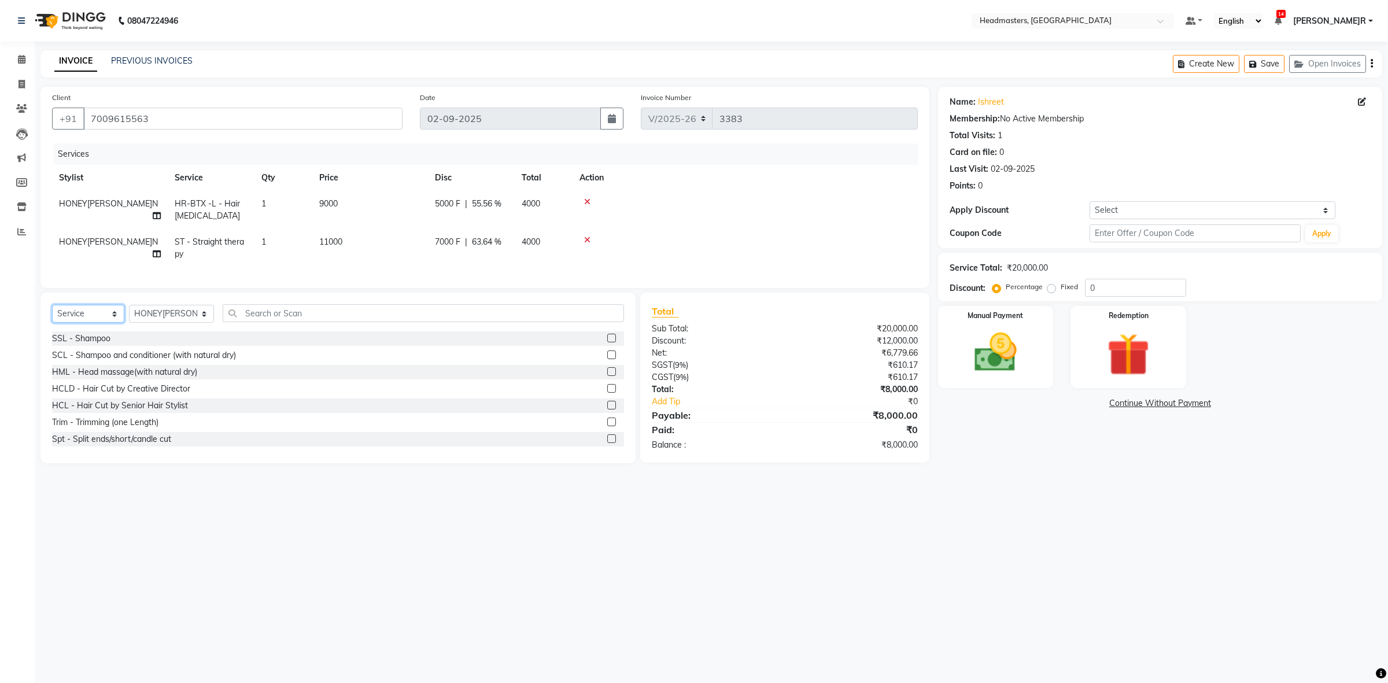
click at [70, 323] on select "Select Service Product Membership Package Voucher Prepaid Gift Card" at bounding box center [88, 314] width 72 height 18
select select "product"
click at [52, 315] on select "Select Service Product Membership Package Voucher Prepaid Gift Card" at bounding box center [88, 314] width 72 height 18
click at [270, 321] on input "text" at bounding box center [424, 313] width 402 height 18
click at [267, 322] on input "text" at bounding box center [424, 313] width 402 height 18
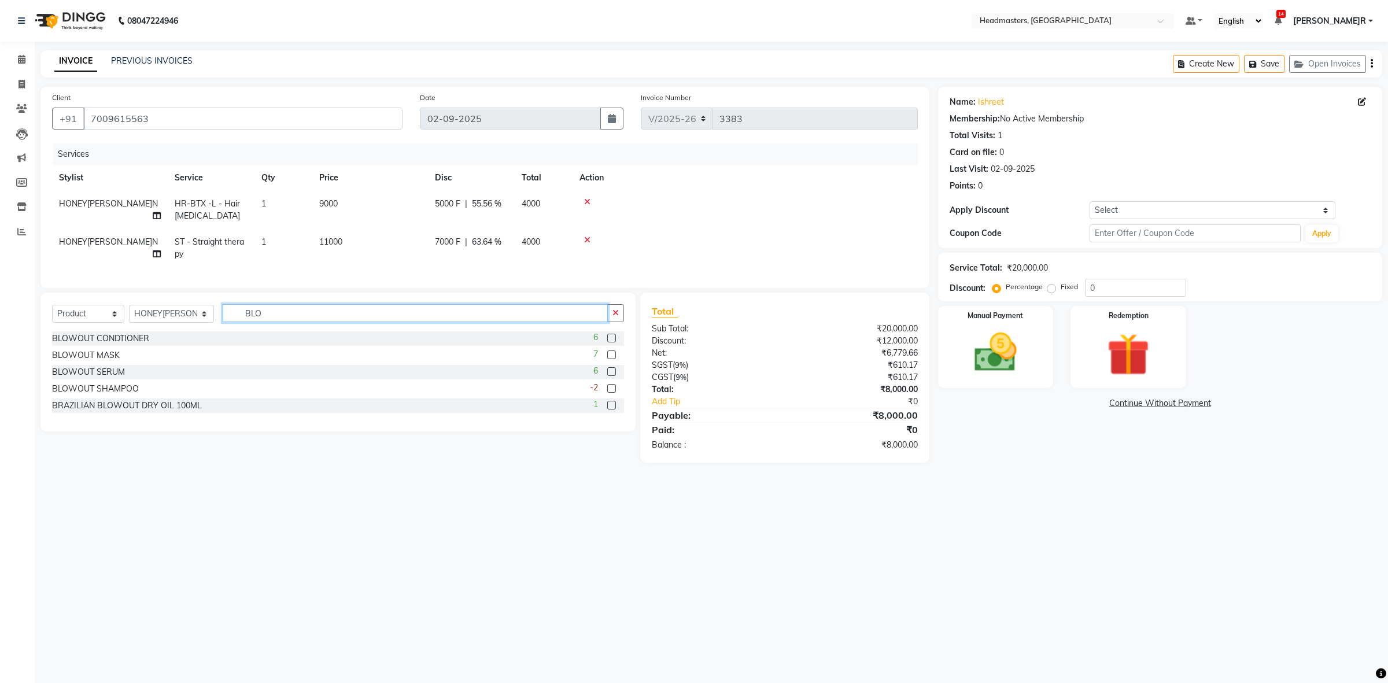
type input "BLO"
click at [611, 342] on label at bounding box center [611, 338] width 9 height 9
click at [611, 342] on input "checkbox" at bounding box center [611, 339] width 8 height 8
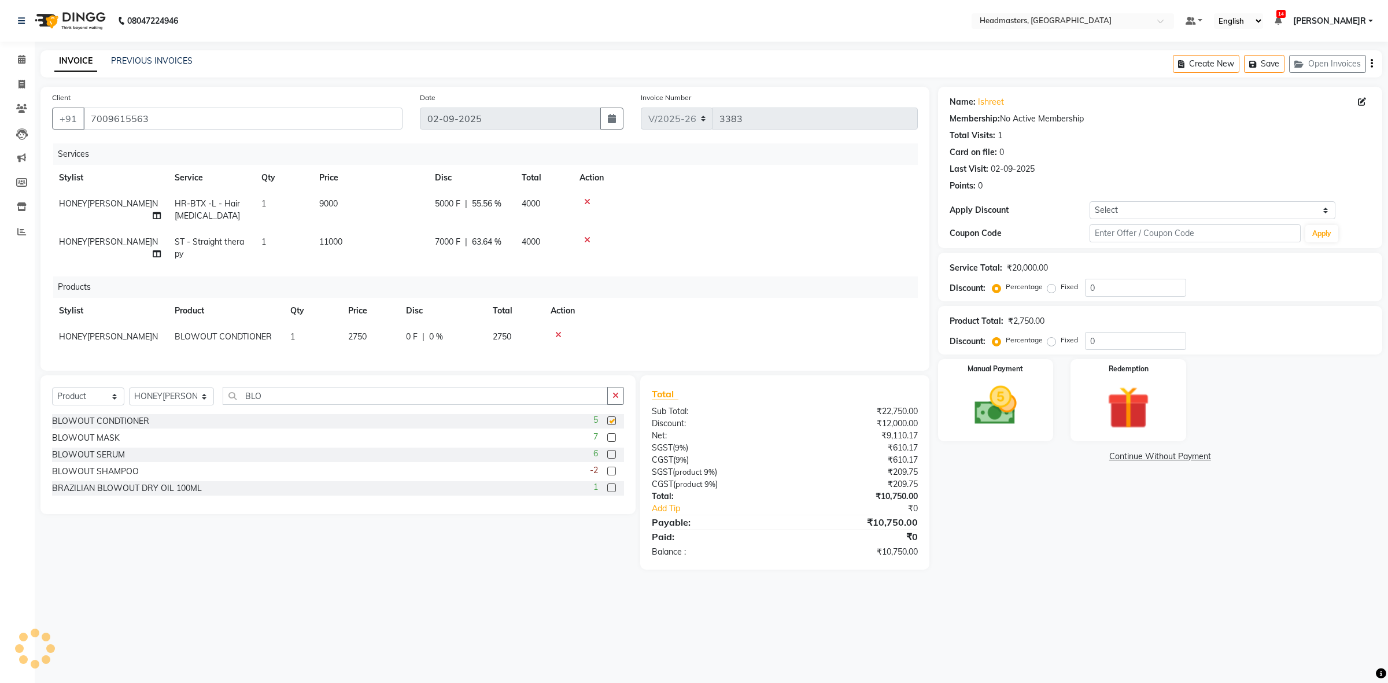
checkbox input "false"
click at [400, 342] on td "0 F | 0 %" at bounding box center [442, 337] width 87 height 26
select select "60638"
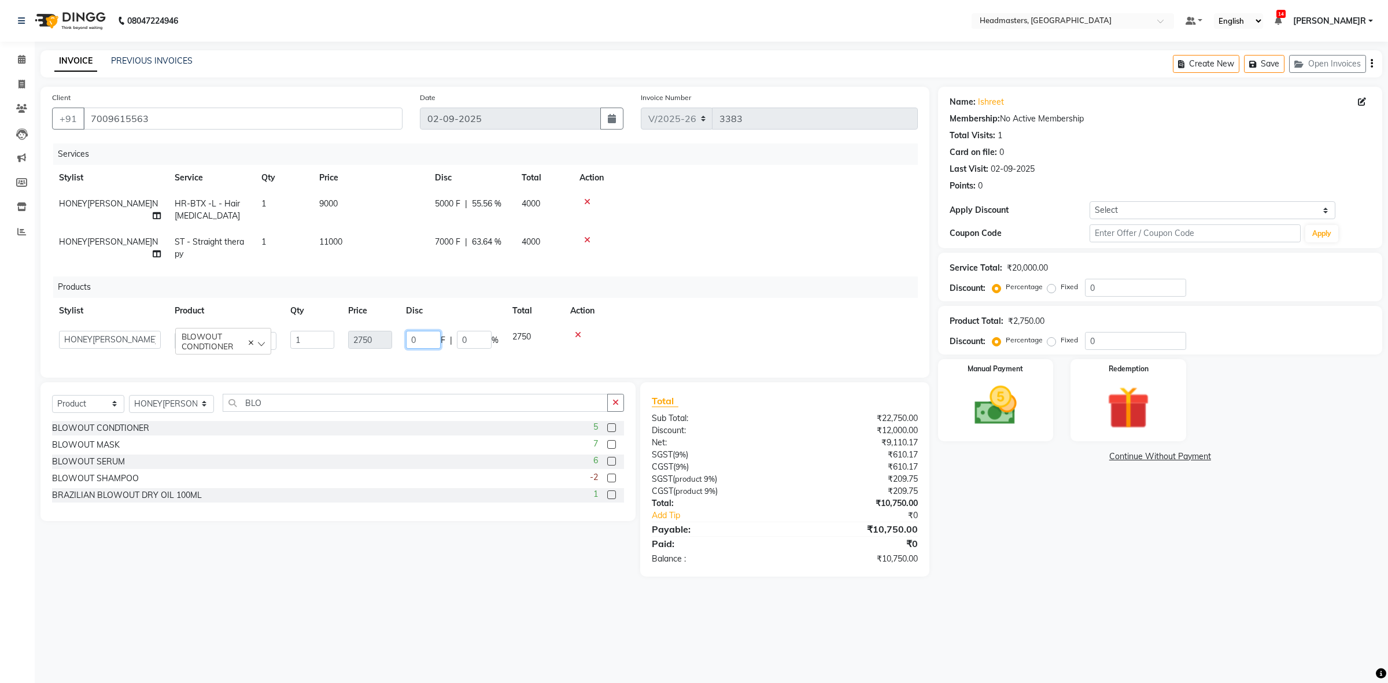
click at [435, 333] on input "0" at bounding box center [423, 340] width 35 height 18
type input "50"
click at [568, 269] on div "Services Stylist Service Qty Price Disc Total Action HONEY[PERSON_NAME]R-BTX -L…" at bounding box center [485, 254] width 866 height 223
click at [993, 391] on img at bounding box center [995, 405] width 72 height 51
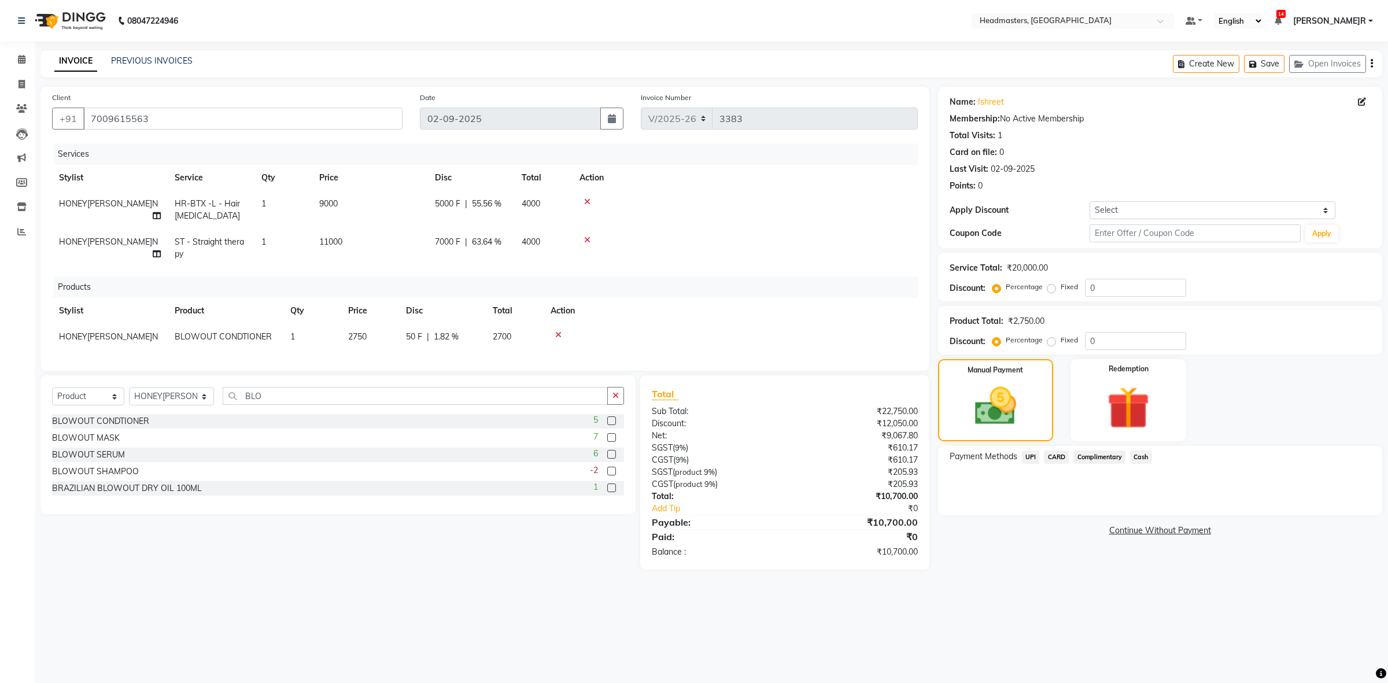
click at [1142, 453] on span "Cash" at bounding box center [1141, 456] width 22 height 13
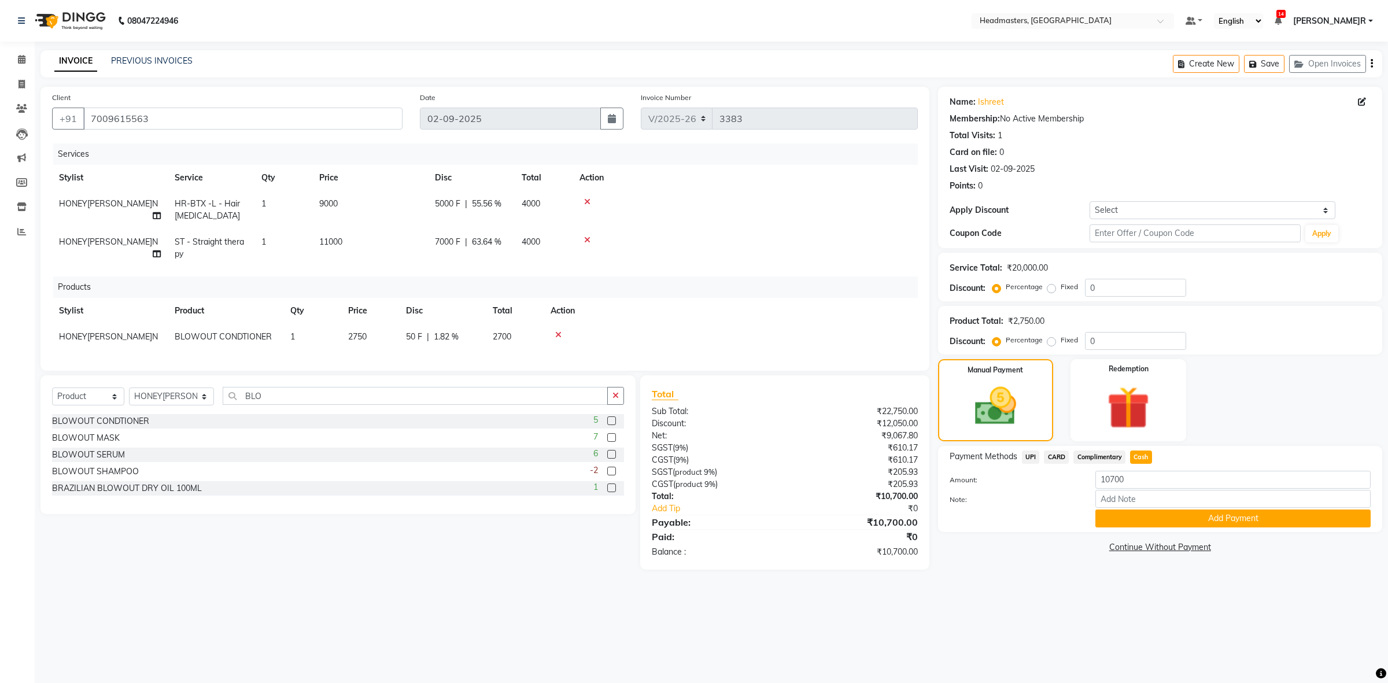
click at [1134, 528] on div "Payment Methods UPI CARD Complimentary Cash Amount: 10700 Note: Add Payment" at bounding box center [1160, 489] width 444 height 86
click at [1122, 519] on button "Add Payment" at bounding box center [1232, 518] width 275 height 18
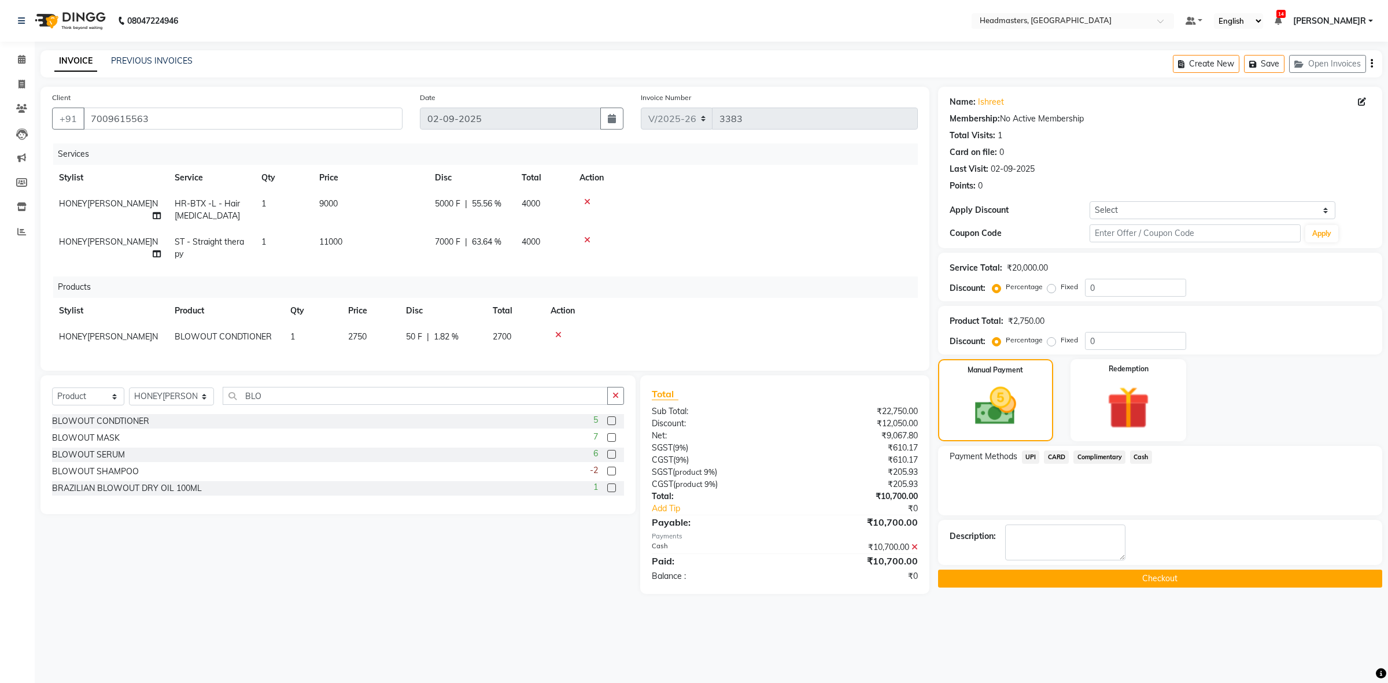
click at [1112, 579] on button "Checkout" at bounding box center [1160, 579] width 444 height 18
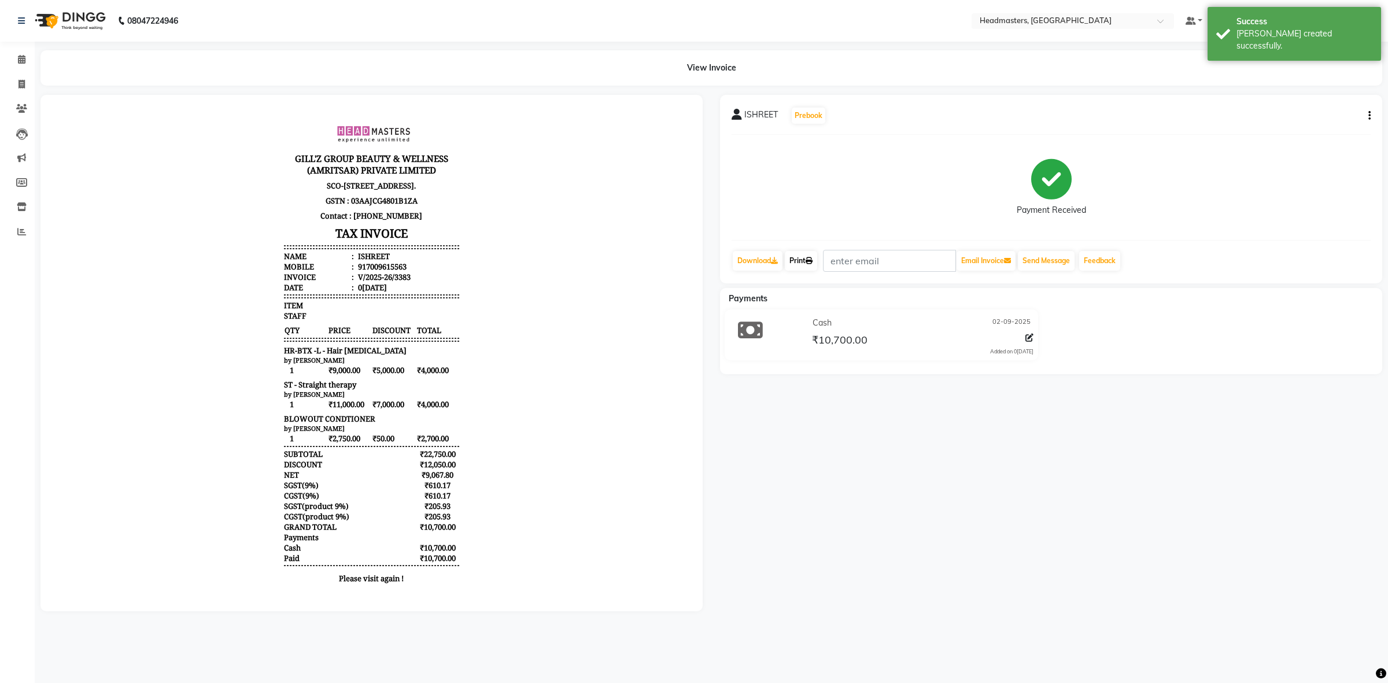
click at [787, 262] on link "Print" at bounding box center [801, 261] width 32 height 20
click at [802, 259] on link "Print" at bounding box center [801, 261] width 32 height 20
click at [27, 66] on link "Calendar" at bounding box center [17, 59] width 28 height 19
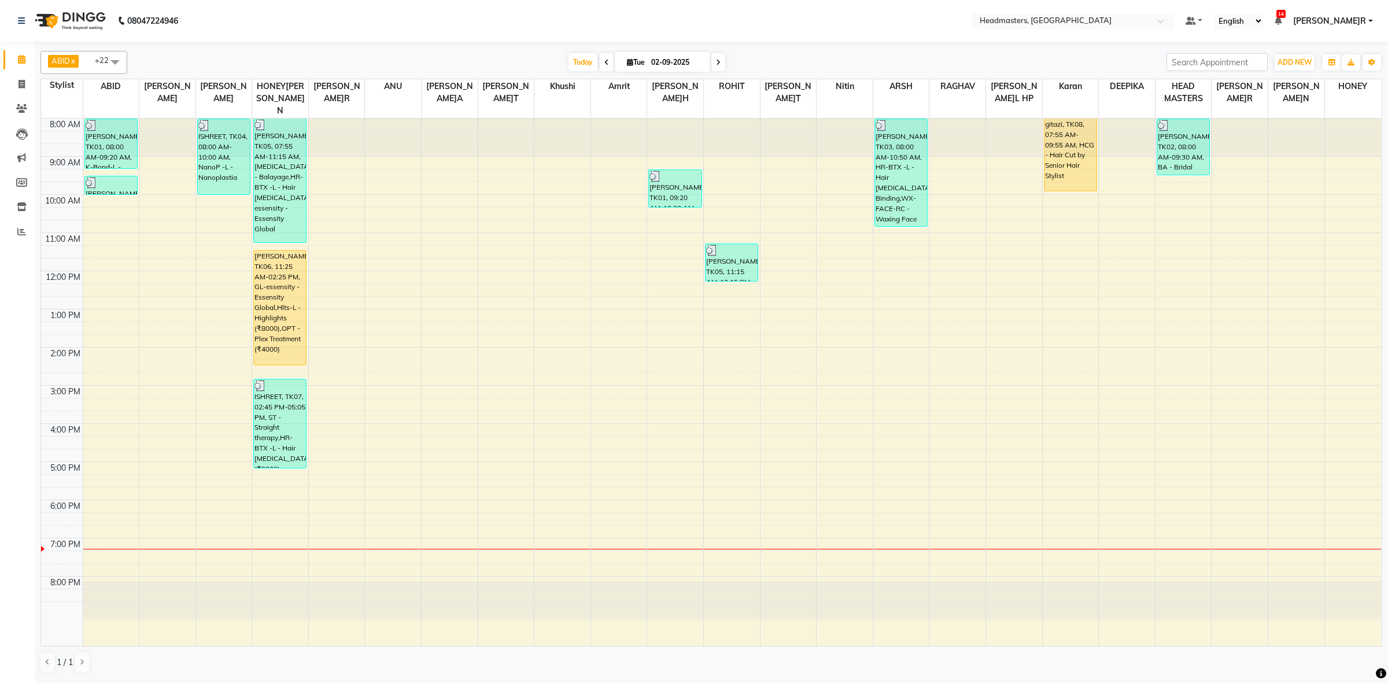
click at [246, 423] on div "8:00 AM 9:00 AM 10:00 AM 11:00 AM 12:00 PM 1:00 PM 2:00 PM 3:00 PM 4:00 PM 5:00…" at bounding box center [711, 382] width 1340 height 527
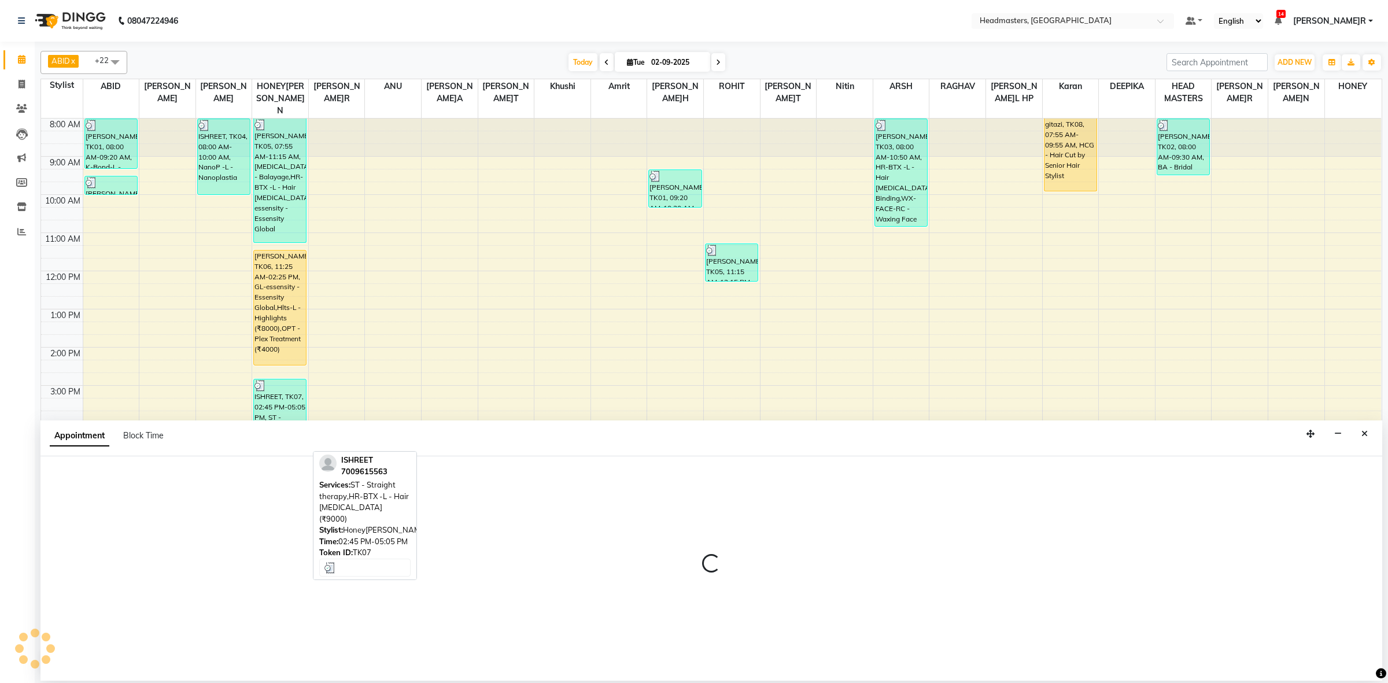
click at [301, 415] on div "ISHREET, TK07, 02:45 PM-05:05 PM, ST - Straight therapy,HR-BTX -L - Hair [MEDIC…" at bounding box center [280, 423] width 52 height 88
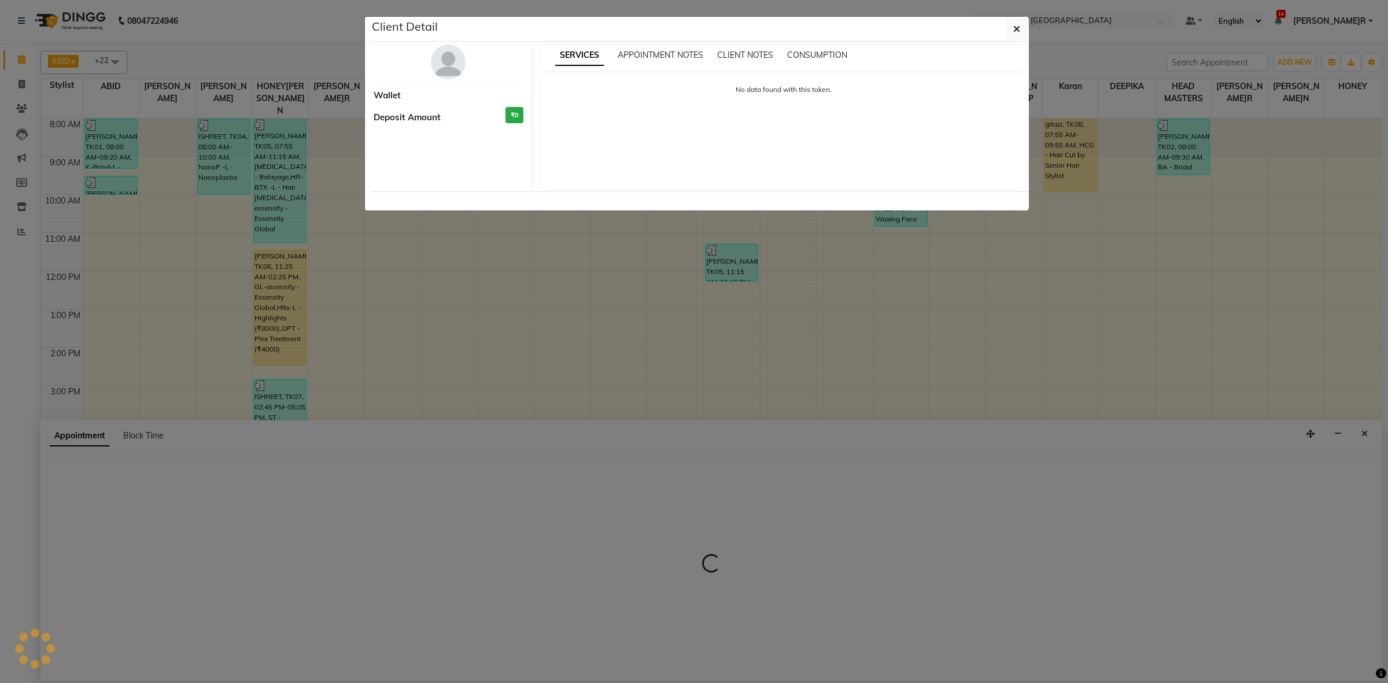
select select "3"
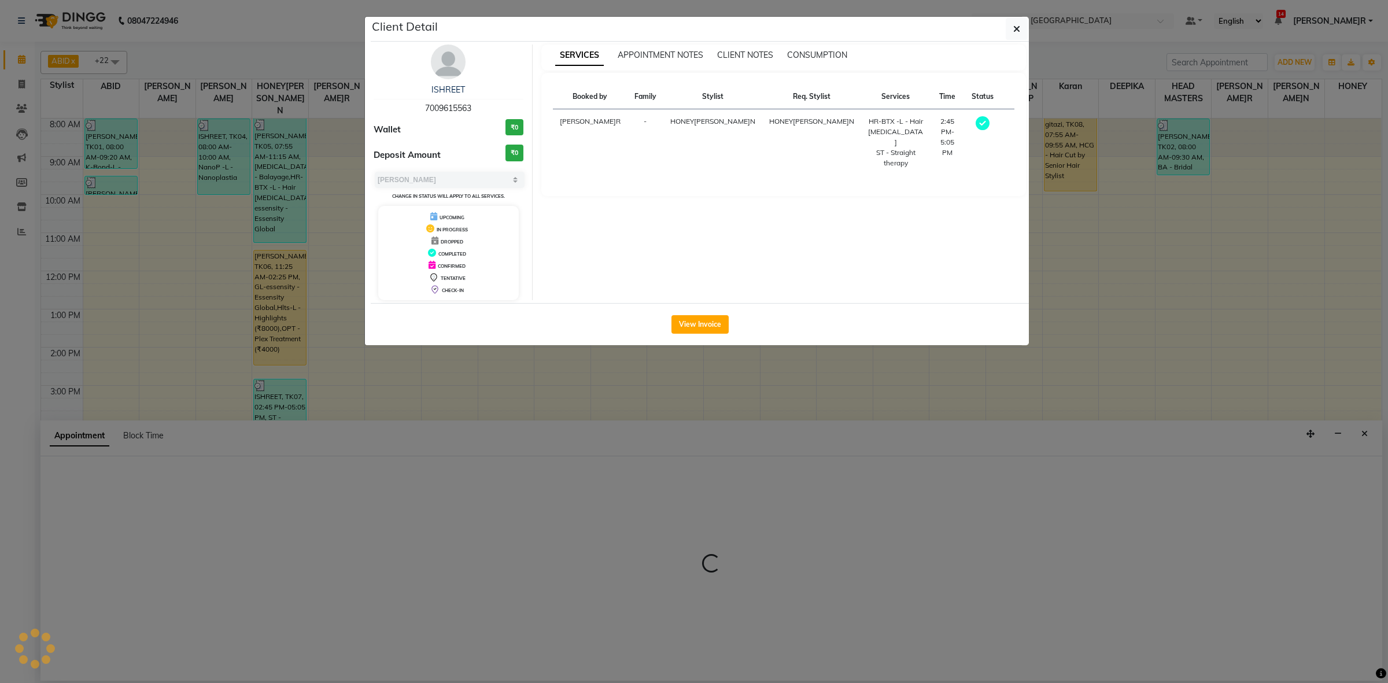
select select "60637"
select select "tentative"
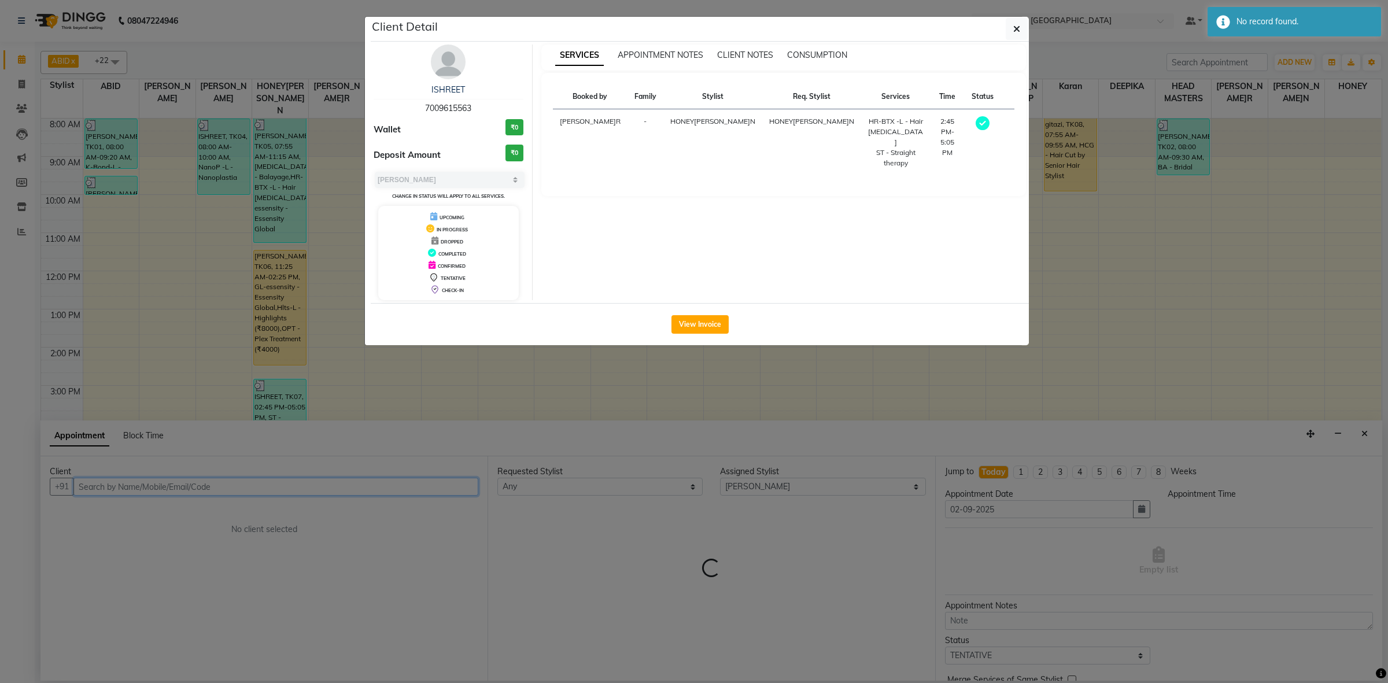
select select "960"
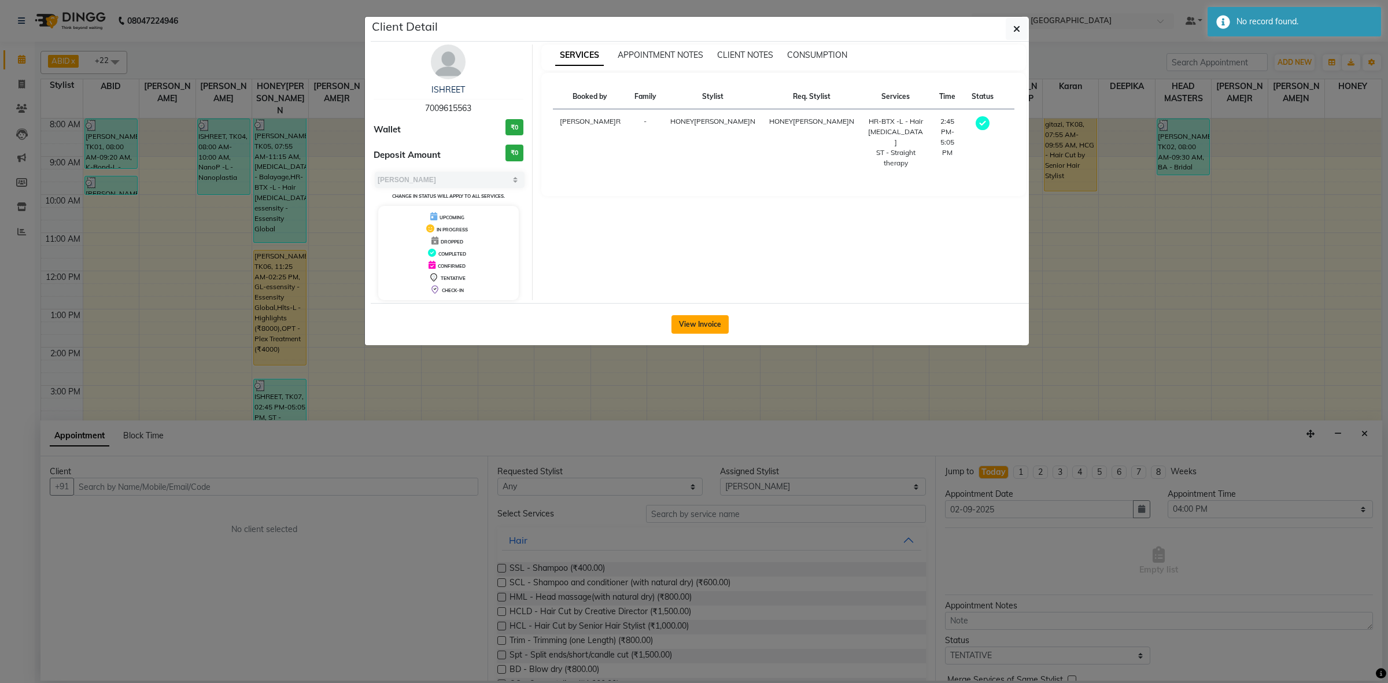
click at [701, 322] on button "View Invoice" at bounding box center [699, 324] width 57 height 19
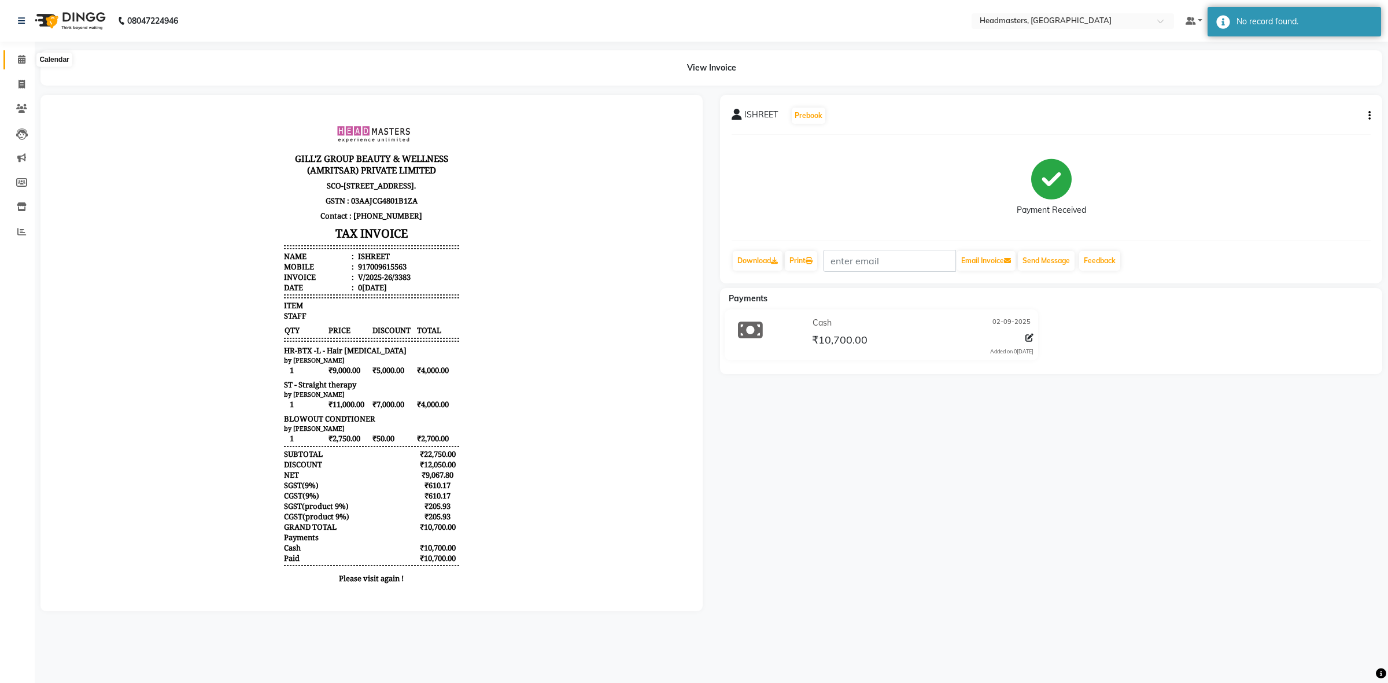
click at [18, 58] on icon at bounding box center [22, 59] width 8 height 9
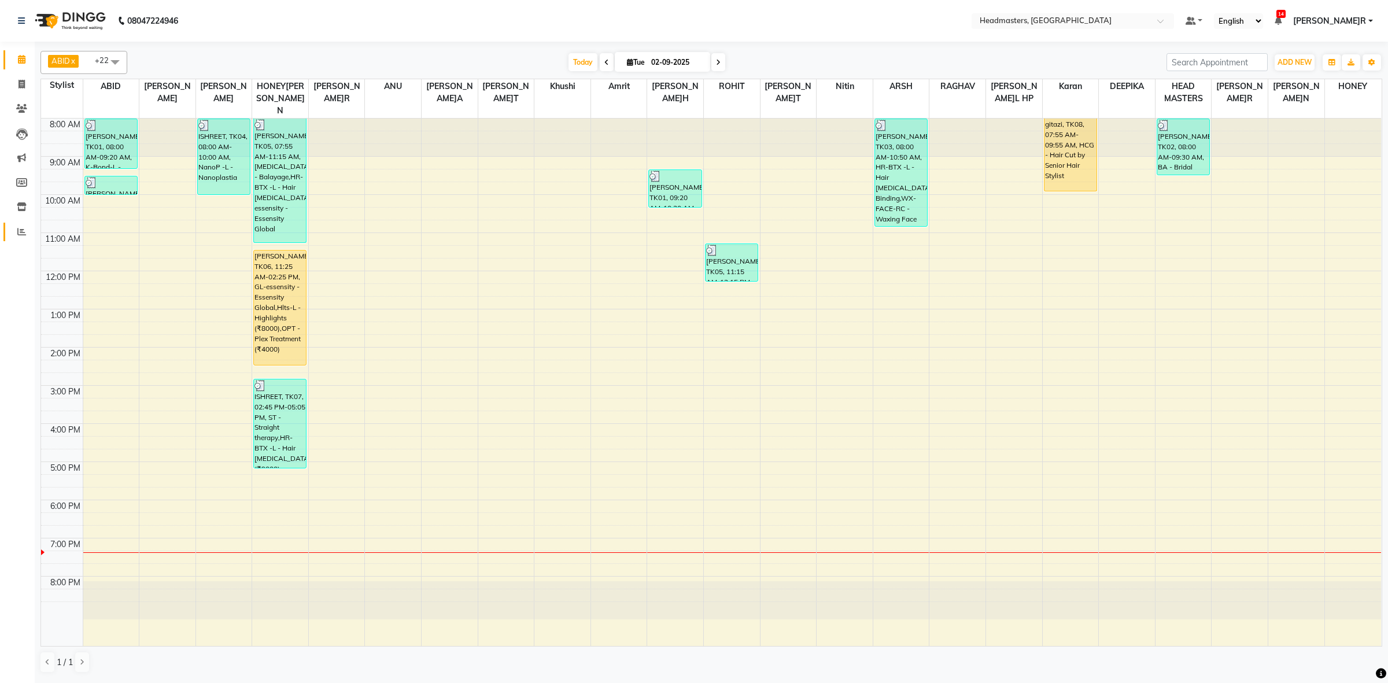
click at [21, 236] on span at bounding box center [22, 232] width 20 height 13
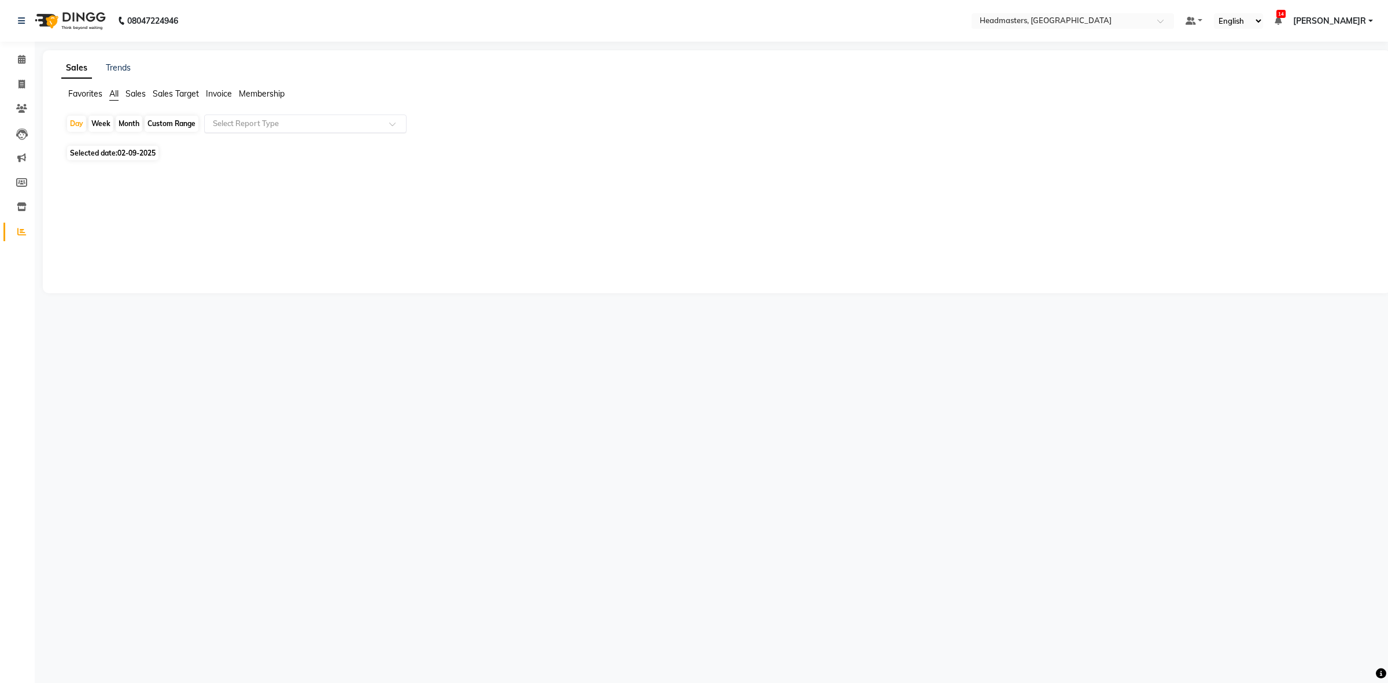
click at [267, 121] on input "text" at bounding box center [293, 124] width 167 height 12
click at [266, 146] on div "Product sales" at bounding box center [305, 144] width 201 height 23
select select "csv"
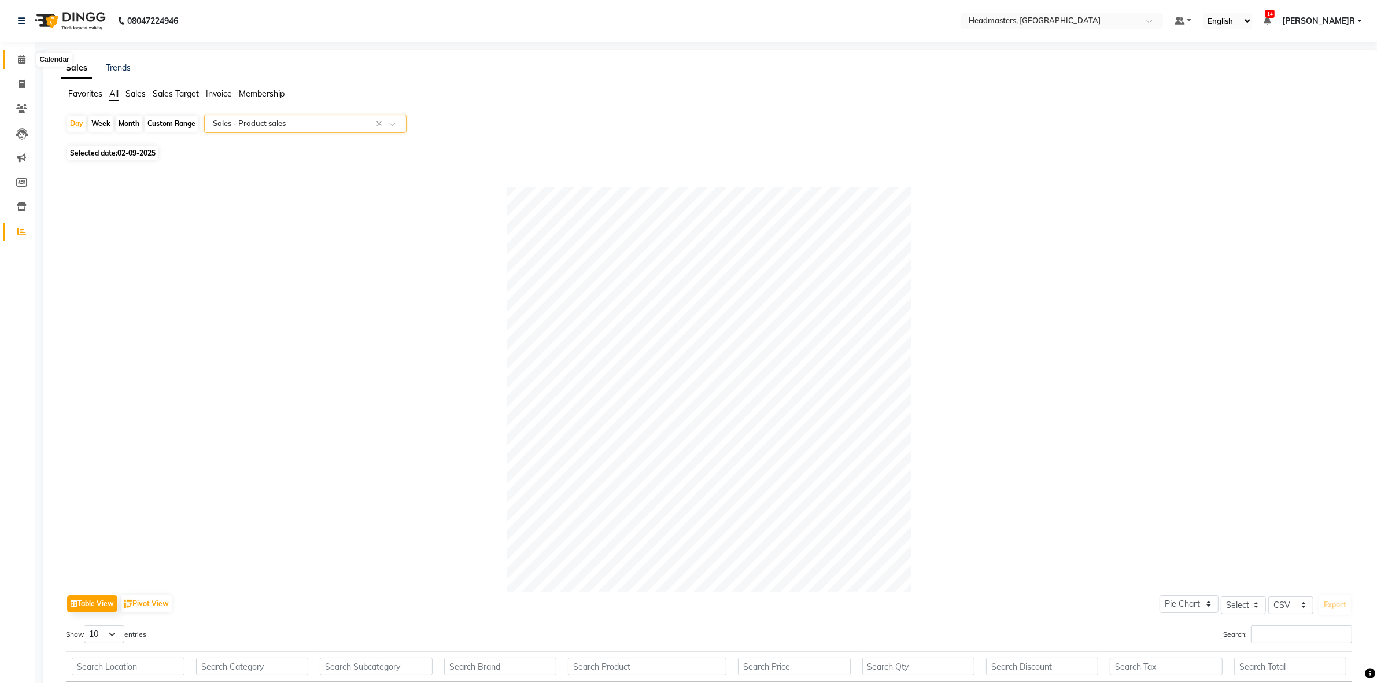
drag, startPoint x: 17, startPoint y: 58, endPoint x: 1387, endPoint y: 64, distance: 1369.2
click at [18, 57] on icon at bounding box center [22, 59] width 8 height 9
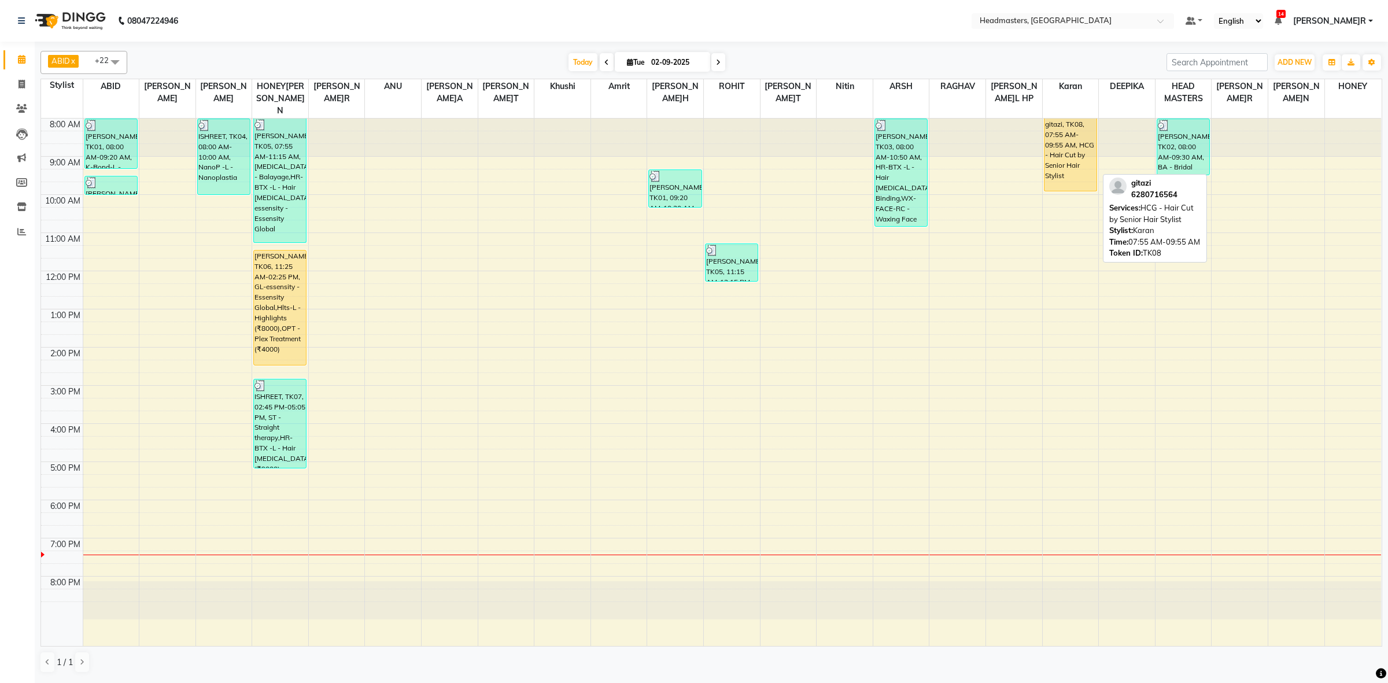
click at [1063, 145] on div "gitazi, TK08, 07:55 AM-09:55 AM, HCG - Hair Cut by Senior Hair Stylist" at bounding box center [1070, 155] width 52 height 72
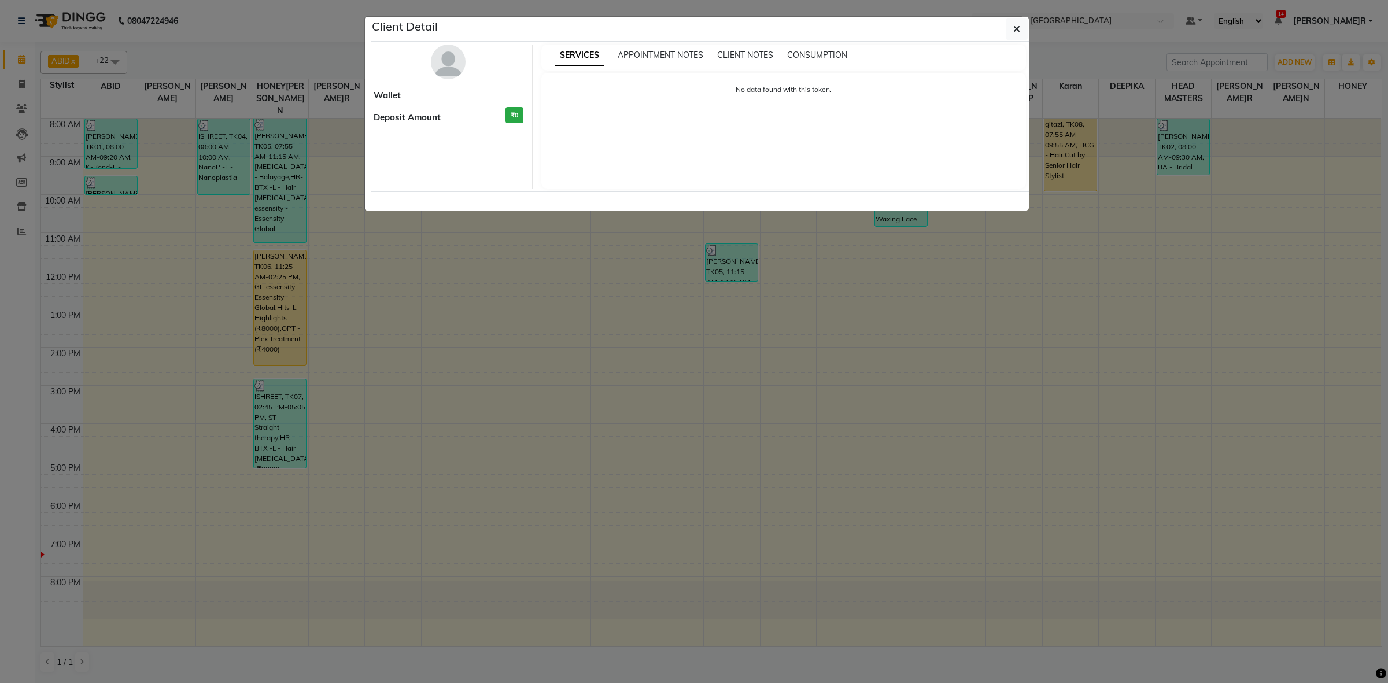
select select "1"
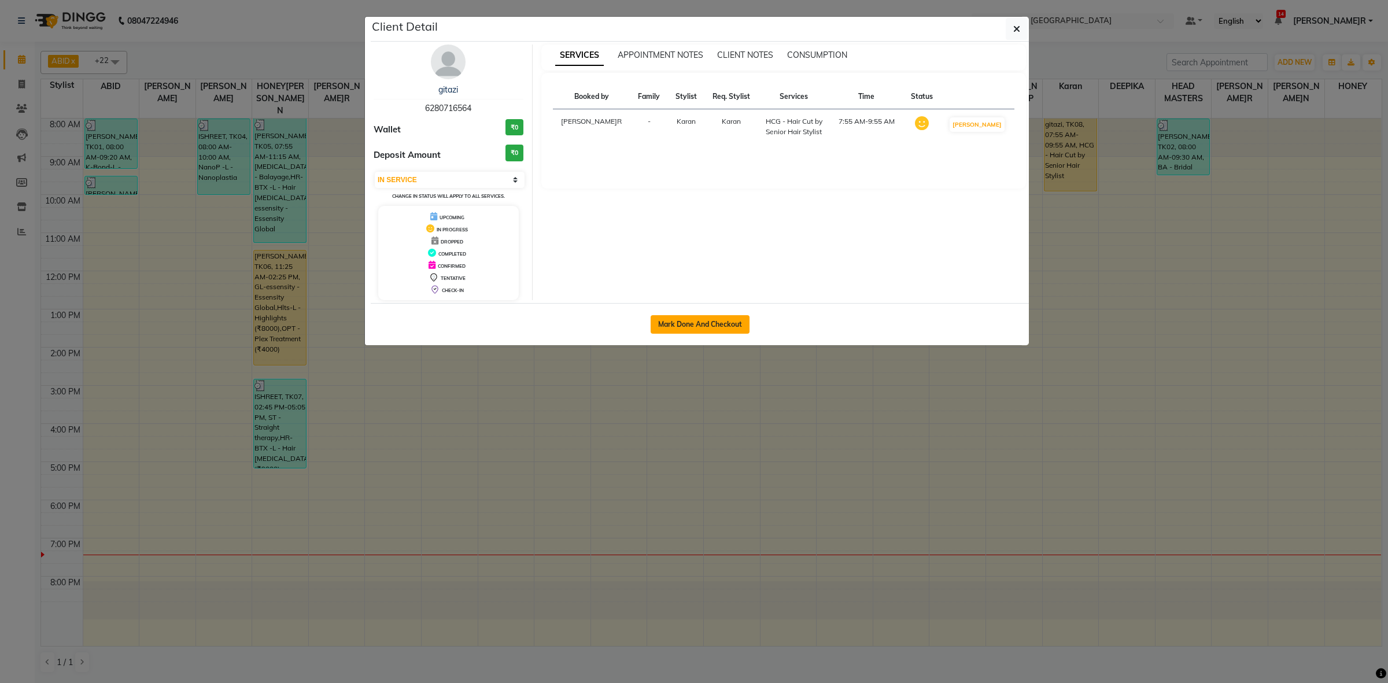
click at [735, 327] on button "Mark Done And Checkout" at bounding box center [699, 324] width 99 height 19
select select "service"
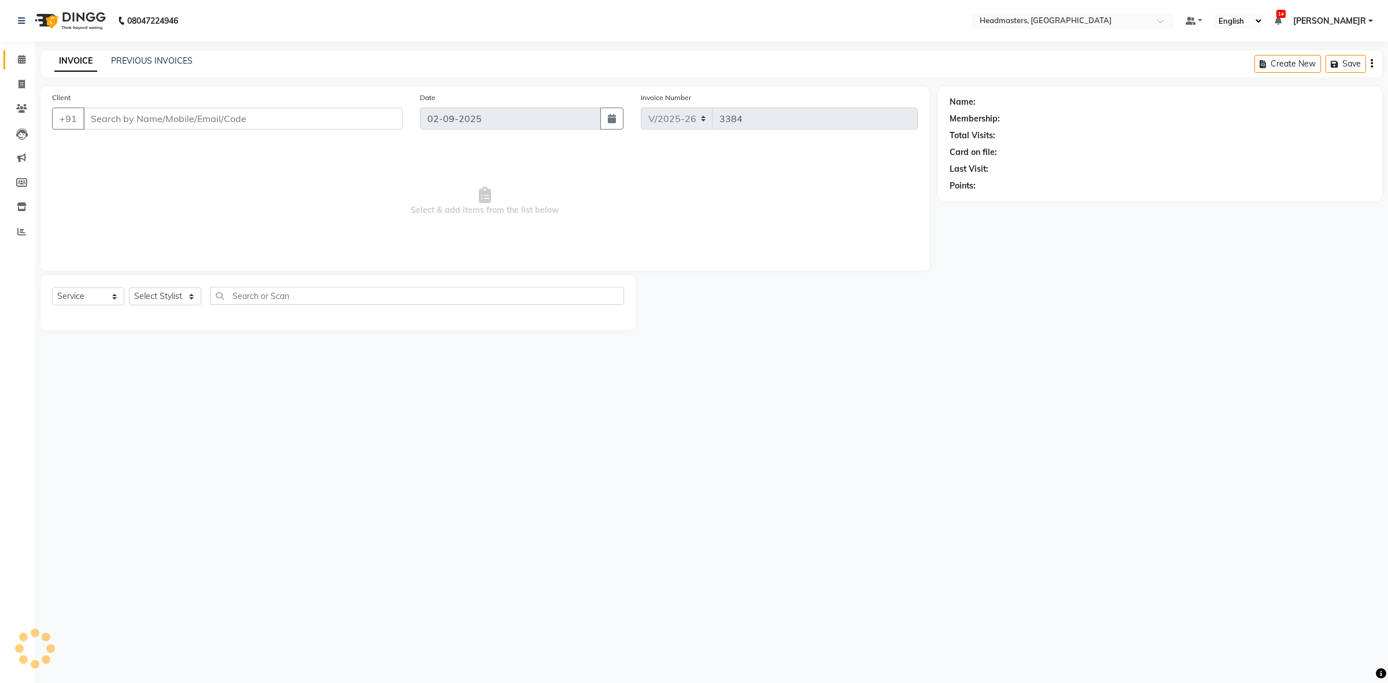
type input "6280716564"
select select "68421"
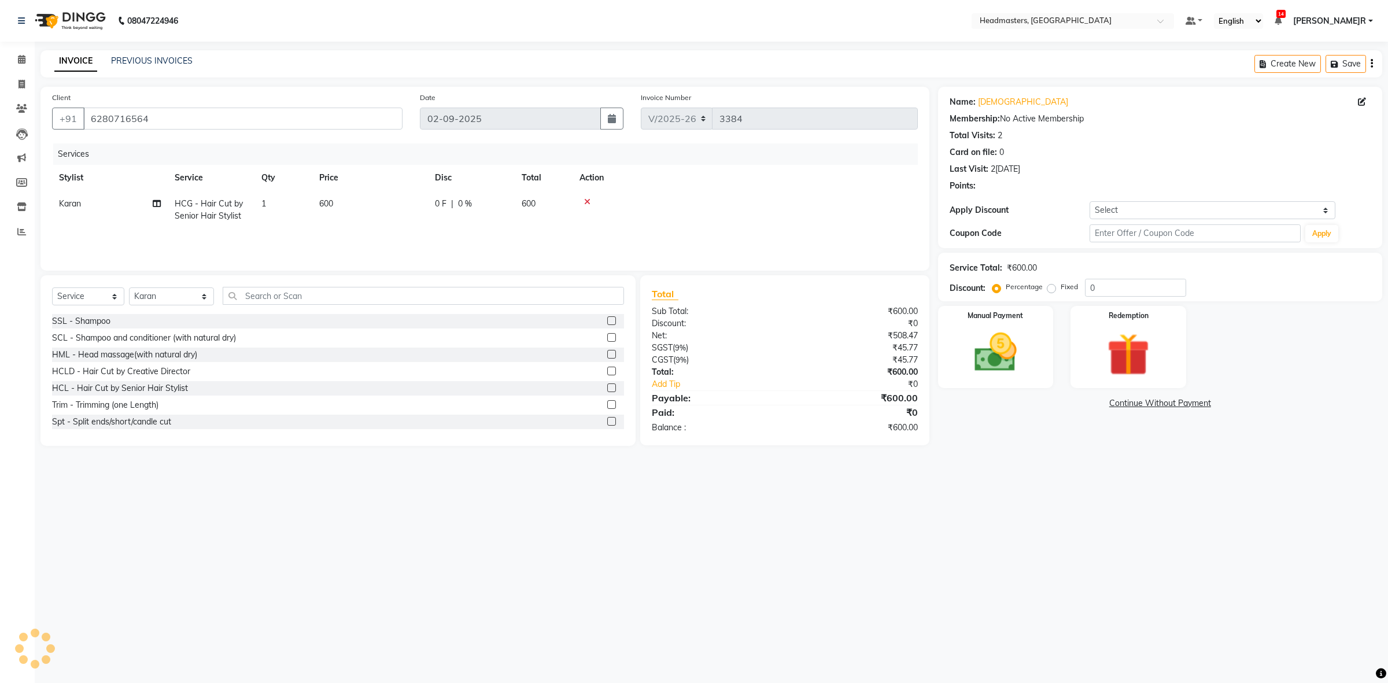
click at [438, 194] on td "0 F | 0 %" at bounding box center [471, 210] width 87 height 38
select select "68421"
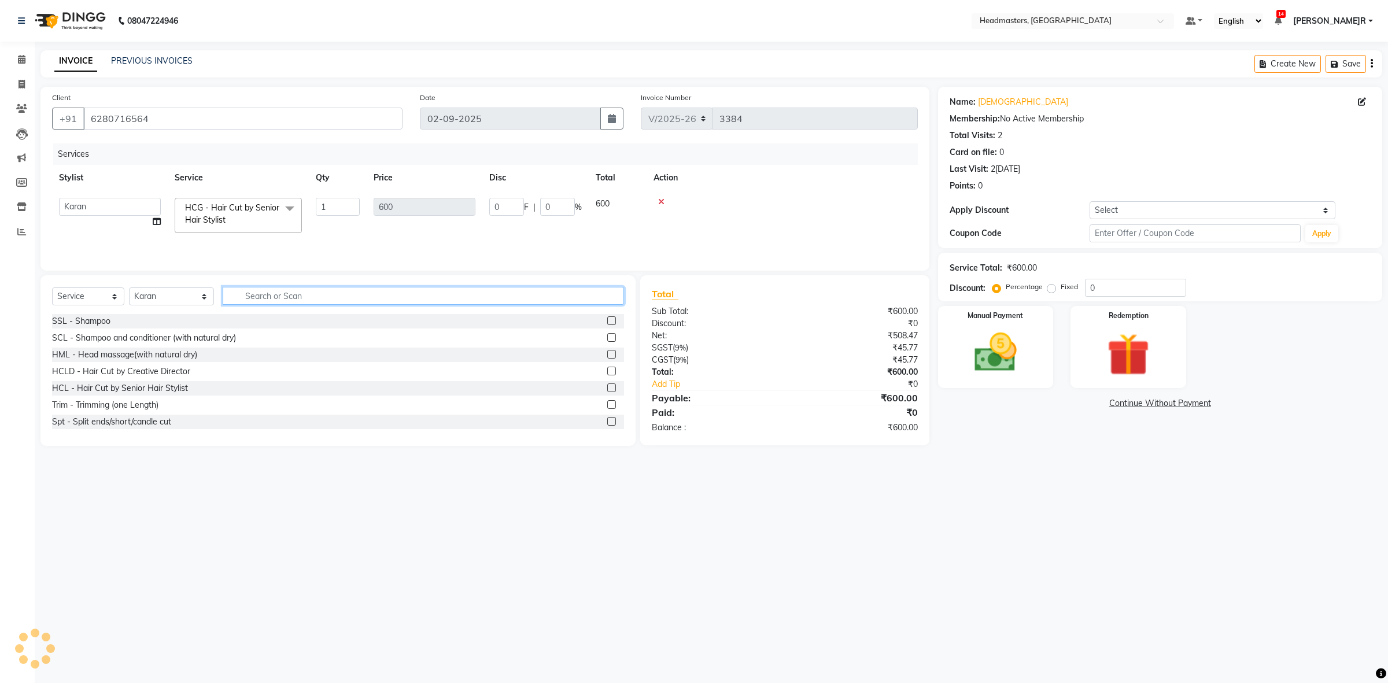
click at [278, 290] on input "text" at bounding box center [424, 296] width 402 height 18
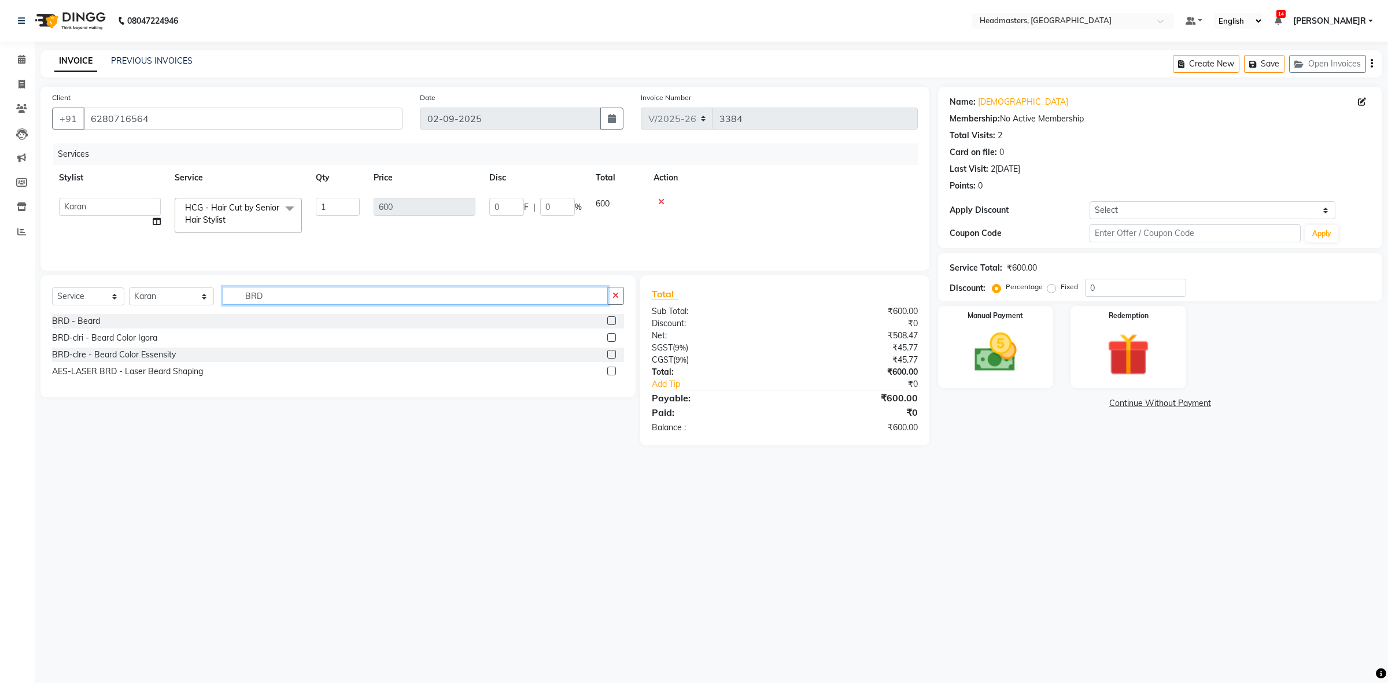
type input "BRD"
click at [609, 317] on label at bounding box center [611, 320] width 9 height 9
click at [609, 317] on input "checkbox" at bounding box center [611, 321] width 8 height 8
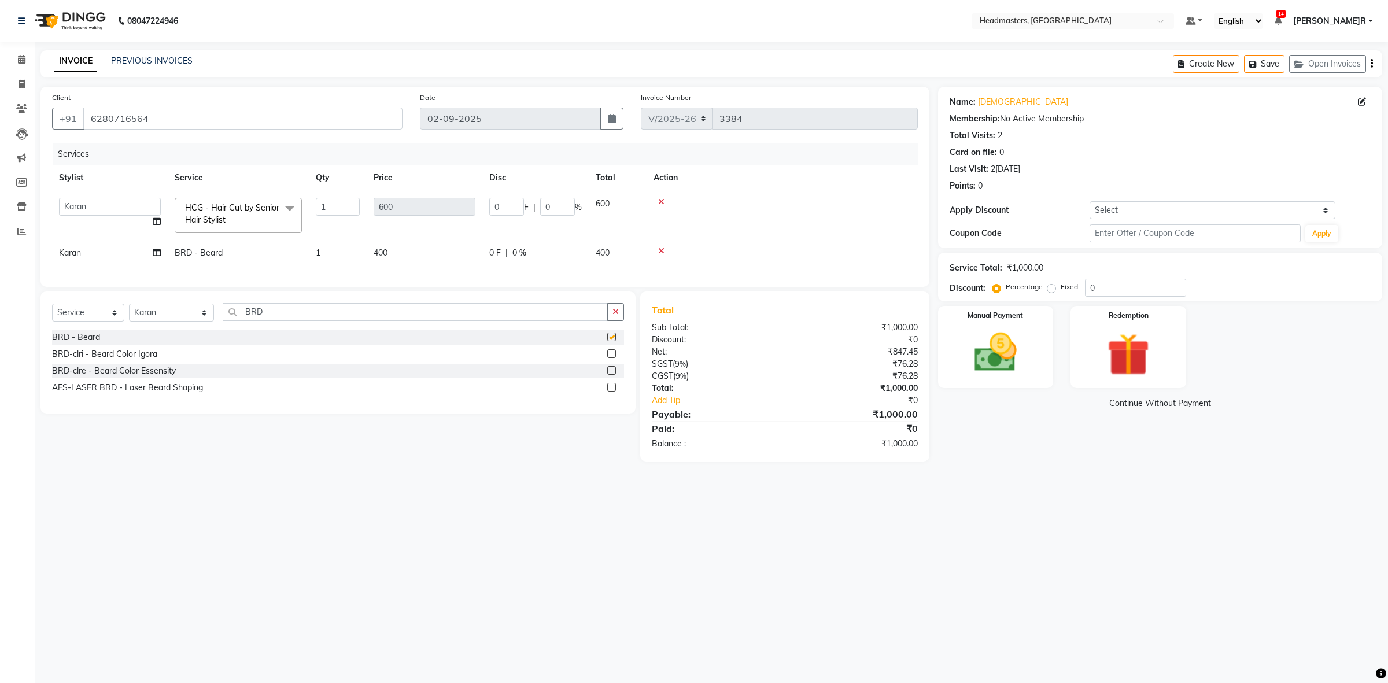
checkbox input "false"
click at [513, 207] on input "0" at bounding box center [506, 207] width 35 height 18
type input "200"
click at [402, 255] on div "Services Stylist Service Qty Price Disc Total Action ABID Amrit ANU ARSH DEEPIK…" at bounding box center [485, 209] width 866 height 132
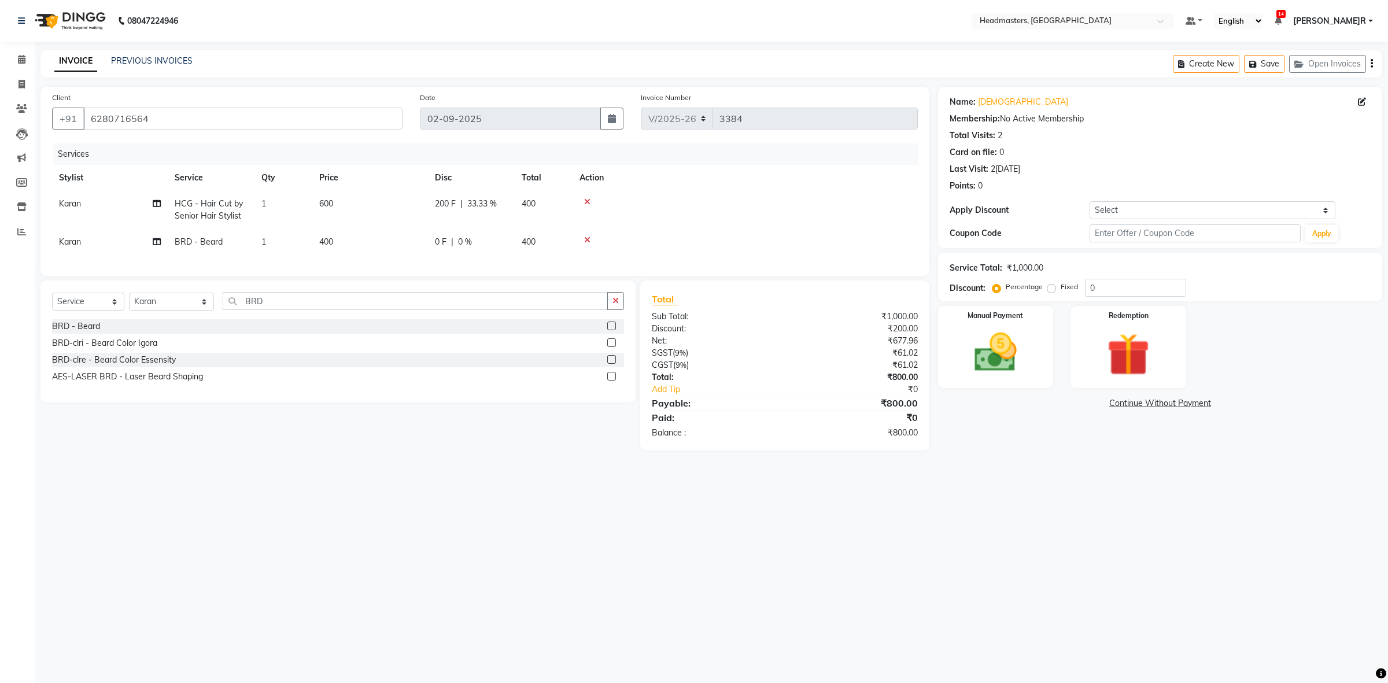
click at [443, 244] on span "0 F" at bounding box center [441, 242] width 12 height 12
select select "68421"
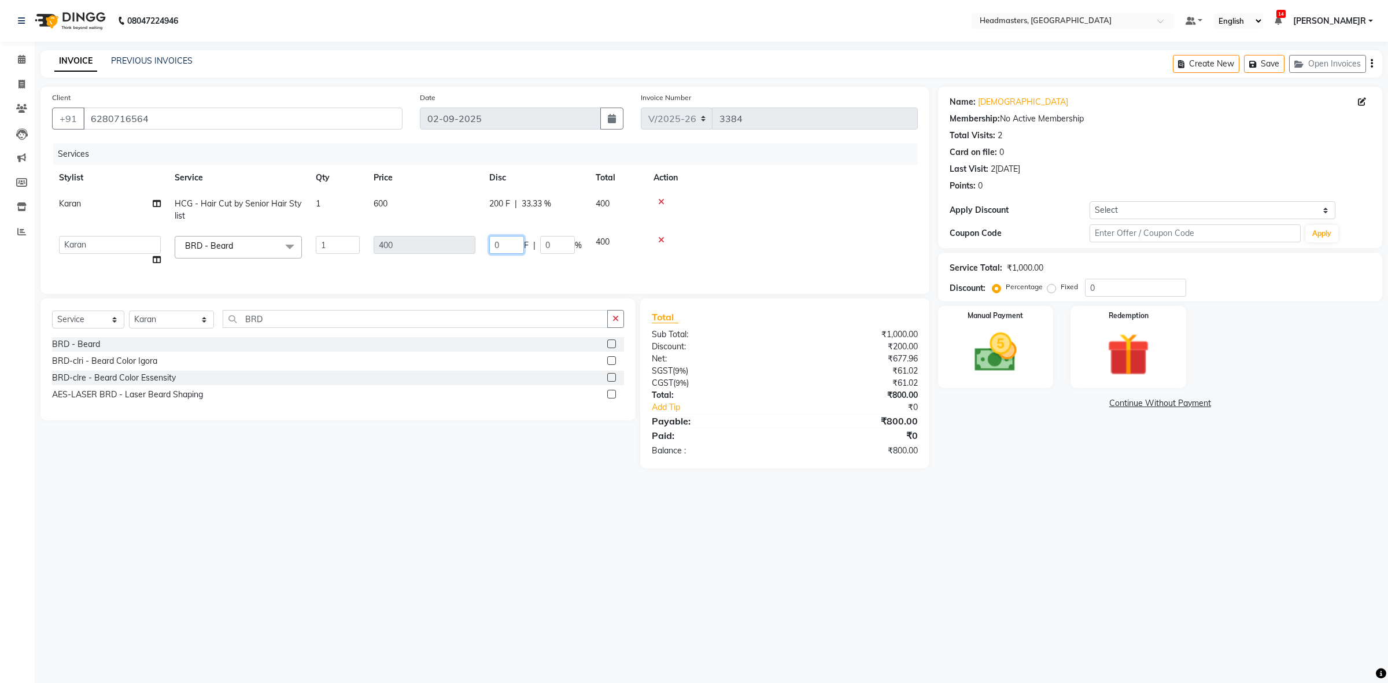
click at [492, 239] on input "0" at bounding box center [506, 245] width 35 height 18
click at [520, 238] on input "0" at bounding box center [506, 245] width 35 height 18
type input "100"
click at [593, 304] on div "Client [PHONE_NUMBER] Date 0[DATE] Invoice Number V/[PHONE_NUMBER] Services Sty…" at bounding box center [485, 278] width 906 height 382
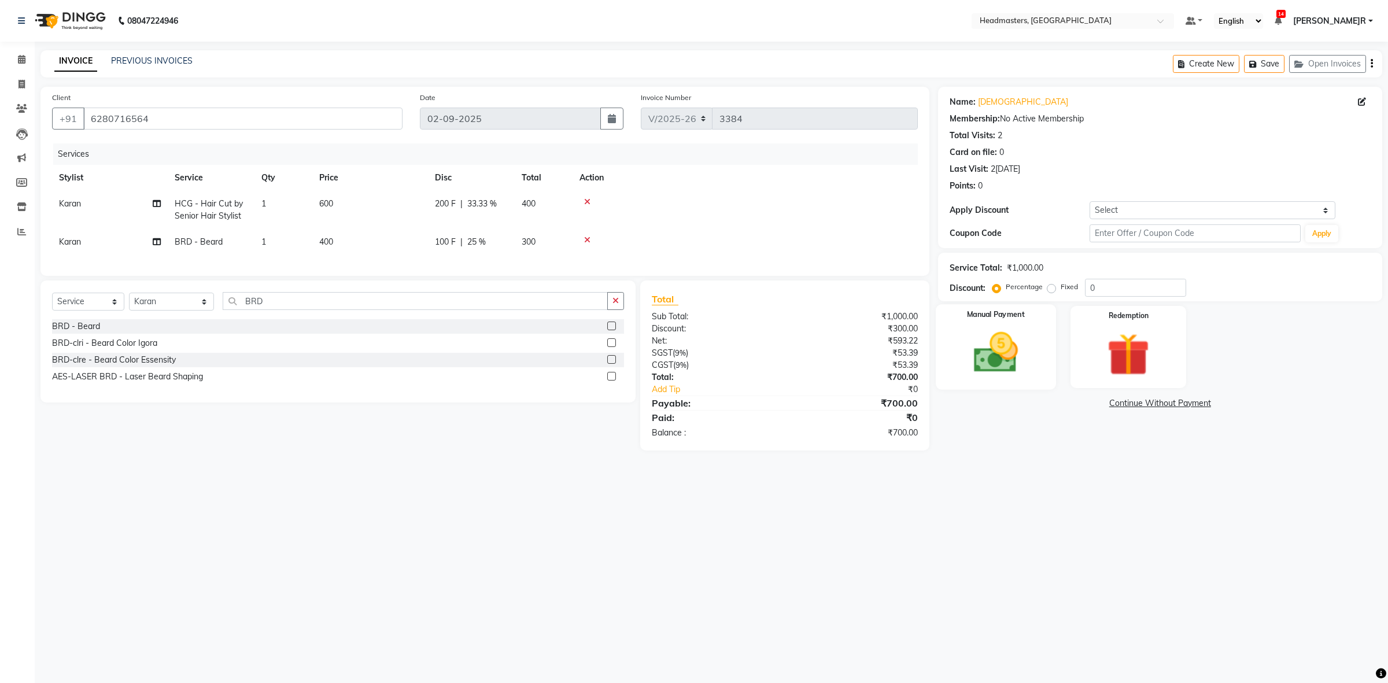
click at [978, 348] on img at bounding box center [995, 352] width 72 height 51
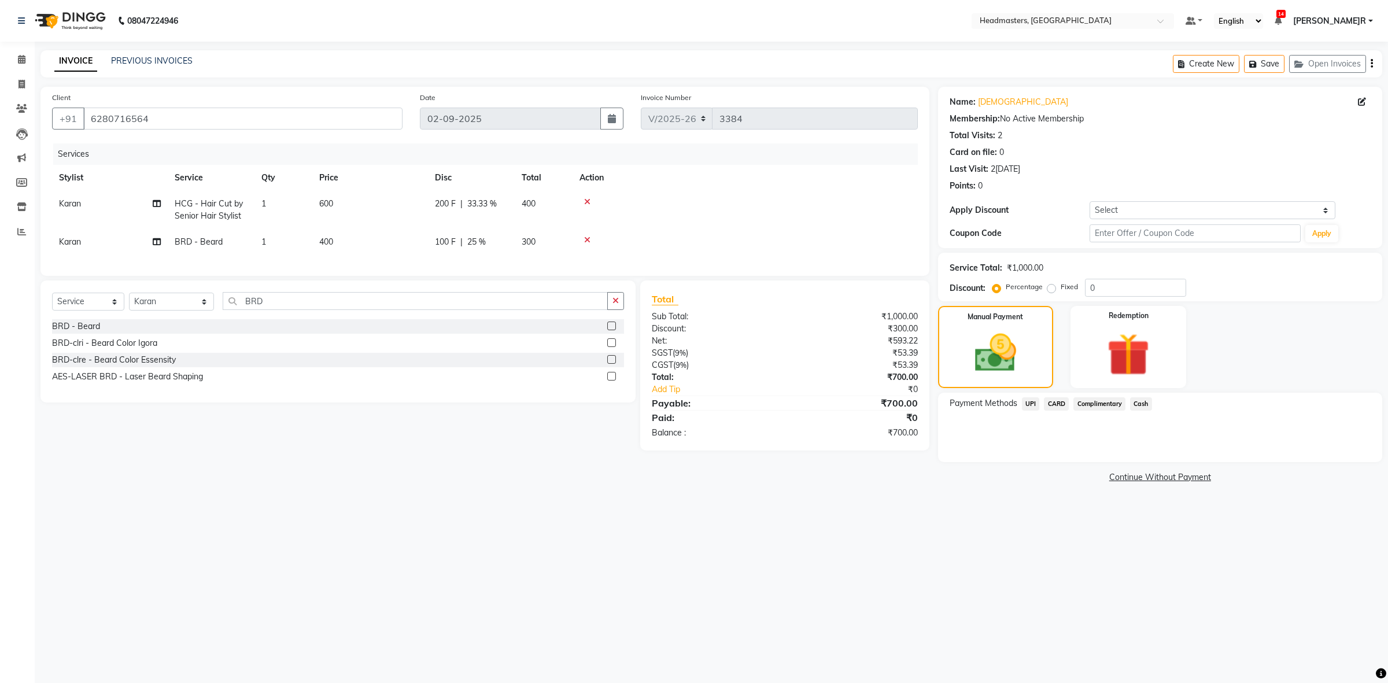
click at [1034, 405] on span "UPI" at bounding box center [1031, 403] width 18 height 13
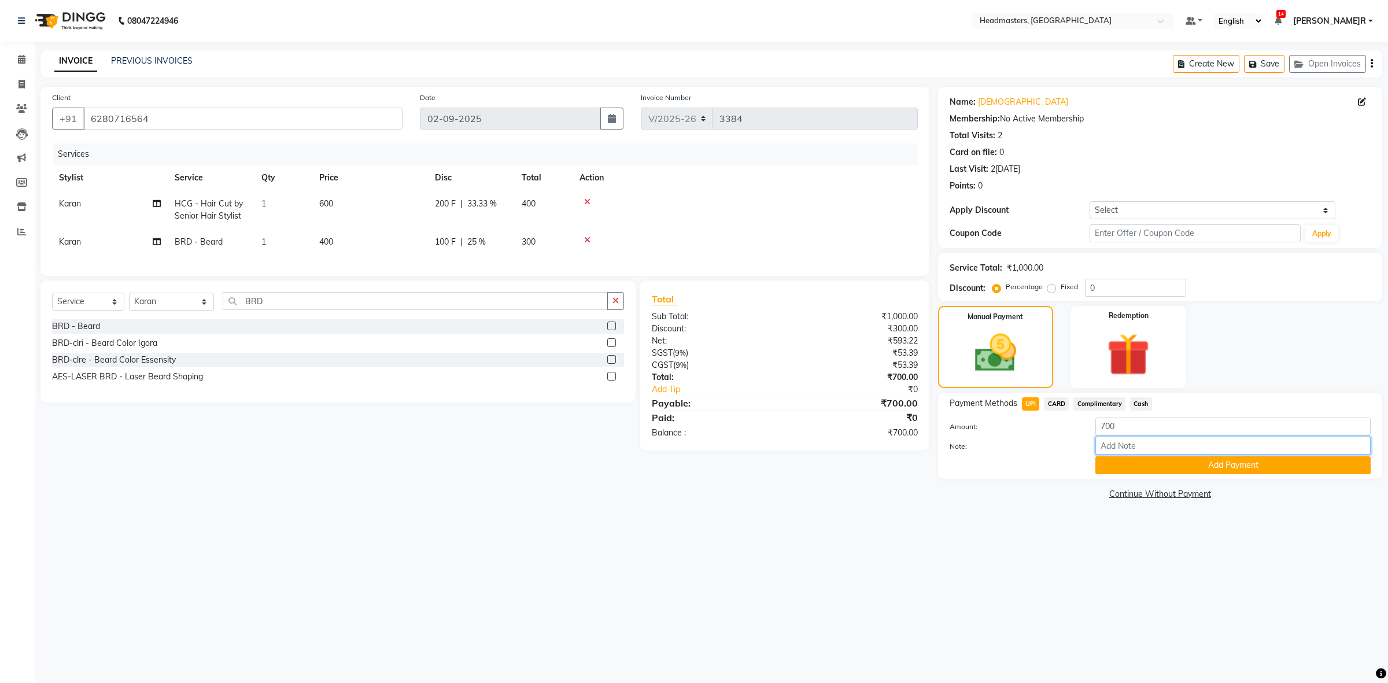
click at [1157, 446] on input "Note:" at bounding box center [1232, 446] width 275 height 18
click at [1132, 472] on button "Add Payment" at bounding box center [1232, 465] width 275 height 18
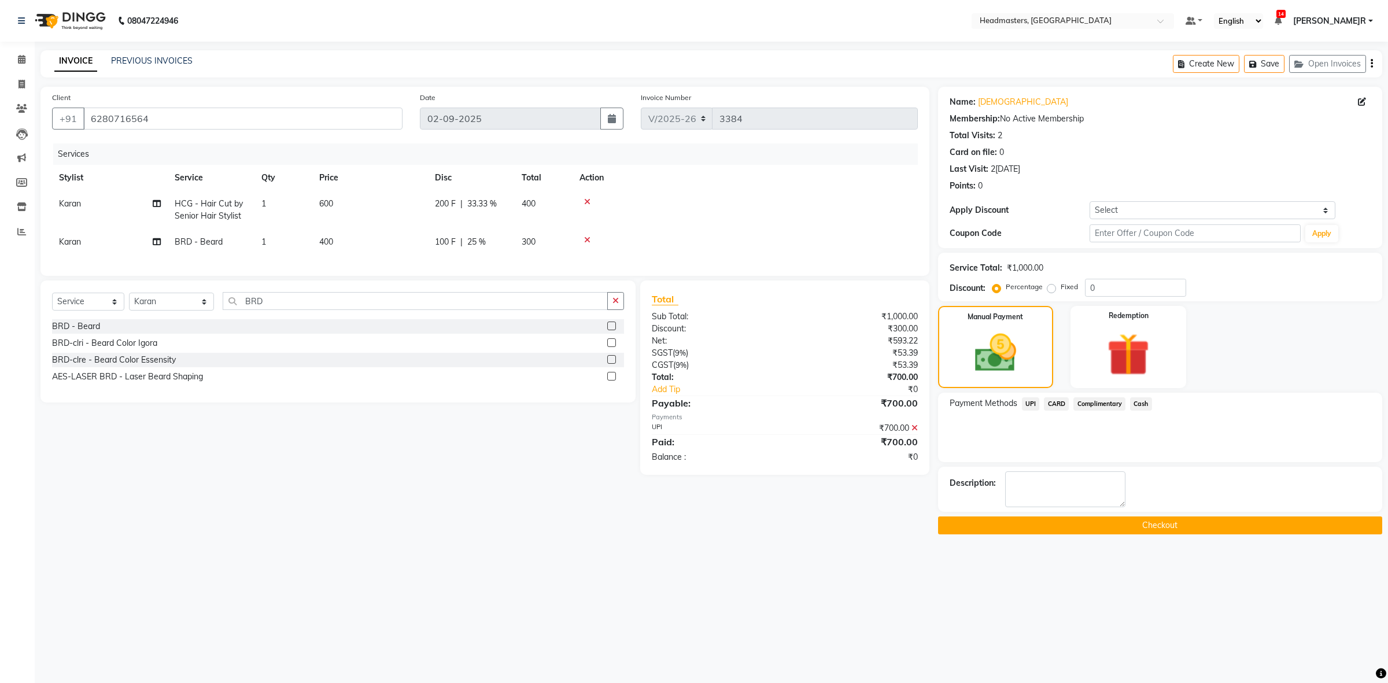
click at [1147, 522] on button "Checkout" at bounding box center [1160, 525] width 444 height 18
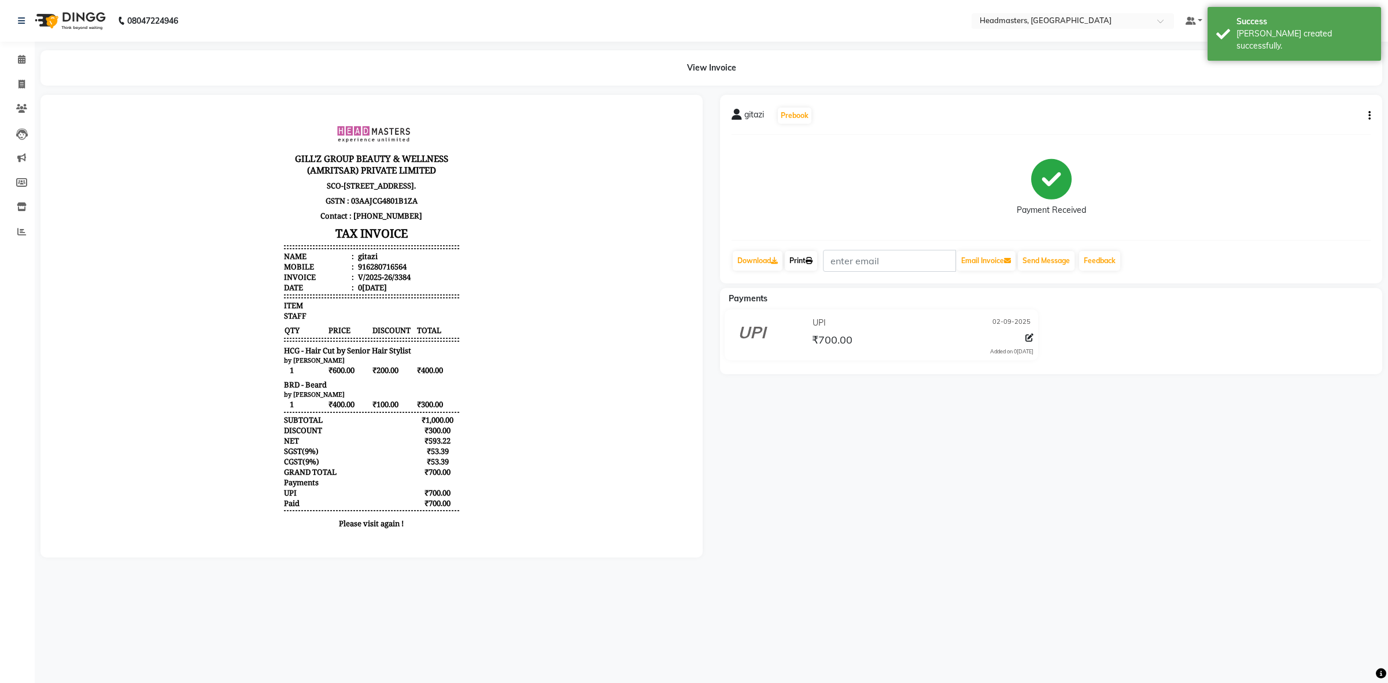
click at [800, 268] on link "Print" at bounding box center [801, 261] width 32 height 20
click at [27, 67] on link "Calendar" at bounding box center [17, 59] width 28 height 19
